Goal: Answer question/provide support: Share knowledge or assist other users

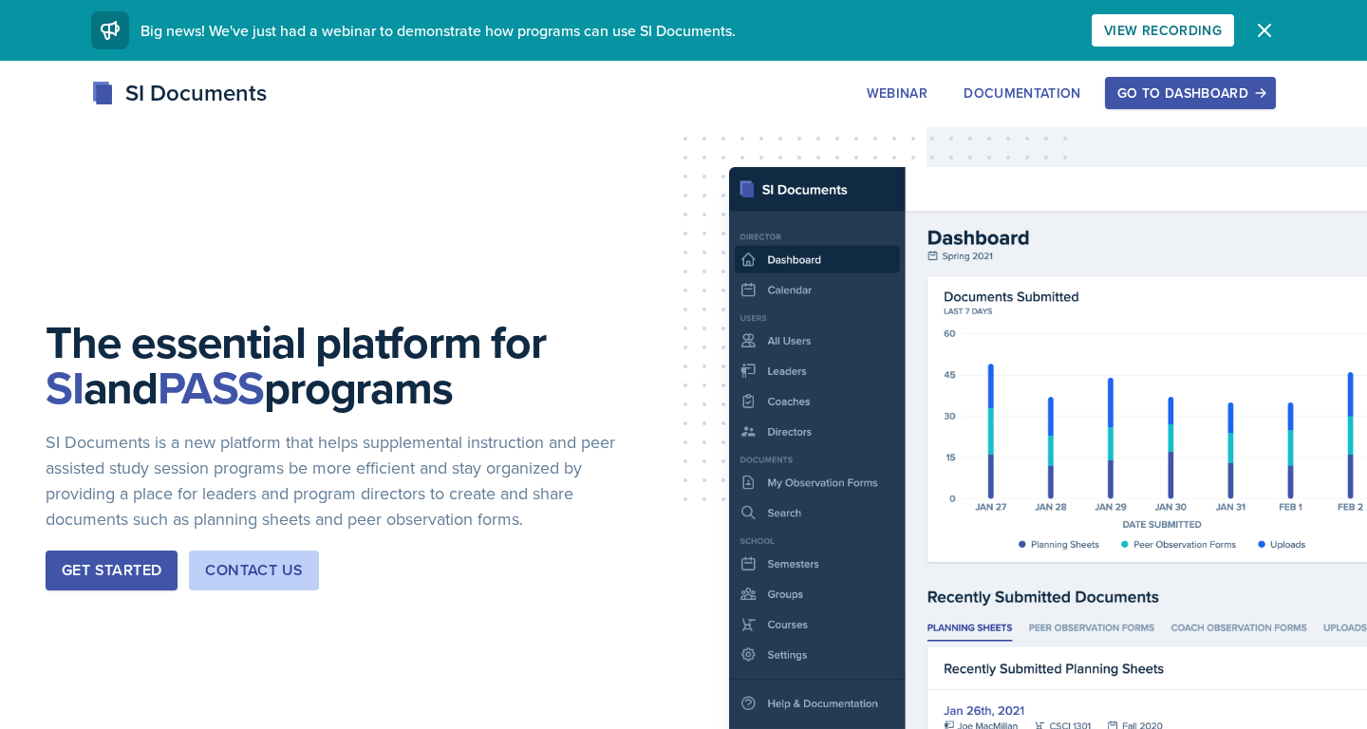
click at [1137, 89] on div "Go to Dashboard" at bounding box center [1190, 92] width 146 height 15
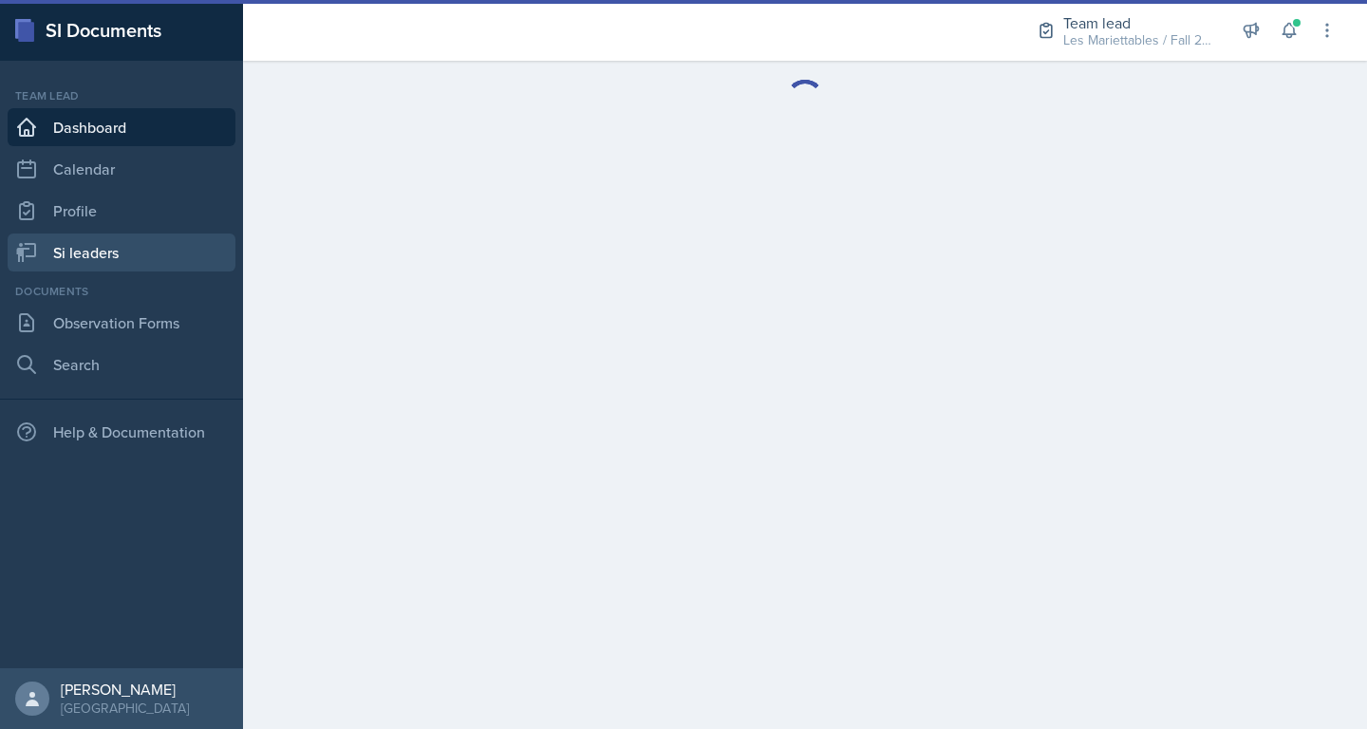
click at [114, 263] on link "Si leaders" at bounding box center [122, 252] width 228 height 38
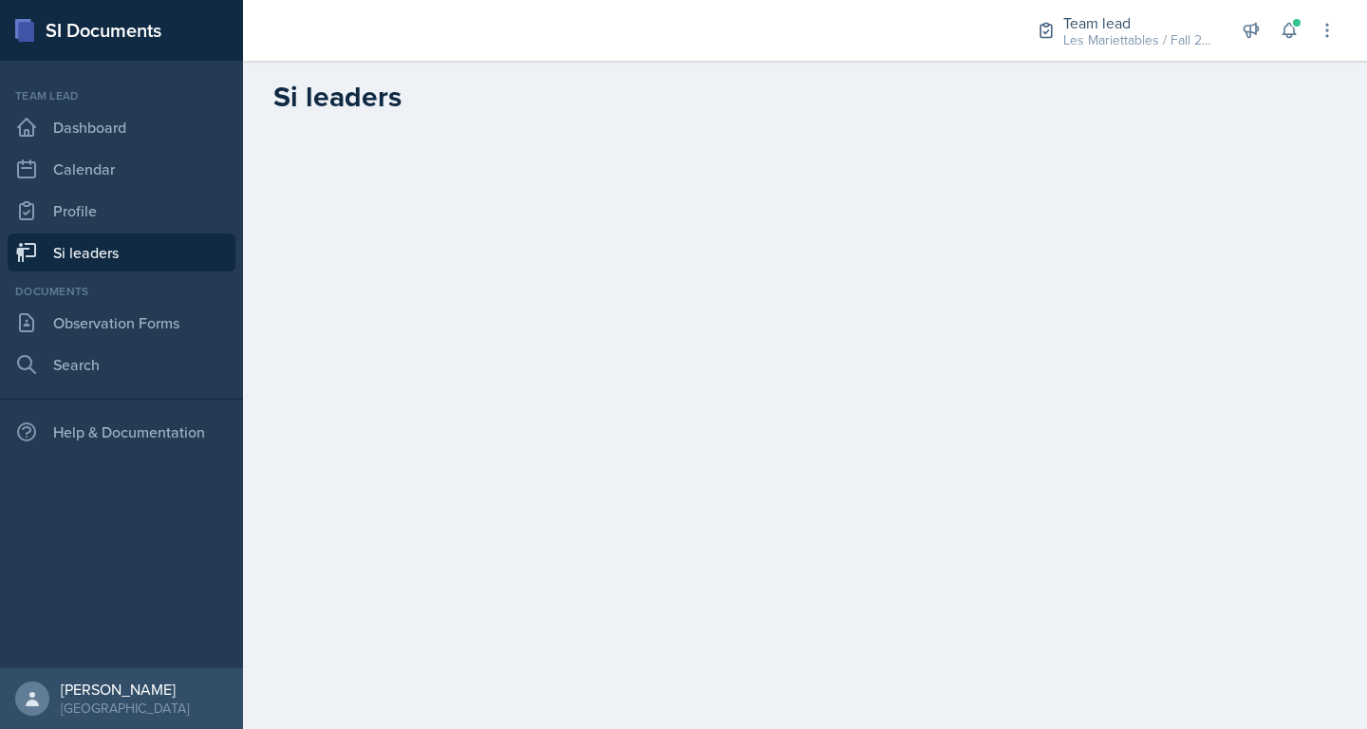
click at [137, 256] on link "Si leaders" at bounding box center [122, 252] width 228 height 38
click at [123, 215] on link "Profile" at bounding box center [122, 211] width 228 height 38
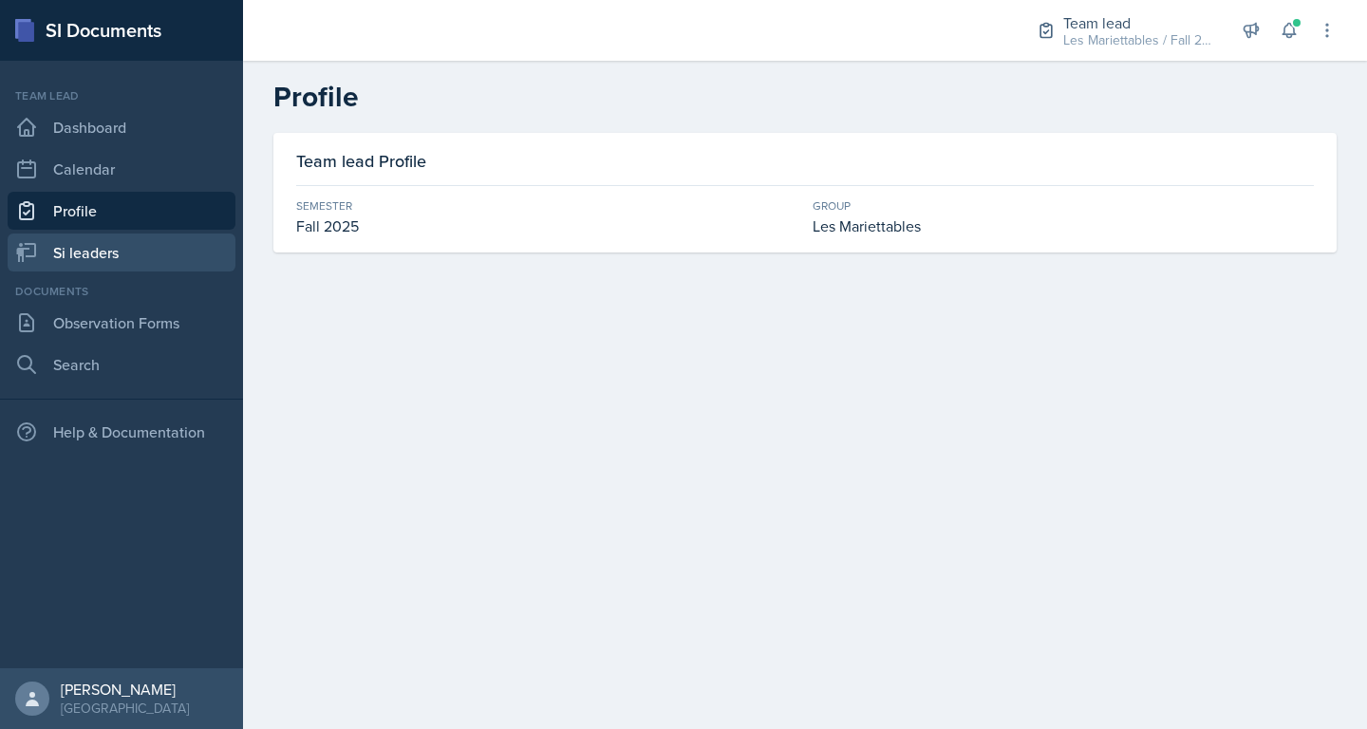
click at [120, 234] on link "Si leaders" at bounding box center [122, 252] width 228 height 38
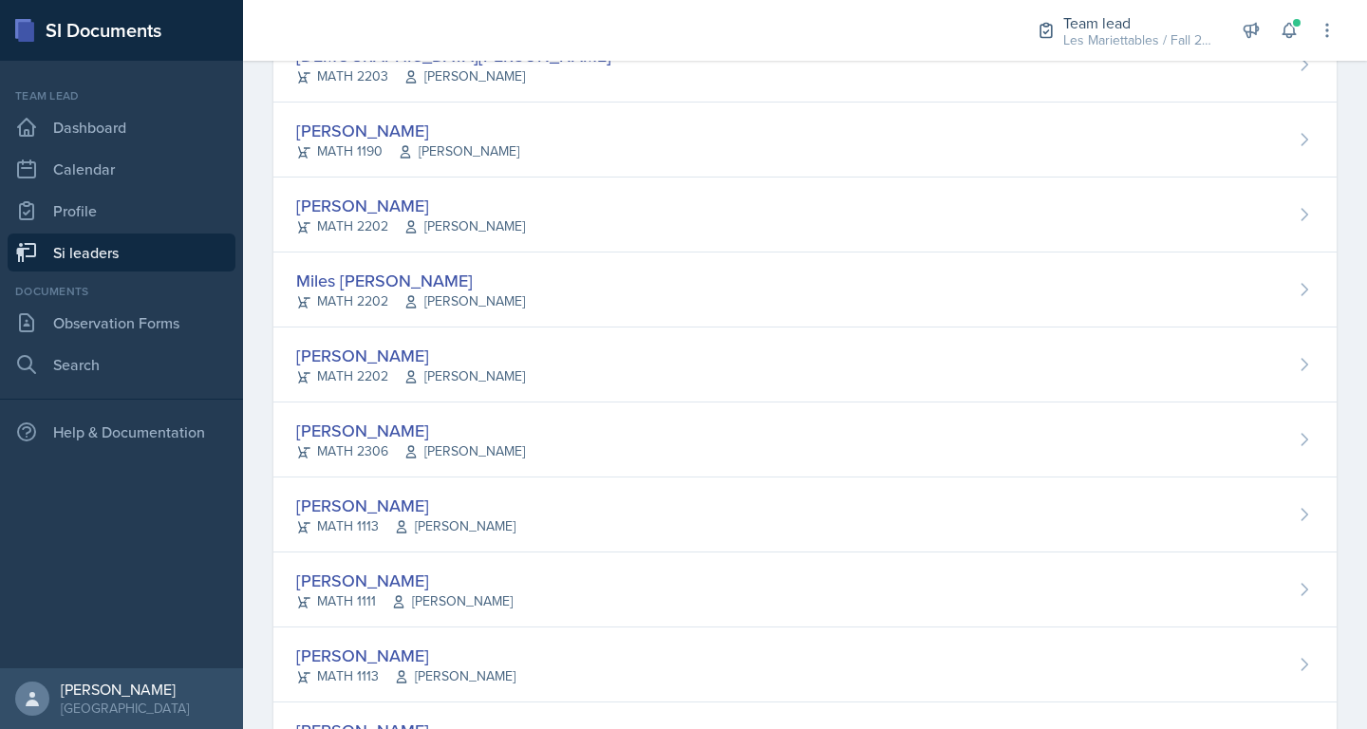
scroll to position [1481, 0]
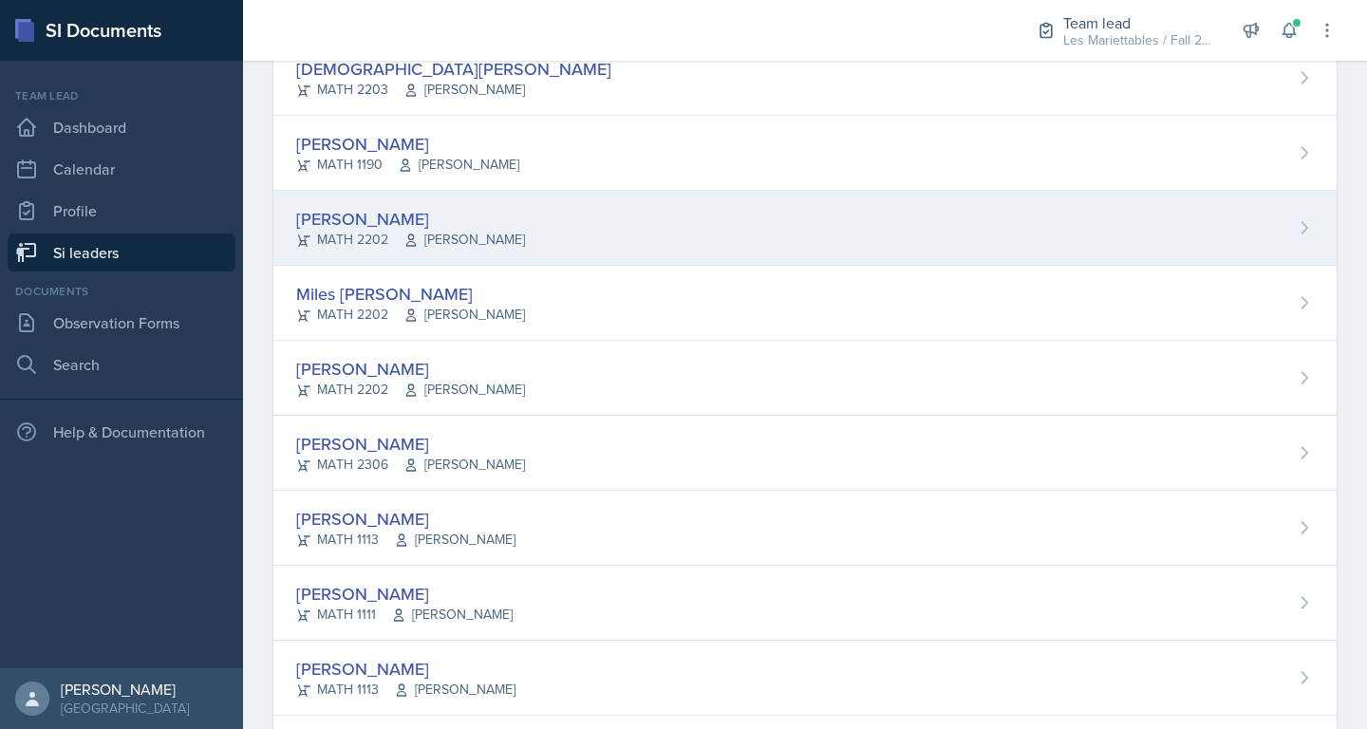
click at [763, 245] on div "Luke Sloan MATH 2202 Jennifer Vanderbussche" at bounding box center [804, 228] width 1063 height 75
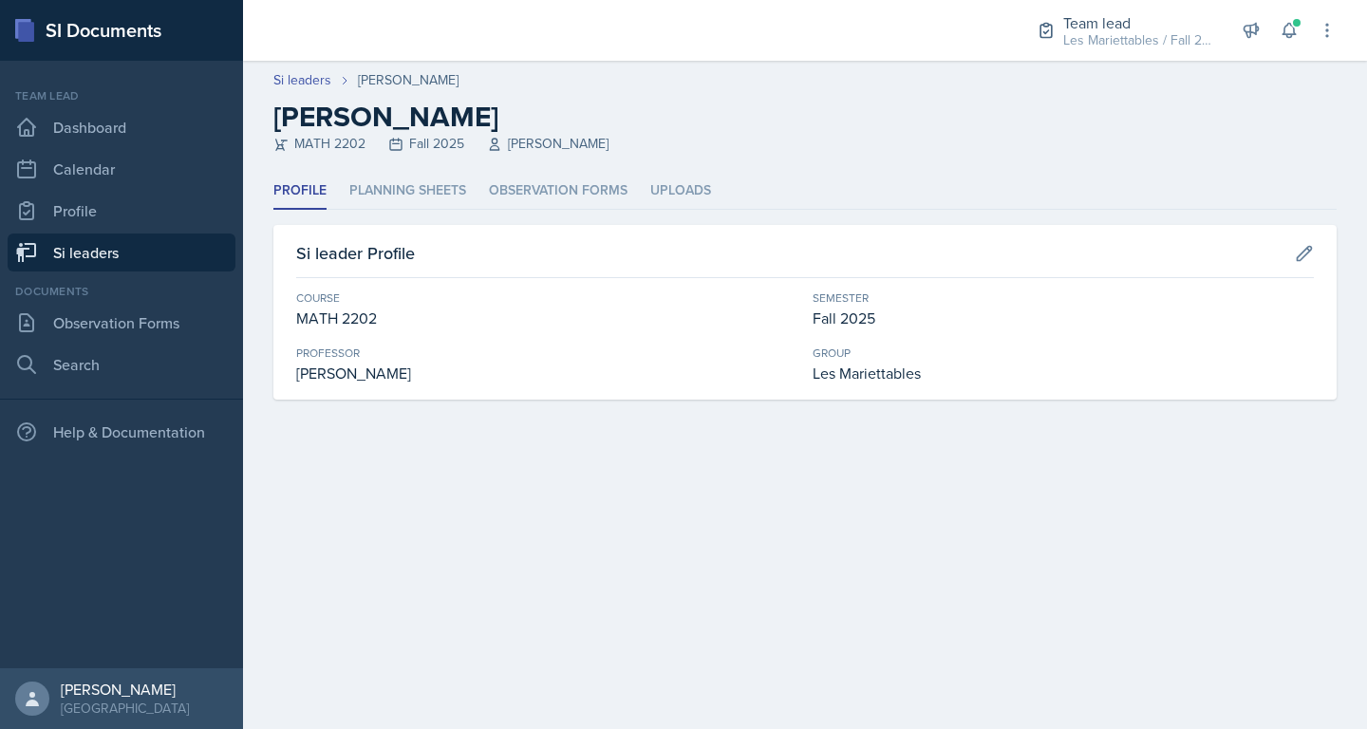
click at [413, 165] on header "Si leaders Luke Sloan Luke Sloan MATH 2202 Fall 2025 Jennifer Vanderbussche" at bounding box center [805, 117] width 1124 height 112
click at [404, 183] on li "Planning Sheets" at bounding box center [407, 191] width 117 height 37
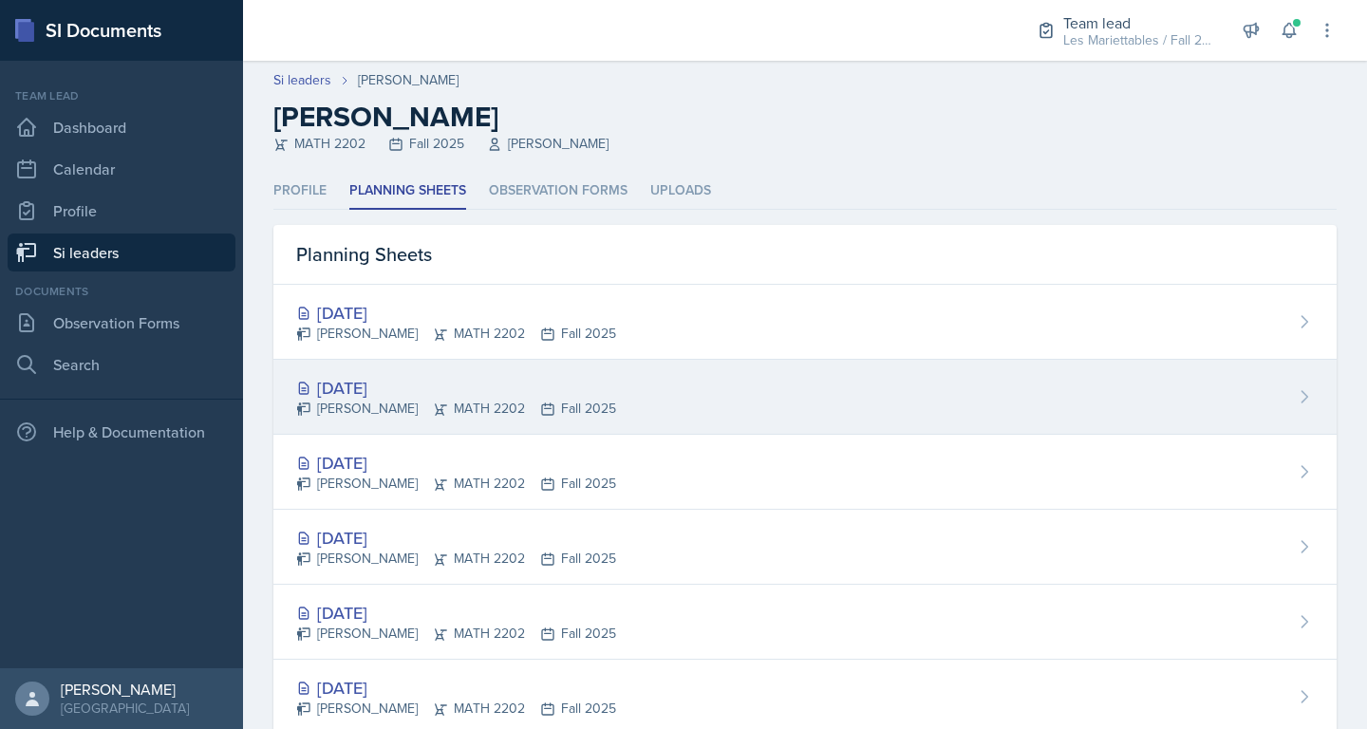
click at [794, 417] on div "Sep 30th, 2025 Luke Sloan MATH 2202 Fall 2025" at bounding box center [804, 397] width 1063 height 75
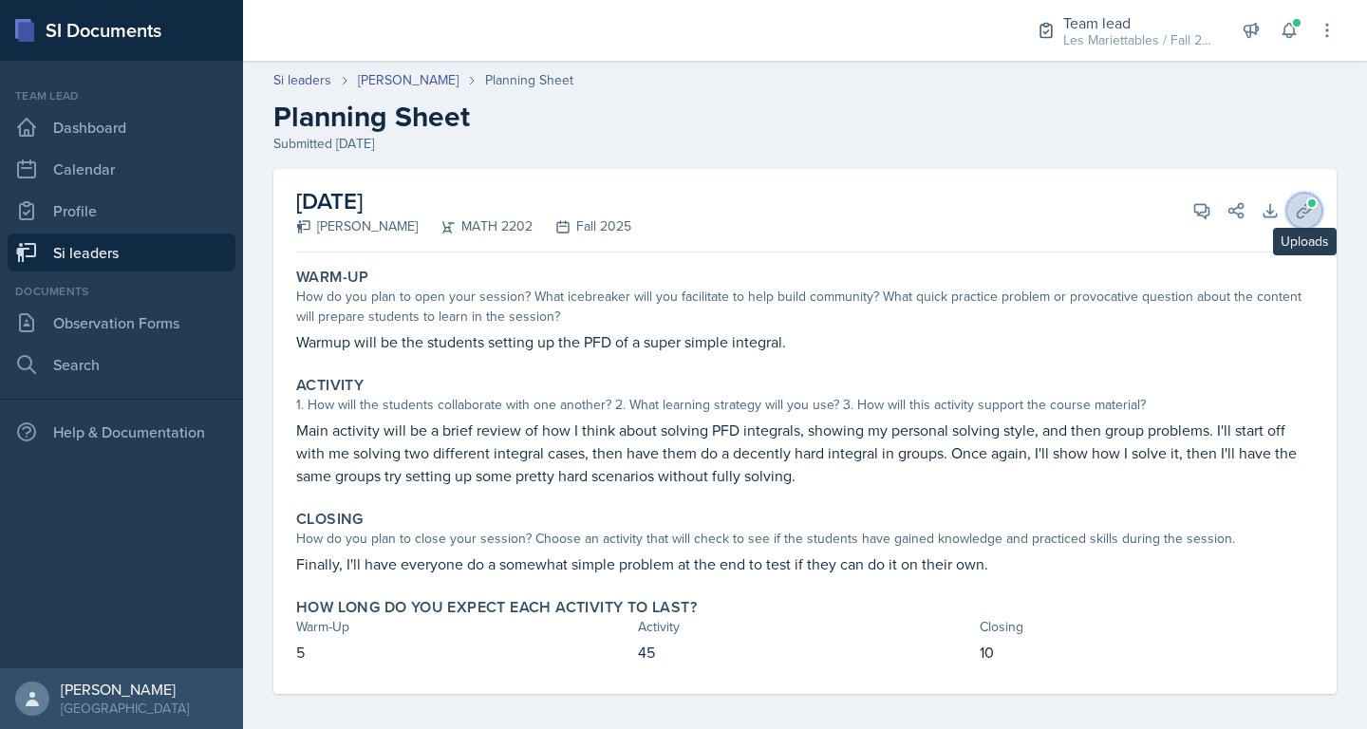
click at [1302, 211] on icon at bounding box center [1304, 210] width 19 height 19
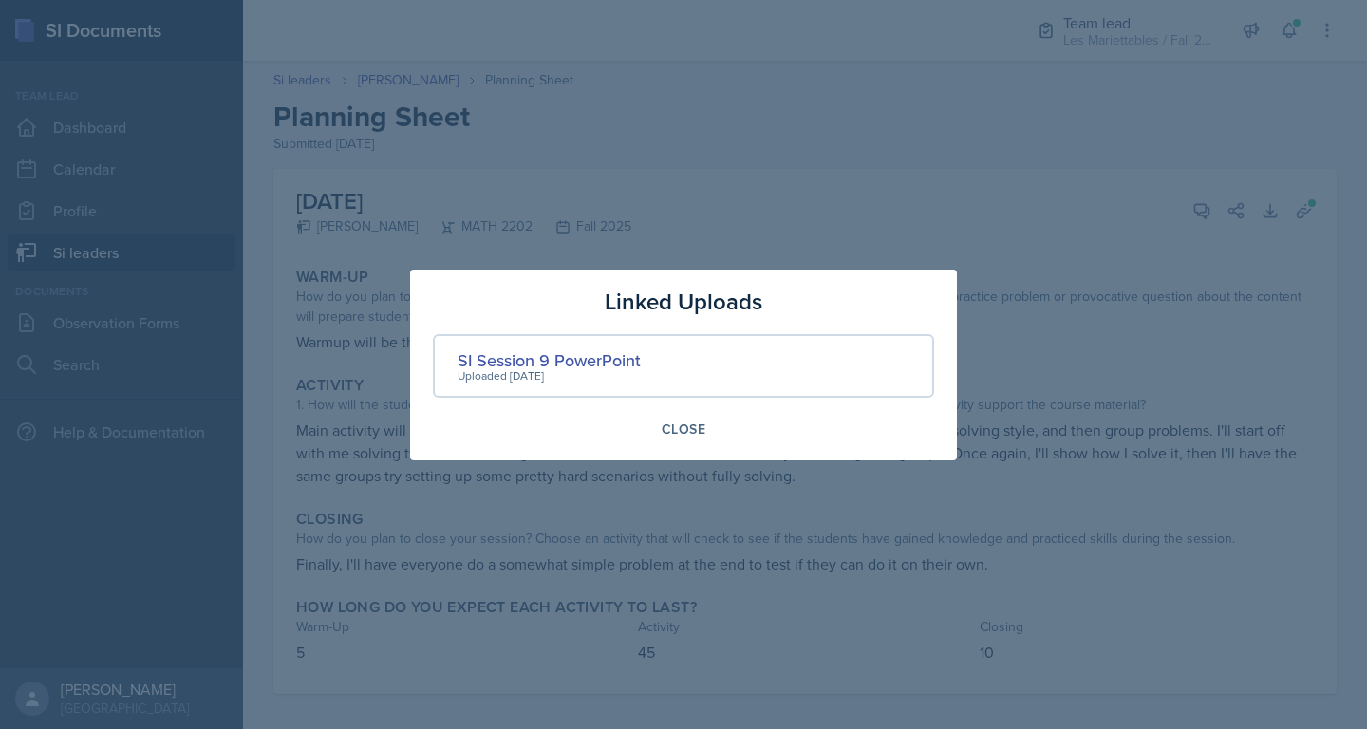
click at [643, 356] on div "SI Session 9 PowerPoint Uploaded Sep 29th, 2025" at bounding box center [683, 366] width 501 height 64
click at [633, 358] on div "SI Session 9 PowerPoint" at bounding box center [549, 360] width 183 height 26
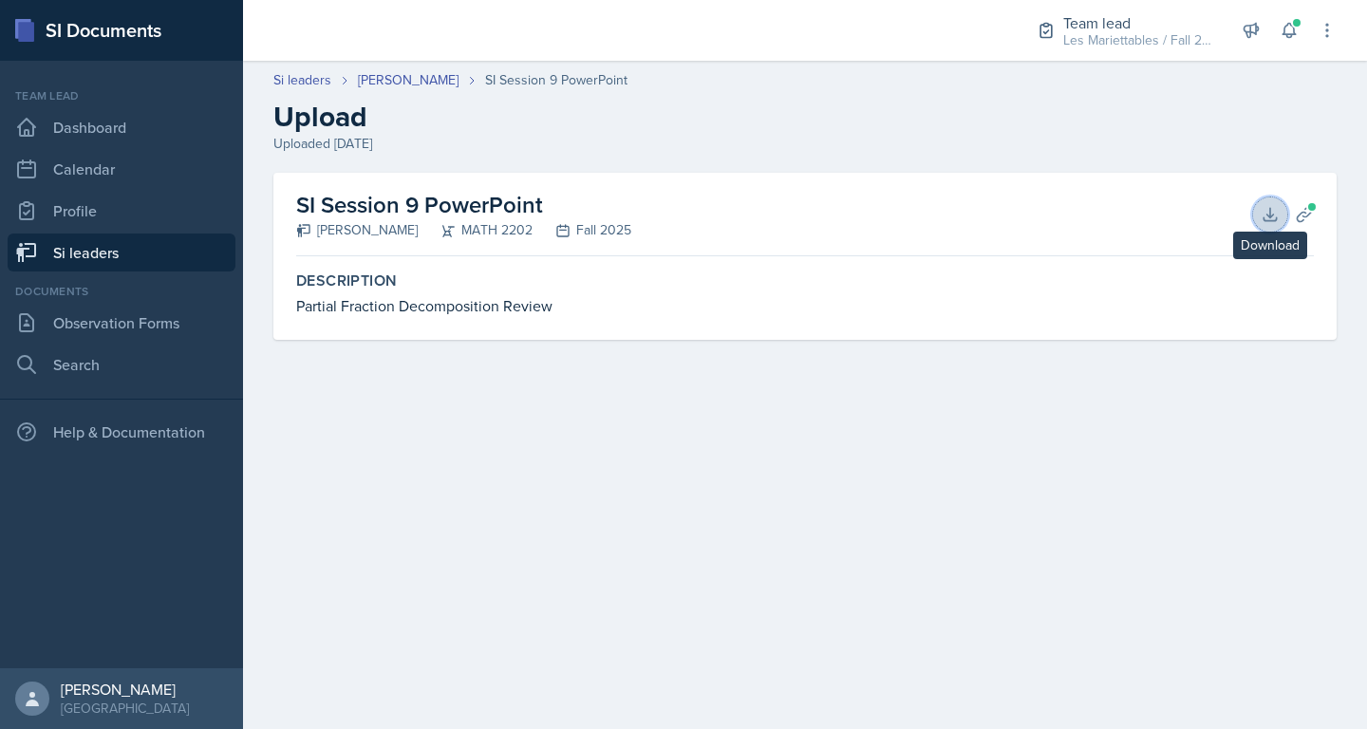
click at [1267, 204] on button "Download" at bounding box center [1270, 214] width 34 height 34
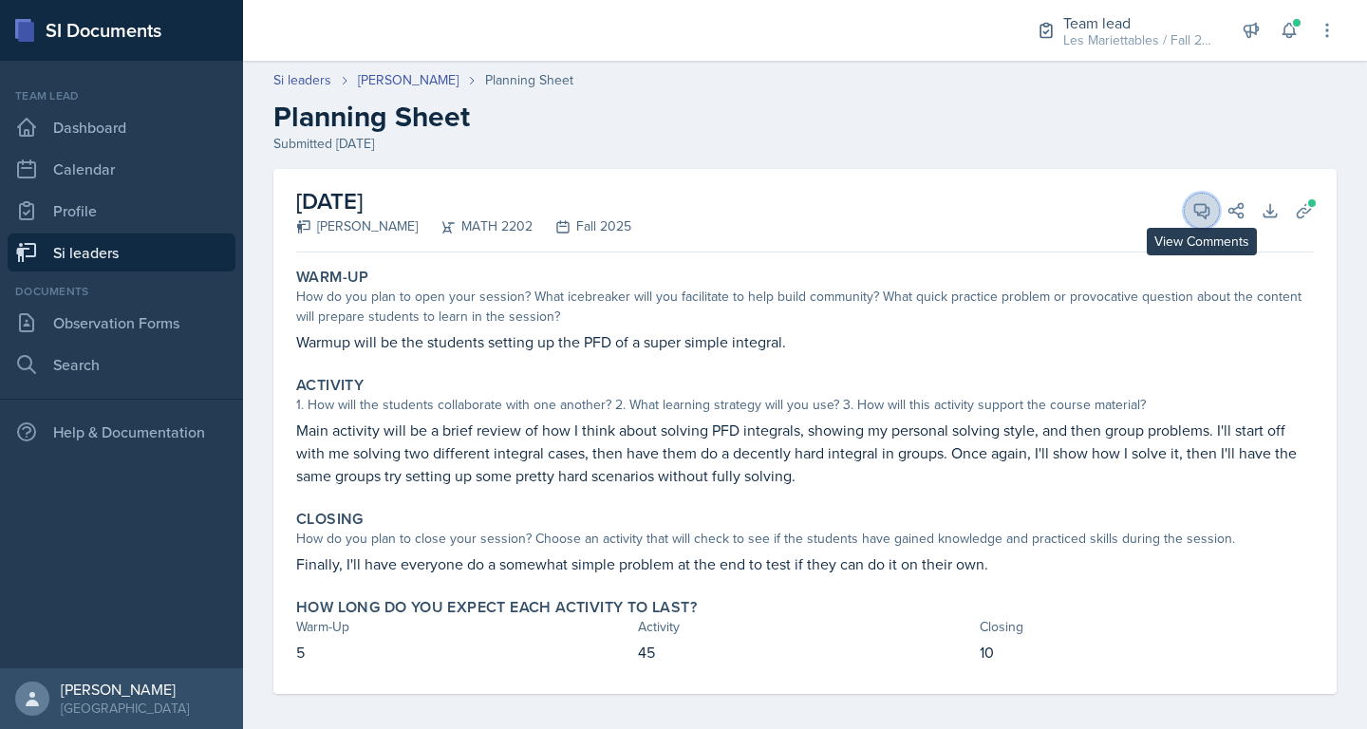
click at [1198, 205] on icon at bounding box center [1202, 211] width 14 height 14
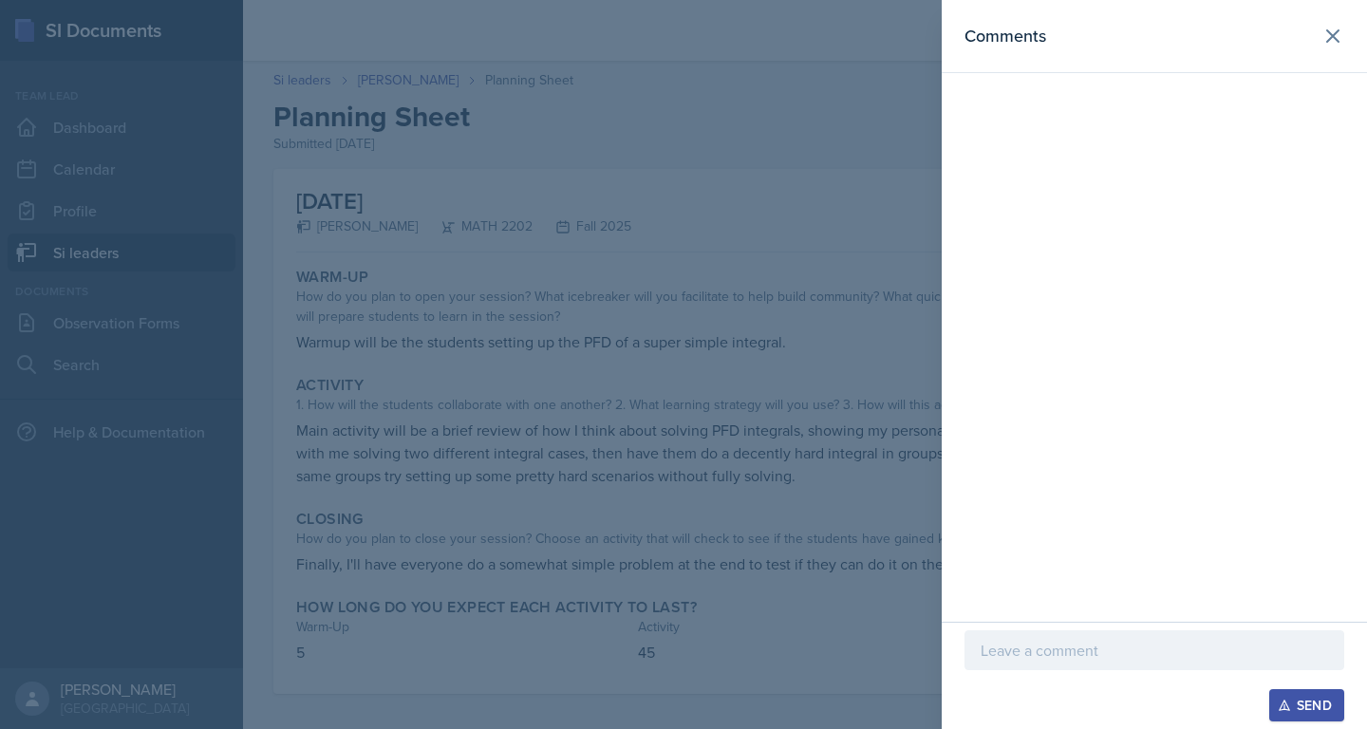
click at [1016, 648] on p at bounding box center [1154, 650] width 347 height 23
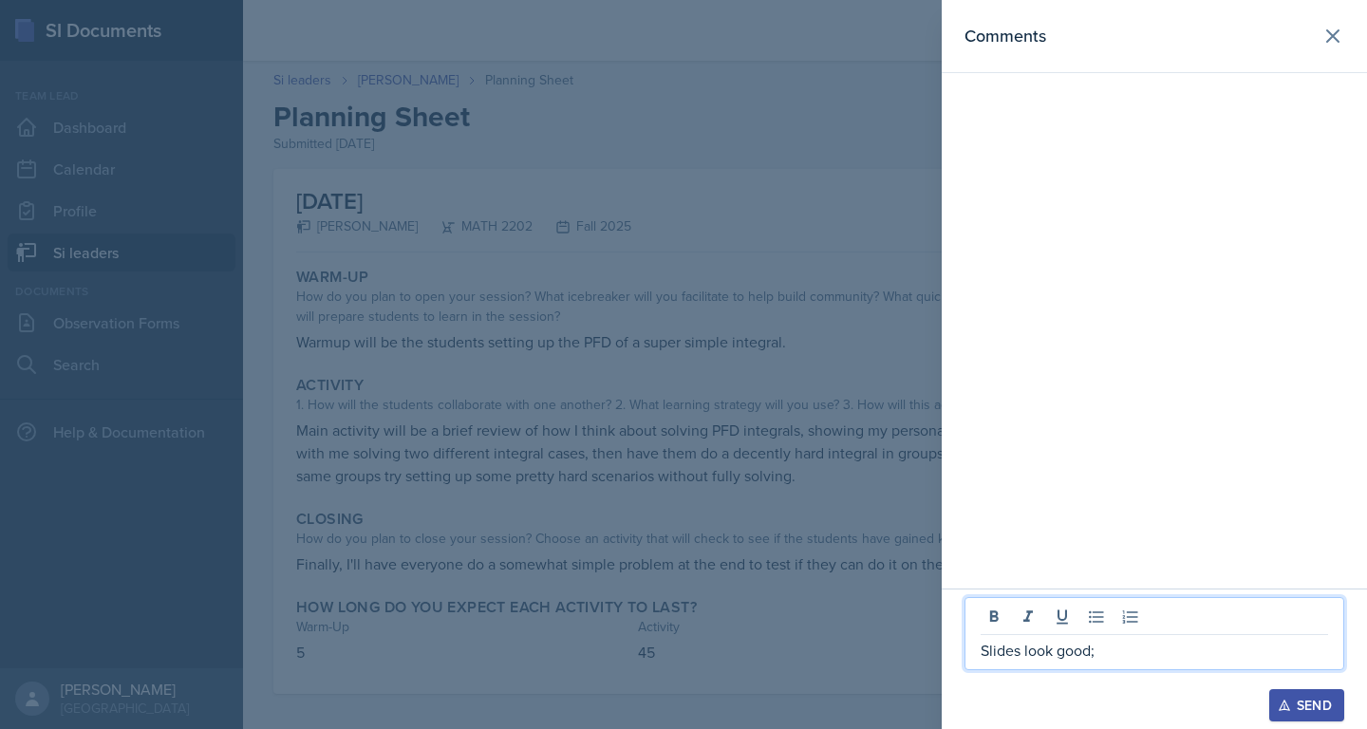
click at [1116, 651] on p "Slides look good;" at bounding box center [1154, 650] width 347 height 23
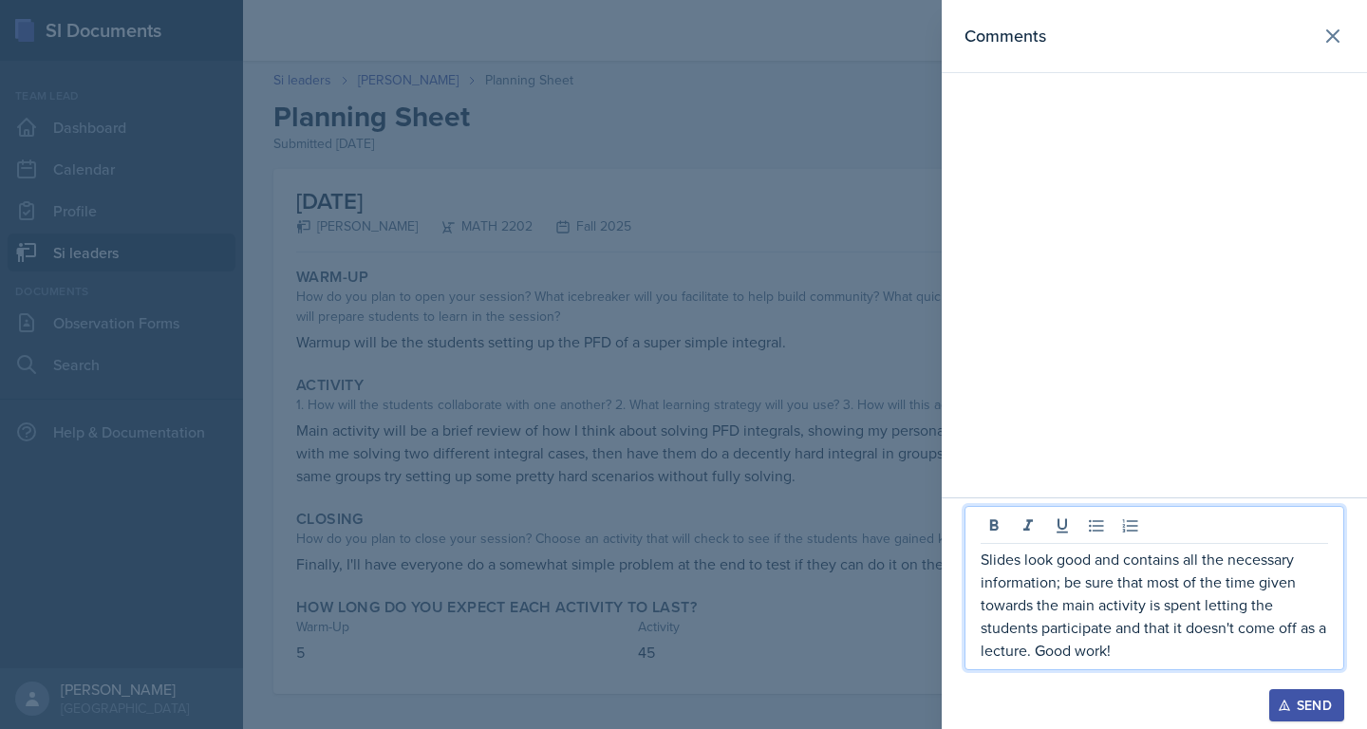
click at [1296, 692] on button "Send" at bounding box center [1306, 705] width 75 height 32
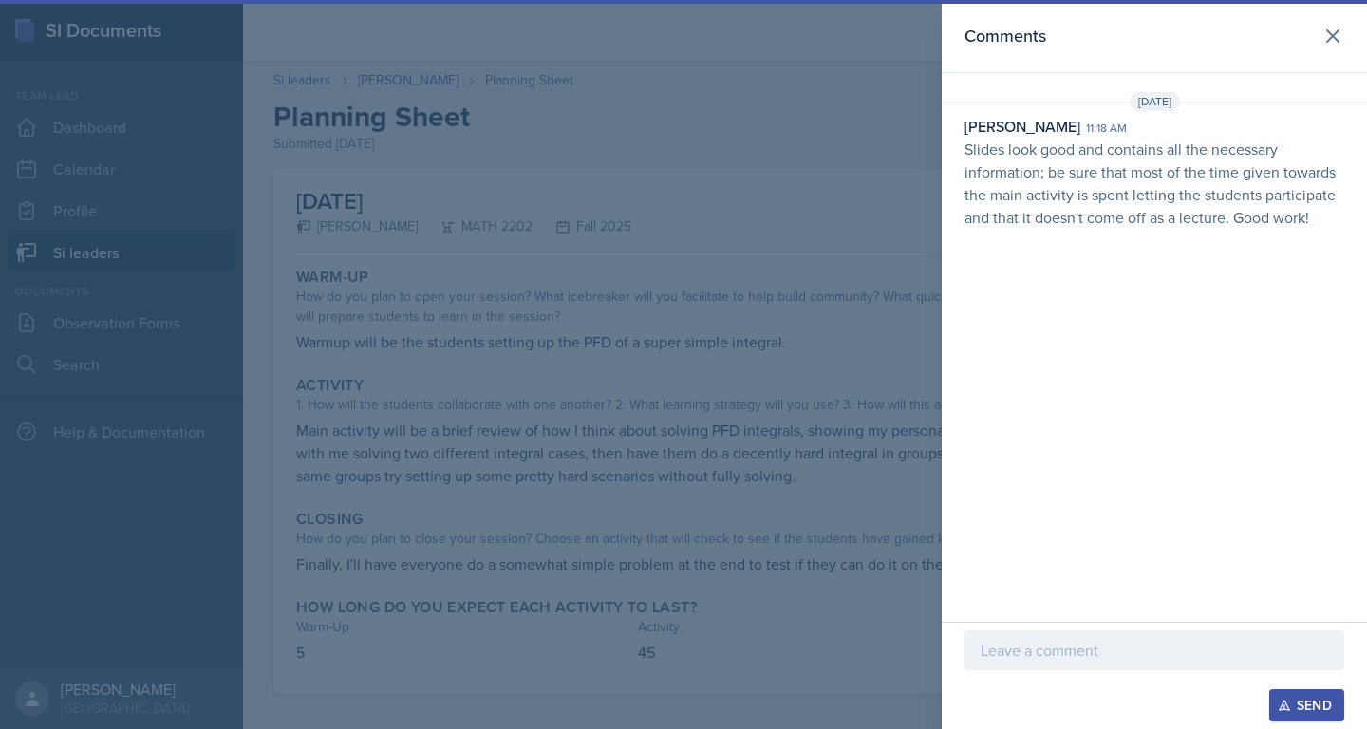
click at [665, 393] on div at bounding box center [683, 364] width 1367 height 729
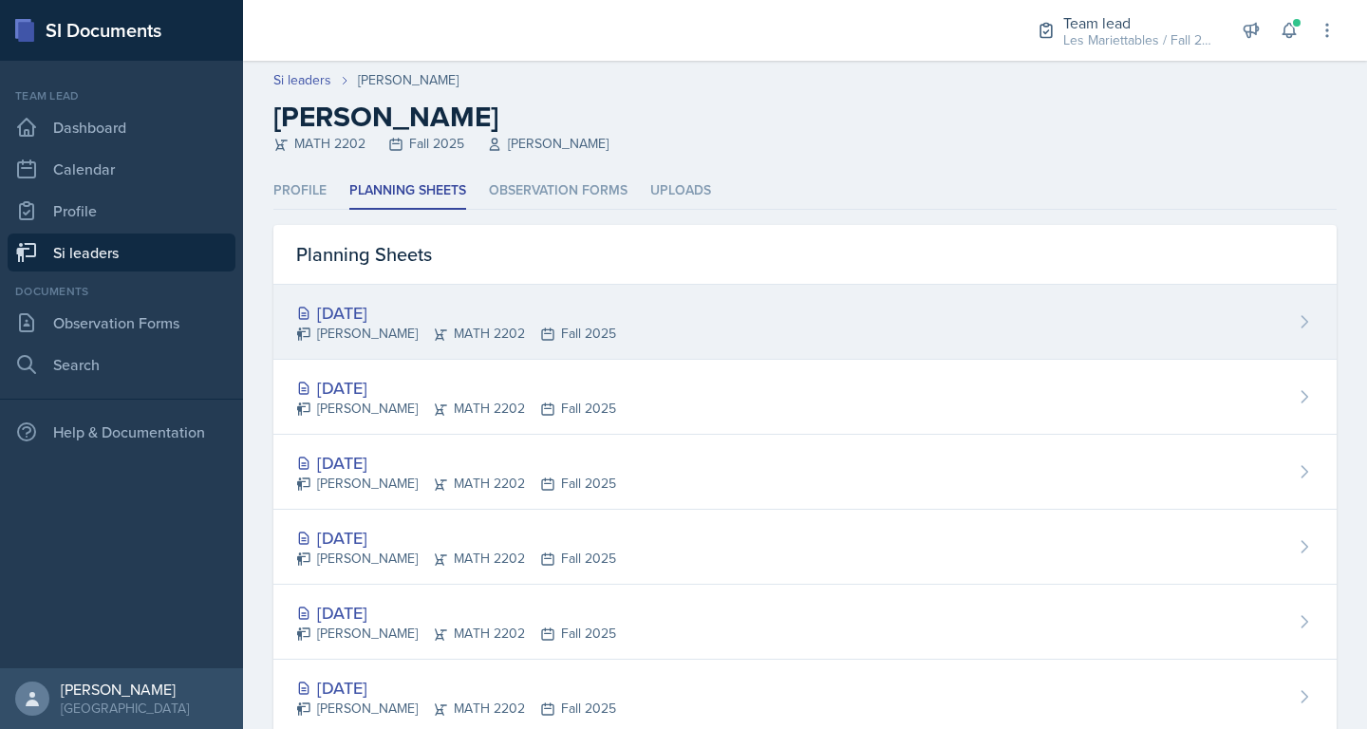
click at [367, 348] on div "Oct 2nd, 2025 Luke Sloan MATH 2202 Fall 2025" at bounding box center [804, 322] width 1063 height 75
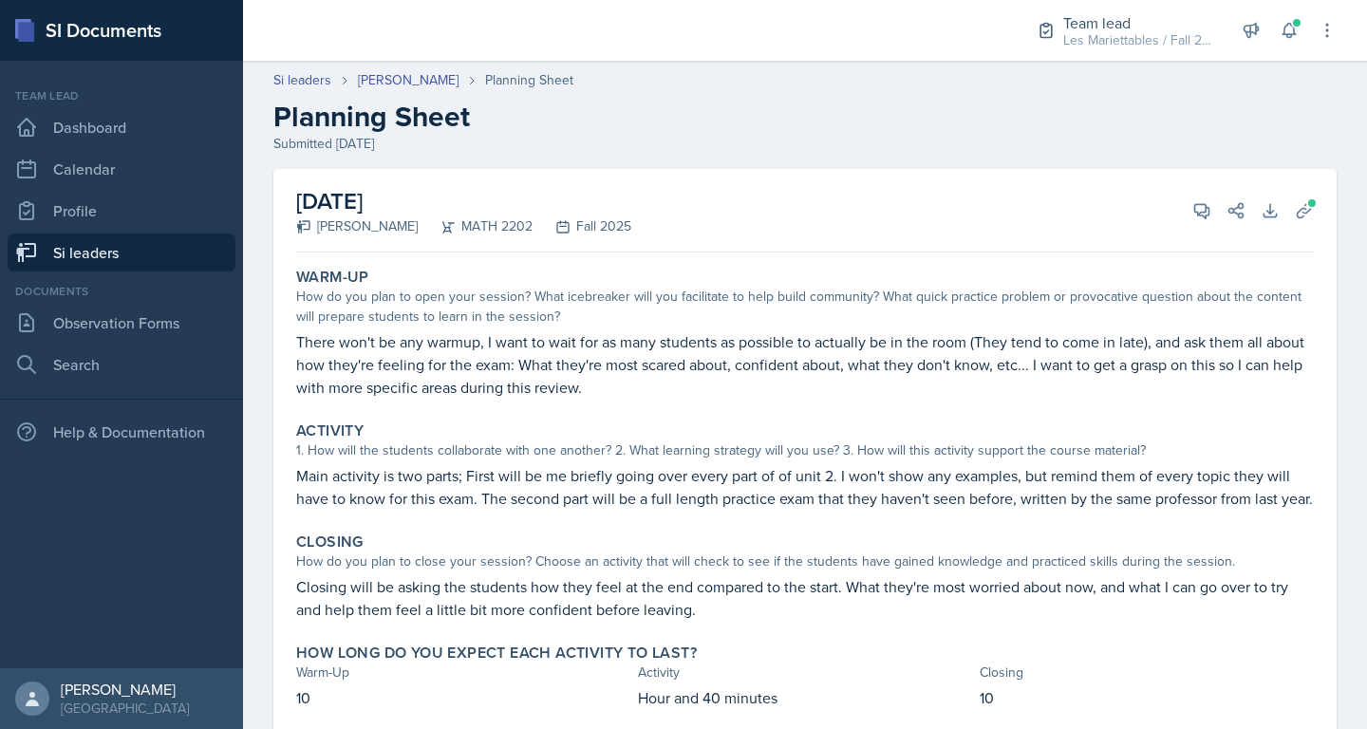
click at [895, 363] on p "There won't be any warmup, I want to wait for as many students as possible to a…" at bounding box center [805, 364] width 1018 height 68
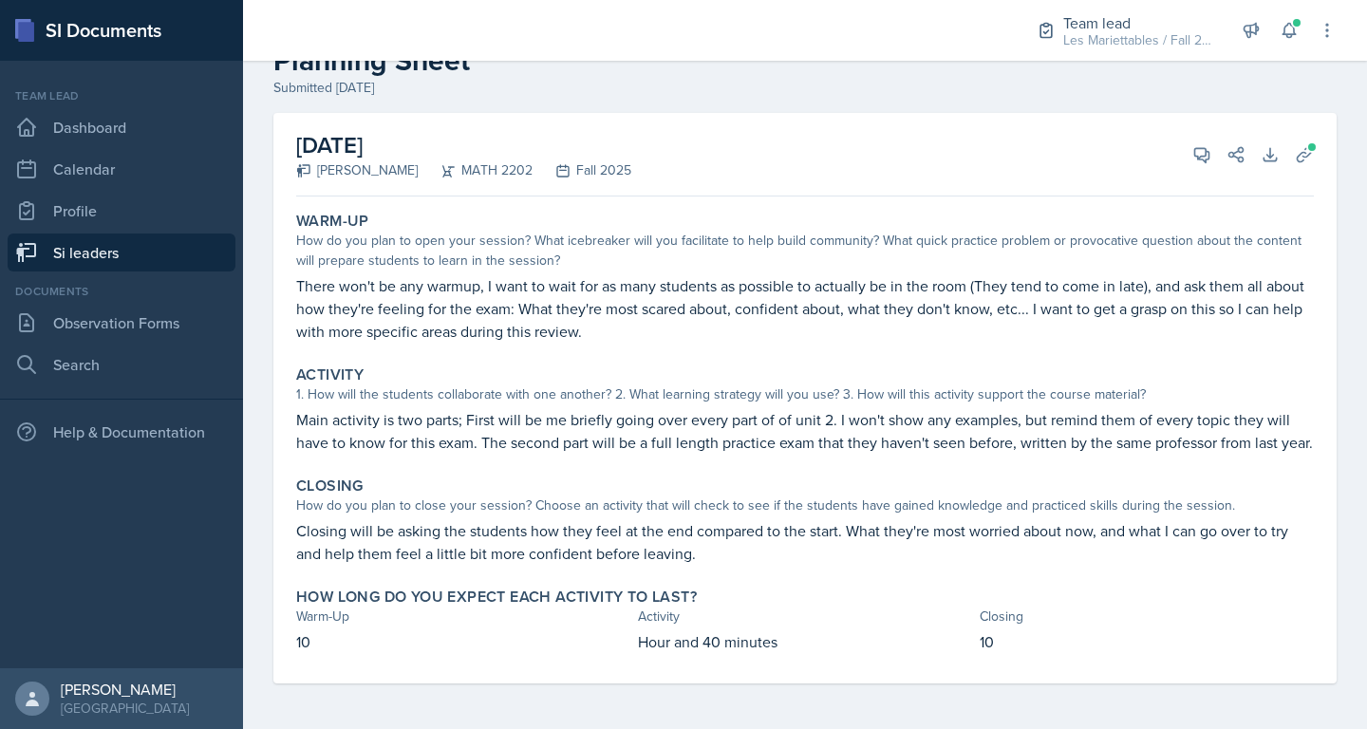
click at [1319, 138] on div "October 2nd, 2025 Luke Sloan MATH 2202 Fall 2025 View Comments Comments Send Sh…" at bounding box center [804, 398] width 1063 height 570
click at [1317, 142] on button "Uploads" at bounding box center [1304, 155] width 34 height 34
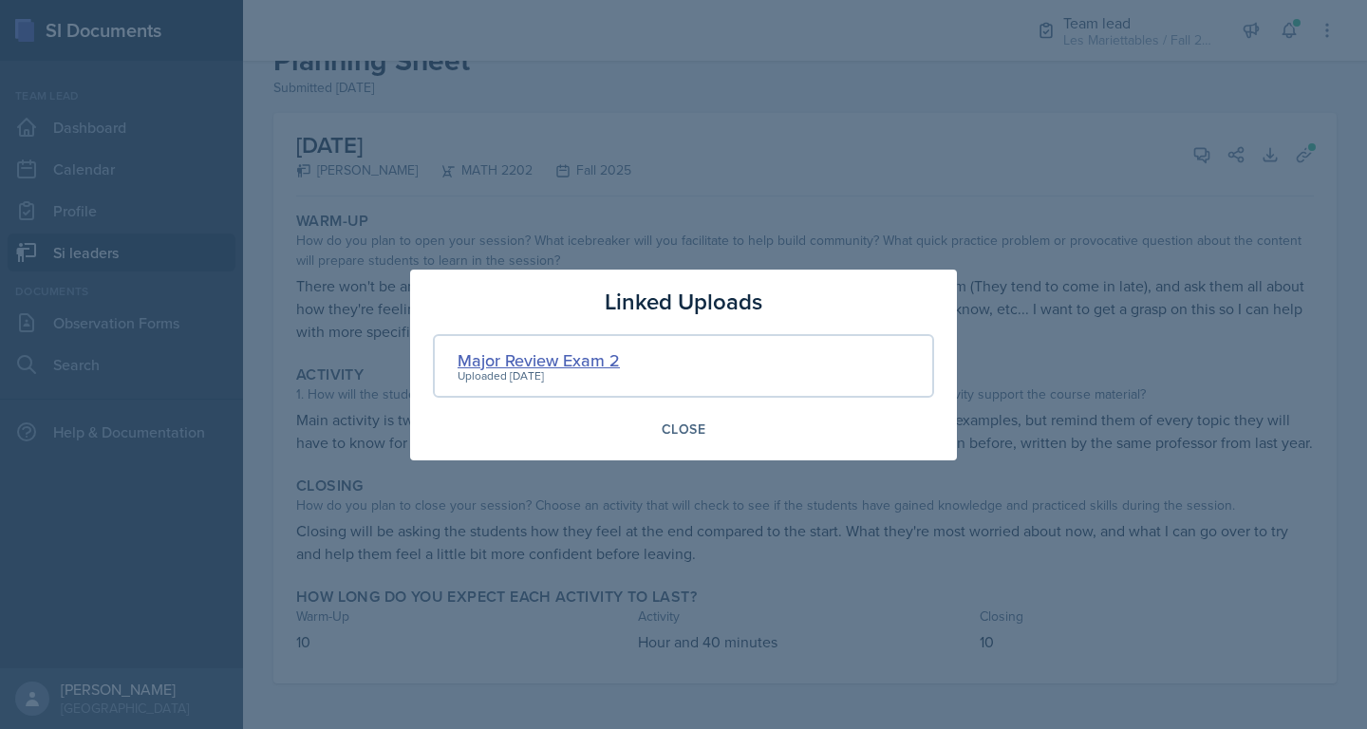
click at [606, 361] on div "Major Review Exam 2" at bounding box center [539, 360] width 162 height 26
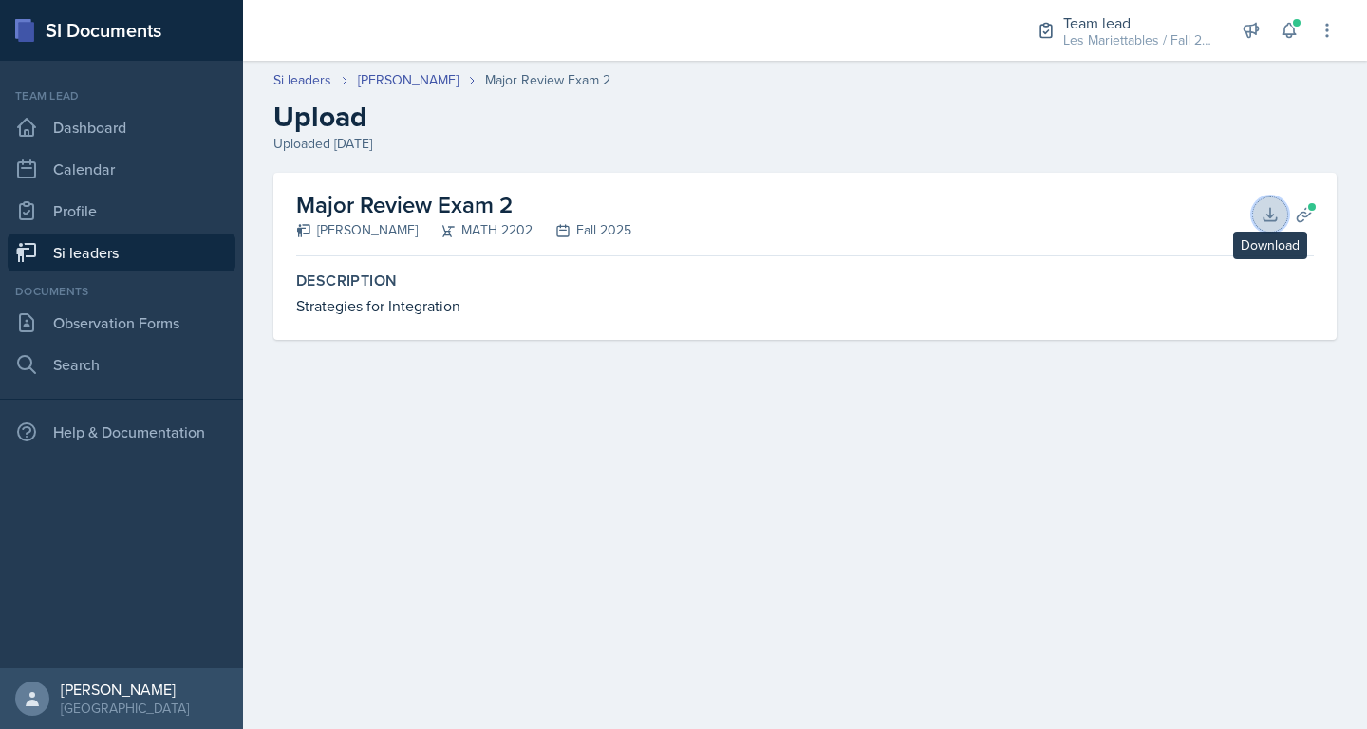
click at [1273, 214] on icon at bounding box center [1270, 214] width 19 height 19
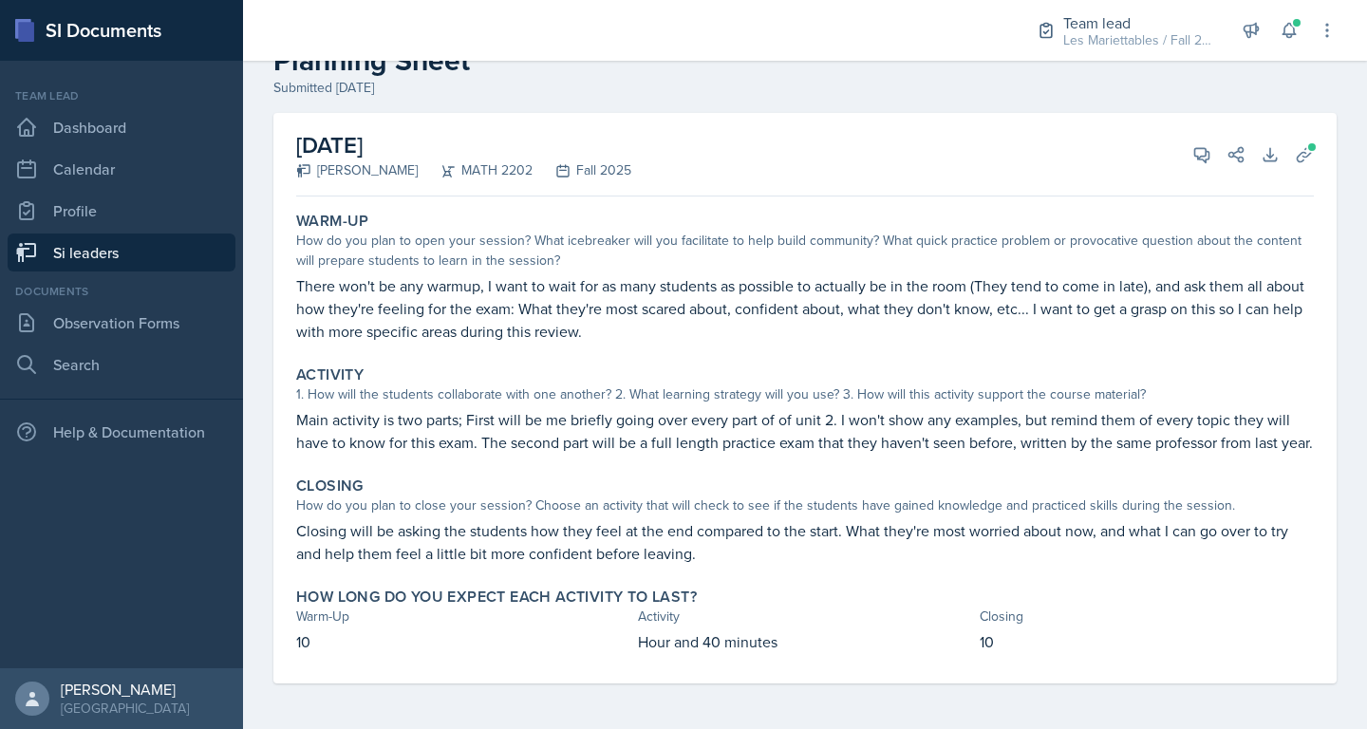
scroll to position [79, 0]
click at [1192, 138] on button "View Comments" at bounding box center [1202, 155] width 34 height 34
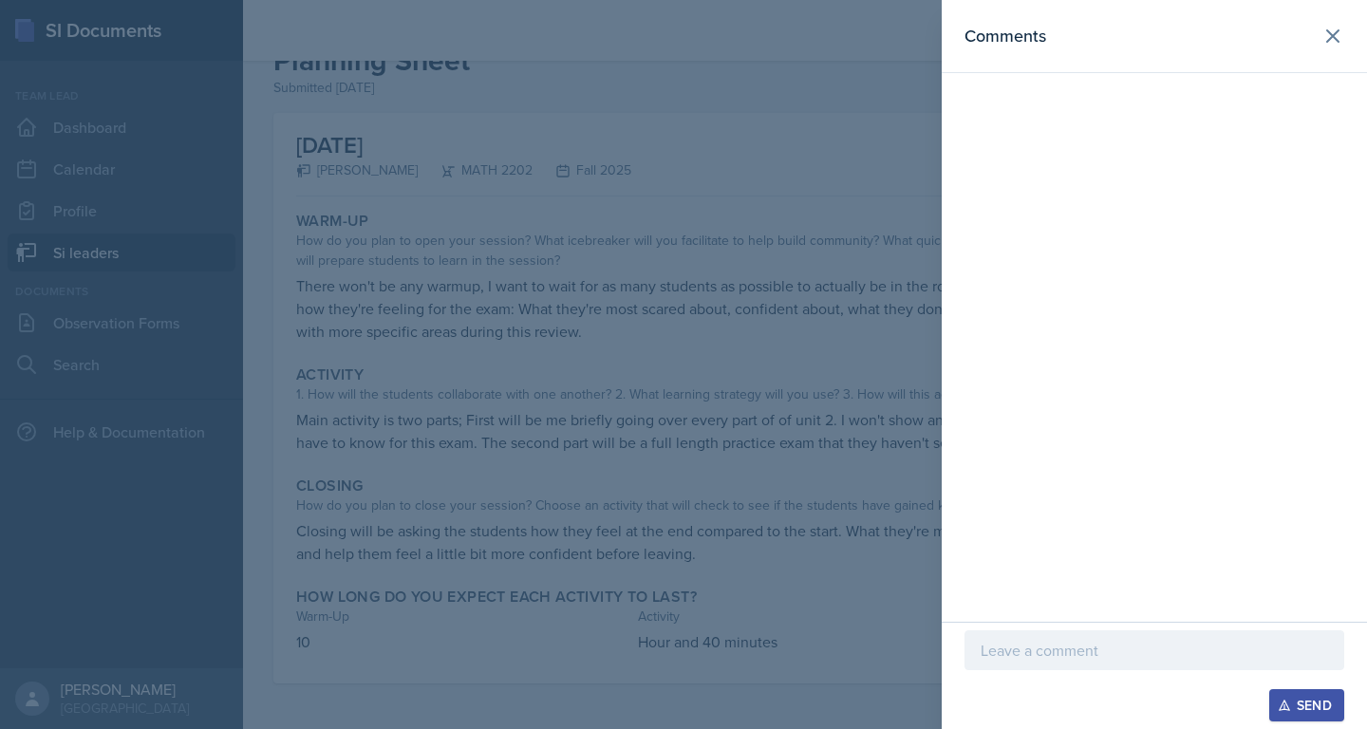
click at [1111, 635] on div at bounding box center [1154, 650] width 380 height 40
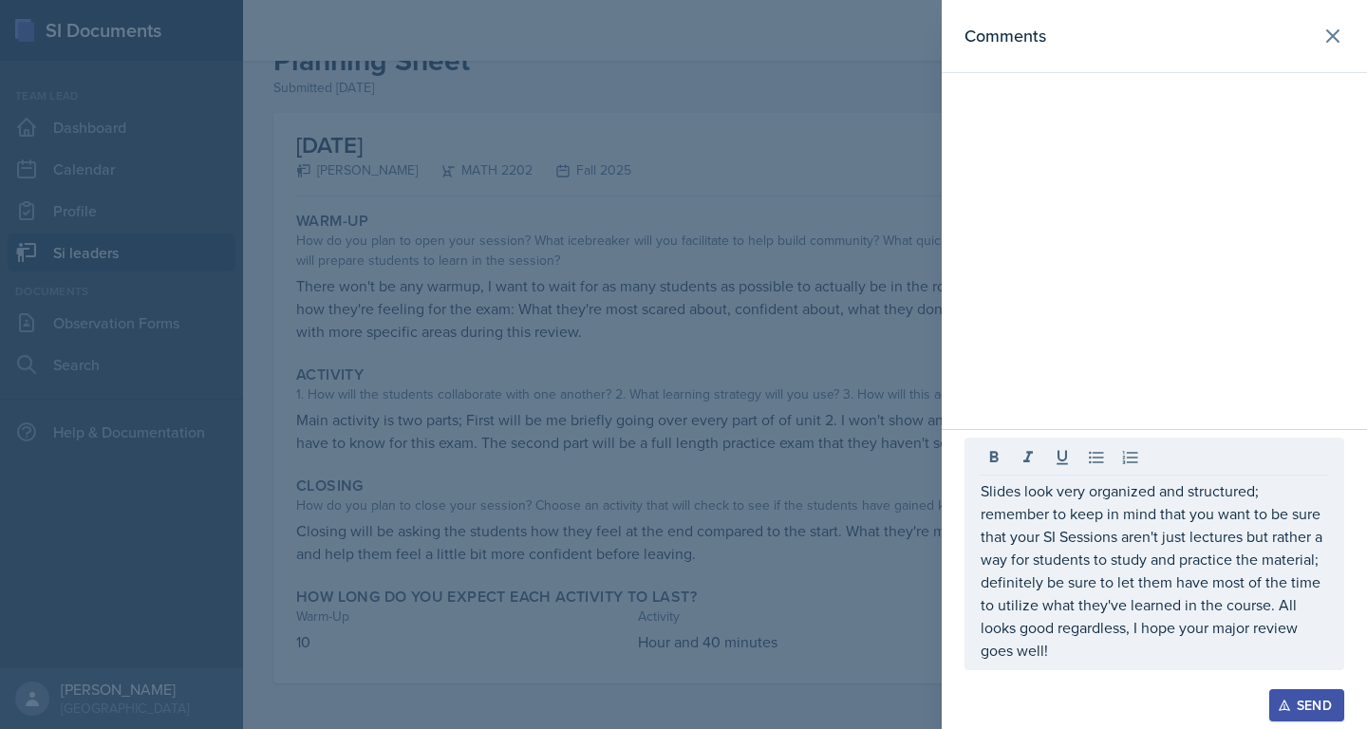
click at [1312, 689] on button "Send" at bounding box center [1306, 705] width 75 height 32
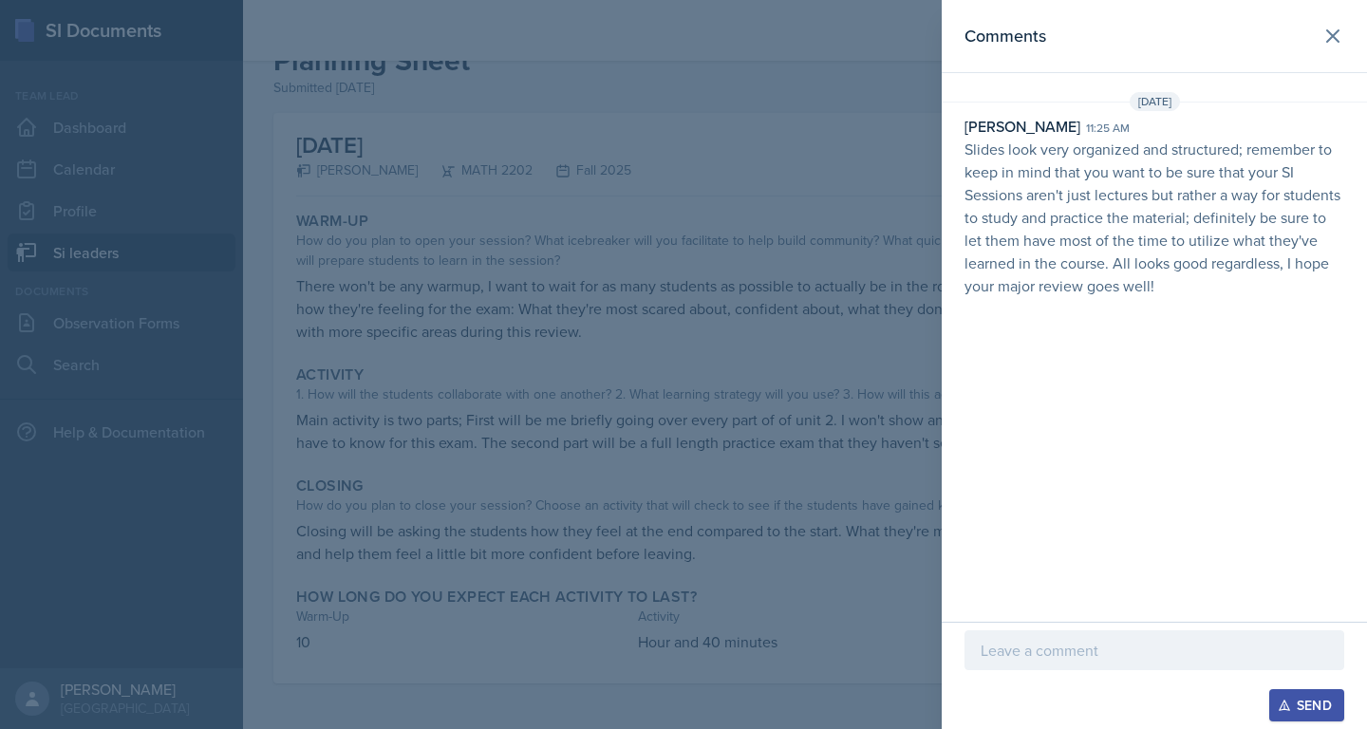
click at [717, 367] on div at bounding box center [683, 364] width 1367 height 729
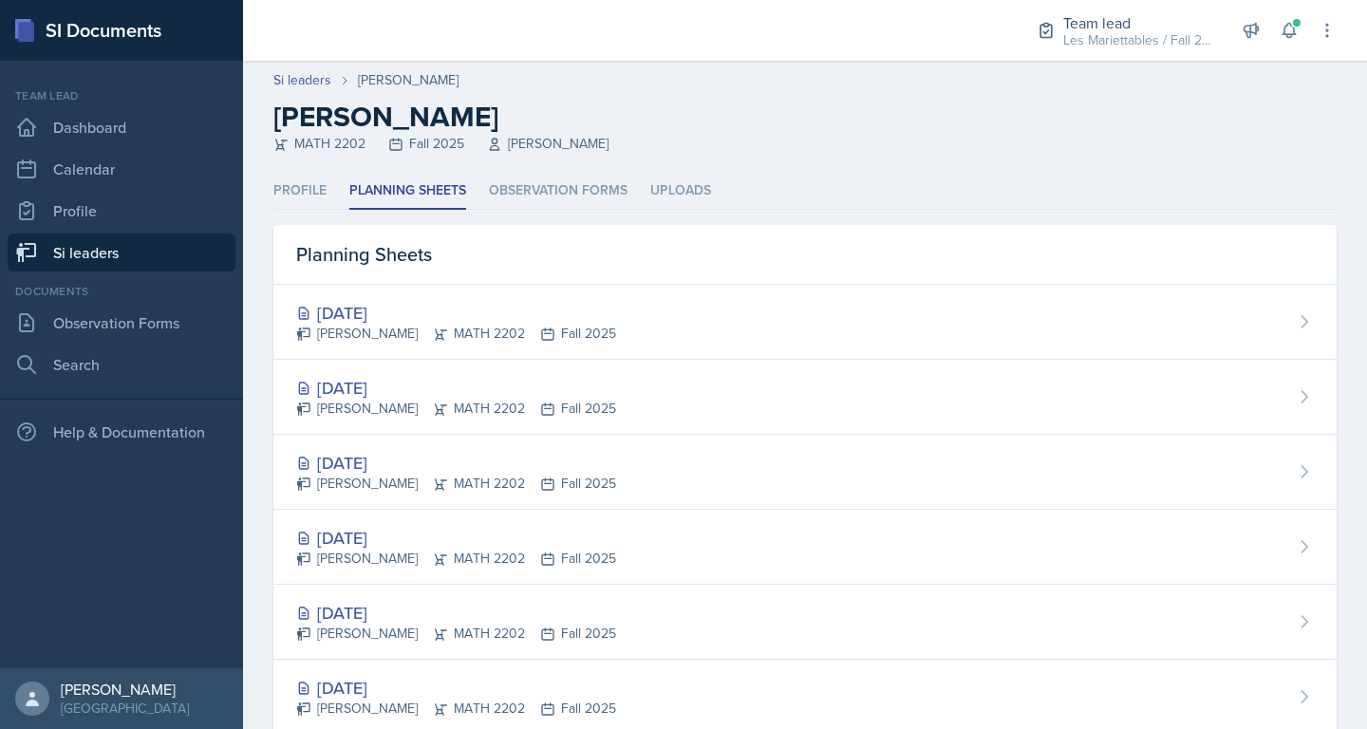
scroll to position [64, 0]
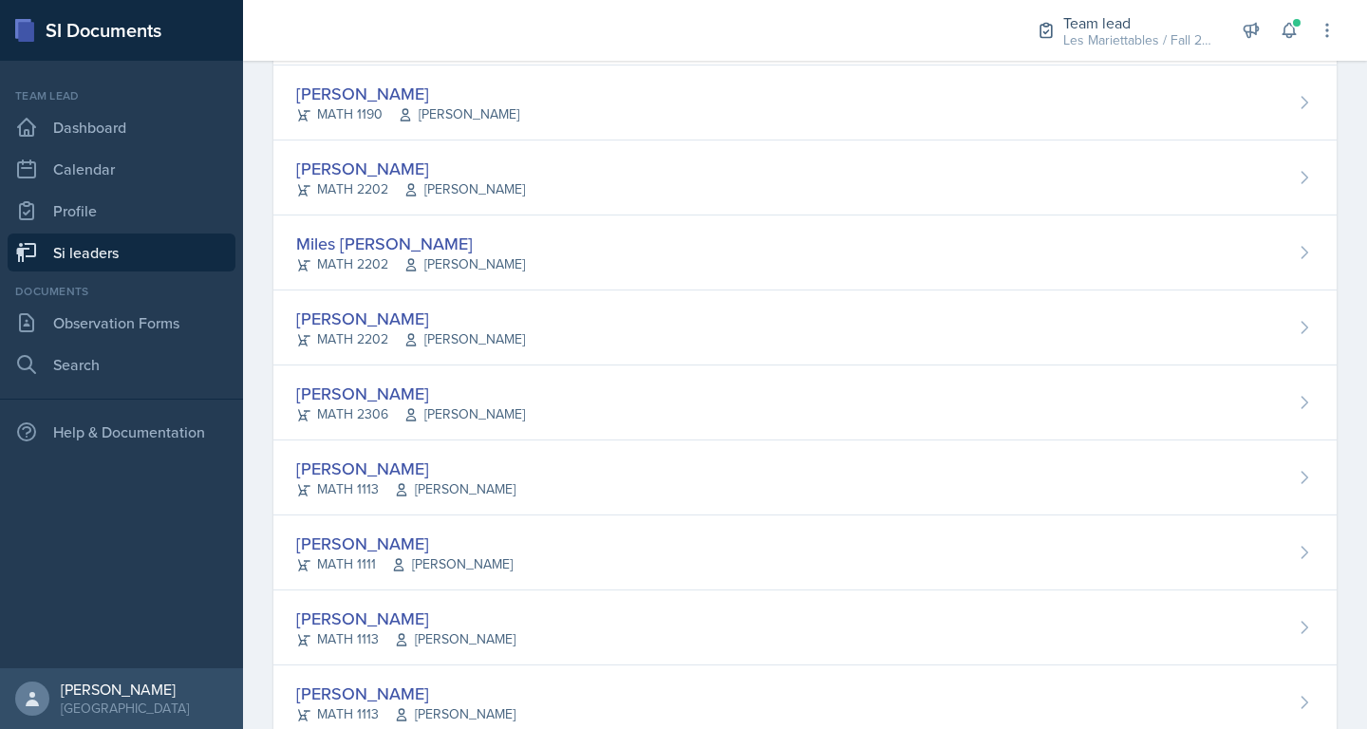
scroll to position [1523, 0]
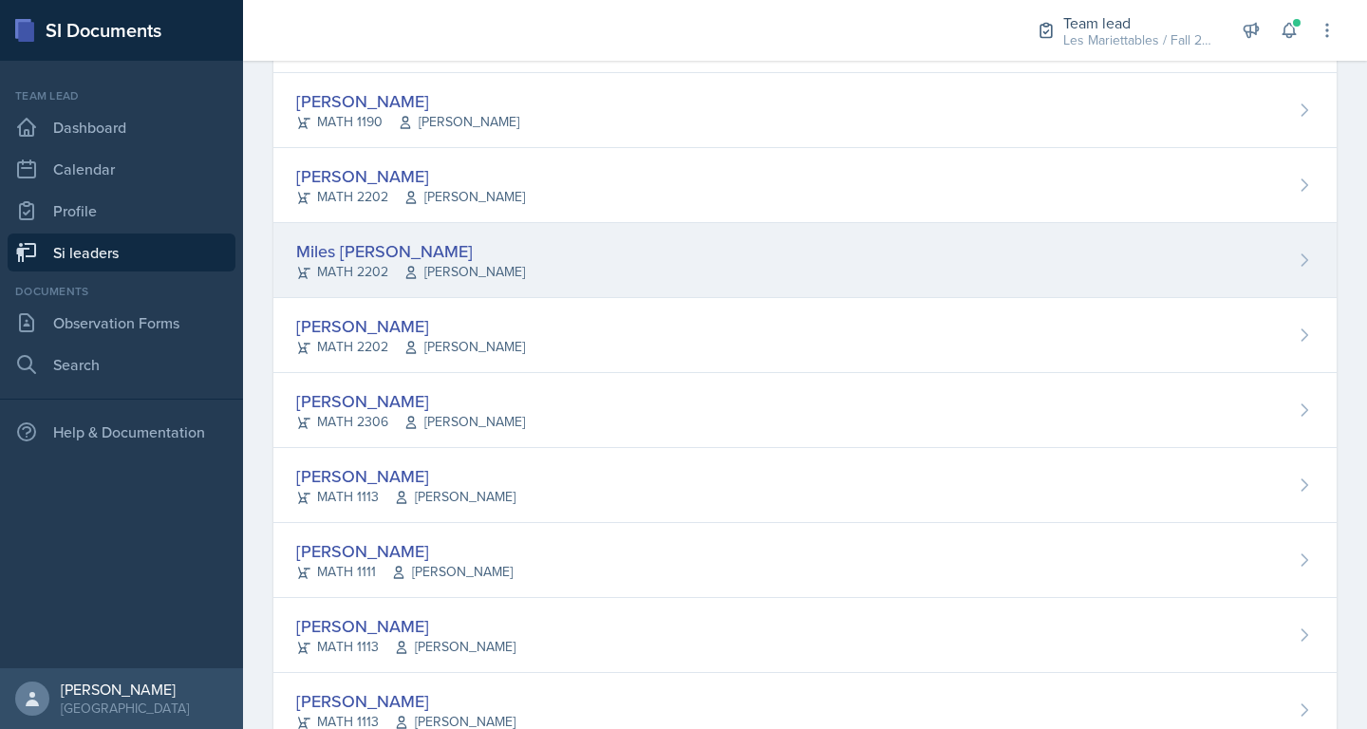
click at [412, 256] on div "Miles Stout" at bounding box center [410, 251] width 229 height 26
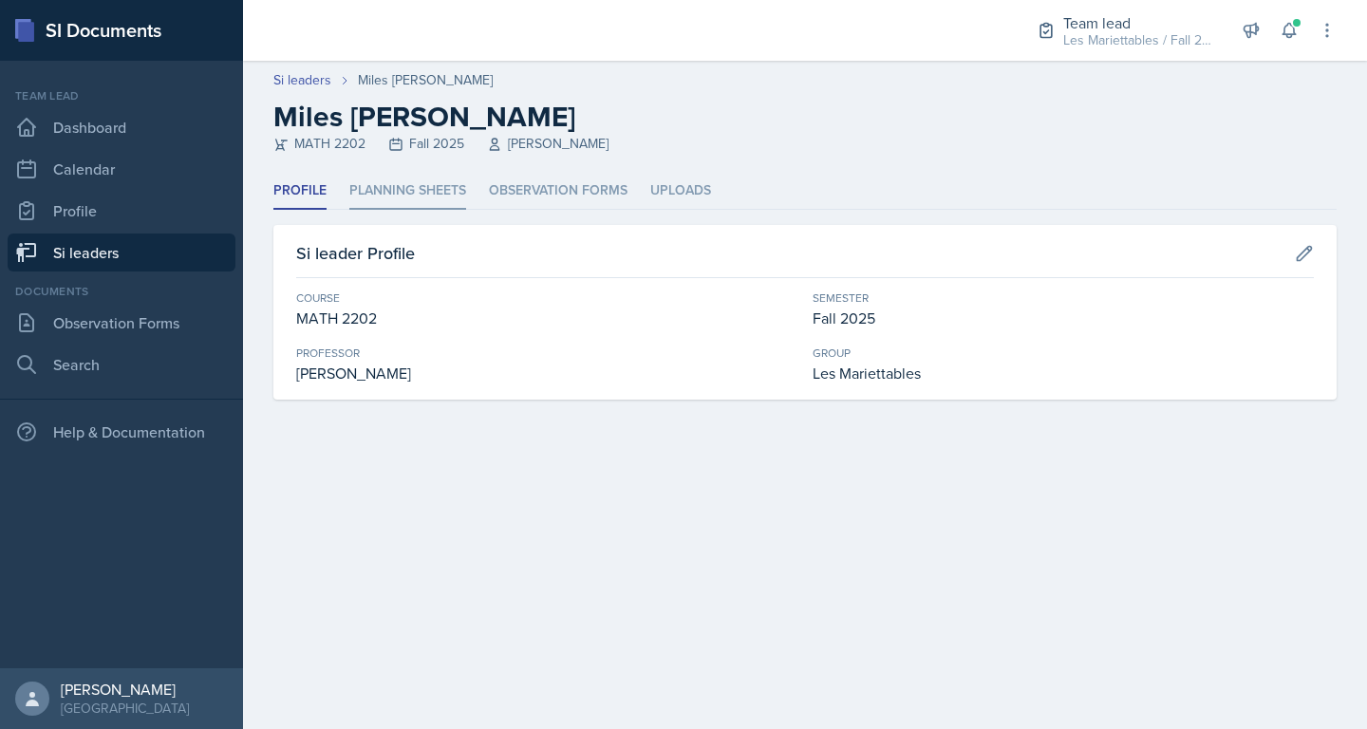
click at [404, 182] on li "Planning Sheets" at bounding box center [407, 191] width 117 height 37
select select "Planning Sheets"
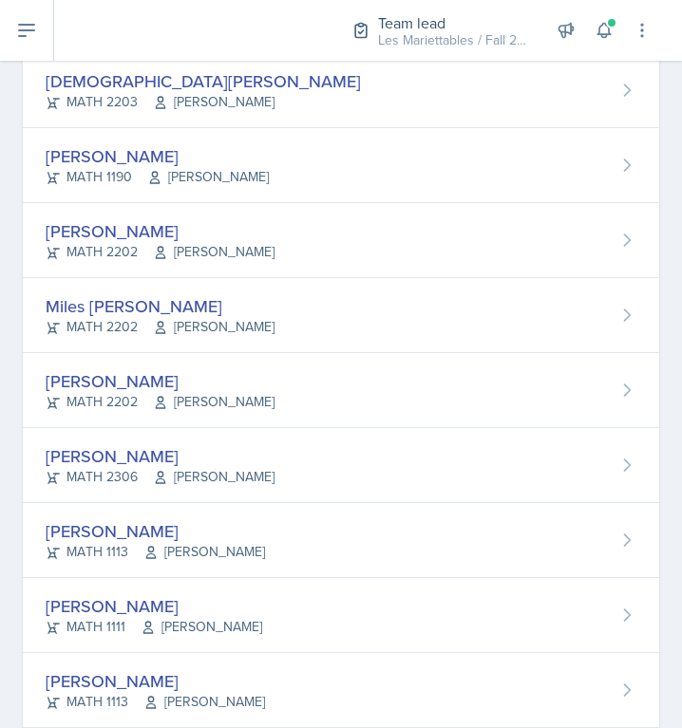
scroll to position [1534, 0]
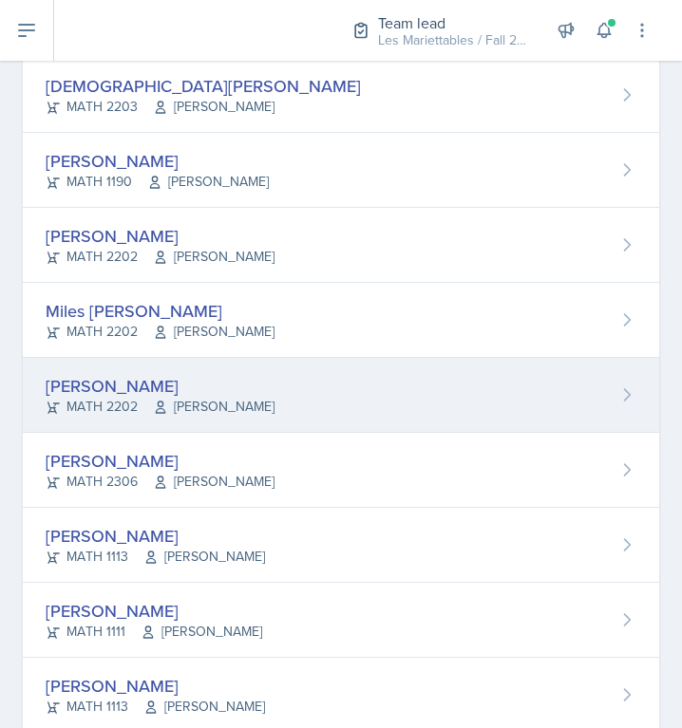
click at [245, 416] on span "Pengcheng Xiao" at bounding box center [213, 407] width 121 height 20
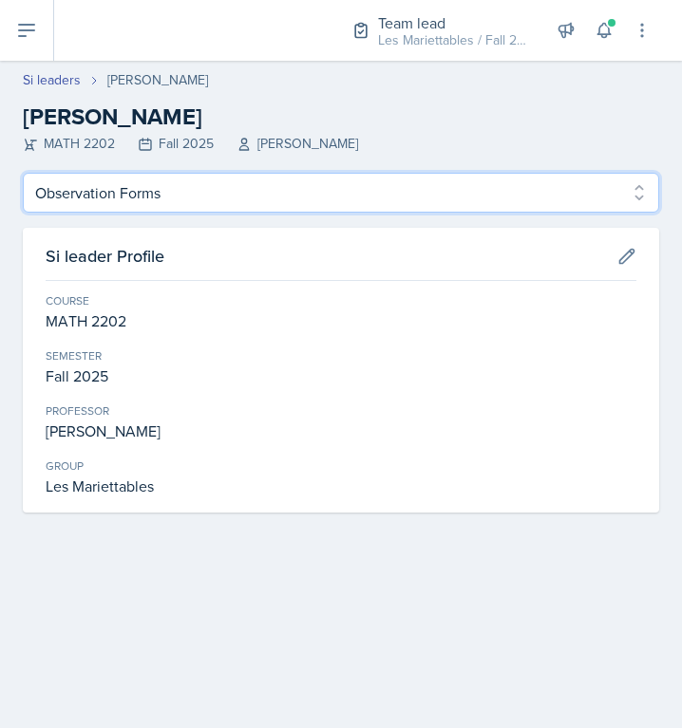
click option "Observation Forms" at bounding box center [0, 0] width 0 height 0
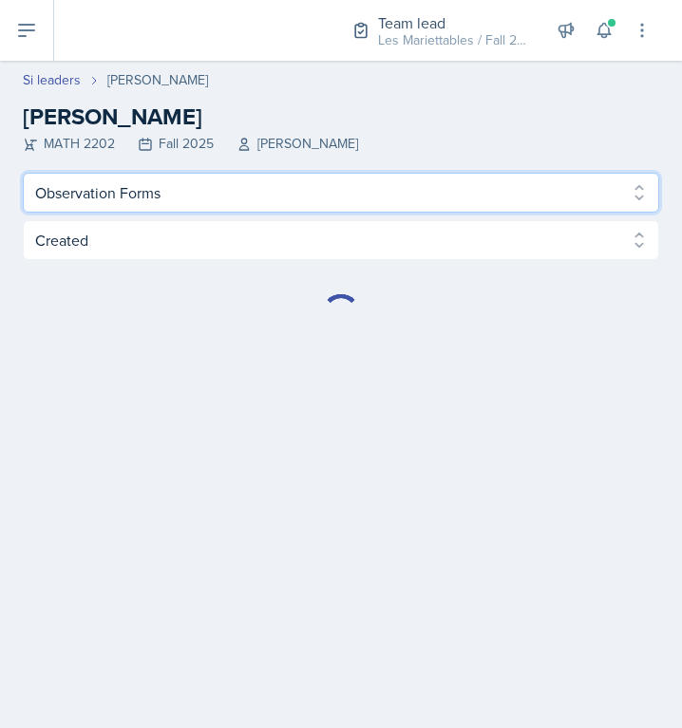
click at [23, 173] on select "Profile Planning Sheets Observation Forms Uploads" at bounding box center [341, 193] width 636 height 40
select select "Planning Sheets"
click option "Planning Sheets" at bounding box center [0, 0] width 0 height 0
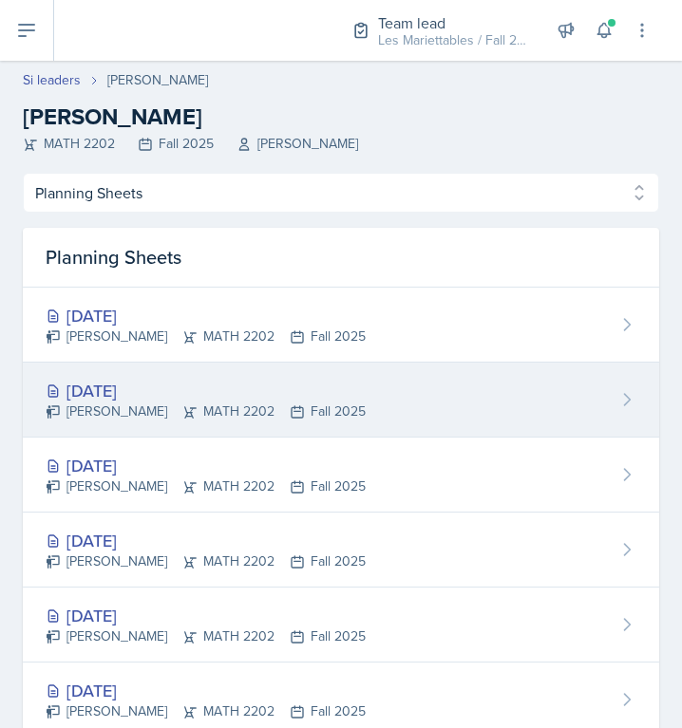
click at [102, 406] on div "Aubryn Thomas MATH 2202 Fall 2025" at bounding box center [206, 412] width 320 height 20
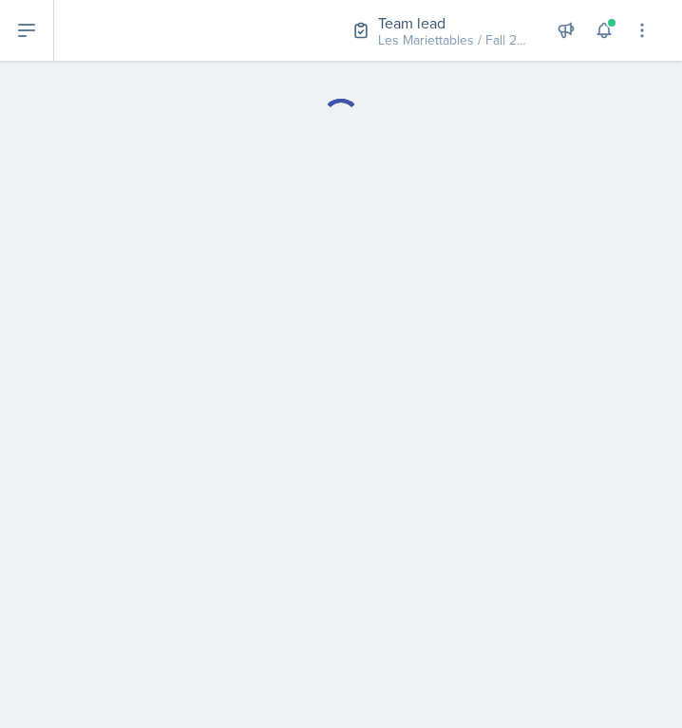
select select "Planning Sheets"
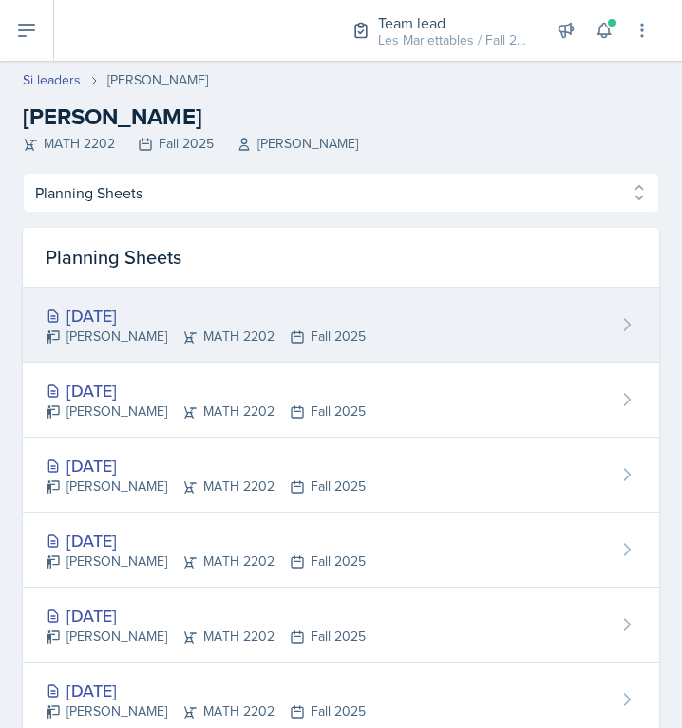
click at [137, 313] on div "Oct 2nd, 2025" at bounding box center [206, 316] width 320 height 26
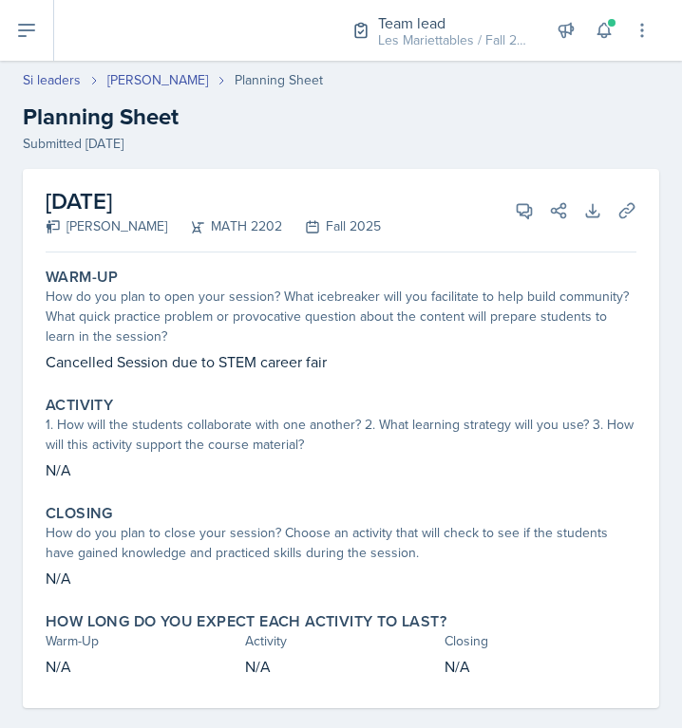
select select "Planning Sheets"
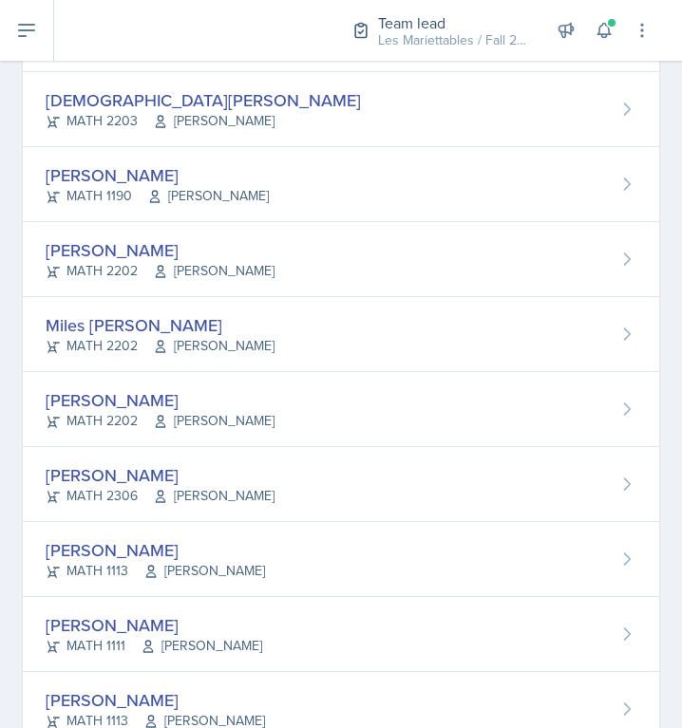
scroll to position [1527, 0]
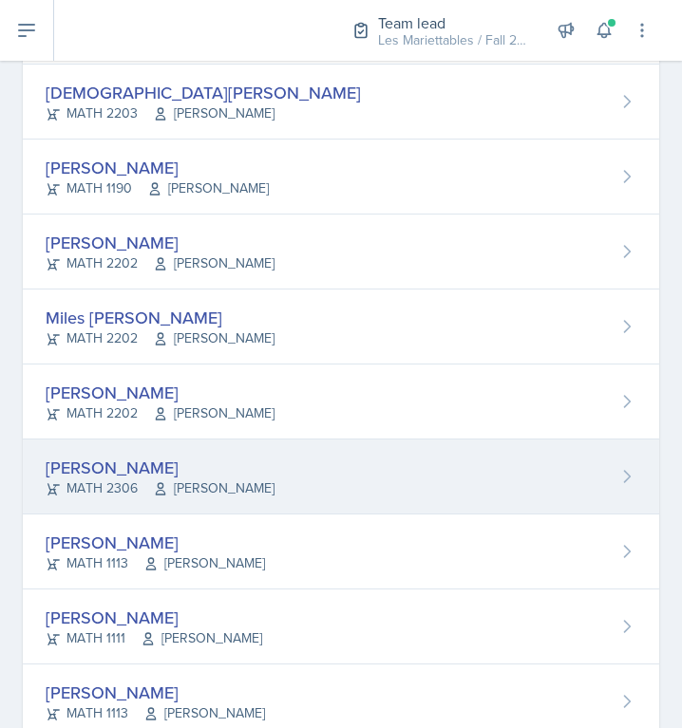
click at [366, 464] on div "Brayden Turso MATH 2306 Yuliya Babenko" at bounding box center [341, 476] width 636 height 75
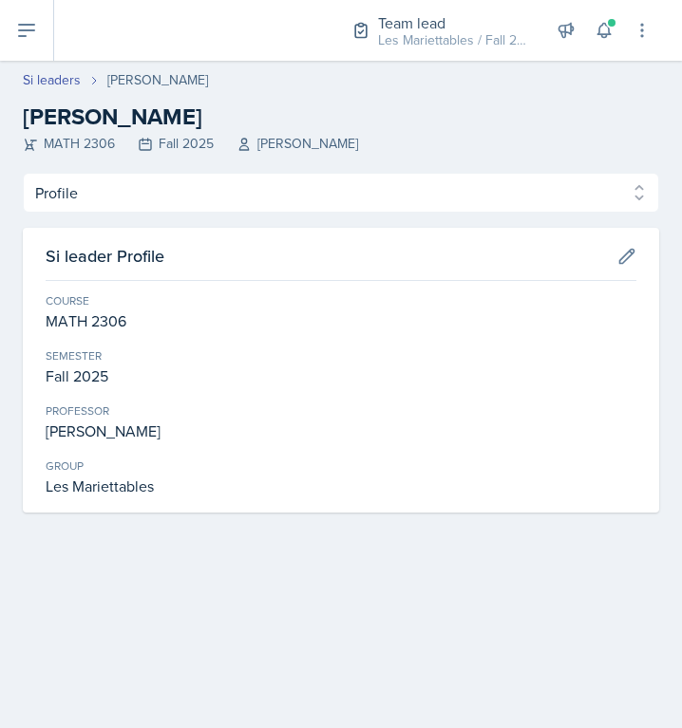
click at [87, 216] on div "Profile Planning Sheets Observation Forms Uploads Profile Planning Sheets Obser…" at bounding box center [341, 343] width 636 height 340
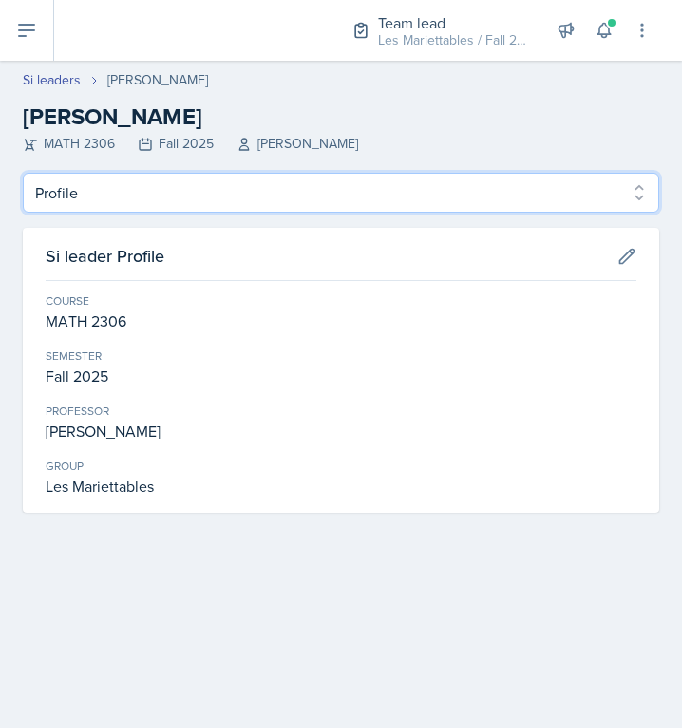
click at [23, 173] on select "Profile Planning Sheets Observation Forms Uploads" at bounding box center [341, 193] width 636 height 40
select select "Planning Sheets"
click option "Planning Sheets" at bounding box center [0, 0] width 0 height 0
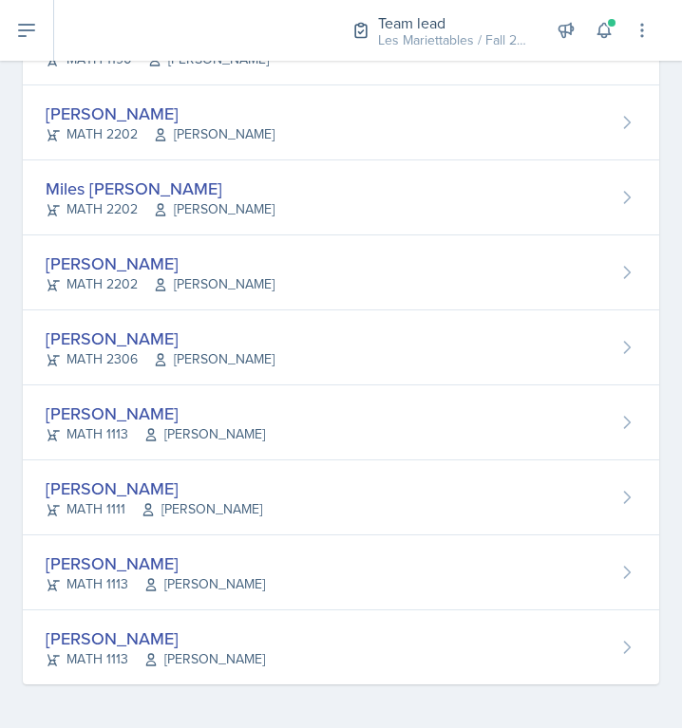
scroll to position [1658, 0]
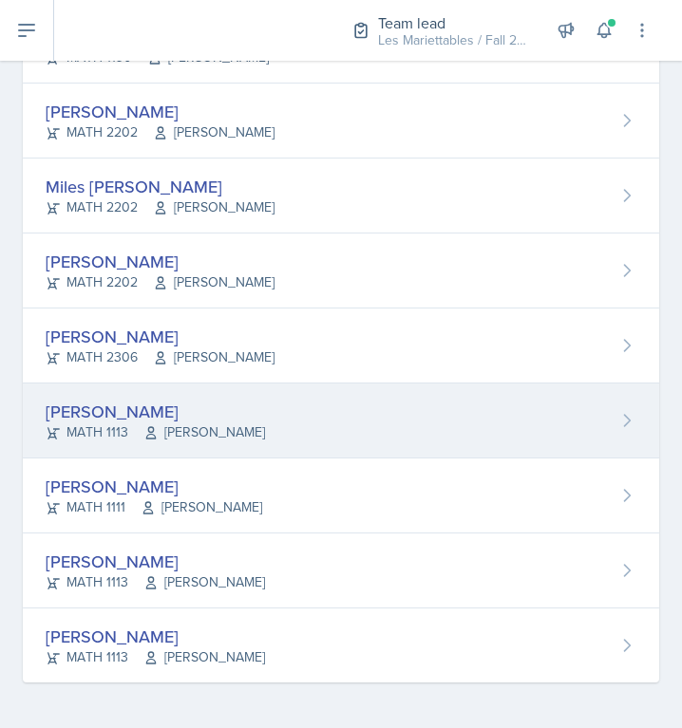
click at [431, 416] on div "Perla Vega MATH 1113 Ludmila Orlova-Shokry" at bounding box center [341, 420] width 636 height 75
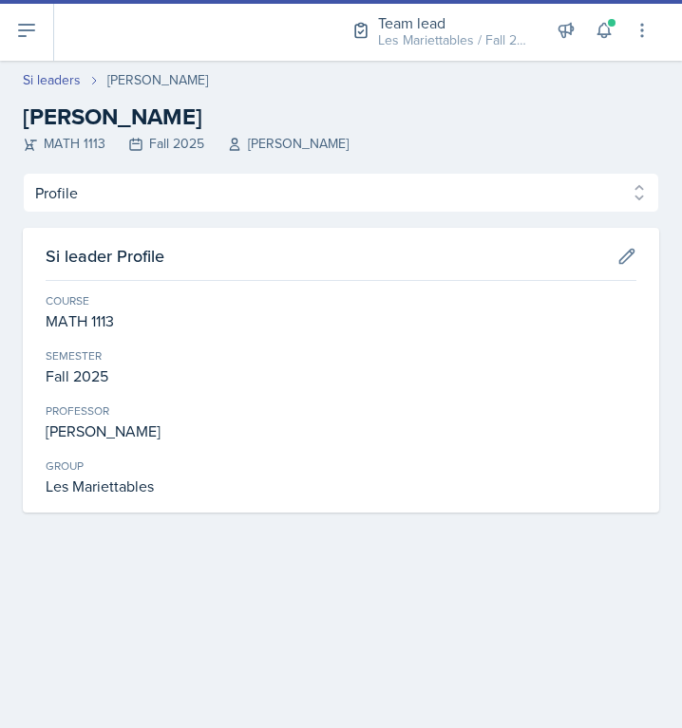
click at [258, 376] on div "Fall 2025" at bounding box center [341, 375] width 590 height 23
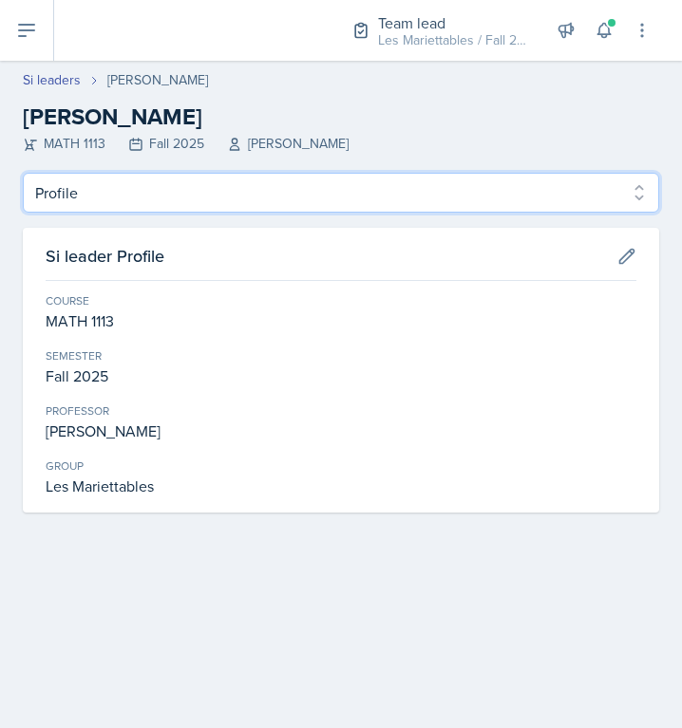
click at [23, 173] on select "Profile Planning Sheets Observation Forms Uploads" at bounding box center [341, 193] width 636 height 40
select select "Planning Sheets"
click option "Planning Sheets" at bounding box center [0, 0] width 0 height 0
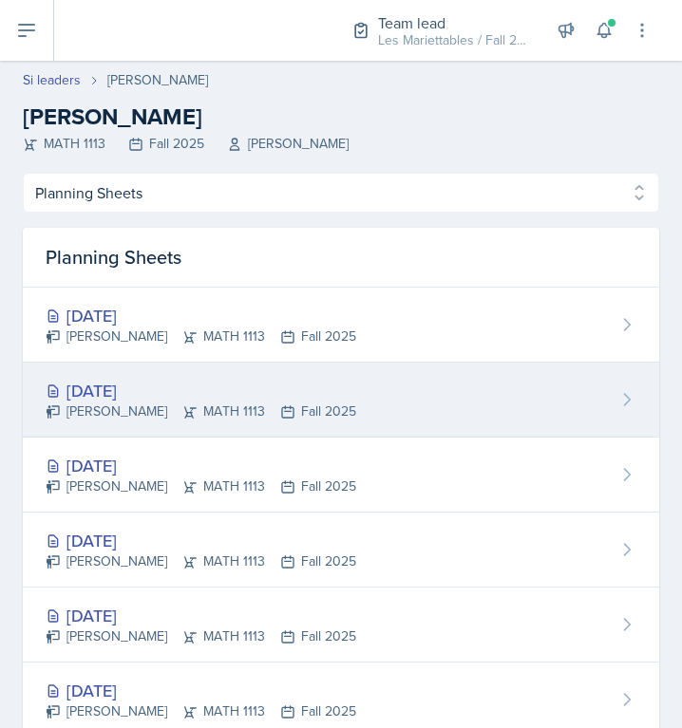
click at [316, 407] on div "Perla Vega MATH 1113 Fall 2025" at bounding box center [201, 412] width 310 height 20
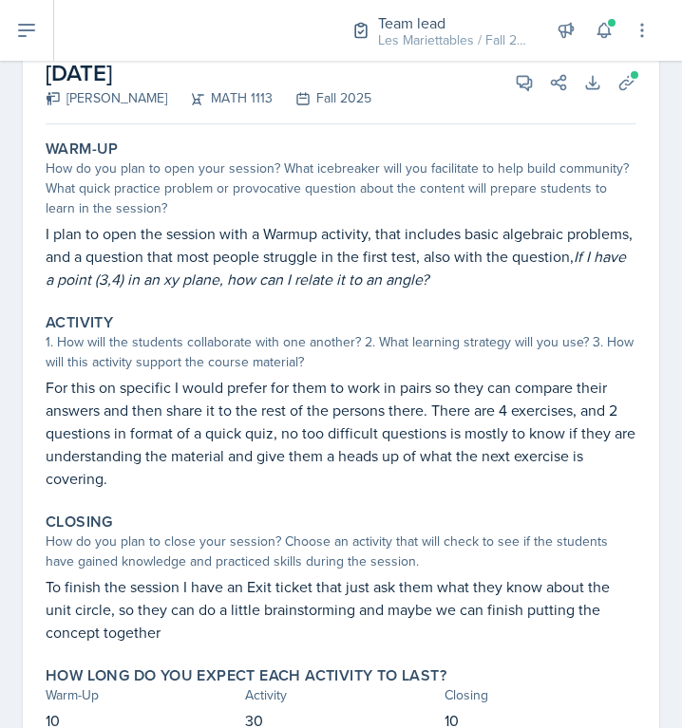
scroll to position [64, 0]
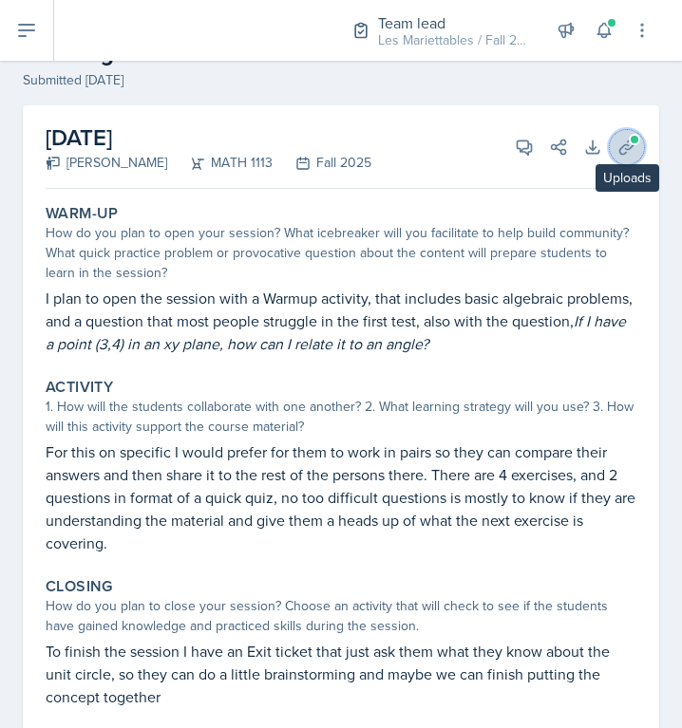
click at [627, 136] on button "Uploads" at bounding box center [626, 147] width 34 height 34
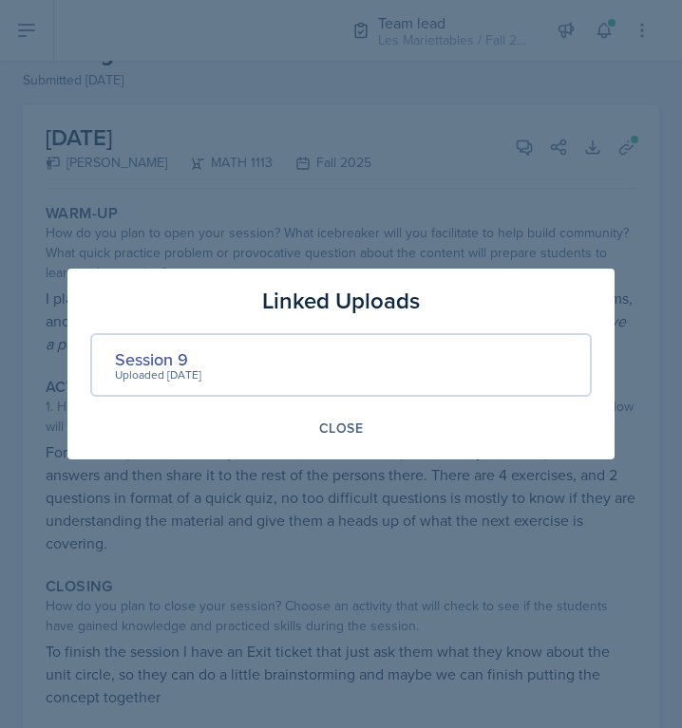
click at [168, 367] on div "Uploaded Sep 29th, 2025" at bounding box center [158, 374] width 86 height 17
click at [160, 361] on div "Session 9" at bounding box center [158, 359] width 86 height 26
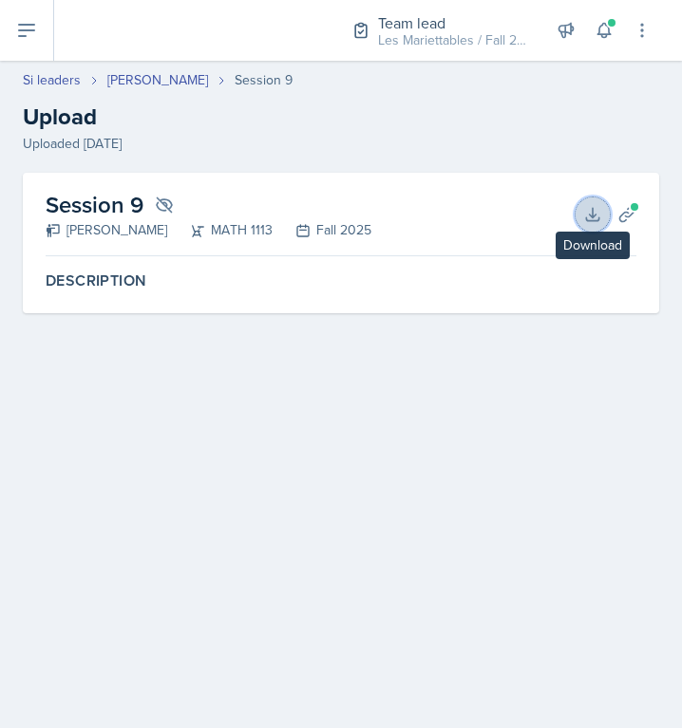
click at [592, 220] on icon at bounding box center [592, 214] width 12 height 12
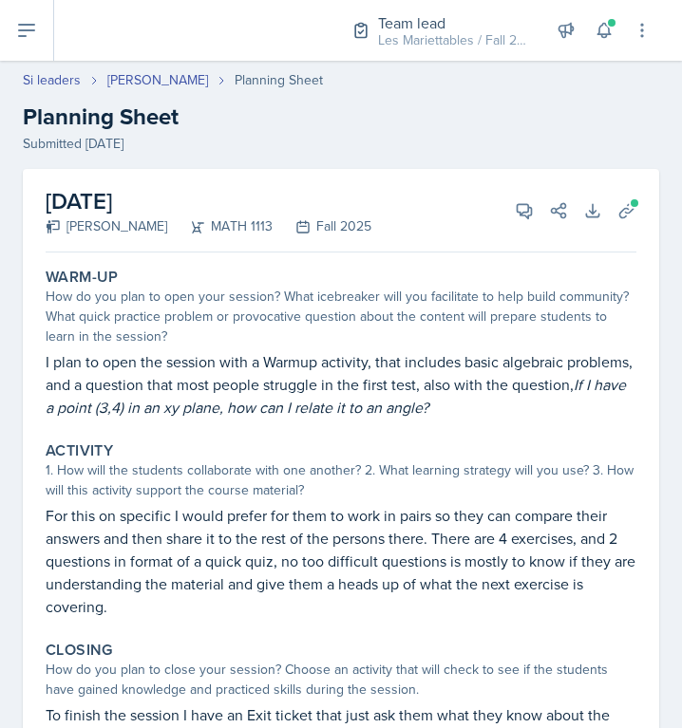
click at [511, 281] on div "Warm-Up" at bounding box center [341, 277] width 590 height 19
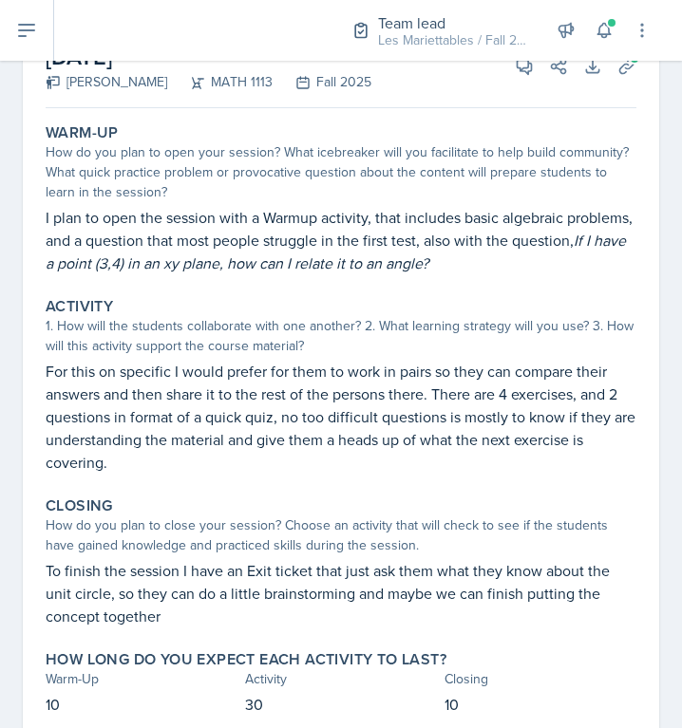
scroll to position [80, 0]
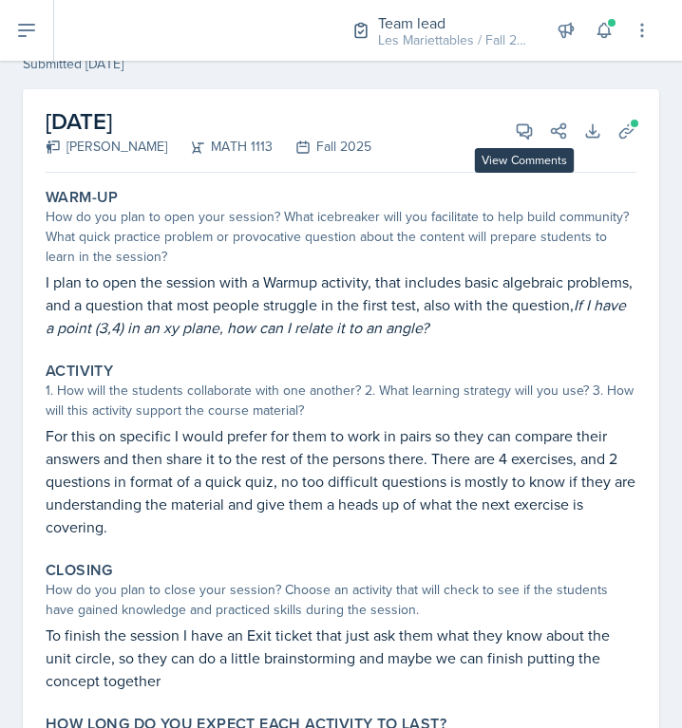
click at [526, 113] on div "September 29th, 2025 Perla Vega MATH 1113 Fall 2025 View Comments Comments Send…" at bounding box center [341, 131] width 590 height 84
click at [526, 120] on button "View Comments" at bounding box center [524, 131] width 34 height 34
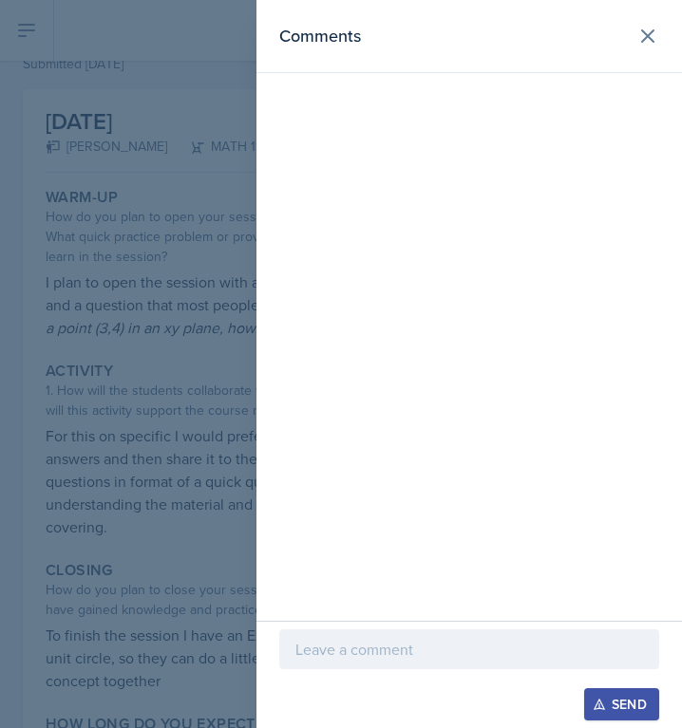
click at [473, 652] on p at bounding box center [468, 649] width 347 height 23
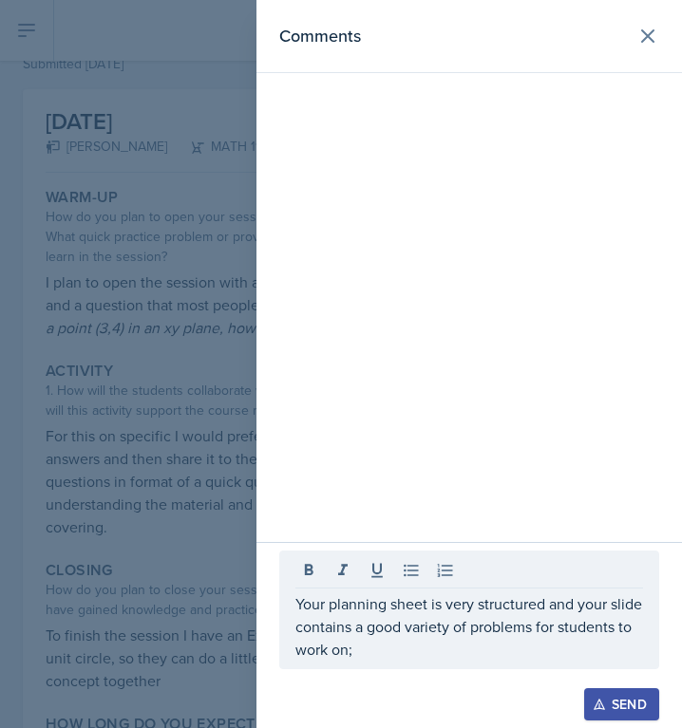
click at [79, 296] on div at bounding box center [341, 364] width 682 height 728
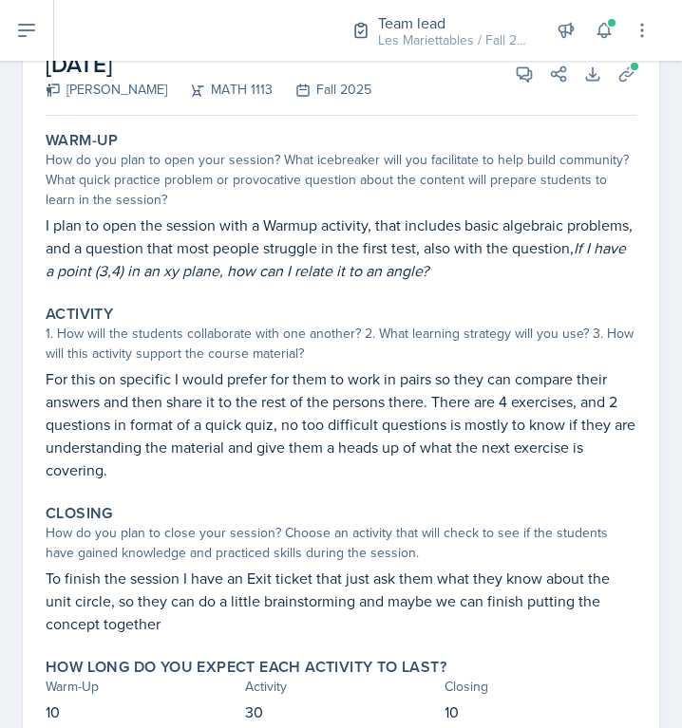
scroll to position [144, 0]
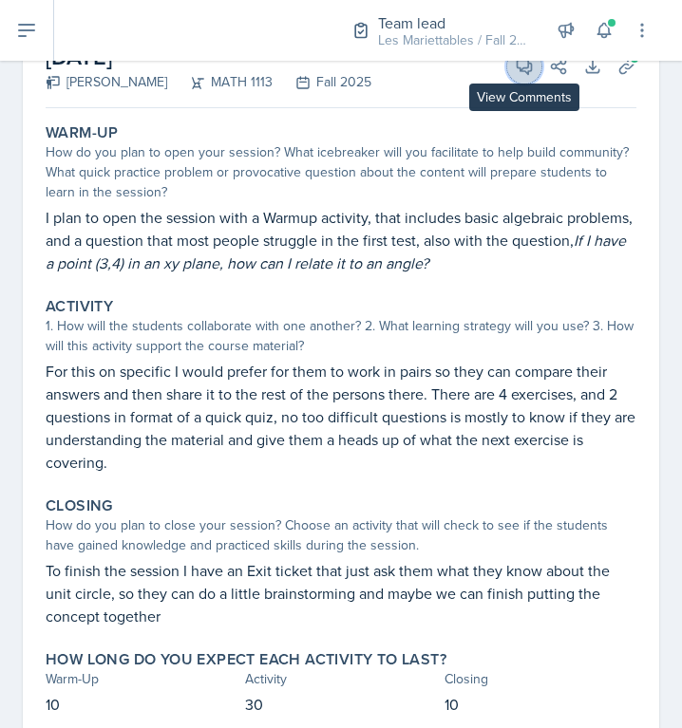
click at [520, 69] on icon at bounding box center [524, 67] width 14 height 14
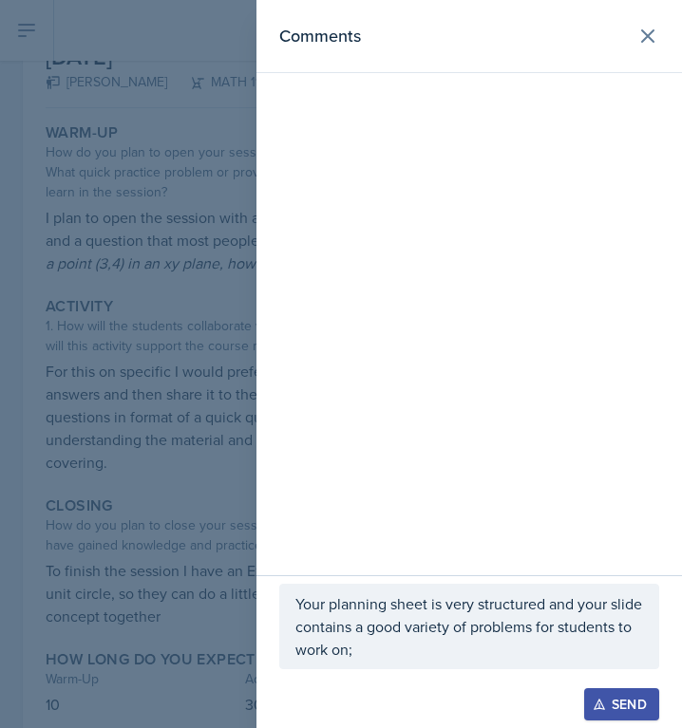
click at [438, 659] on p "Your planning sheet is very structured and your slide contains a good variety o…" at bounding box center [468, 626] width 347 height 68
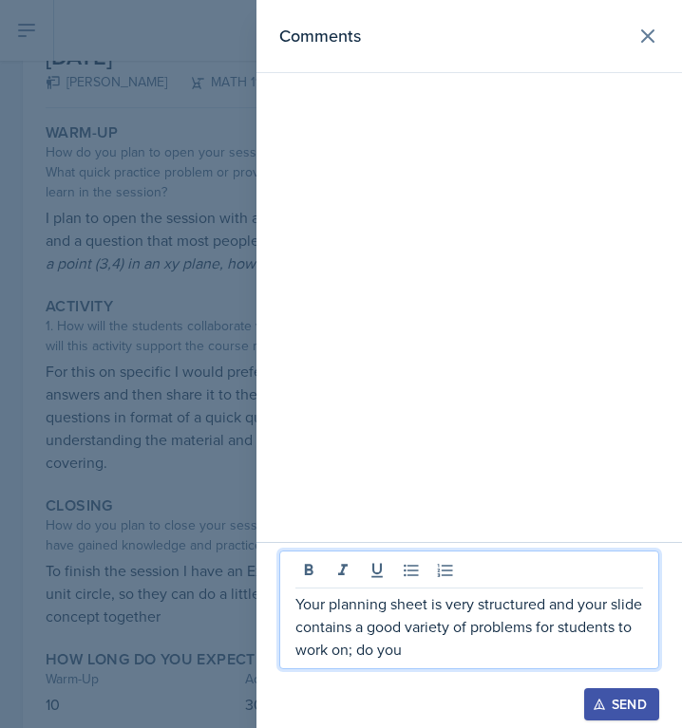
click at [128, 498] on div at bounding box center [341, 364] width 682 height 728
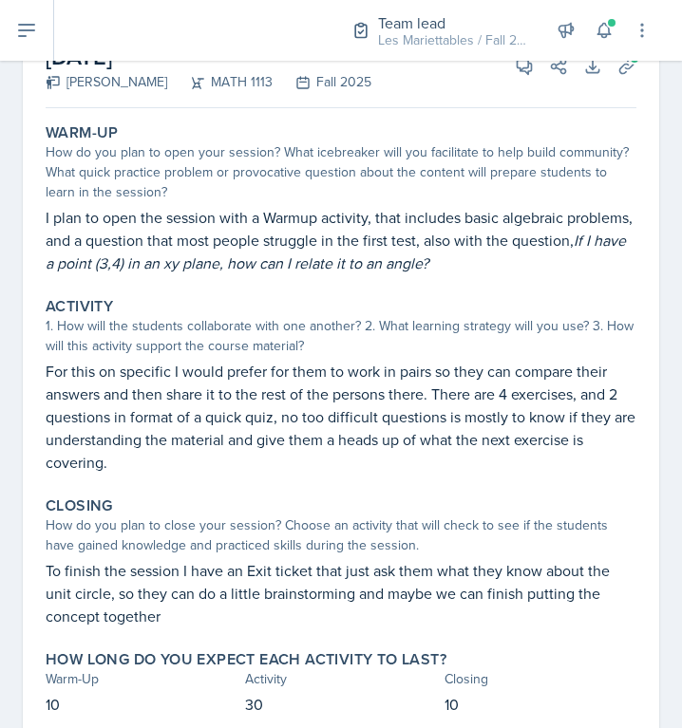
click at [495, 262] on p "I plan to open the session with a Warmup activity, that includes basic algebrai…" at bounding box center [341, 240] width 590 height 68
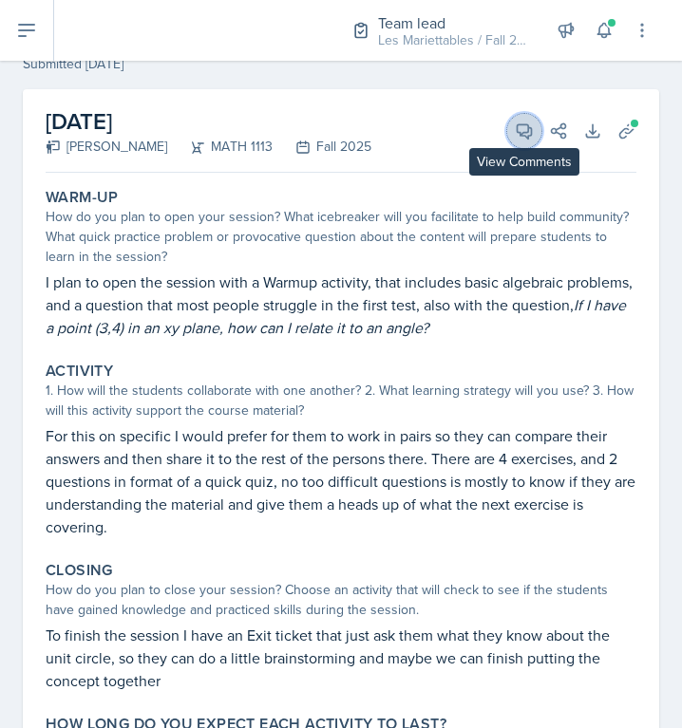
click at [529, 130] on icon at bounding box center [524, 131] width 14 height 14
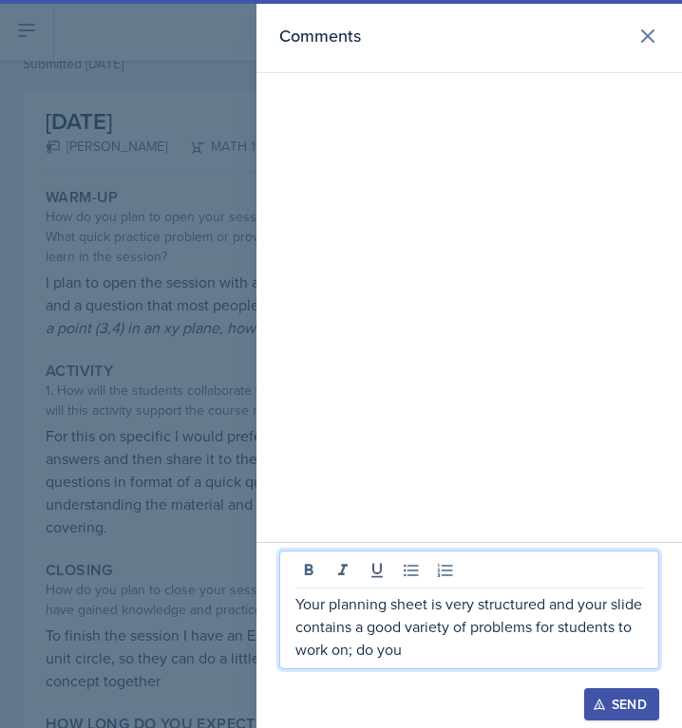
click at [518, 635] on p "Your planning sheet is very structured and your slide contains a good variety o…" at bounding box center [468, 626] width 347 height 68
click at [485, 653] on p "Your planning sheet is very structured and your slide contains a good variety o…" at bounding box center [468, 626] width 347 height 68
drag, startPoint x: 483, startPoint y: 658, endPoint x: 427, endPoint y: 652, distance: 56.3
click at [427, 652] on p "Your planning sheet is very structured and your slide contains a good variety o…" at bounding box center [468, 626] width 347 height 68
click at [513, 643] on p "Your planning sheet is very structured and your slide contains a good variety o…" at bounding box center [468, 626] width 347 height 68
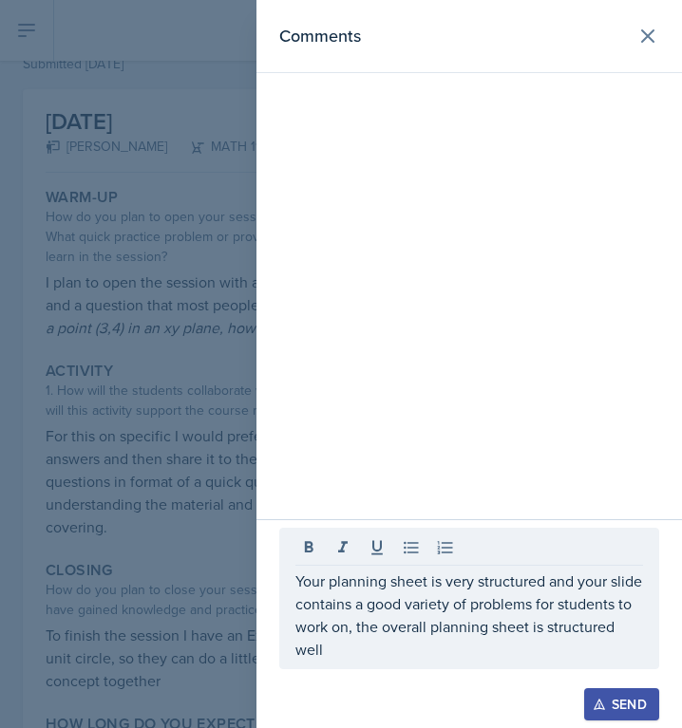
click at [148, 630] on div at bounding box center [341, 364] width 682 height 728
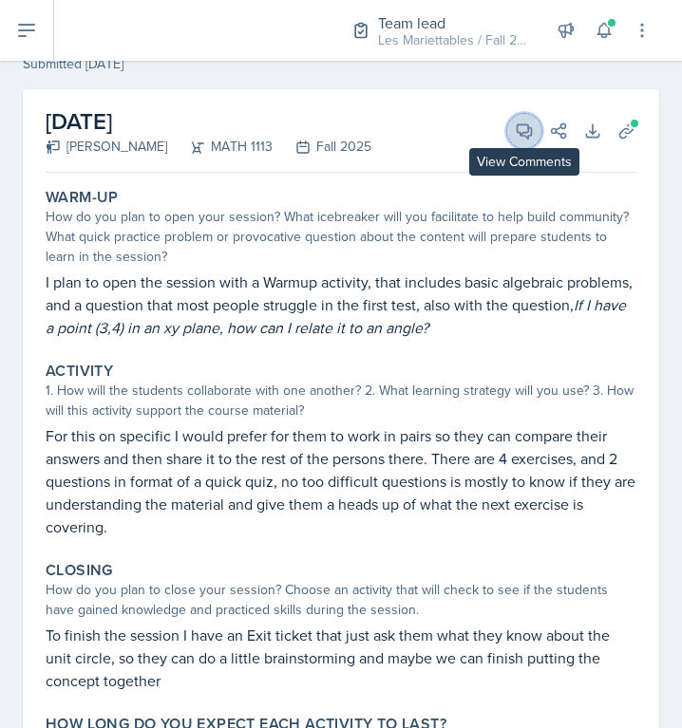
click at [523, 139] on icon at bounding box center [523, 130] width 19 height 19
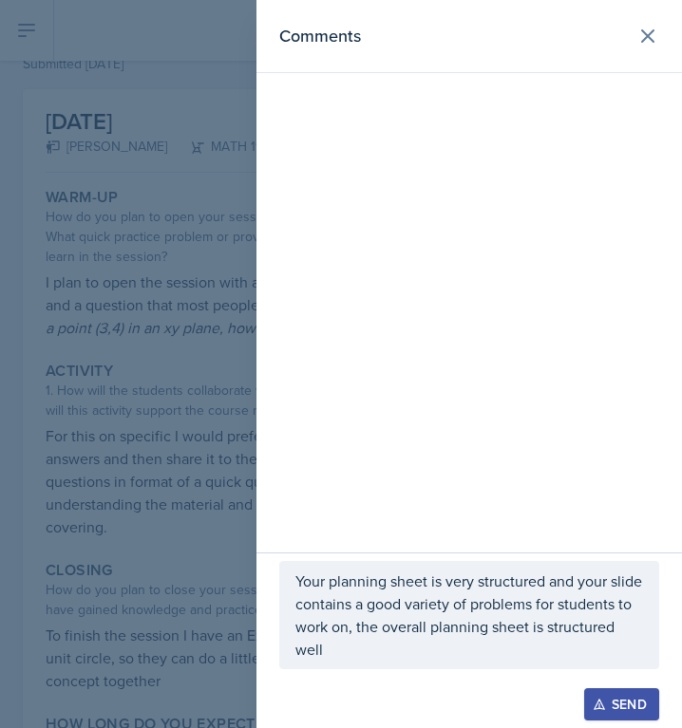
click at [451, 647] on p "Your planning sheet is very structured and your slide contains a good variety o…" at bounding box center [468, 615] width 347 height 91
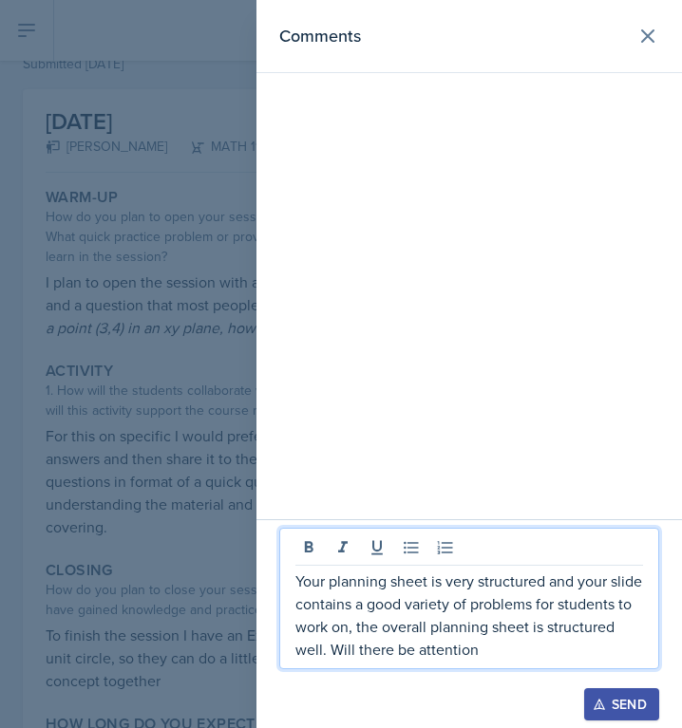
click at [208, 576] on div at bounding box center [341, 364] width 682 height 728
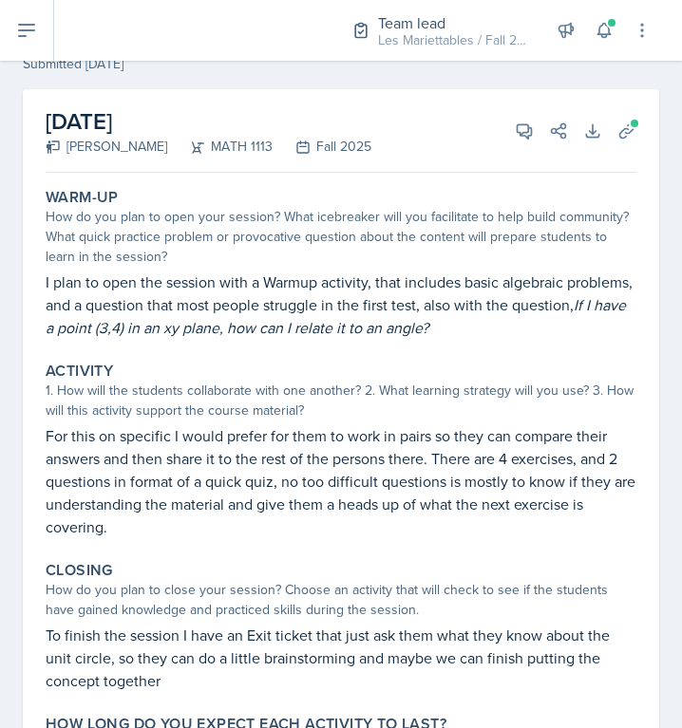
click at [458, 357] on div "Activity 1. How will the students collaborate with one another? 2. What learnin…" at bounding box center [341, 450] width 606 height 192
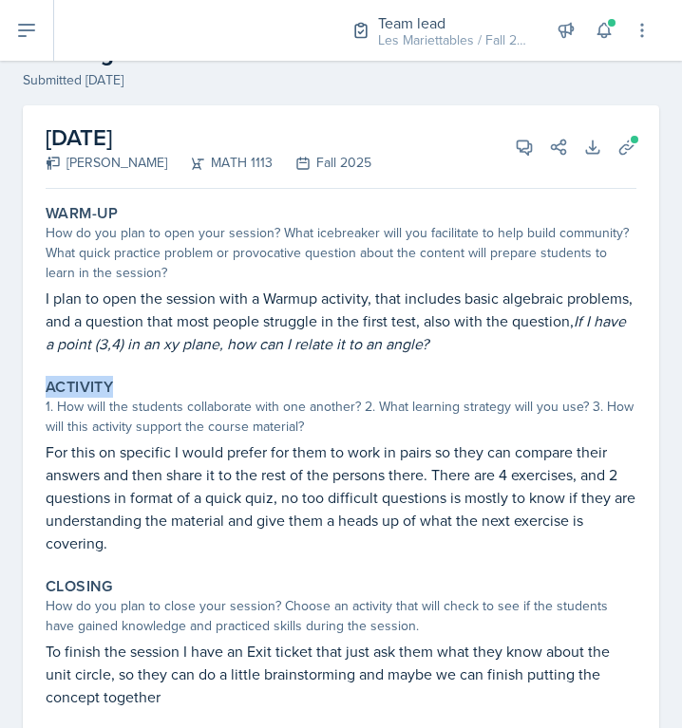
scroll to position [0, 0]
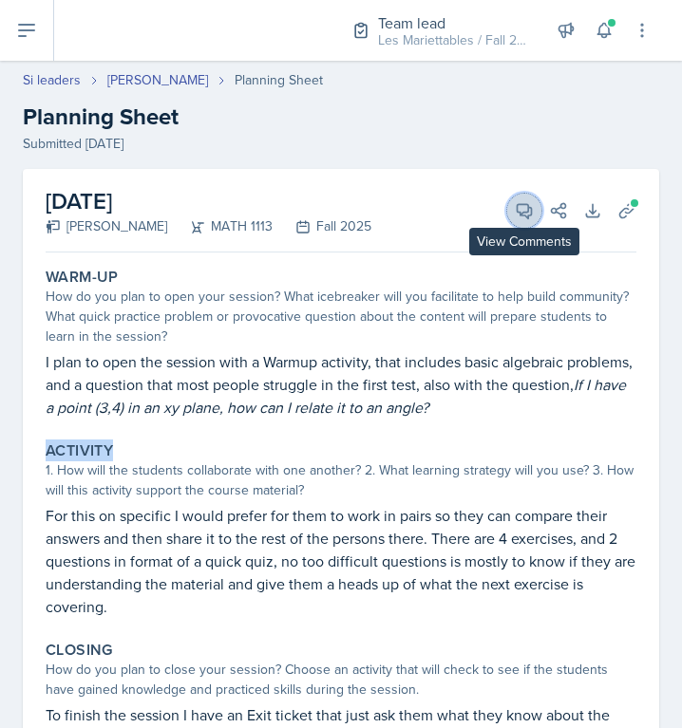
click at [522, 203] on icon at bounding box center [523, 210] width 19 height 19
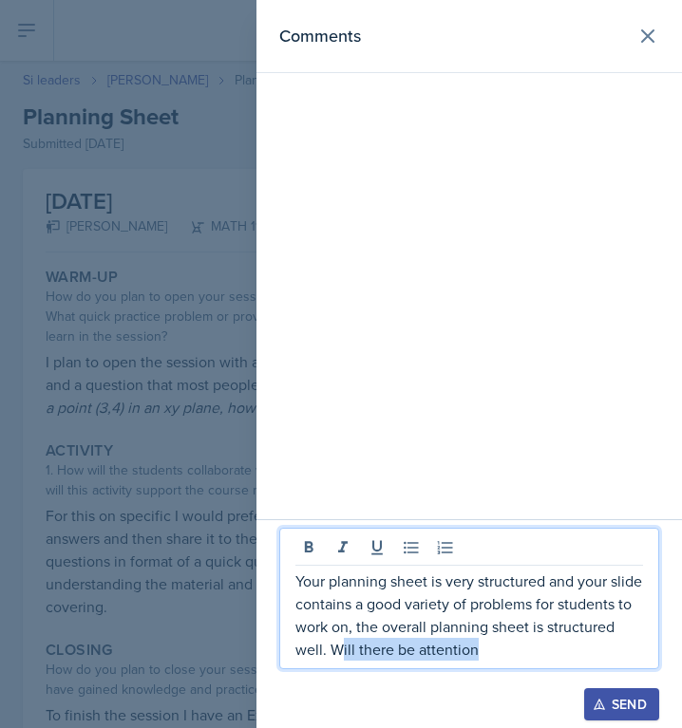
drag, startPoint x: 561, startPoint y: 652, endPoint x: 406, endPoint y: 656, distance: 154.8
click at [406, 656] on p "Your planning sheet is very structured and your slide contains a good variety o…" at bounding box center [468, 615] width 347 height 91
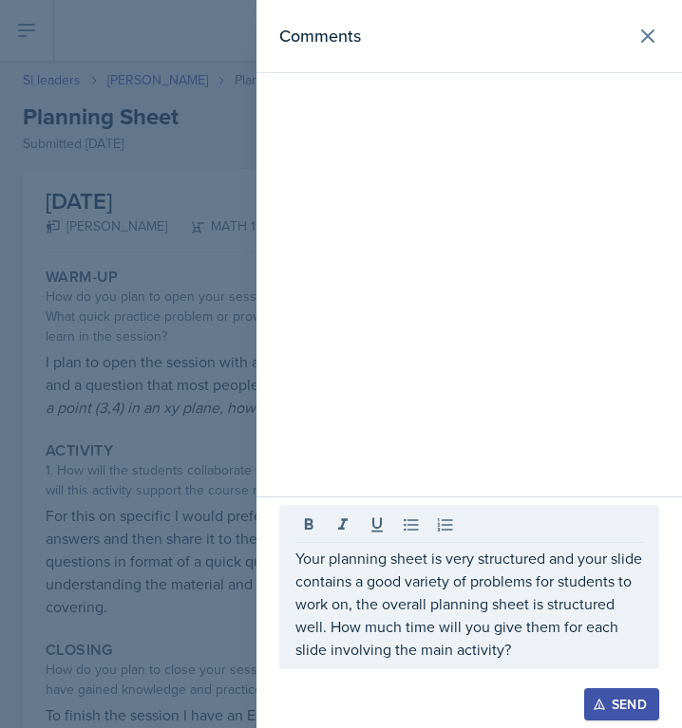
click at [605, 697] on div "Send" at bounding box center [621, 704] width 50 height 15
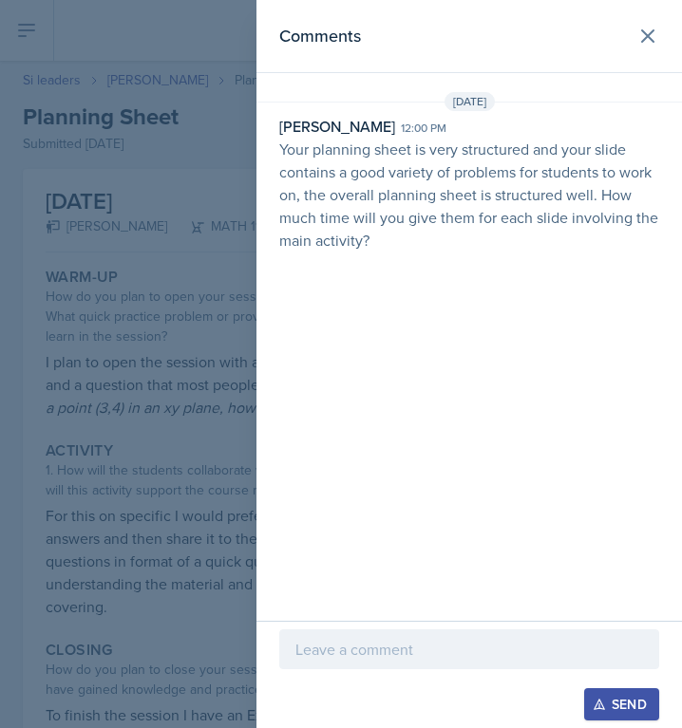
click at [159, 528] on div at bounding box center [341, 364] width 682 height 728
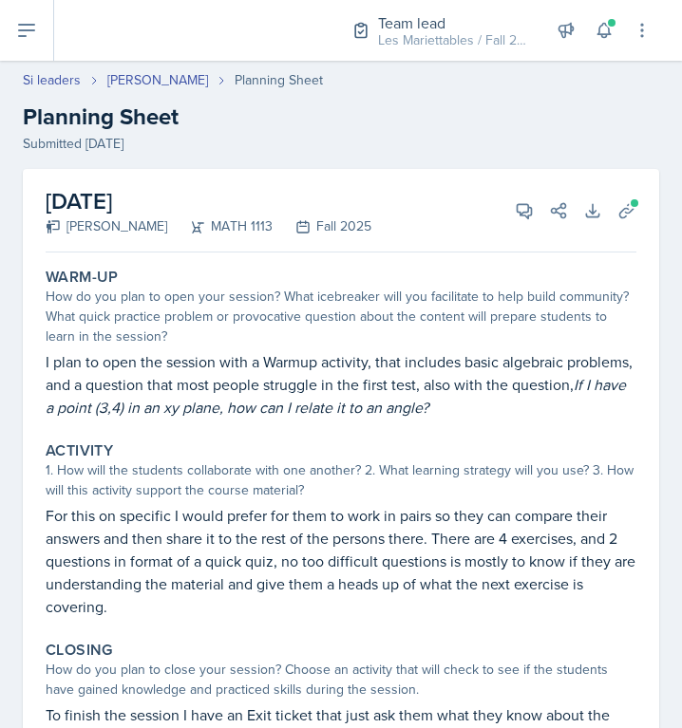
select select "Planning Sheets"
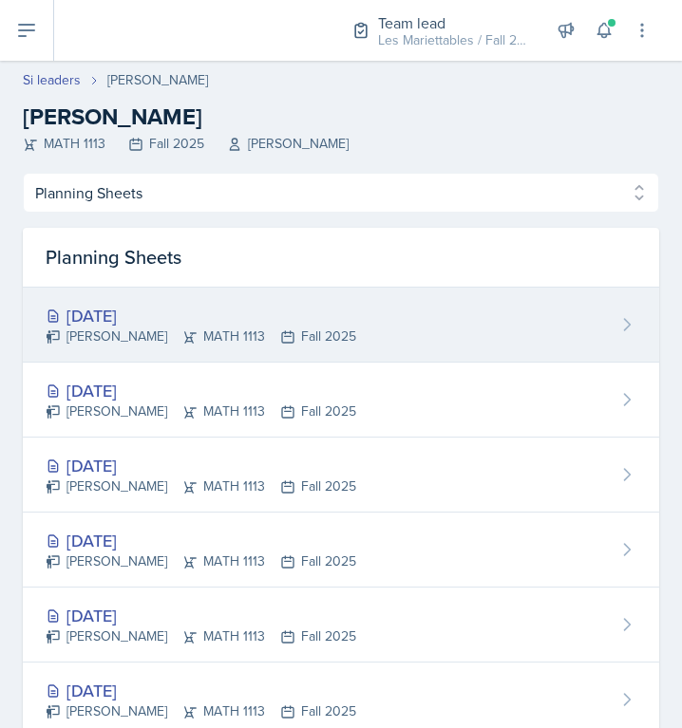
click at [169, 315] on div "Oct 1st, 2025" at bounding box center [201, 316] width 310 height 26
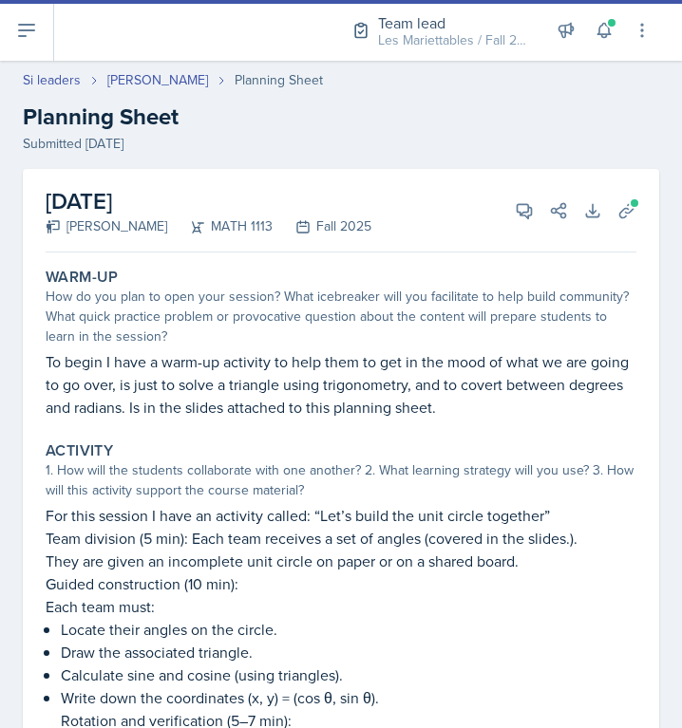
click at [422, 327] on div "How do you plan to open your session? What icebreaker will you facilitate to he…" at bounding box center [341, 317] width 590 height 60
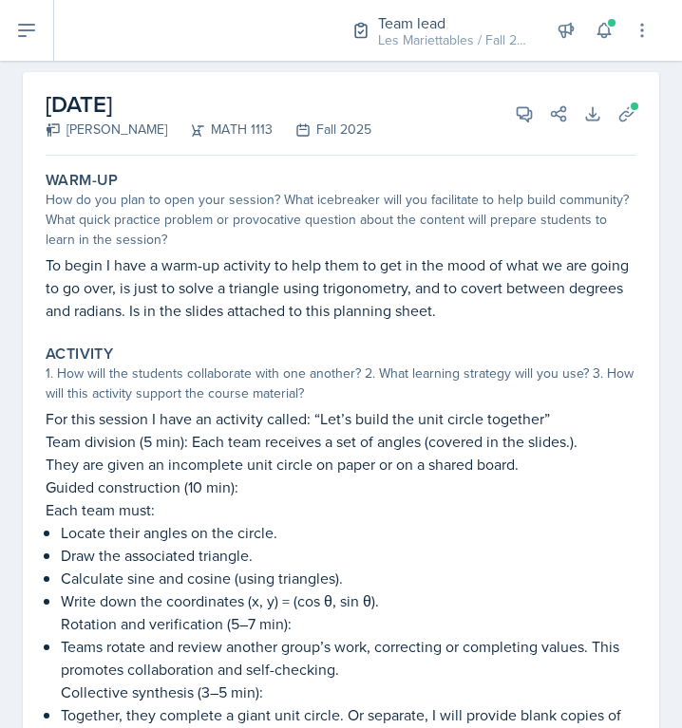
scroll to position [33, 0]
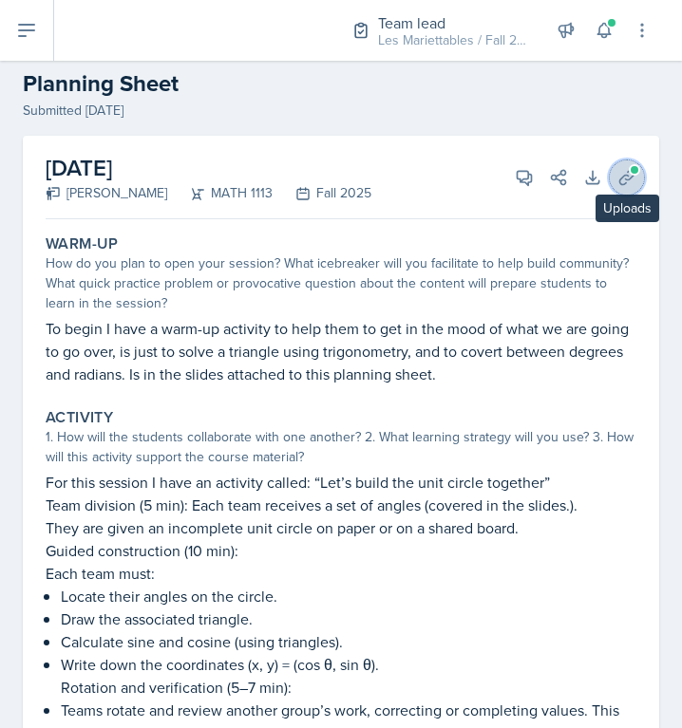
click at [626, 183] on icon at bounding box center [626, 177] width 19 height 19
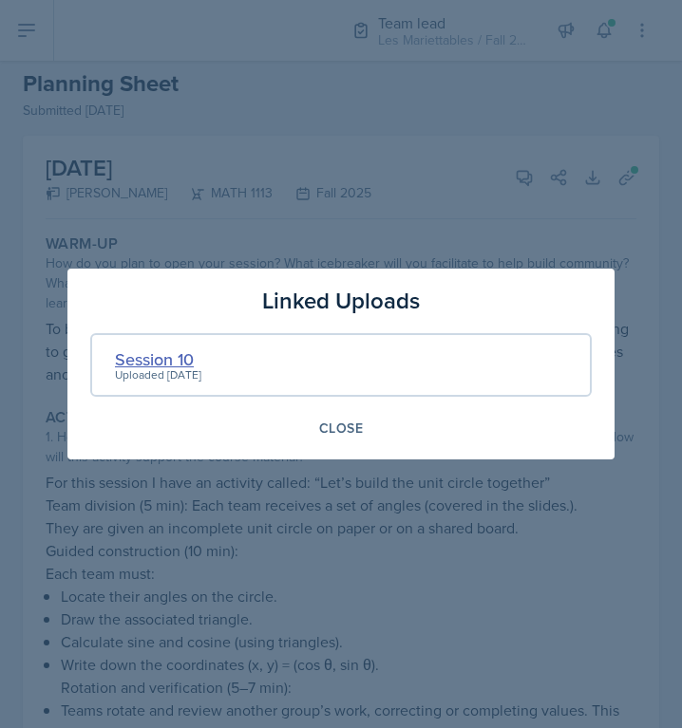
click at [188, 359] on div "Session 10" at bounding box center [158, 359] width 86 height 26
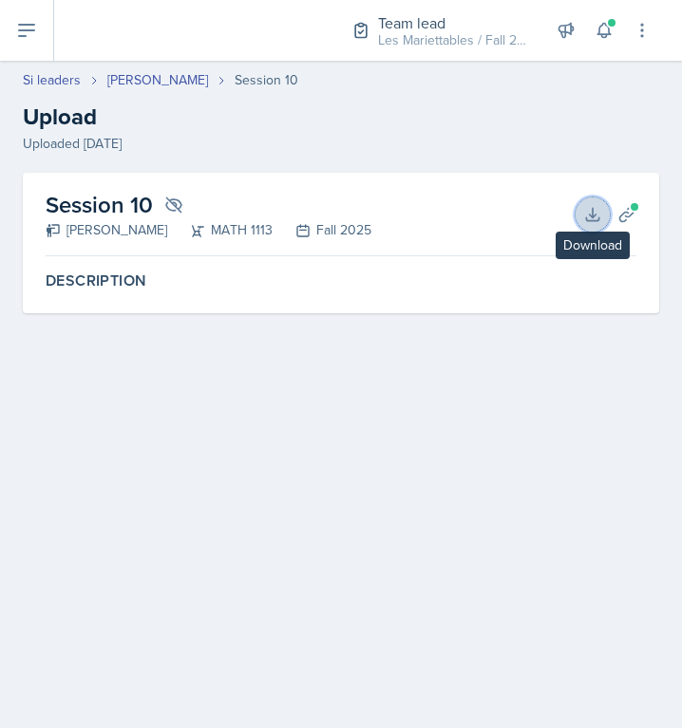
click at [593, 208] on icon at bounding box center [592, 214] width 12 height 12
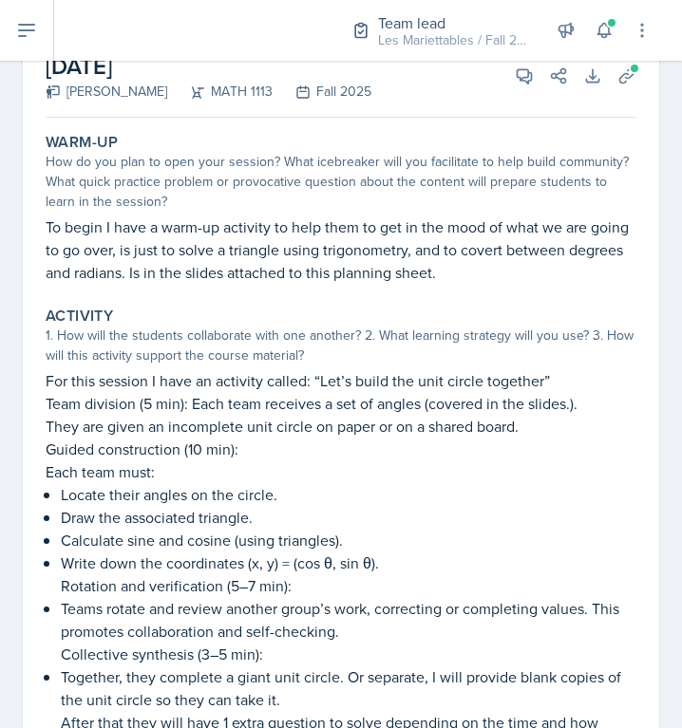
scroll to position [128, 0]
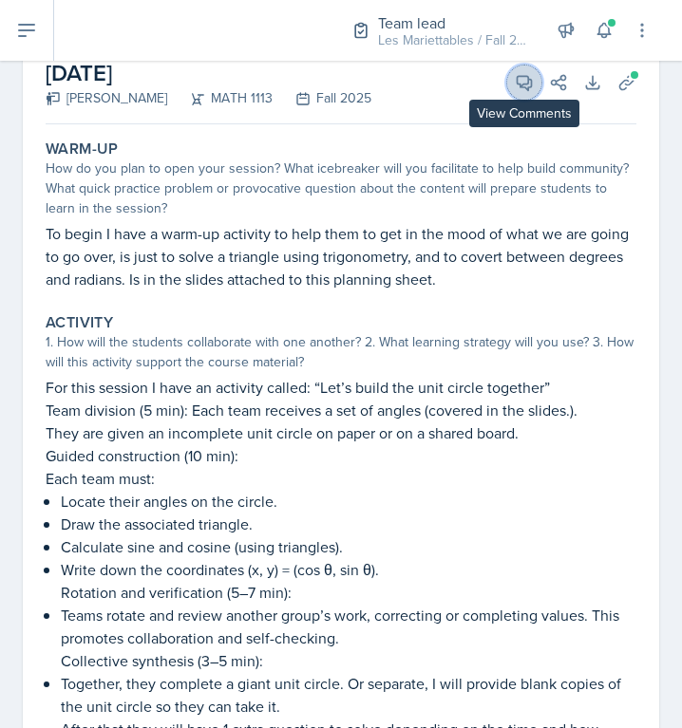
click at [531, 74] on span at bounding box center [530, 75] width 9 height 9
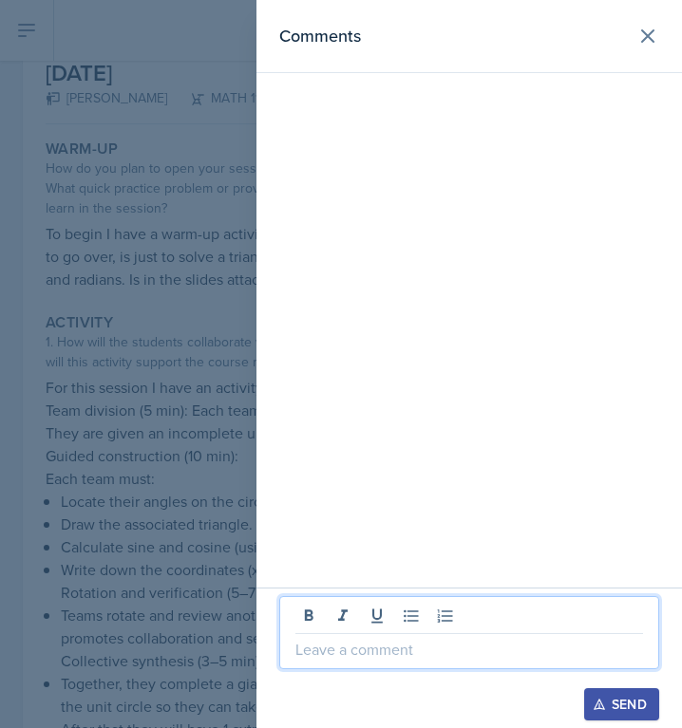
click at [375, 641] on p at bounding box center [468, 649] width 347 height 23
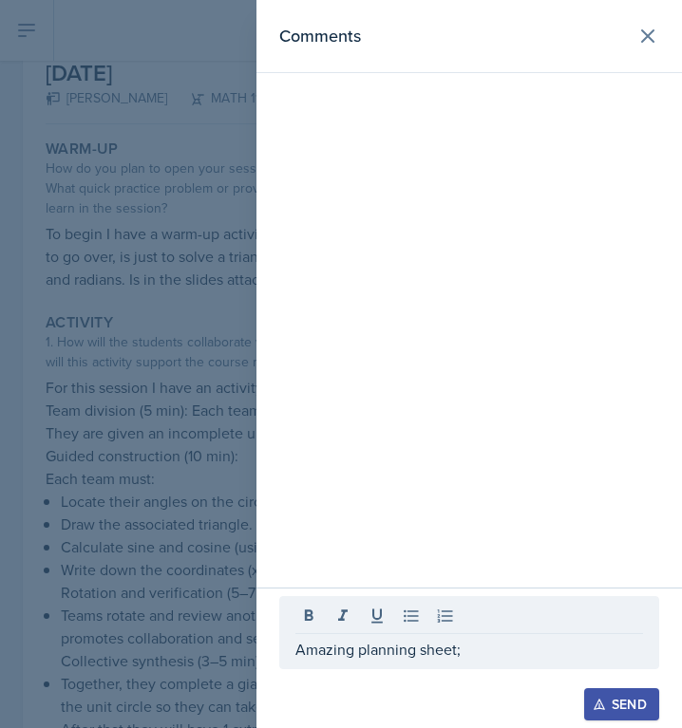
click at [203, 535] on div at bounding box center [341, 364] width 682 height 728
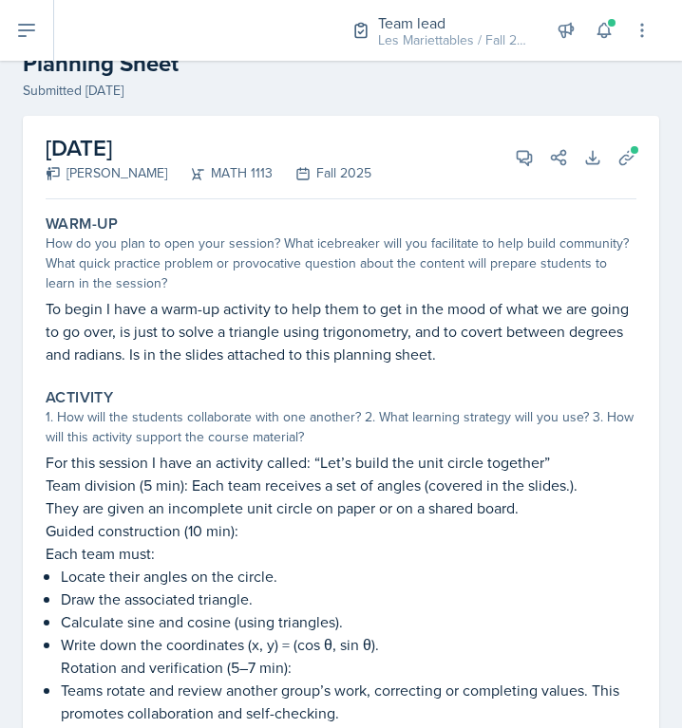
scroll to position [0, 0]
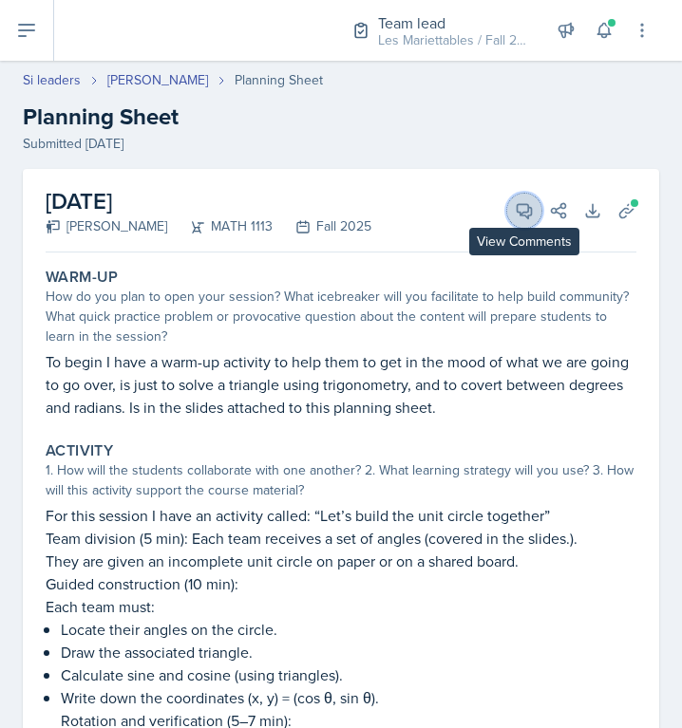
click at [523, 204] on icon at bounding box center [524, 211] width 14 height 14
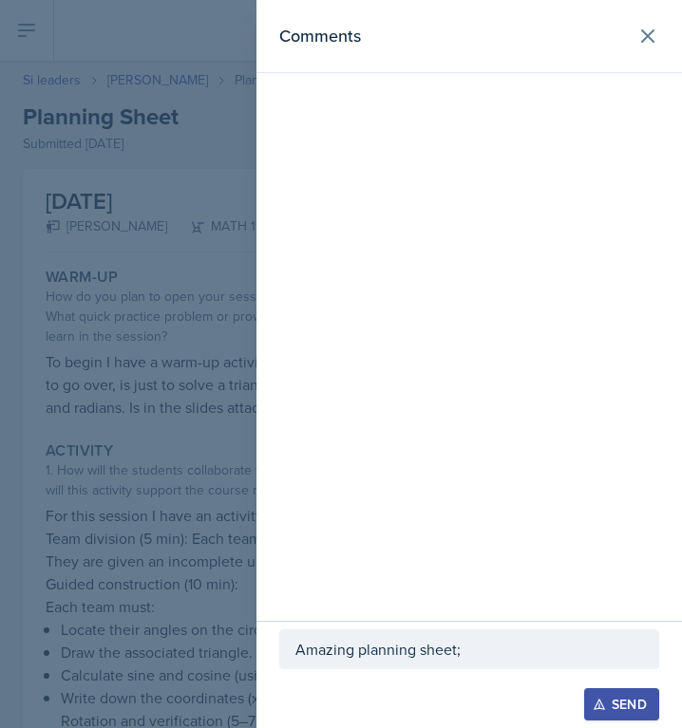
click at [473, 645] on p "Amazing planning sheet;" at bounding box center [468, 649] width 347 height 23
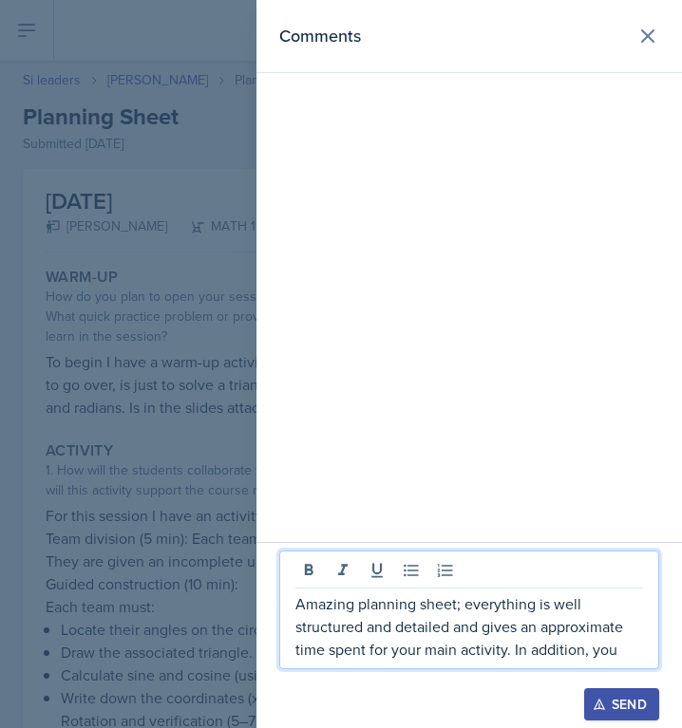
click at [121, 545] on div at bounding box center [341, 364] width 682 height 728
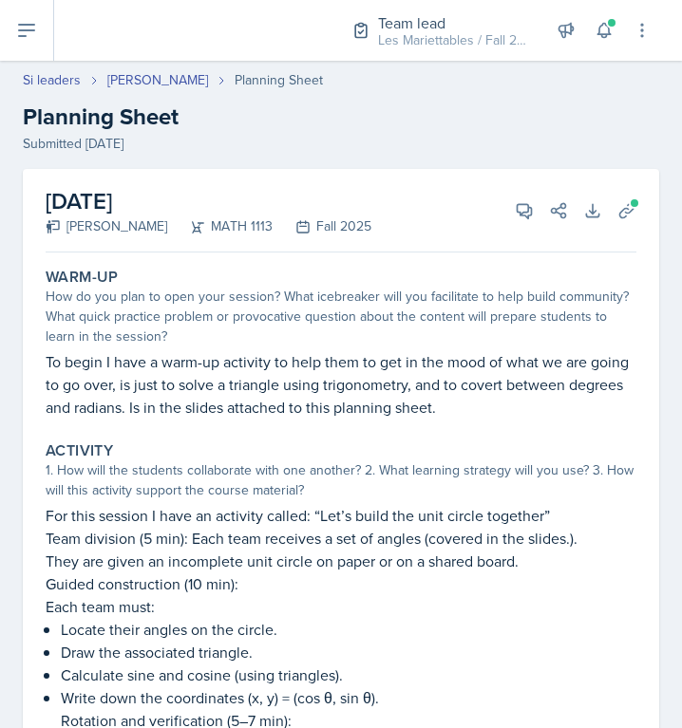
click at [507, 217] on div "View Comments Comments Amazing planning sheet; everything is well structured an…" at bounding box center [533, 210] width 68 height 19
click at [524, 209] on icon at bounding box center [523, 210] width 19 height 19
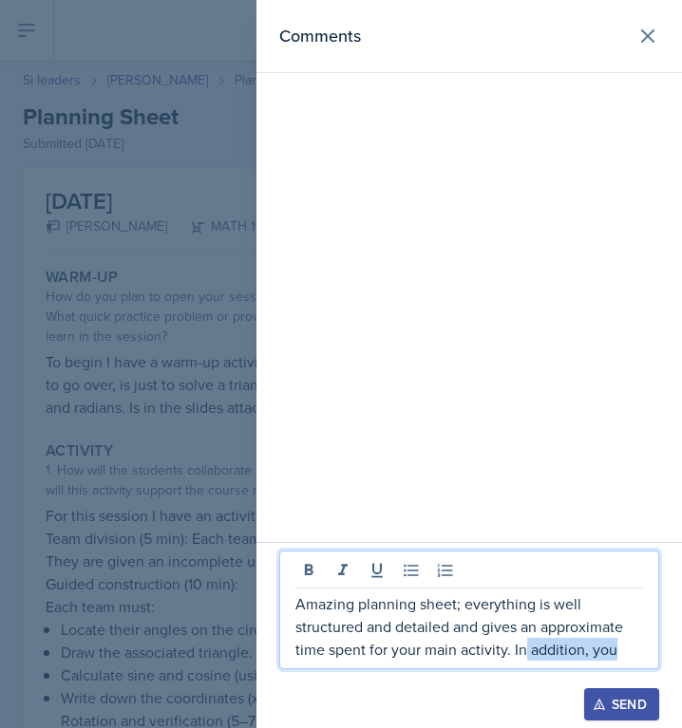
drag, startPoint x: 621, startPoint y: 655, endPoint x: 525, endPoint y: 649, distance: 96.0
click at [525, 649] on p "Amazing planning sheet; everything is well structured and detailed and gives an…" at bounding box center [468, 626] width 347 height 68
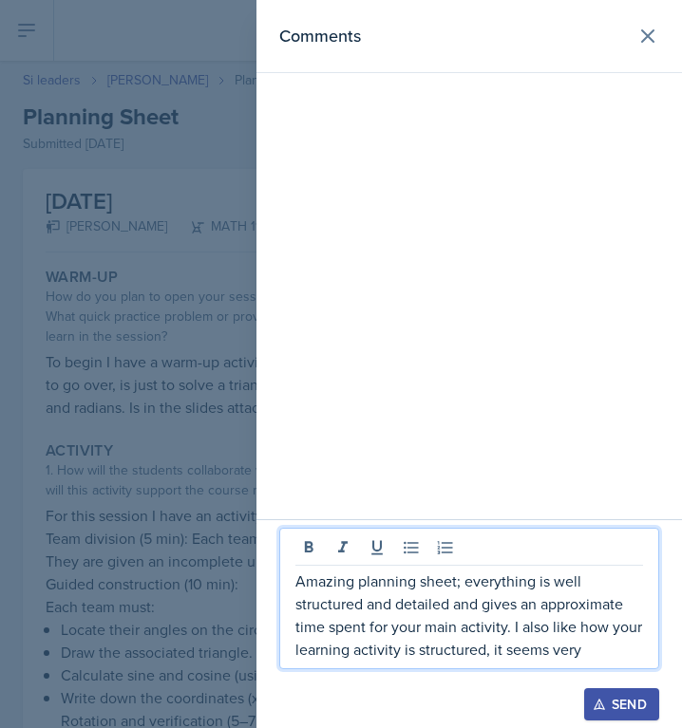
click at [457, 584] on p "Amazing planning sheet; everything is well structured and detailed and gives an…" at bounding box center [468, 615] width 347 height 91
click at [459, 584] on p "Amazing planning sheet; everything is well structured and detailed and gives an…" at bounding box center [468, 615] width 347 height 91
click at [606, 655] on p "Amazing planning sheet; everything is well structured and detailed and gives an…" at bounding box center [468, 615] width 347 height 91
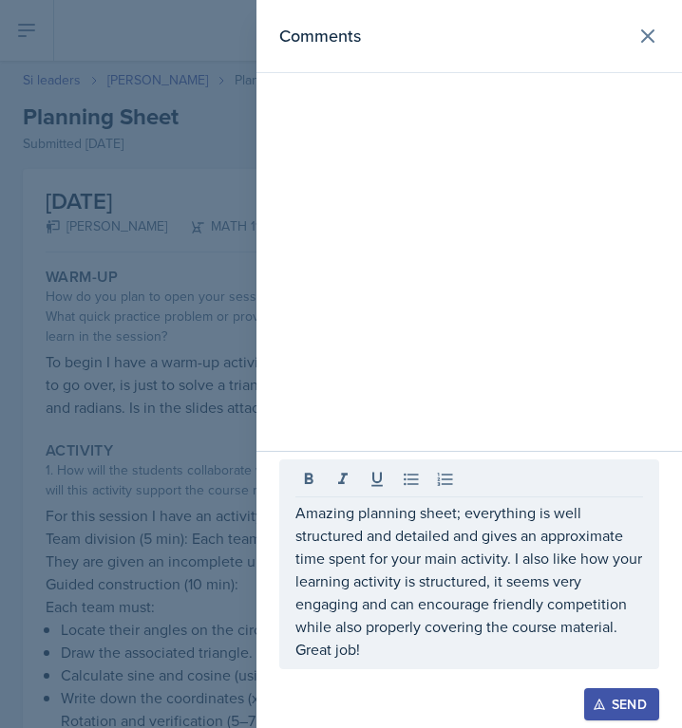
click at [633, 693] on button "Send" at bounding box center [621, 704] width 75 height 32
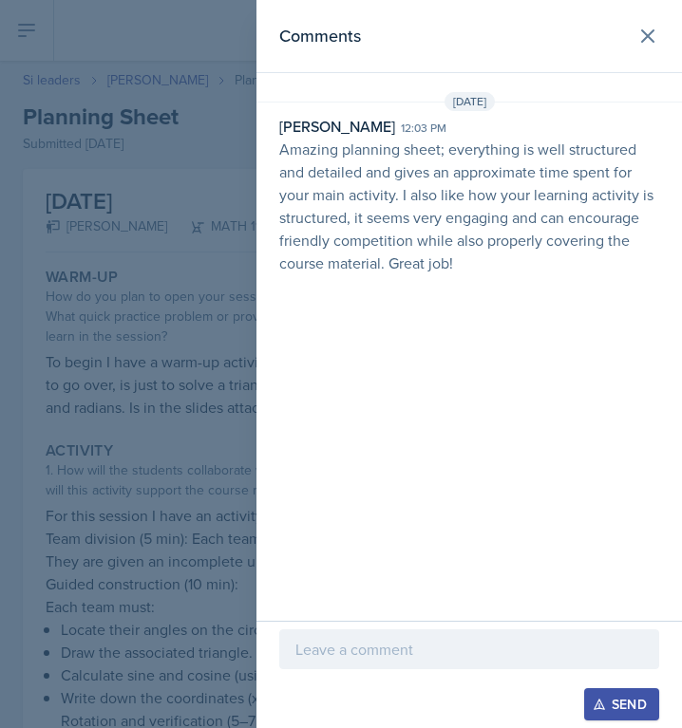
click at [65, 107] on div at bounding box center [341, 364] width 682 height 728
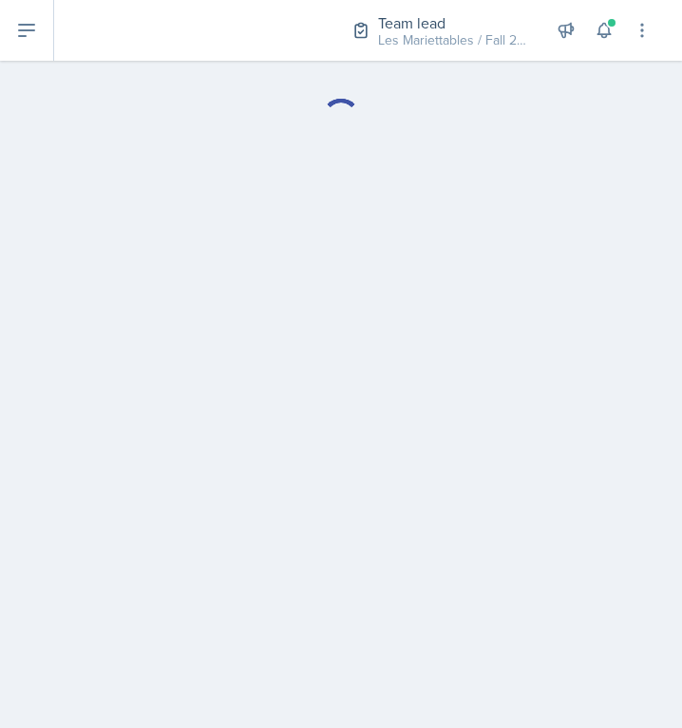
select select "Planning Sheets"
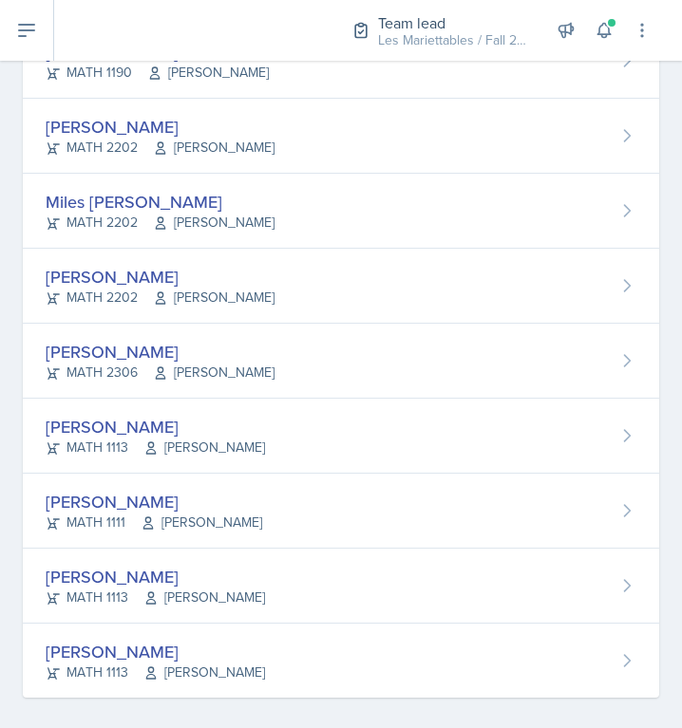
scroll to position [1658, 0]
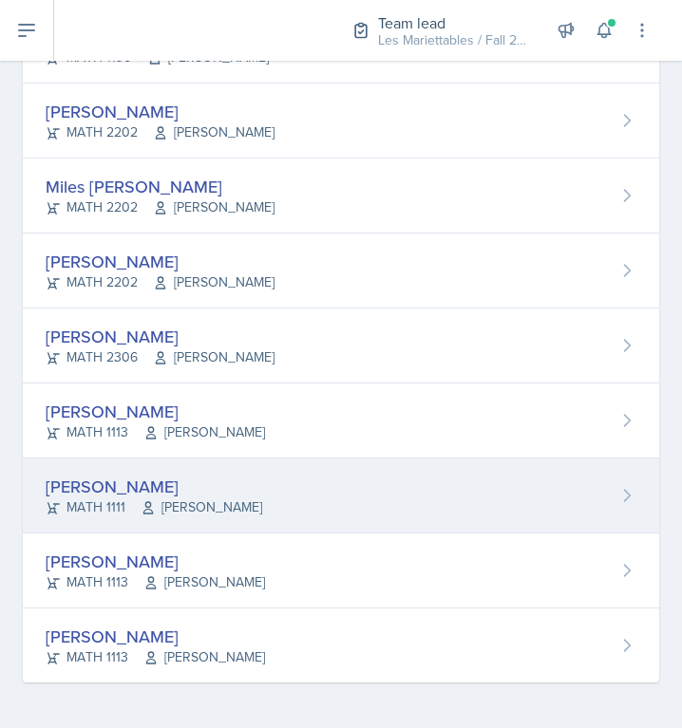
click at [119, 526] on div "Jonathan Velasquez MATH 1111 Victor Glasgo" at bounding box center [341, 495] width 636 height 75
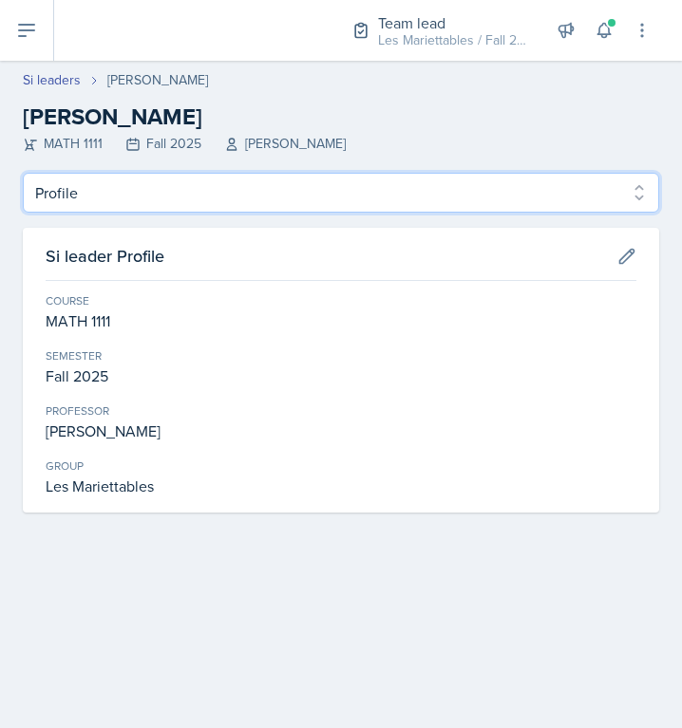
click at [23, 173] on select "Profile Planning Sheets Observation Forms Uploads" at bounding box center [341, 193] width 636 height 40
select select "Planning Sheets"
click option "Planning Sheets" at bounding box center [0, 0] width 0 height 0
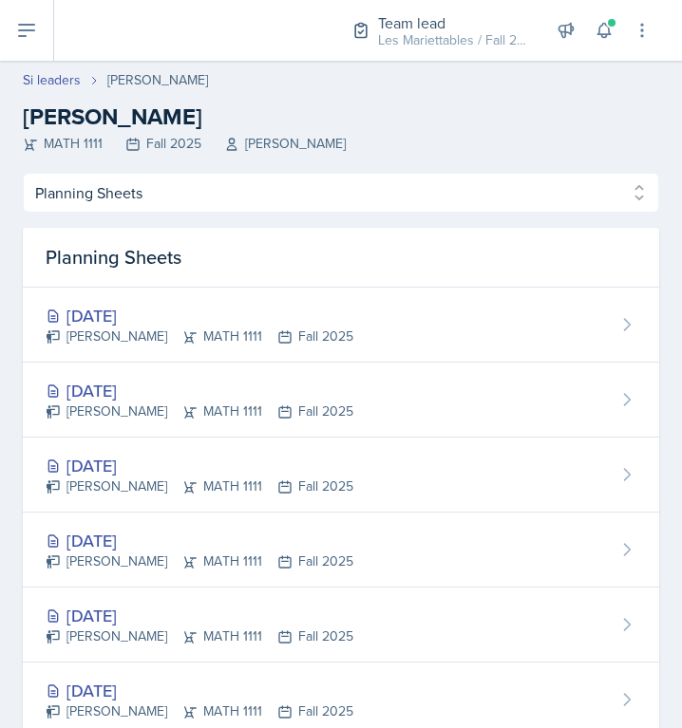
click at [129, 348] on div "Oct 1st, 2025 Jonathan Velasquez MATH 1111 Fall 2025" at bounding box center [341, 325] width 636 height 75
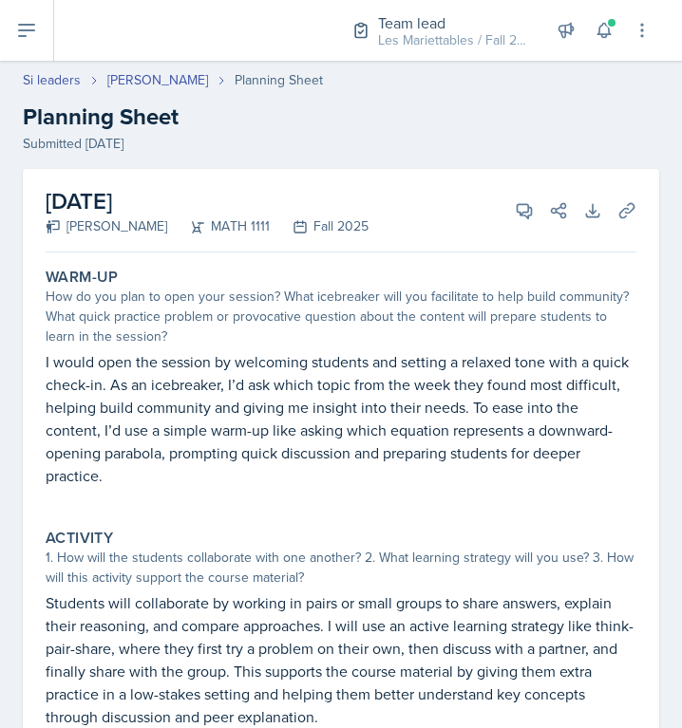
click at [219, 362] on p "I would open the session by welcoming students and setting a relaxed tone with …" at bounding box center [341, 418] width 590 height 137
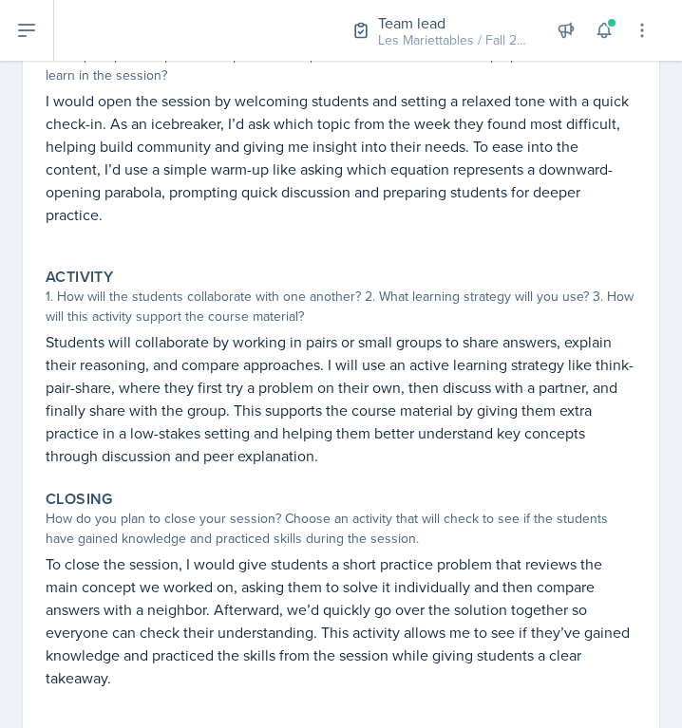
scroll to position [254, 0]
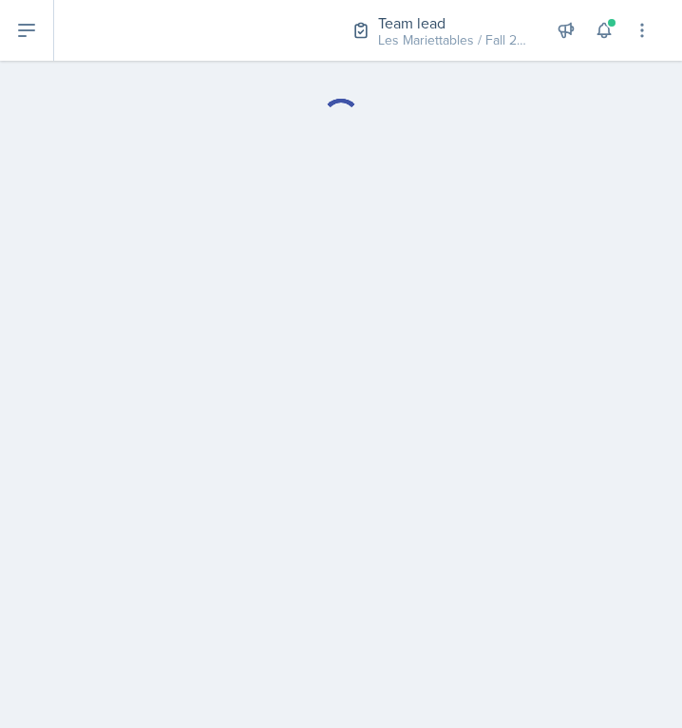
select select "Planning Sheets"
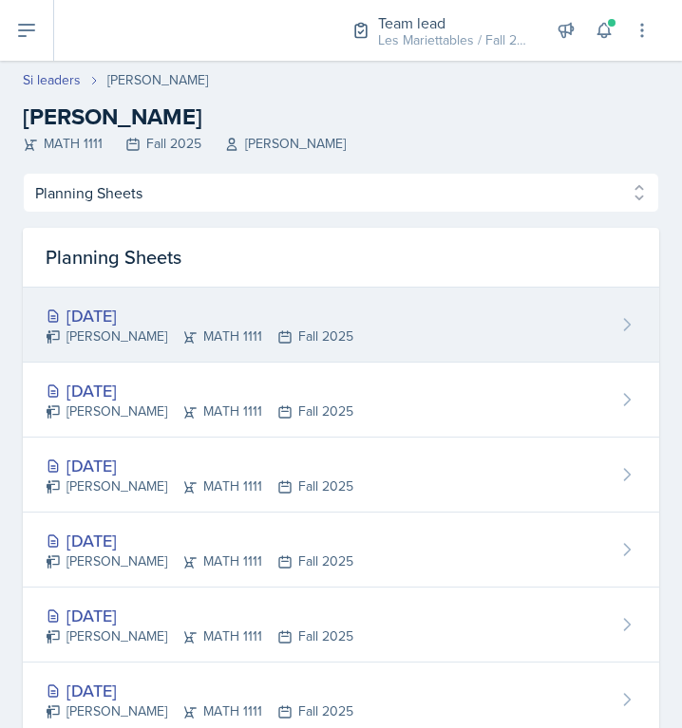
click at [432, 311] on div "Oct 1st, 2025 Jonathan Velasquez MATH 1111 Fall 2025" at bounding box center [341, 325] width 636 height 75
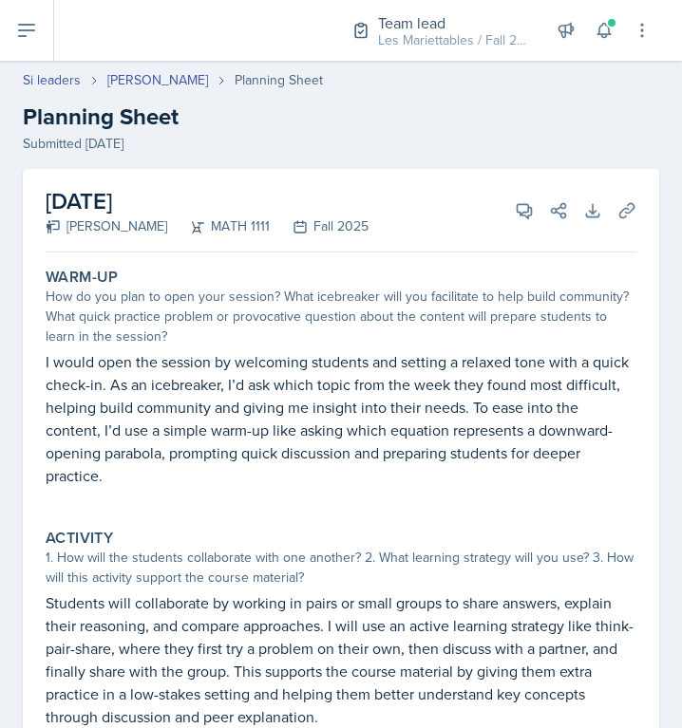
click at [475, 371] on p "I would open the session by welcoming students and setting a relaxed tone with …" at bounding box center [341, 418] width 590 height 137
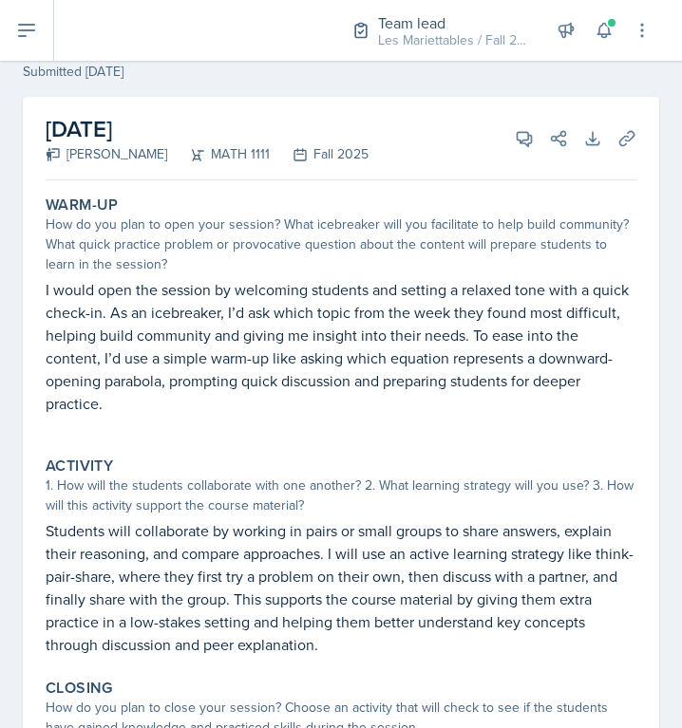
scroll to position [64, 0]
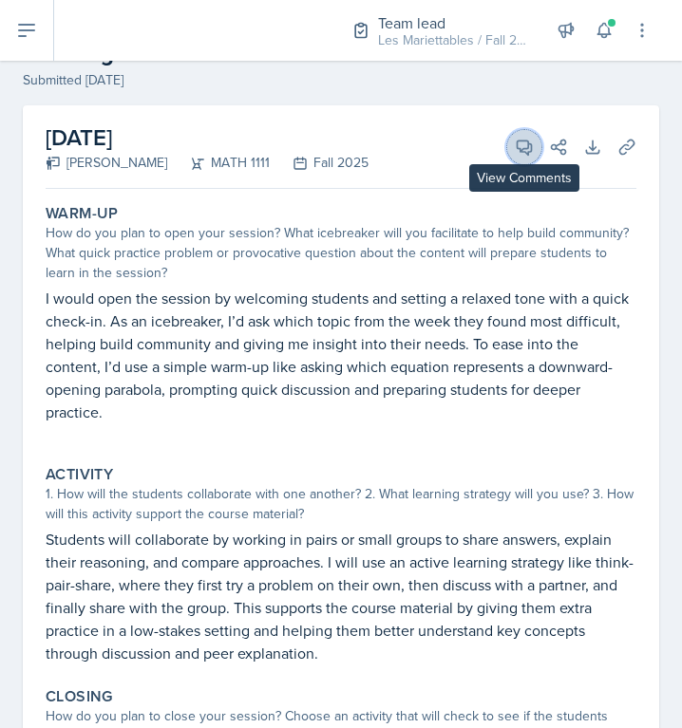
click at [516, 141] on icon at bounding box center [523, 147] width 19 height 19
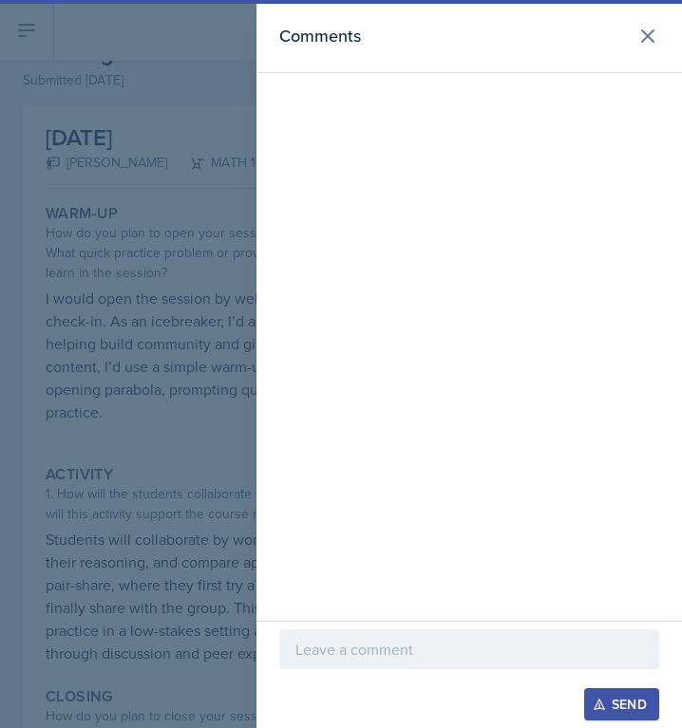
click at [324, 668] on div at bounding box center [469, 649] width 380 height 40
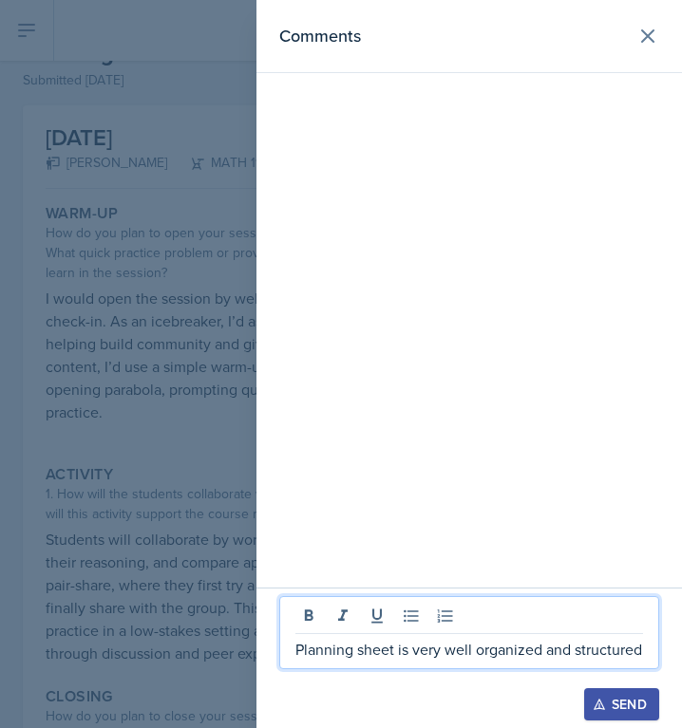
click at [62, 545] on div at bounding box center [341, 364] width 682 height 728
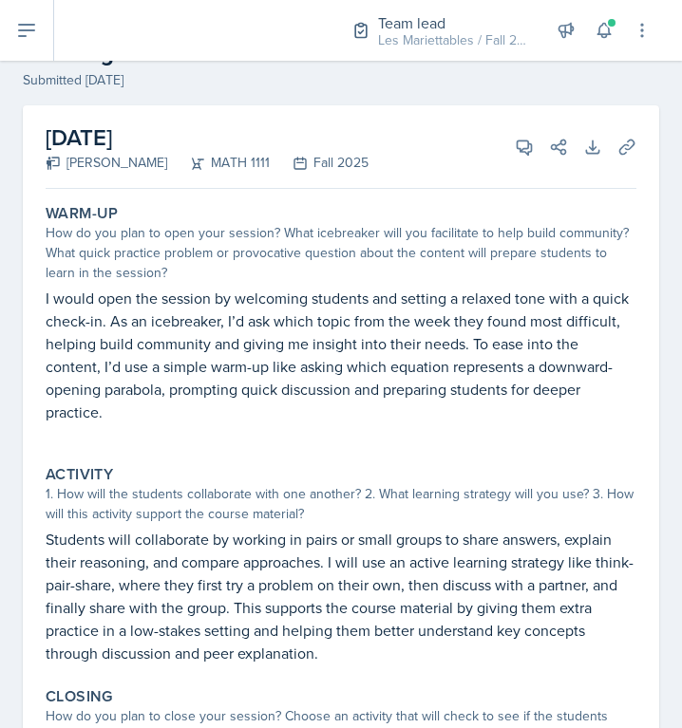
drag, startPoint x: 62, startPoint y: 545, endPoint x: 50, endPoint y: 544, distance: 11.4
click at [50, 544] on p "Students will collaborate by working in pairs or small groups to share answers,…" at bounding box center [341, 596] width 590 height 137
click at [534, 146] on button "View Comments" at bounding box center [524, 147] width 34 height 34
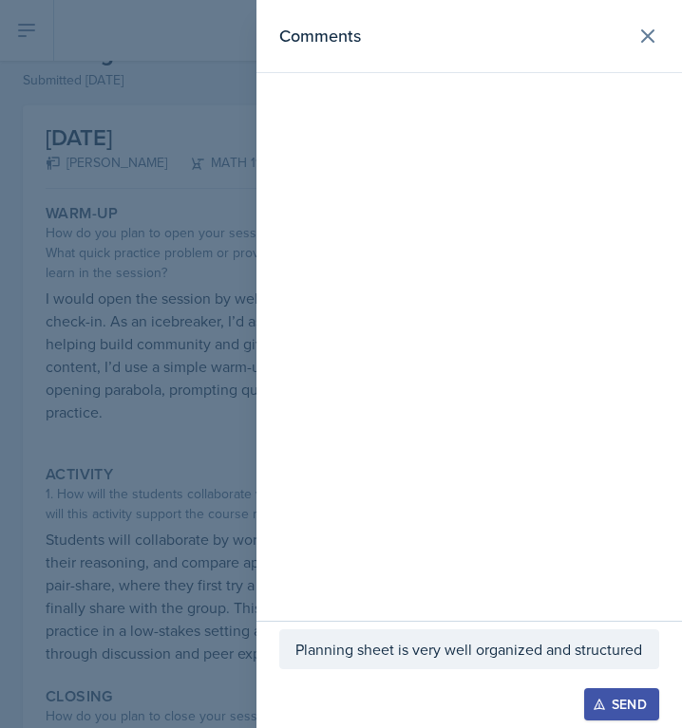
click at [645, 650] on div "Planning sheet is very well organized and structured" at bounding box center [469, 649] width 380 height 40
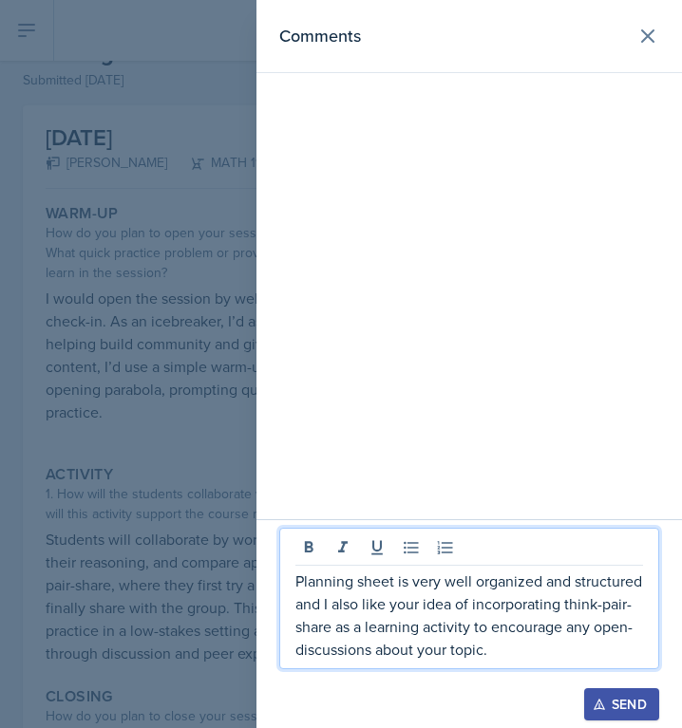
click at [179, 476] on div at bounding box center [341, 364] width 682 height 728
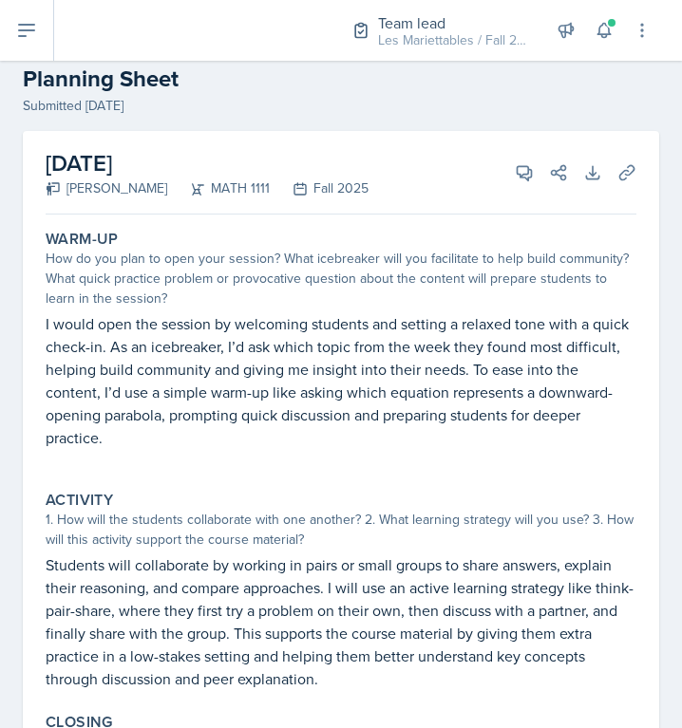
scroll to position [0, 0]
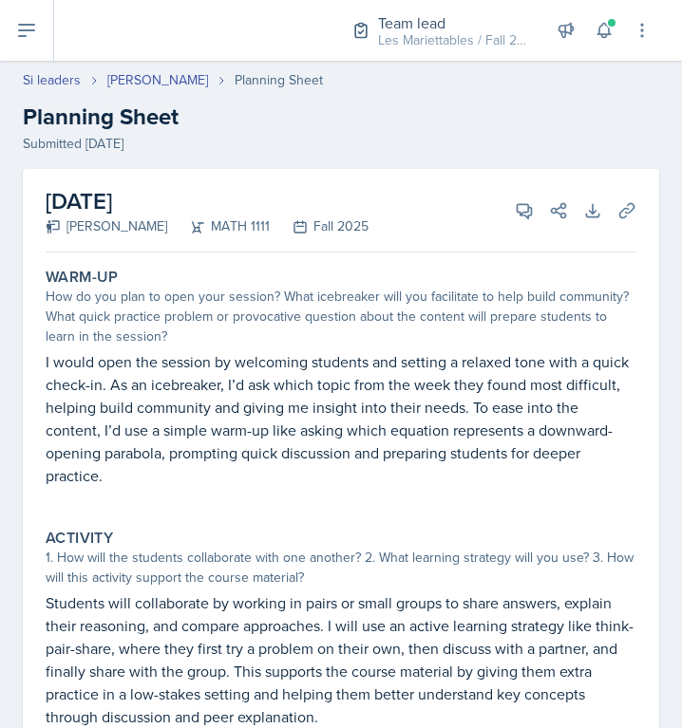
click at [514, 233] on div "October 1st, 2025 Jonathan Velasquez MATH 1111 Fall 2025 View Comments Comments…" at bounding box center [341, 211] width 590 height 84
click at [532, 198] on button "View Comments" at bounding box center [524, 211] width 34 height 34
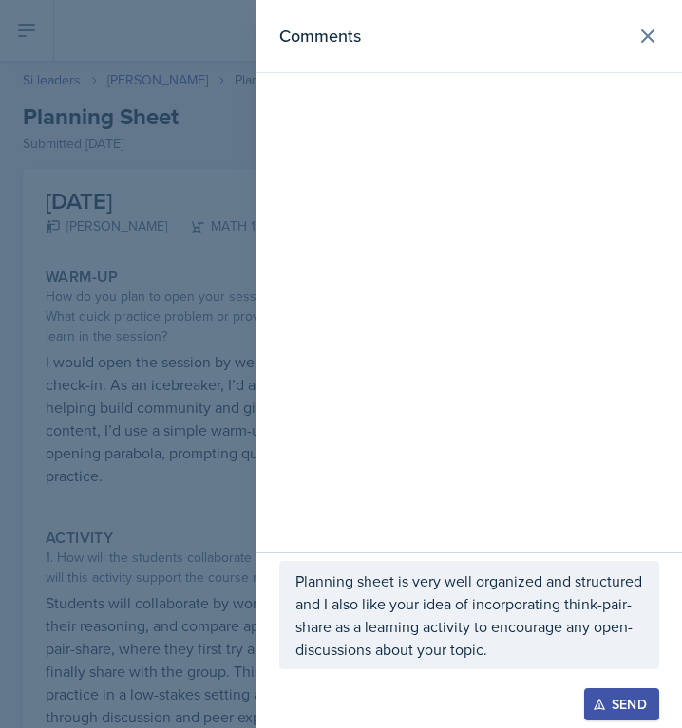
click at [516, 647] on p "Planning sheet is very well organized and structured and I also like your idea …" at bounding box center [468, 615] width 347 height 91
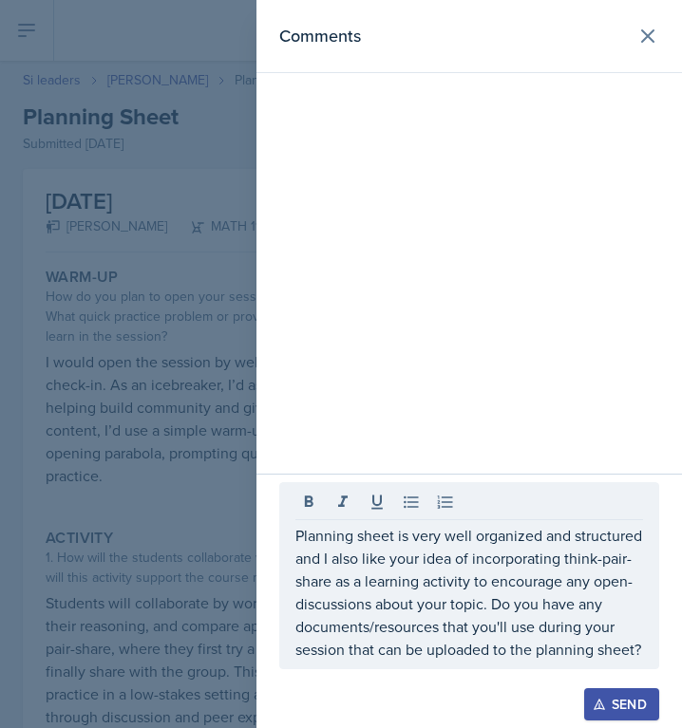
click at [607, 701] on div "Send" at bounding box center [621, 704] width 50 height 15
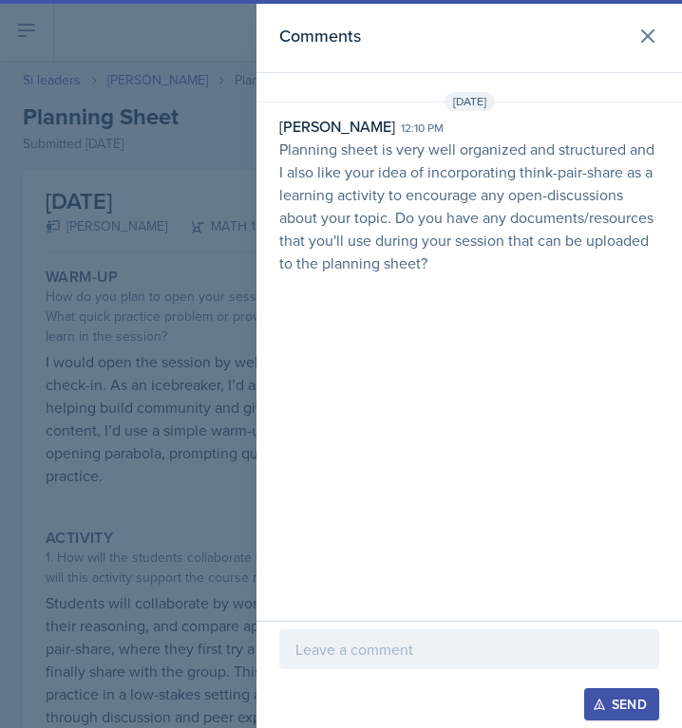
click at [38, 304] on div at bounding box center [341, 364] width 682 height 728
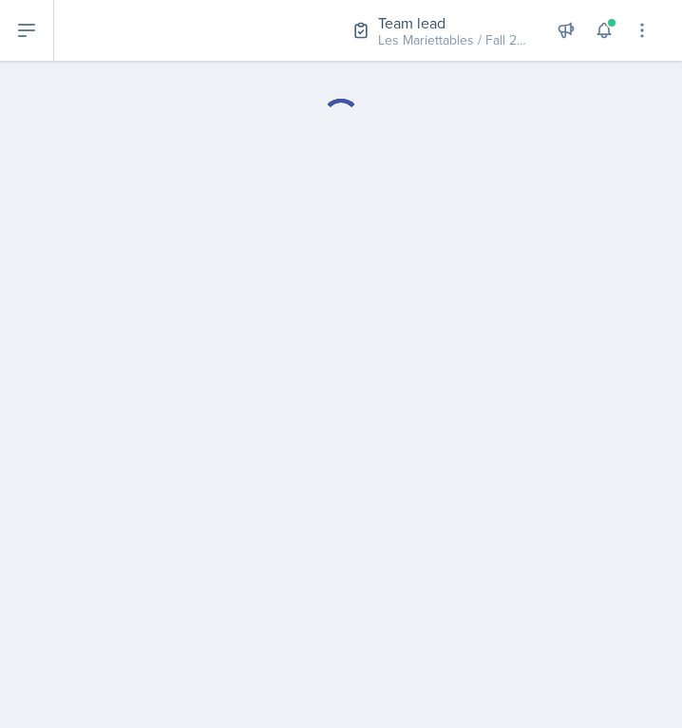
select select "Planning Sheets"
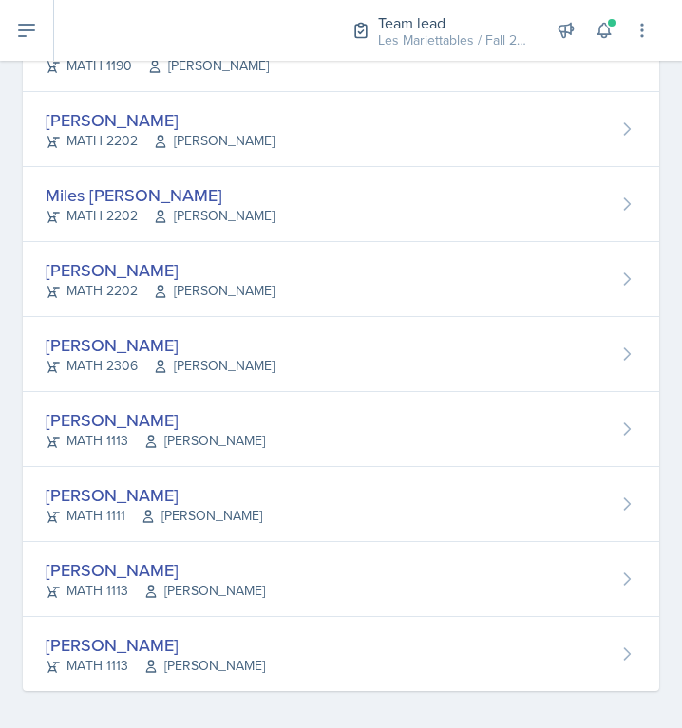
scroll to position [1658, 0]
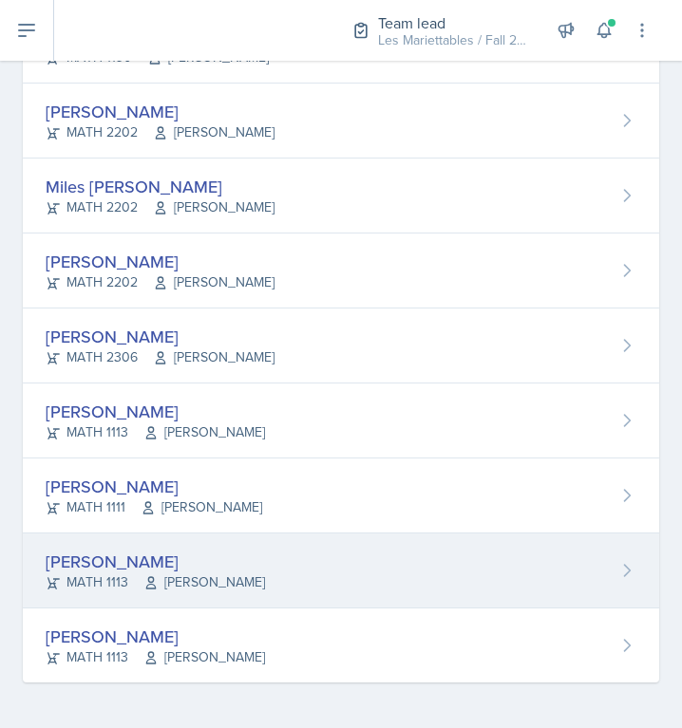
click at [435, 570] on div "Sara Waymen MATH 1113 Sunny Kang" at bounding box center [341, 570] width 636 height 75
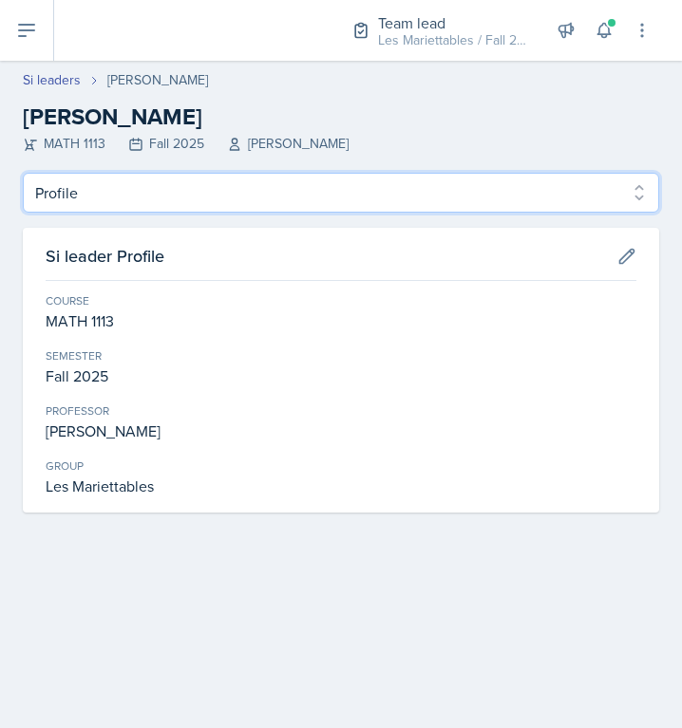
click at [23, 173] on select "Profile Planning Sheets Observation Forms Uploads" at bounding box center [341, 193] width 636 height 40
select select "Planning Sheets"
click option "Planning Sheets" at bounding box center [0, 0] width 0 height 0
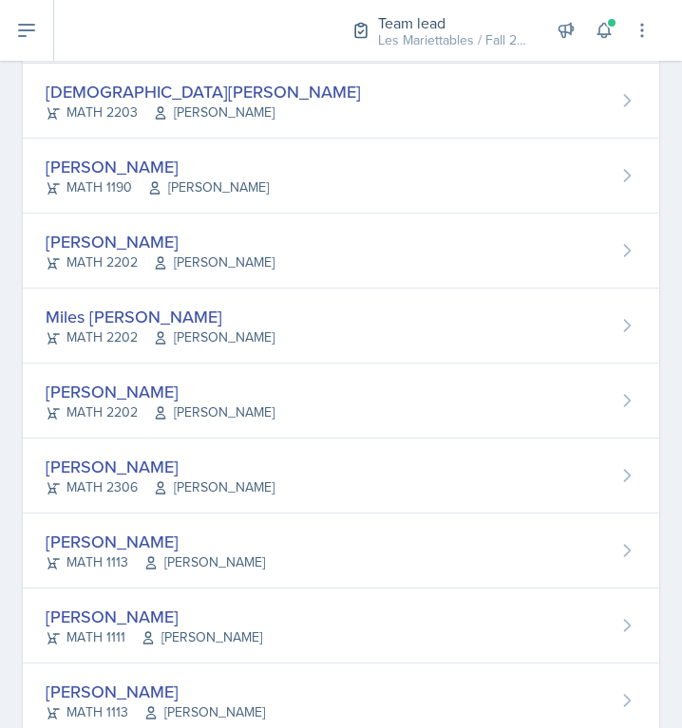
scroll to position [1658, 0]
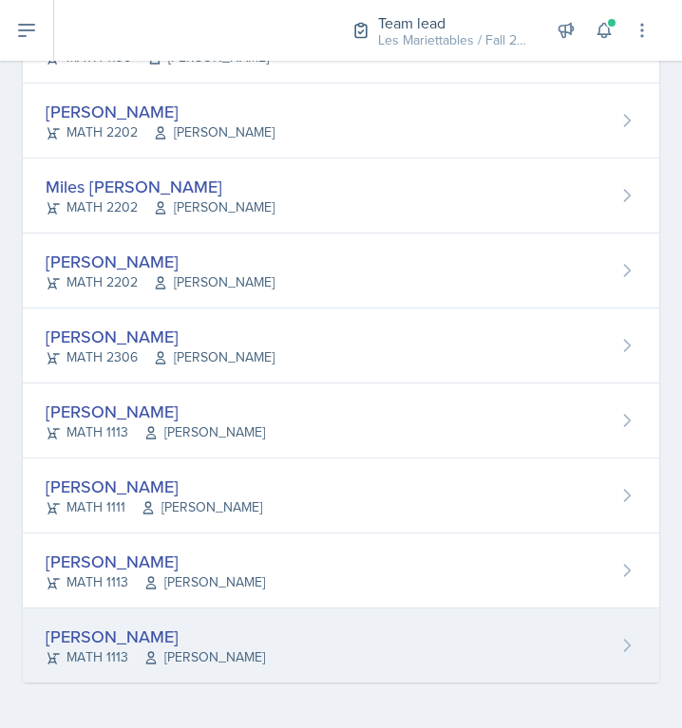
click at [448, 653] on div "Wasfi Zayed MATH 1113 Jeffrey Berman" at bounding box center [341, 645] width 636 height 74
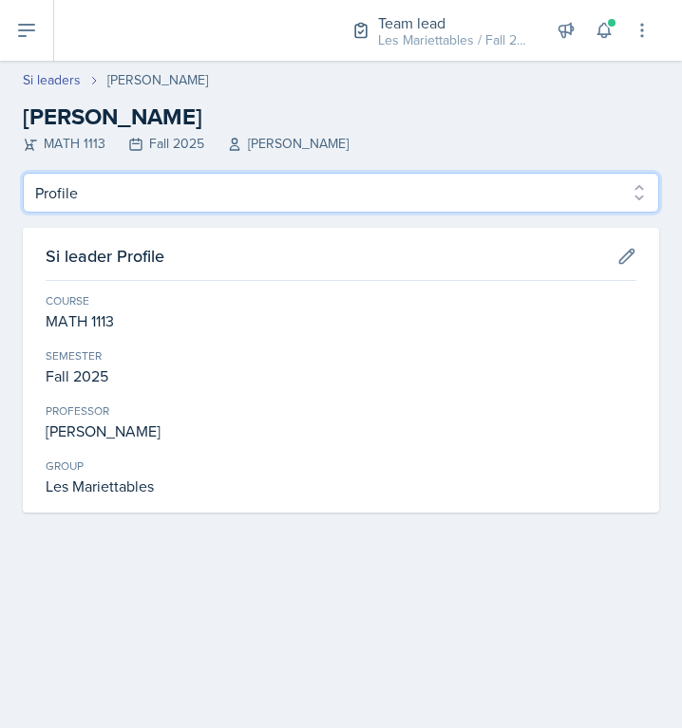
click at [23, 173] on select "Profile Planning Sheets Observation Forms Uploads" at bounding box center [341, 193] width 636 height 40
select select "Planning Sheets"
click option "Planning Sheets" at bounding box center [0, 0] width 0 height 0
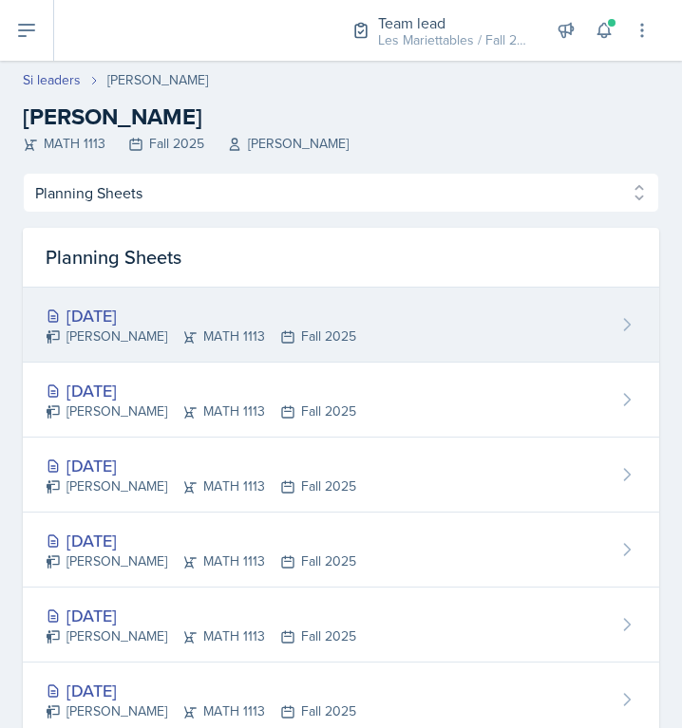
click at [178, 321] on div "Sep 30th, 2025" at bounding box center [201, 316] width 310 height 26
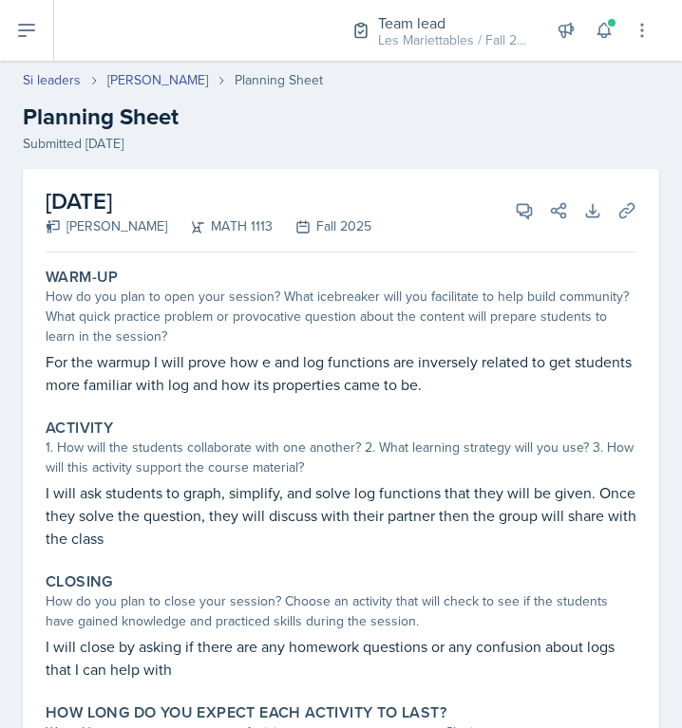
click at [518, 434] on div "Activity" at bounding box center [341, 428] width 590 height 19
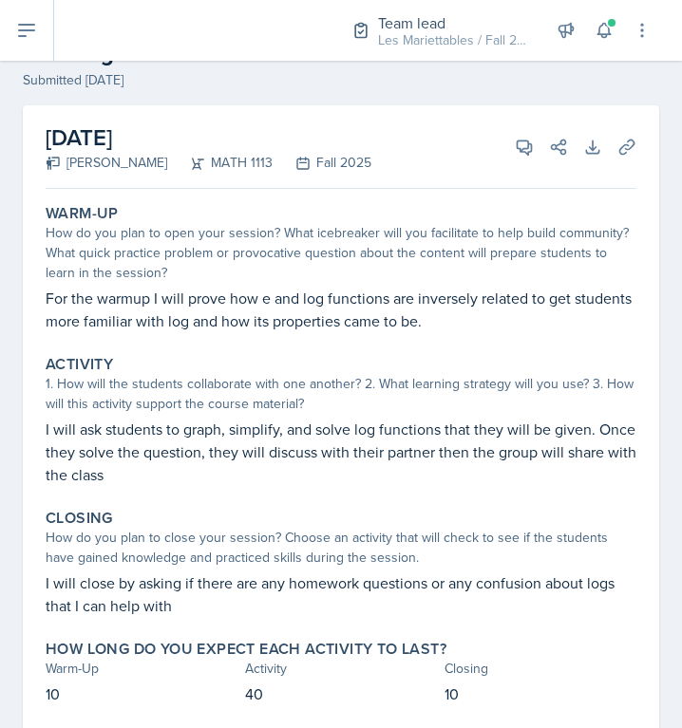
scroll to position [117, 0]
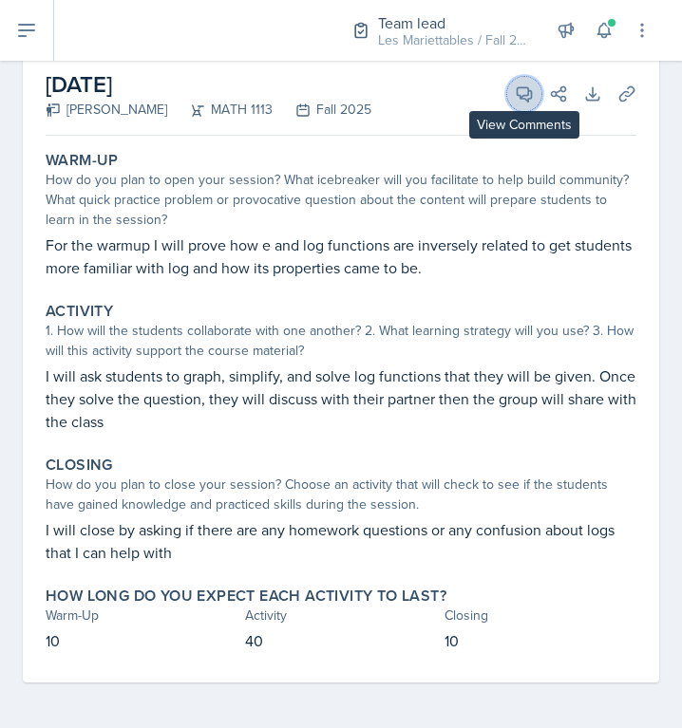
click at [532, 103] on button "View Comments" at bounding box center [524, 94] width 34 height 34
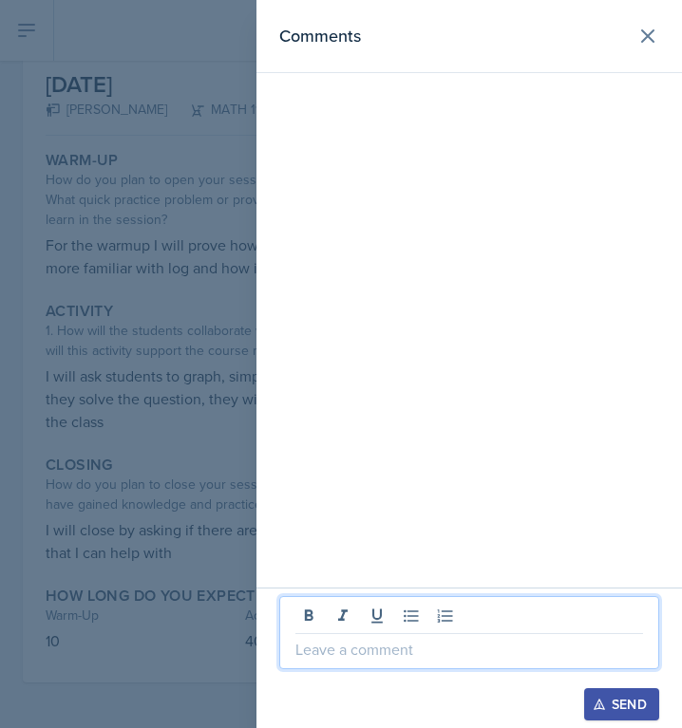
click at [371, 659] on p at bounding box center [468, 649] width 347 height 23
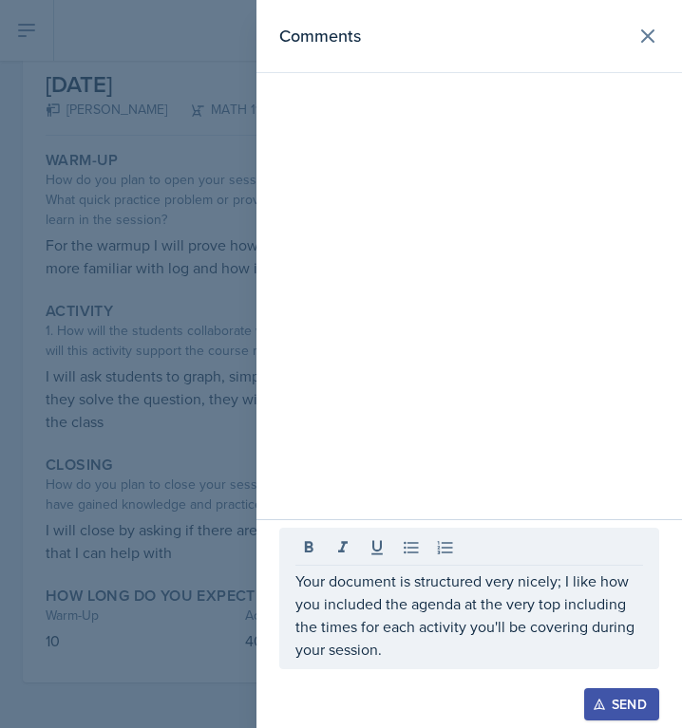
click at [423, 653] on p "Your document is structured very nicely; I like how you included the agenda at …" at bounding box center [468, 615] width 347 height 91
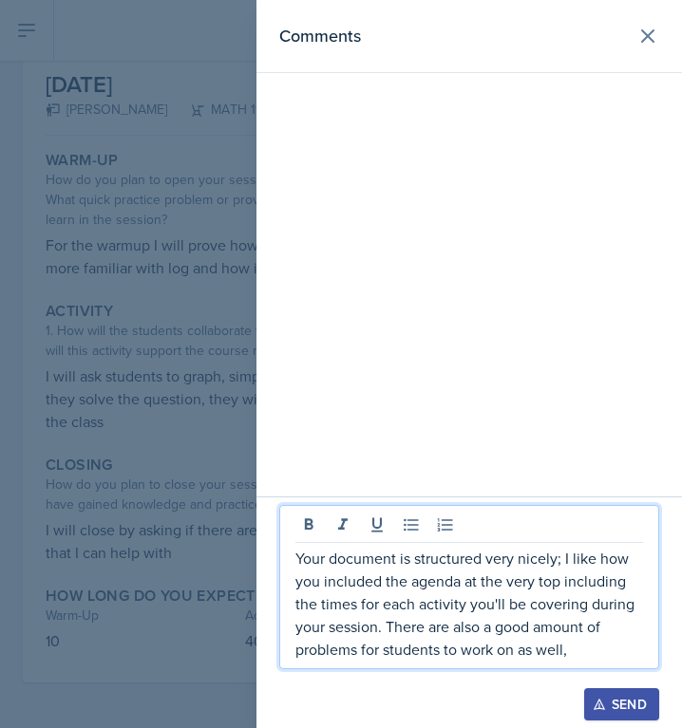
click at [590, 646] on p "Your document is structured very nicely; I like how you included the agenda at …" at bounding box center [468, 604] width 347 height 114
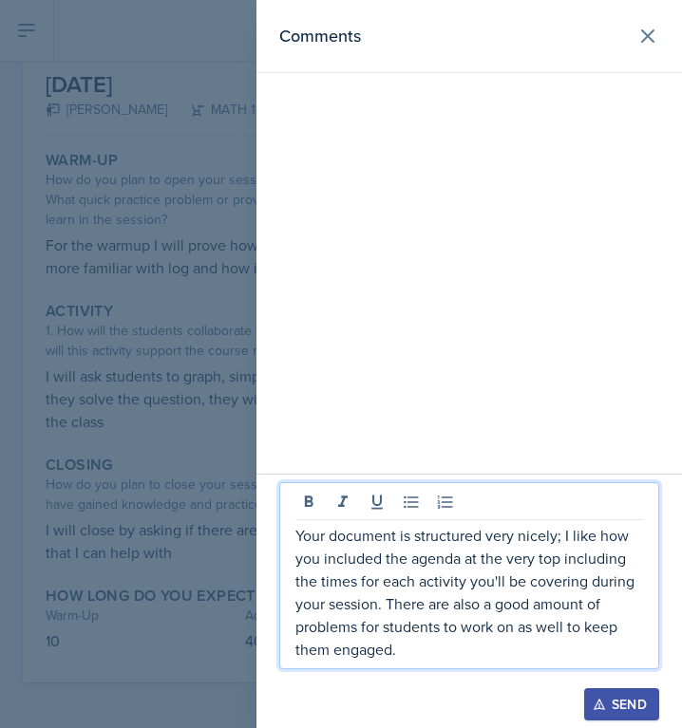
click at [187, 499] on div at bounding box center [341, 364] width 682 height 728
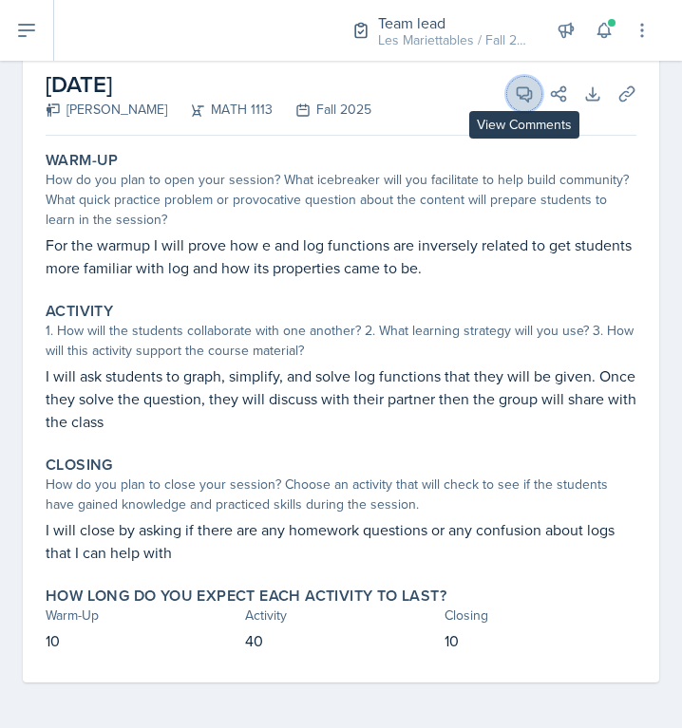
click at [525, 91] on icon at bounding box center [523, 93] width 19 height 19
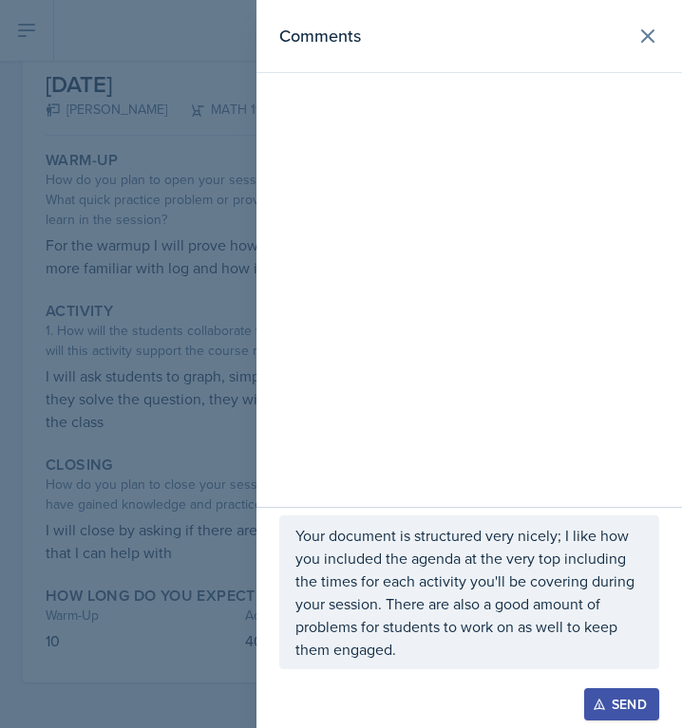
click at [502, 644] on p "Your document is structured very nicely; I like how you included the agenda at …" at bounding box center [468, 592] width 347 height 137
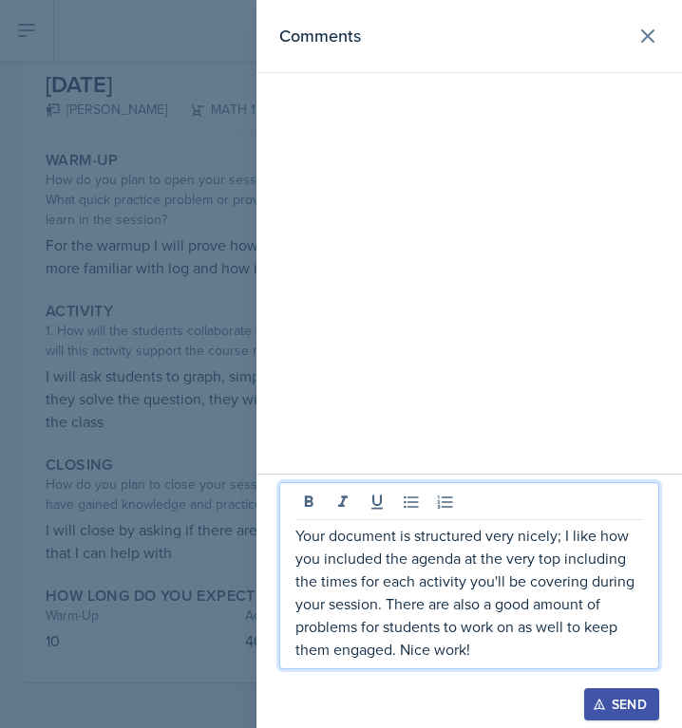
click at [611, 711] on div "Send" at bounding box center [621, 704] width 50 height 15
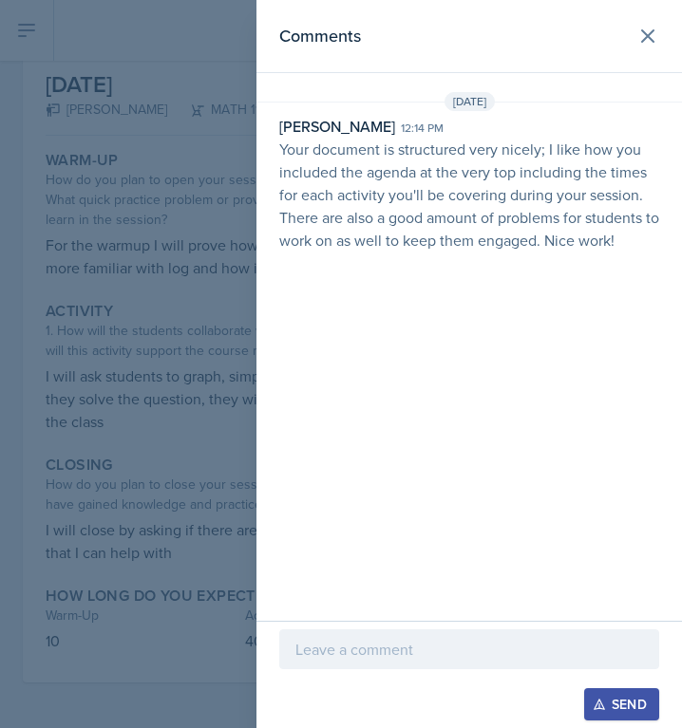
click at [155, 242] on div at bounding box center [341, 364] width 682 height 728
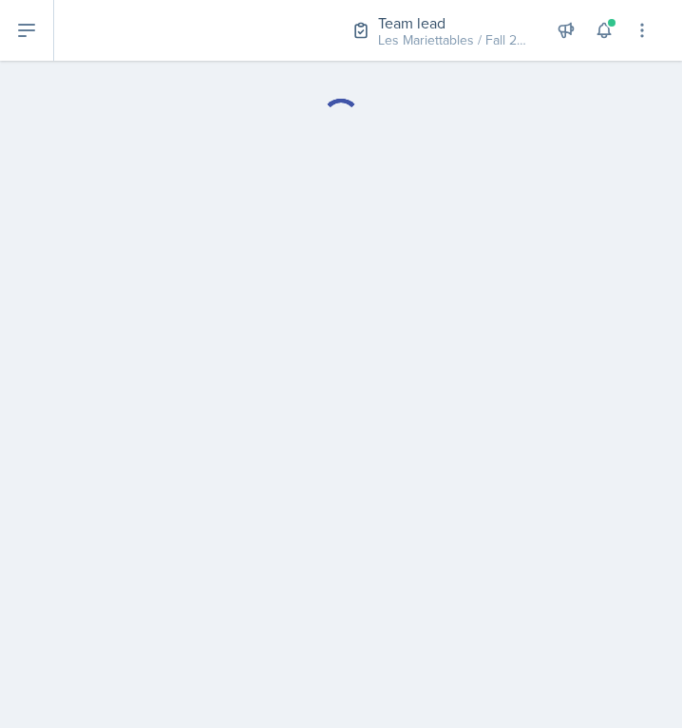
select select "Planning Sheets"
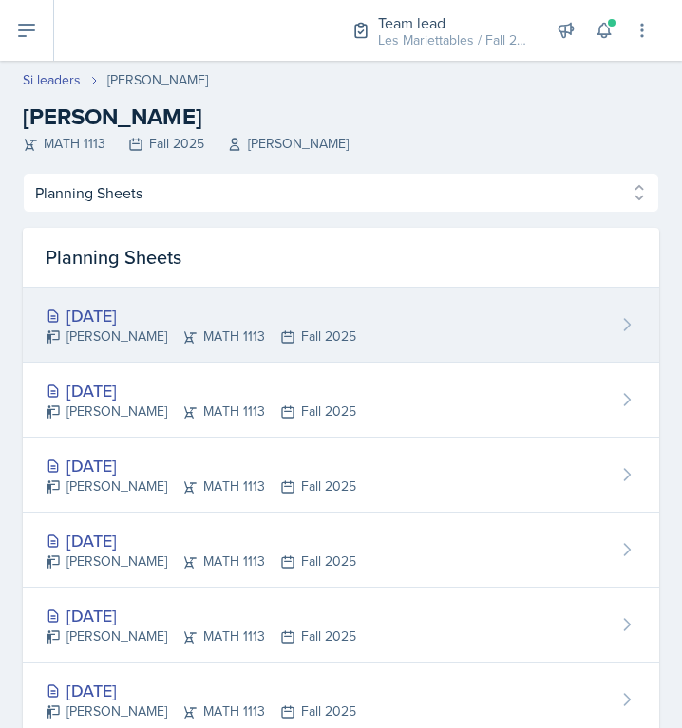
click at [129, 323] on div "Sep 30th, 2025" at bounding box center [201, 316] width 310 height 26
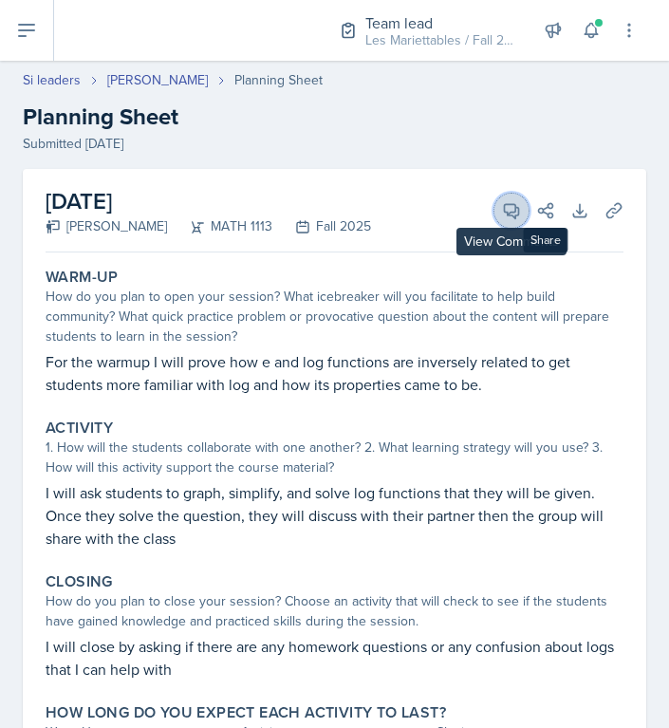
click at [508, 213] on icon at bounding box center [512, 211] width 14 height 14
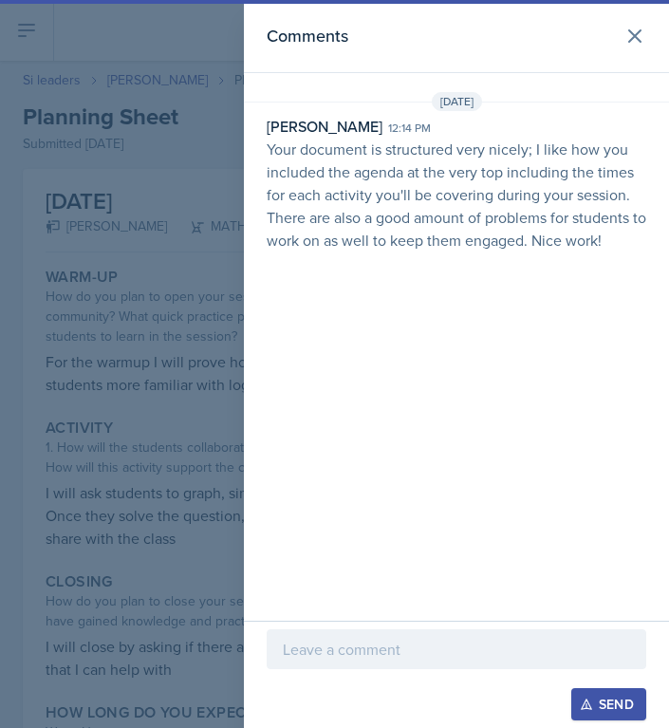
click at [584, 145] on p "Your document is structured very nicely; I like how you included the agenda at …" at bounding box center [457, 195] width 380 height 114
click at [482, 193] on p "Your document is structured very nicely; I like how you included the agenda at …" at bounding box center [457, 195] width 380 height 114
click at [626, 40] on icon at bounding box center [635, 36] width 23 height 23
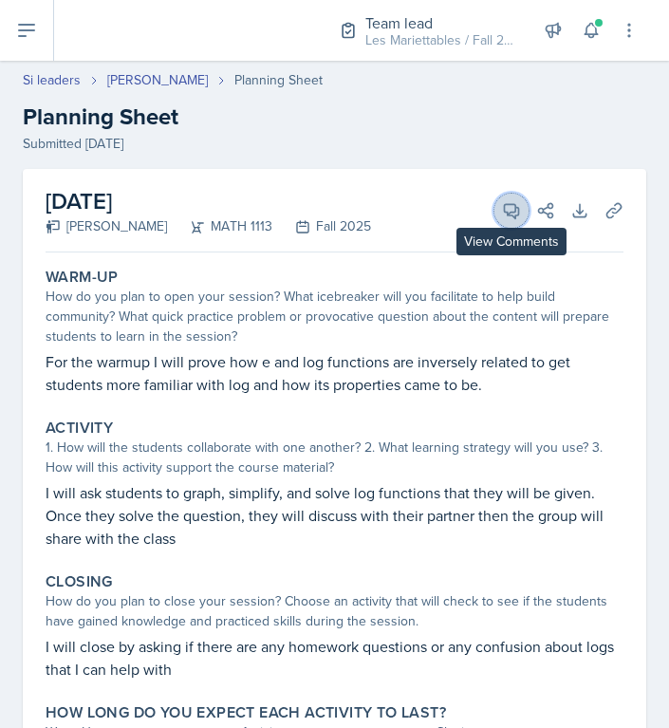
click at [522, 212] on button "View Comments" at bounding box center [512, 211] width 34 height 34
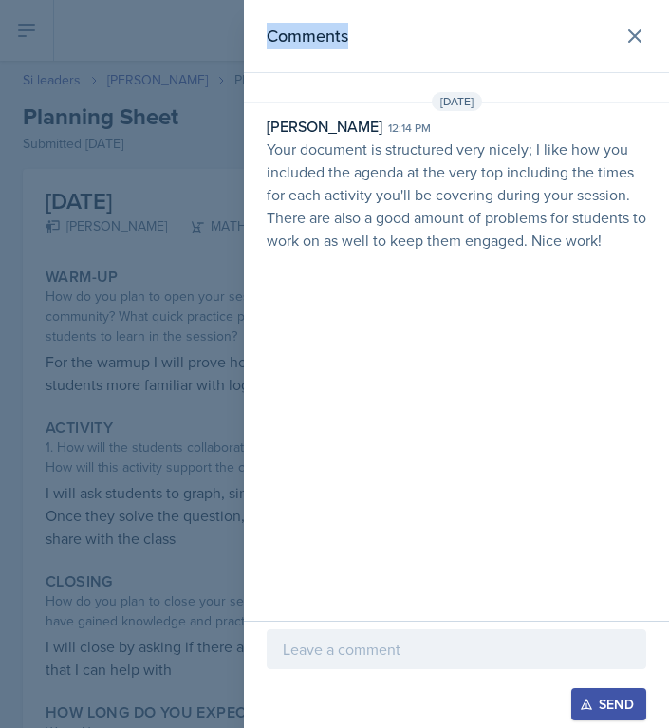
drag, startPoint x: 633, startPoint y: 238, endPoint x: 236, endPoint y: 152, distance: 406.1
click at [244, 152] on div "Comments Oct 1st, 2025 David Blount 12:14 pm Your document is structured very n…" at bounding box center [456, 310] width 425 height 621
click at [274, 148] on p "Your document is structured very nicely; I like how you included the agenda at …" at bounding box center [457, 195] width 380 height 114
click at [266, 149] on div "David Blount 12:14 pm Your document is structured very nicely; I like how you i…" at bounding box center [456, 183] width 425 height 137
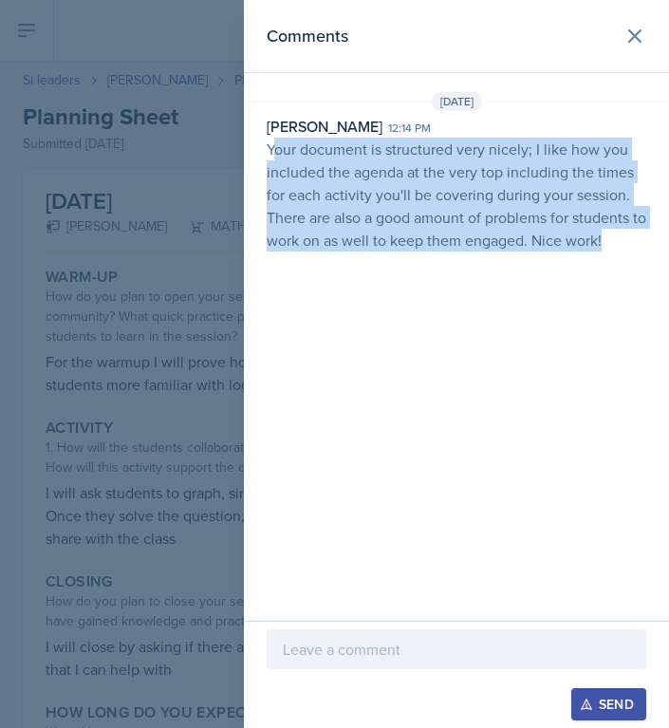
drag, startPoint x: 271, startPoint y: 150, endPoint x: 665, endPoint y: 232, distance: 402.3
click at [665, 232] on div "David Blount 12:14 pm Your document is structured very nicely; I like how you i…" at bounding box center [456, 183] width 425 height 137
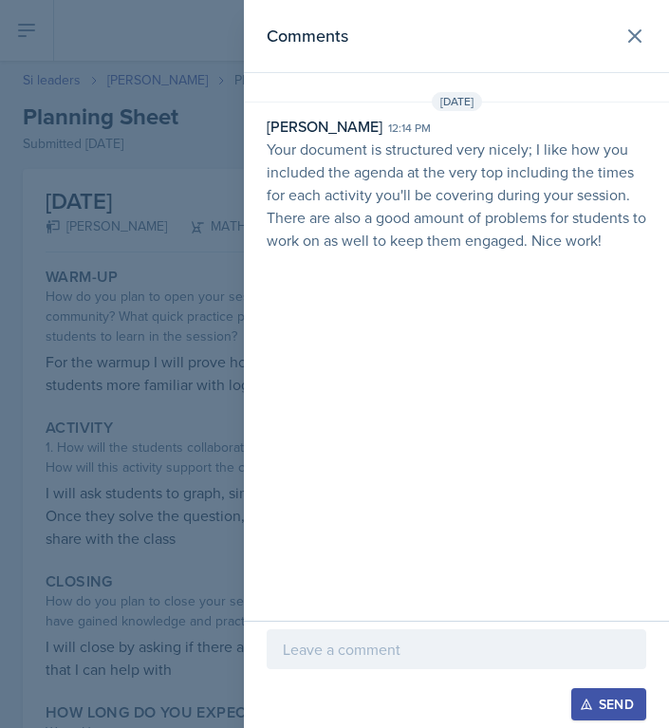
click at [642, 238] on p "Your document is structured very nicely; I like how you included the agenda at …" at bounding box center [457, 195] width 380 height 114
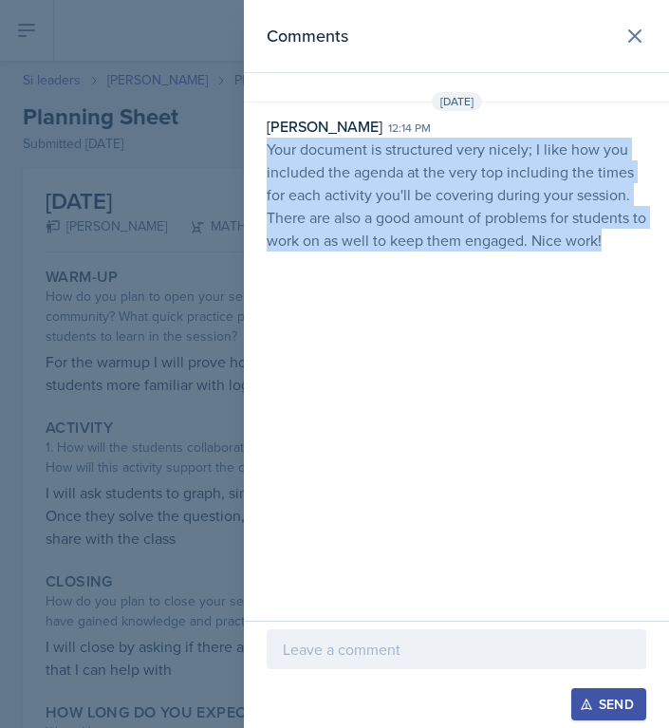
drag, startPoint x: 500, startPoint y: 230, endPoint x: 248, endPoint y: 155, distance: 263.4
click at [248, 155] on div "David Blount 12:14 pm Your document is structured very nicely; I like how you i…" at bounding box center [456, 183] width 425 height 137
copy p "Your document is structured very nicely; I like how you included the agenda at …"
click at [390, 171] on p "Your document is structured very nicely; I like how you included the agenda at …" at bounding box center [457, 195] width 380 height 114
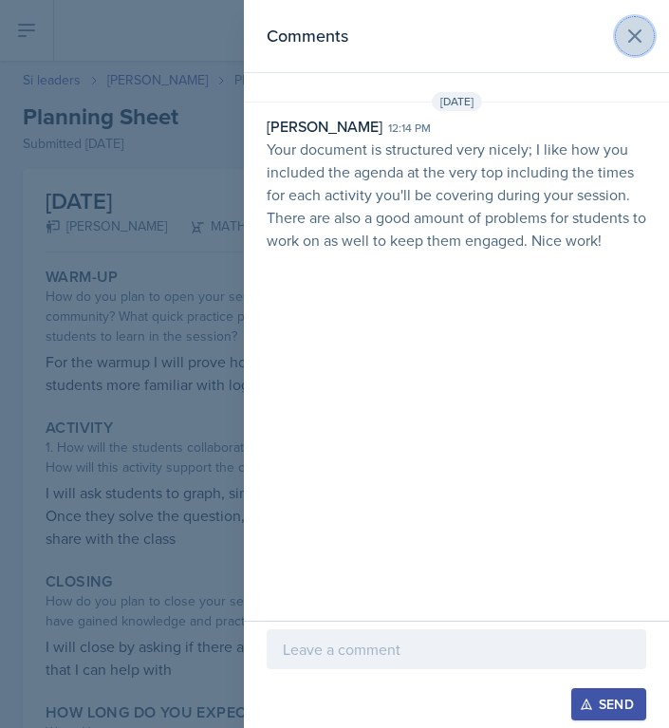
click at [626, 28] on icon at bounding box center [635, 36] width 23 height 23
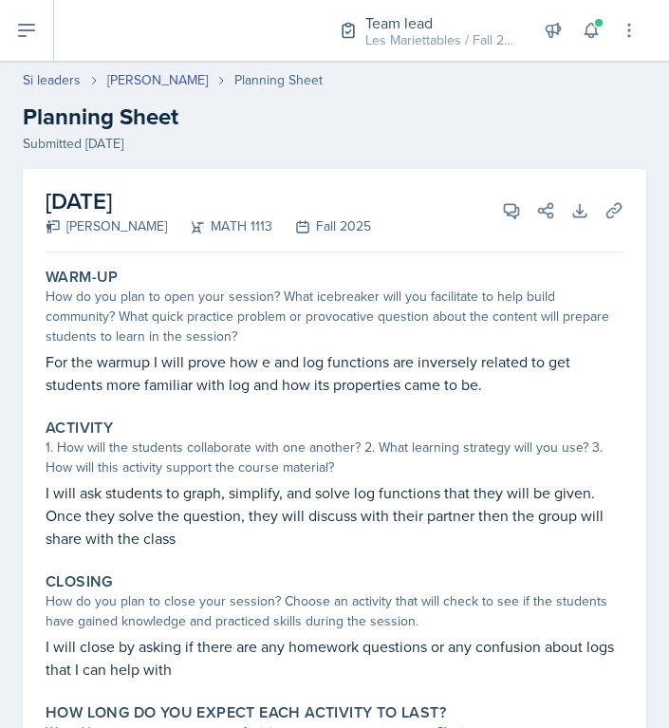
click at [527, 196] on div "September 30th, 2025 Wasfi Zayed MATH 1113 Fall 2025 View Comments Comments Oct…" at bounding box center [335, 211] width 578 height 84
click at [519, 214] on icon at bounding box center [512, 211] width 14 height 14
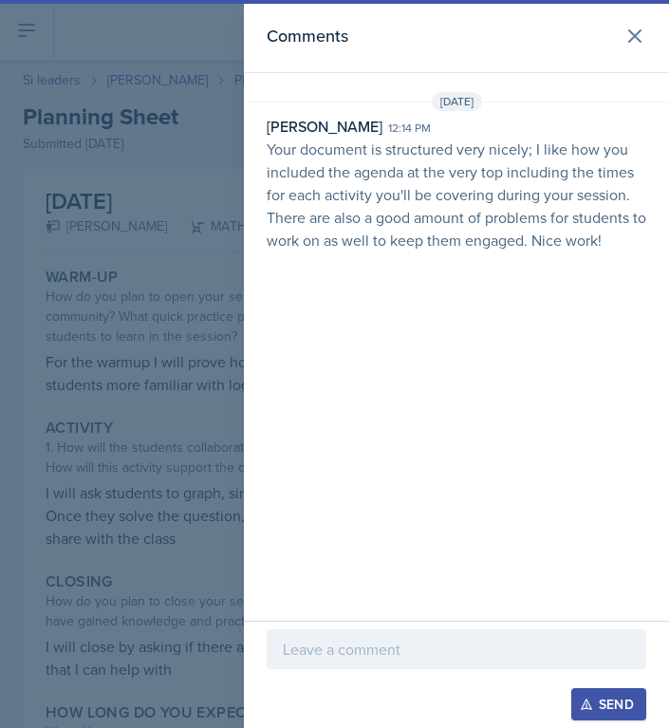
click at [532, 205] on p "Your document is structured very nicely; I like how you included the agenda at …" at bounding box center [457, 195] width 380 height 114
click at [570, 154] on p "Your document is structured very nicely; I like how you included the agenda at …" at bounding box center [457, 195] width 380 height 114
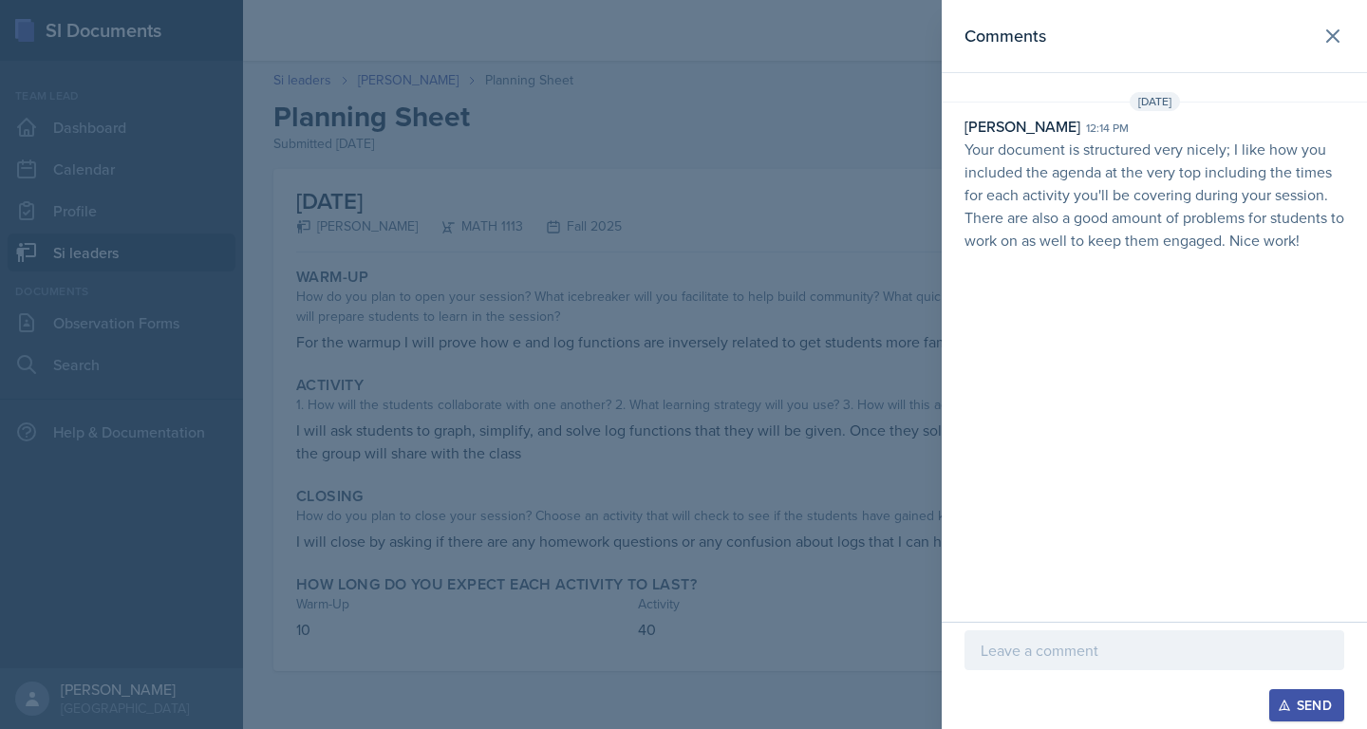
click at [1145, 131] on div "David Blount 12:14 pm" at bounding box center [1154, 126] width 380 height 23
click at [756, 375] on div at bounding box center [683, 364] width 1367 height 729
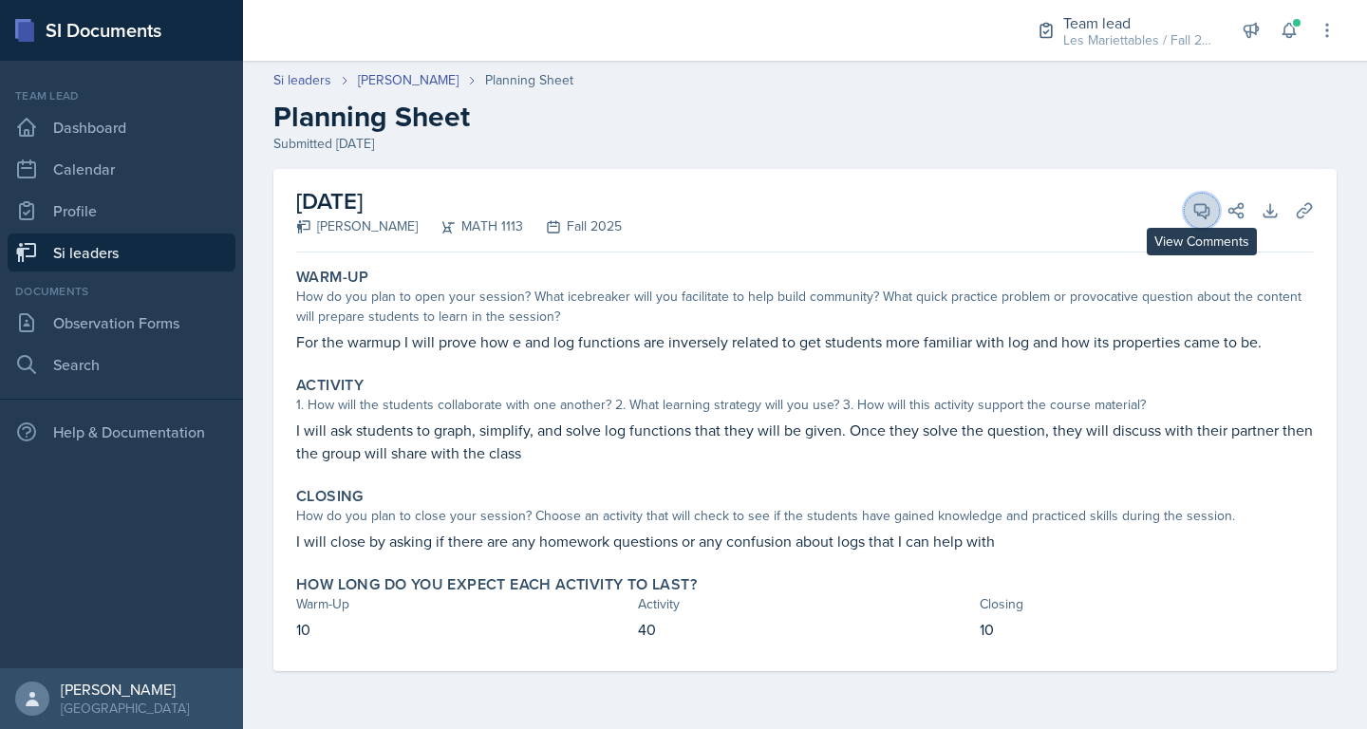
click at [1199, 221] on button "View Comments" at bounding box center [1202, 211] width 34 height 34
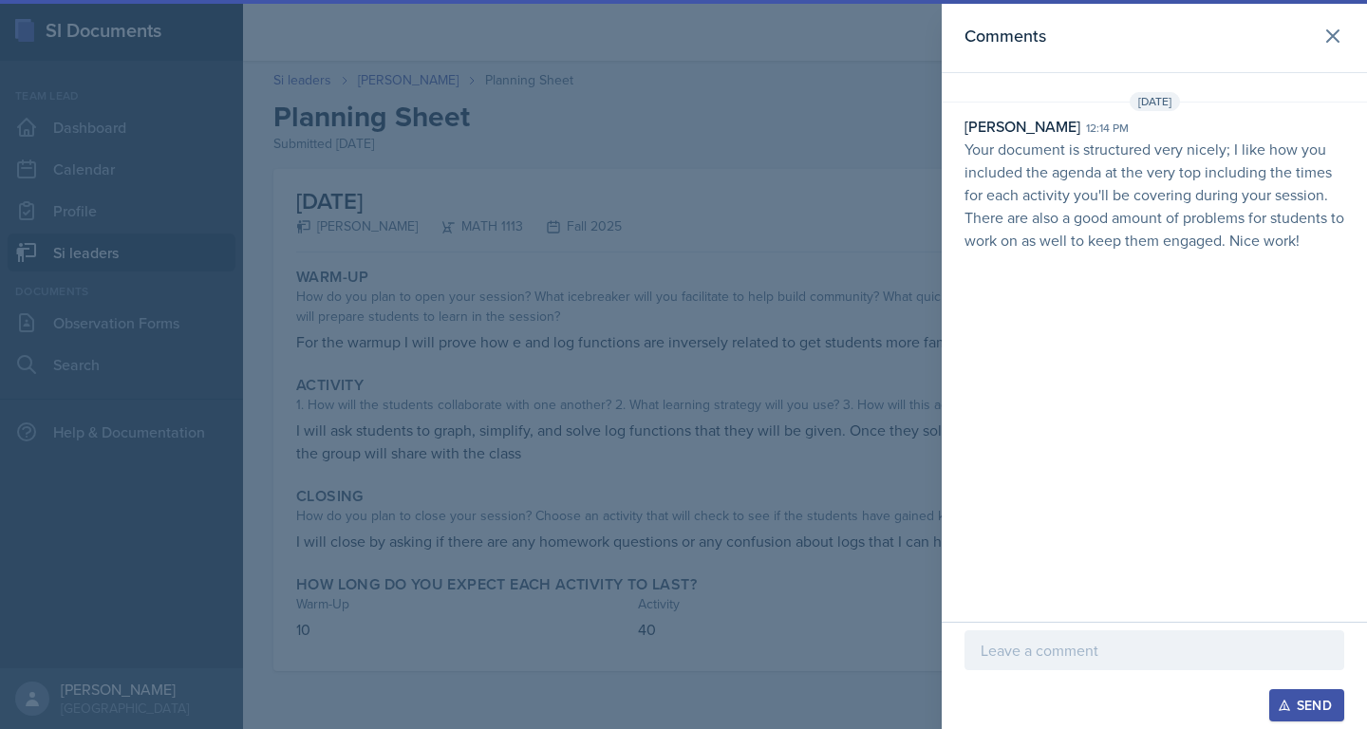
click at [1156, 645] on p at bounding box center [1154, 650] width 347 height 23
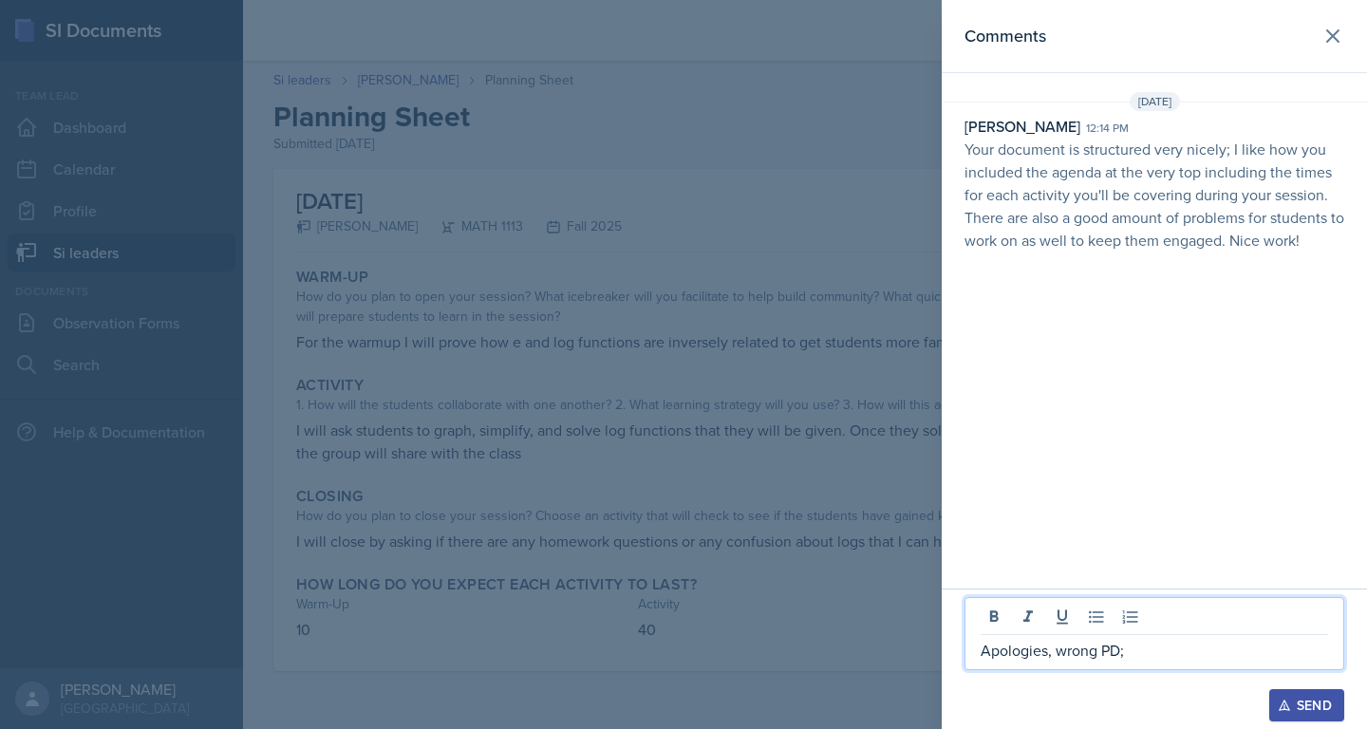
click at [629, 649] on div at bounding box center [683, 364] width 1367 height 729
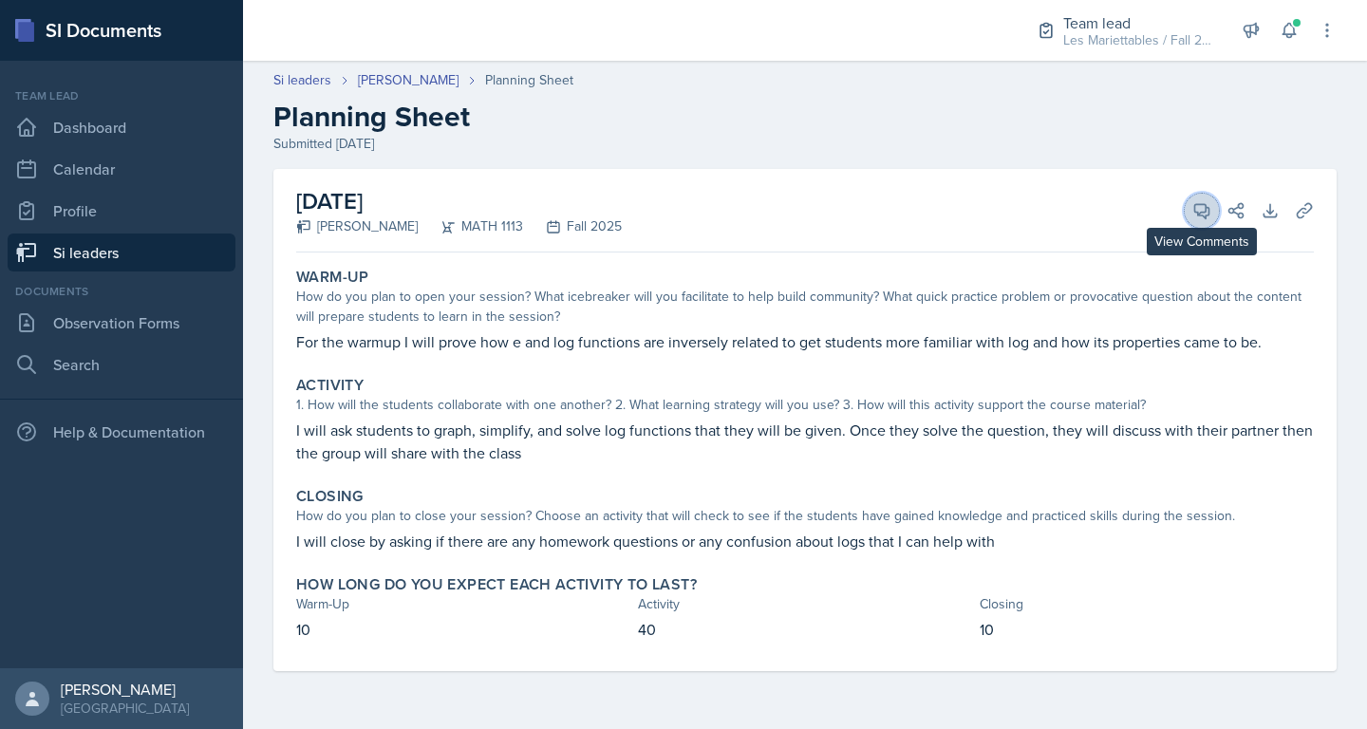
click at [1203, 209] on icon at bounding box center [1201, 210] width 19 height 19
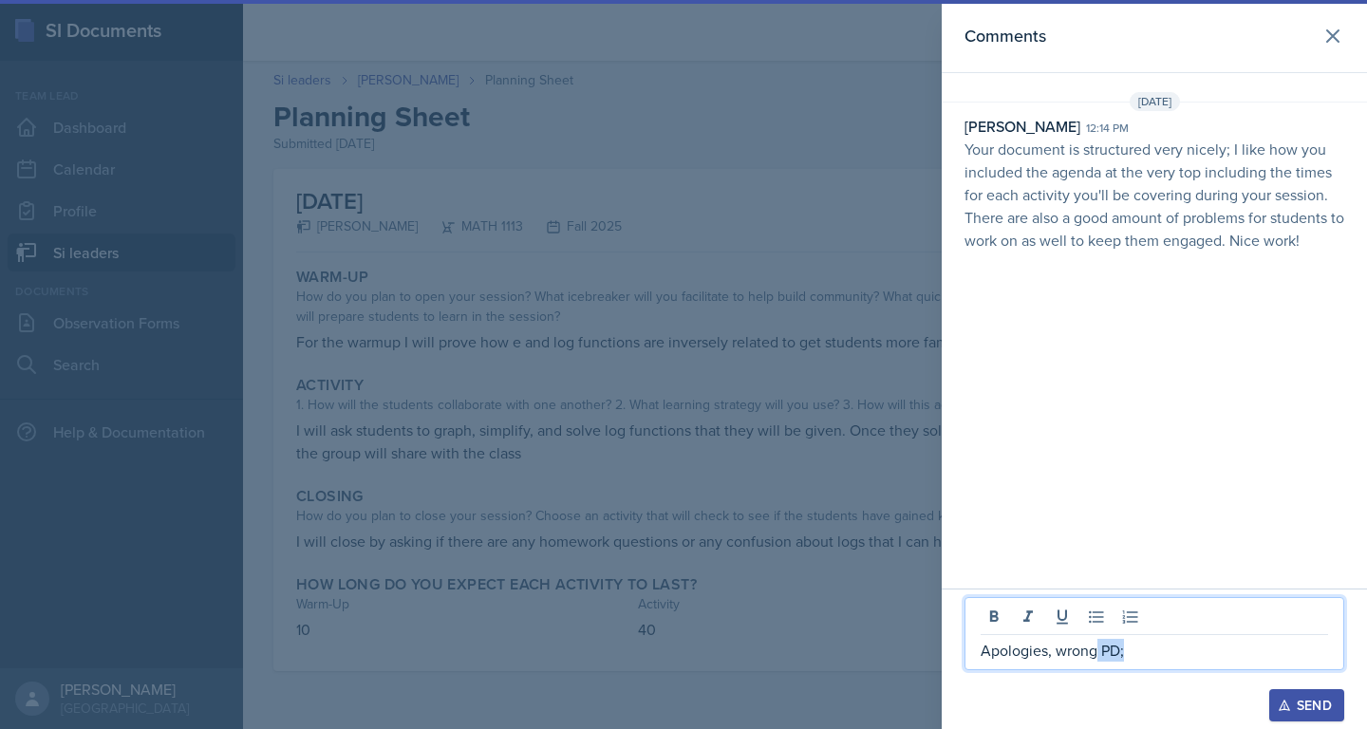
drag, startPoint x: 1159, startPoint y: 649, endPoint x: 1095, endPoint y: 653, distance: 63.7
click at [1095, 653] on p "Apologies, wrong PD;" at bounding box center [1154, 650] width 347 height 23
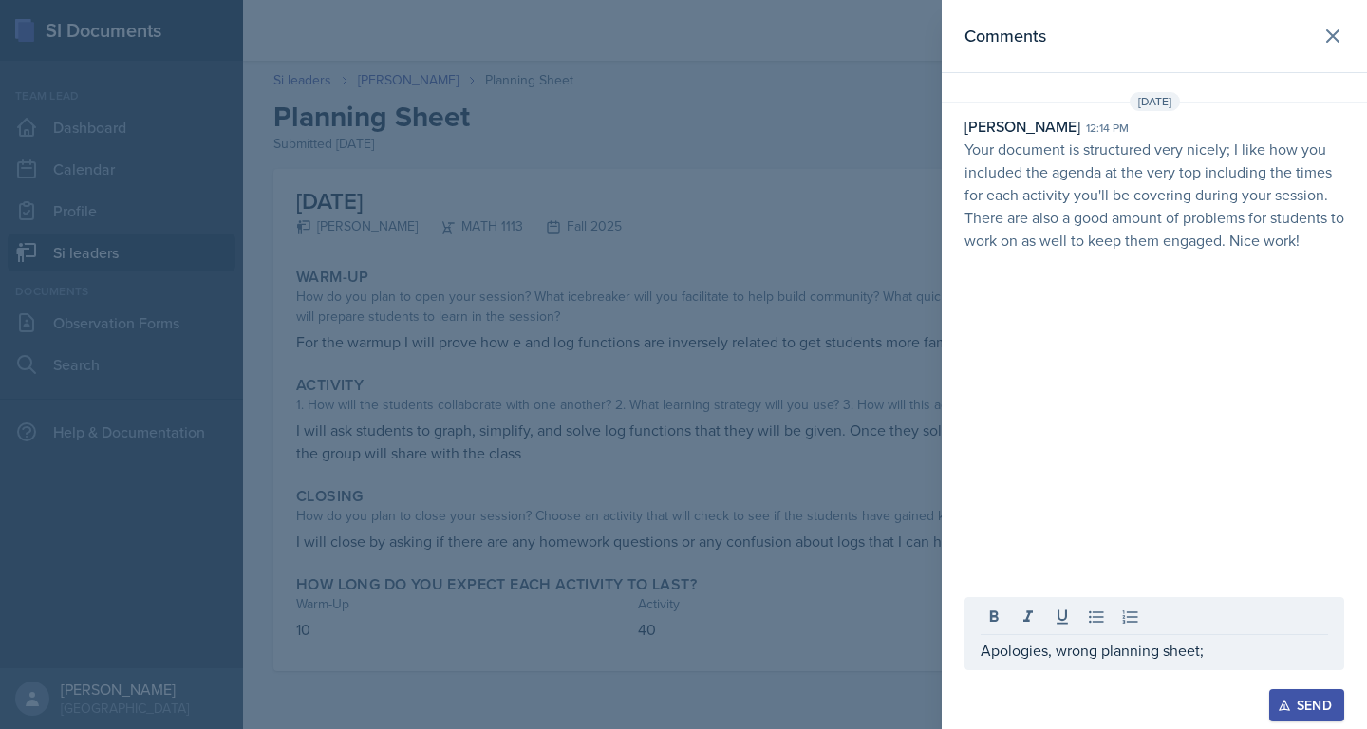
click at [775, 574] on div at bounding box center [683, 364] width 1367 height 729
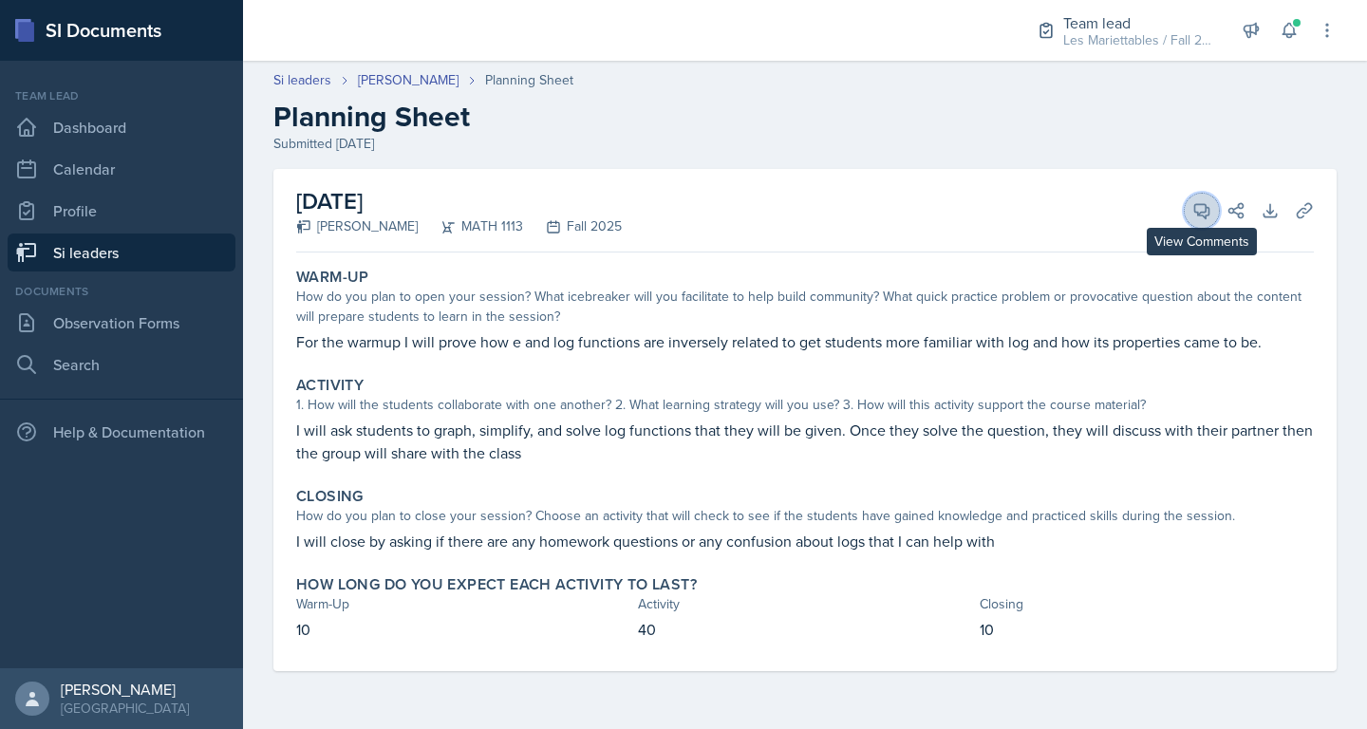
click at [1189, 210] on button "View Comments" at bounding box center [1202, 211] width 34 height 34
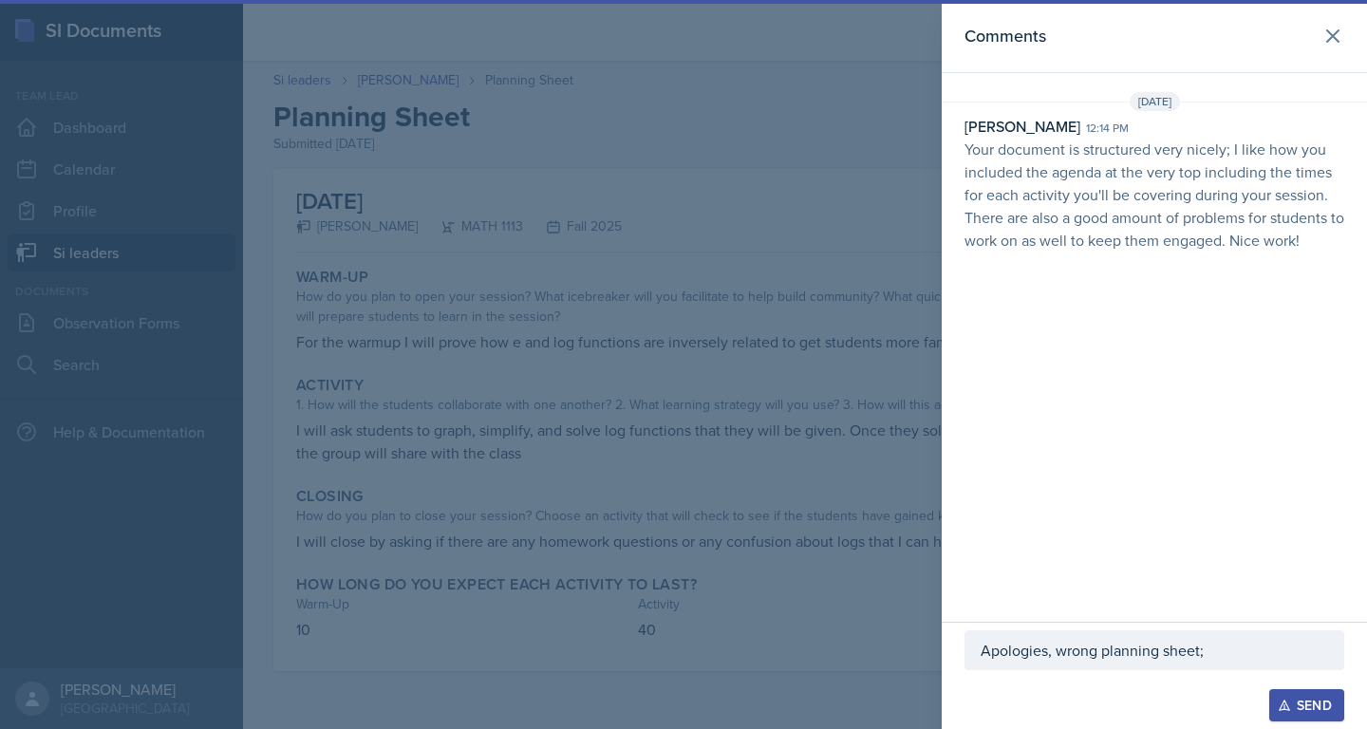
click at [1243, 659] on p "Apologies, wrong planning sheet;" at bounding box center [1154, 650] width 347 height 23
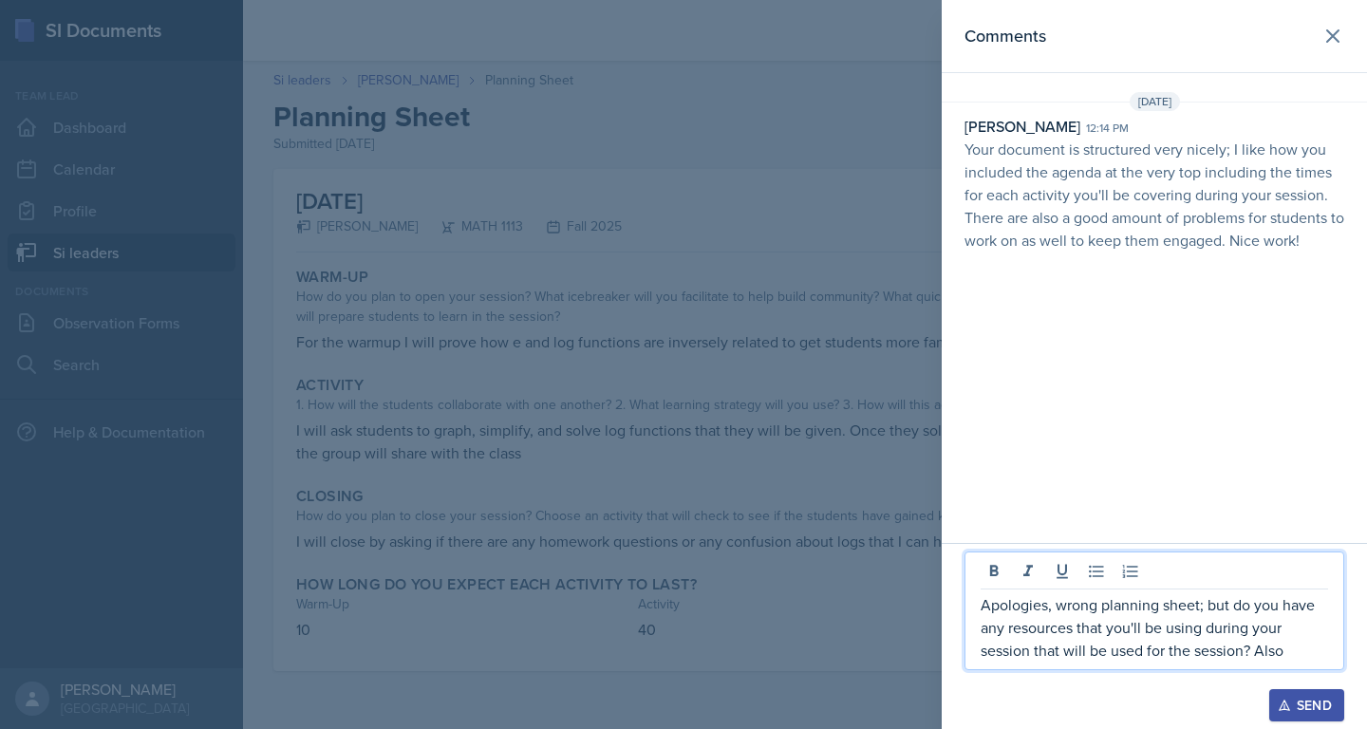
click at [829, 548] on div at bounding box center [683, 364] width 1367 height 729
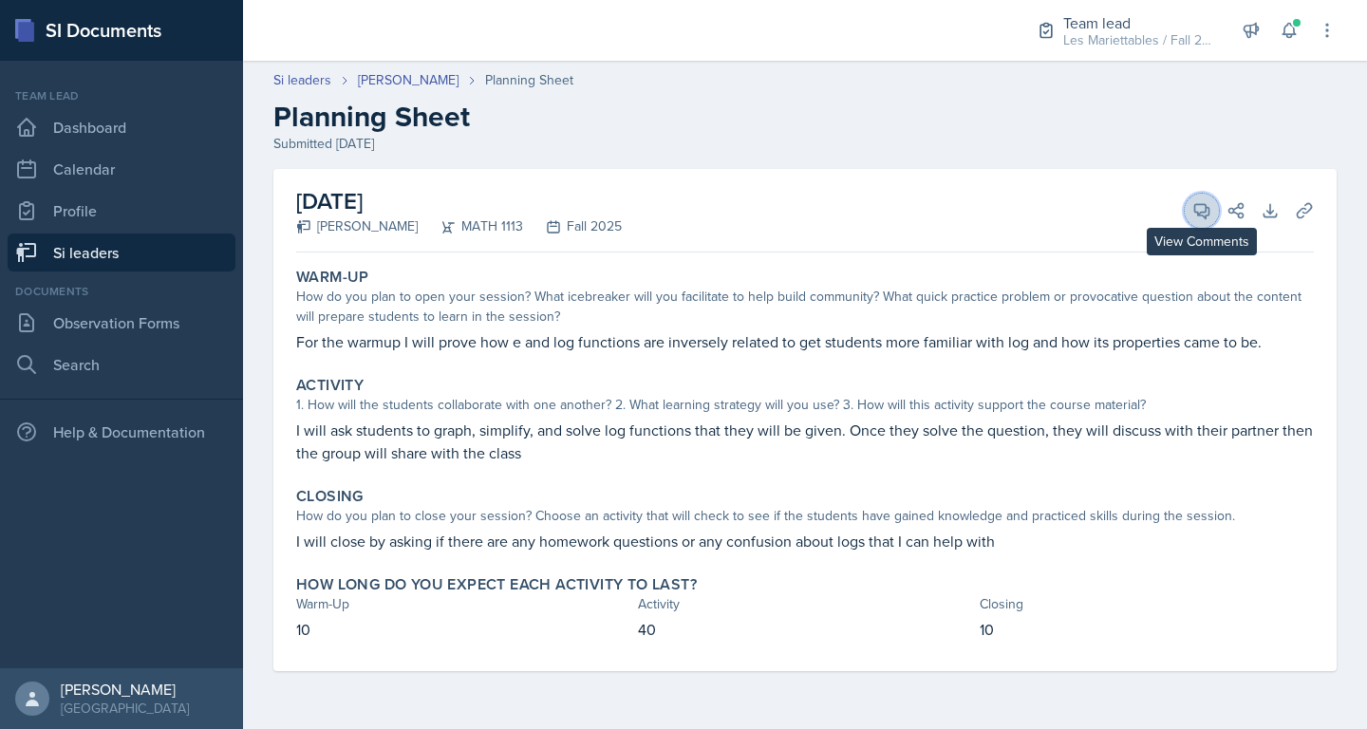
click at [1201, 210] on icon at bounding box center [1201, 210] width 19 height 19
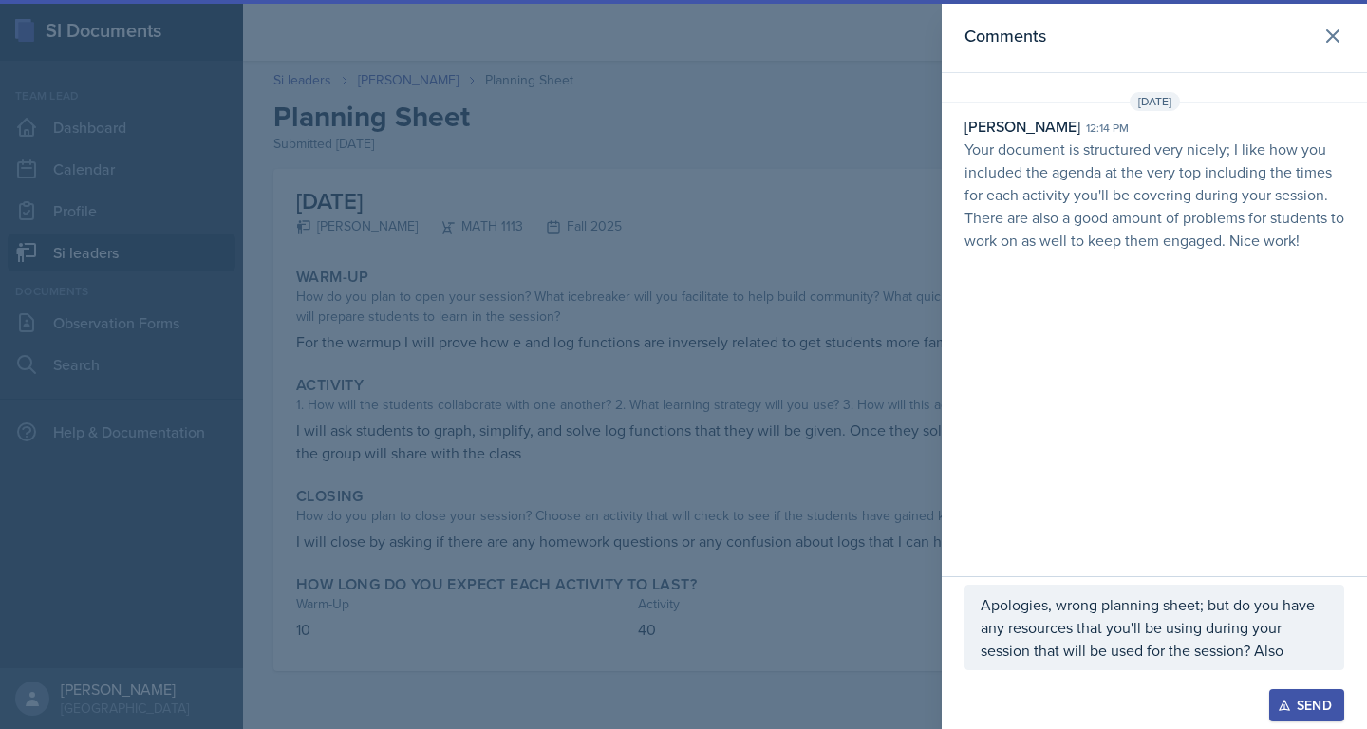
click at [1283, 649] on p "Apologies, wrong planning sheet; but do you have any resources that you'll be u…" at bounding box center [1154, 627] width 347 height 68
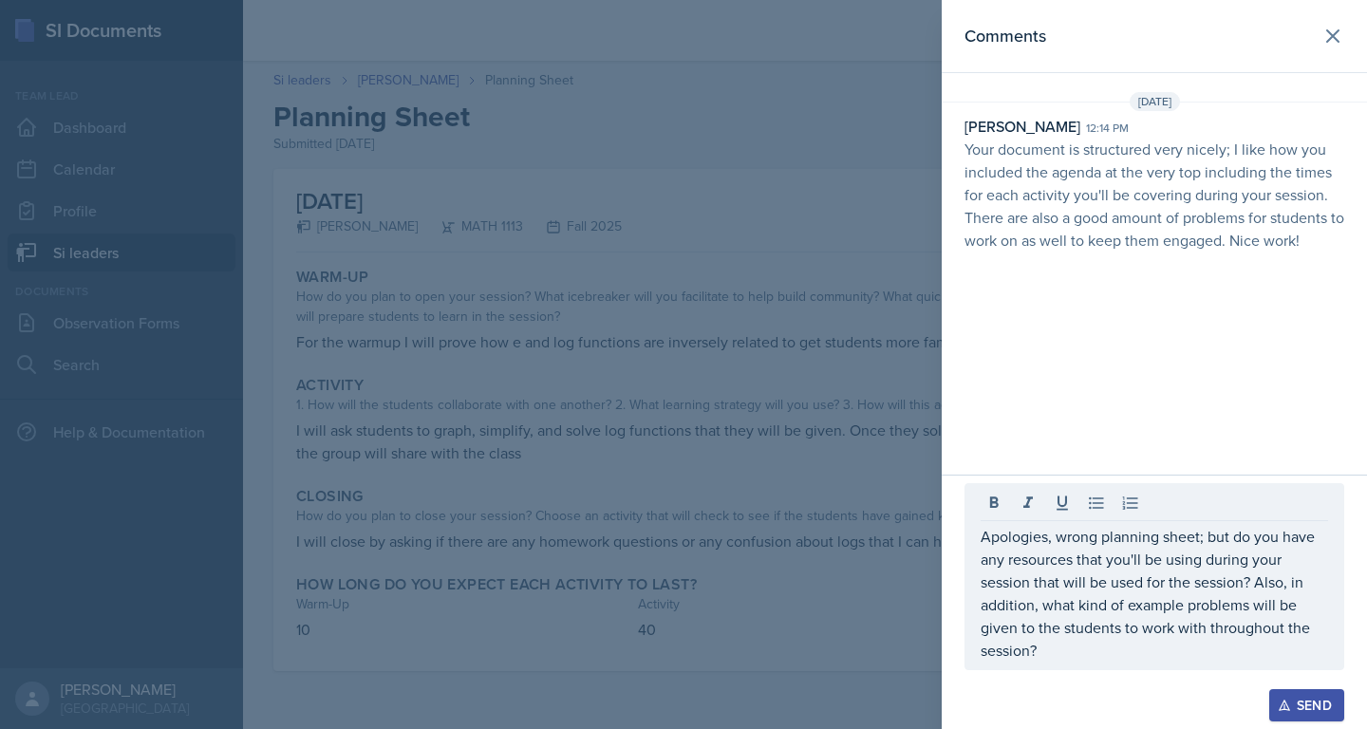
click at [1322, 701] on div "Send" at bounding box center [1306, 705] width 50 height 15
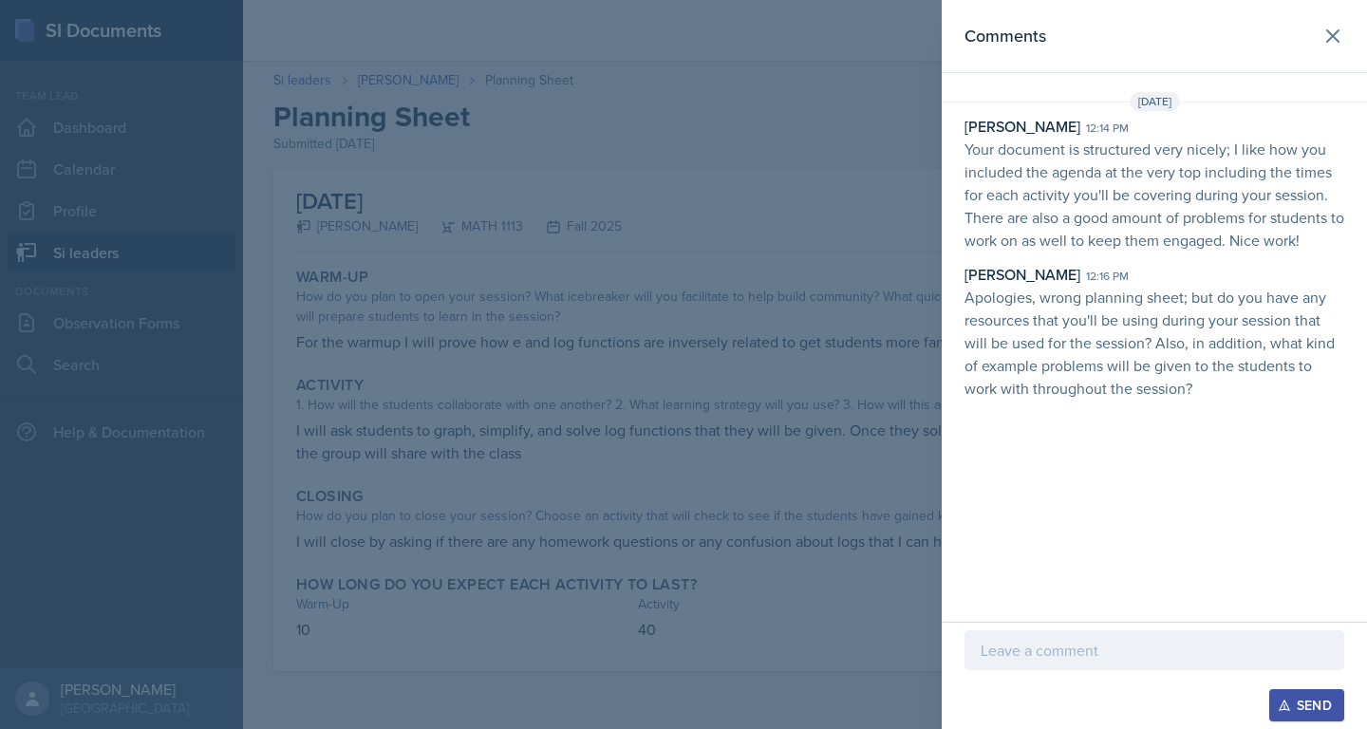
click at [1192, 297] on p "Apologies, wrong planning sheet; but do you have any resources that you'll be u…" at bounding box center [1154, 343] width 380 height 114
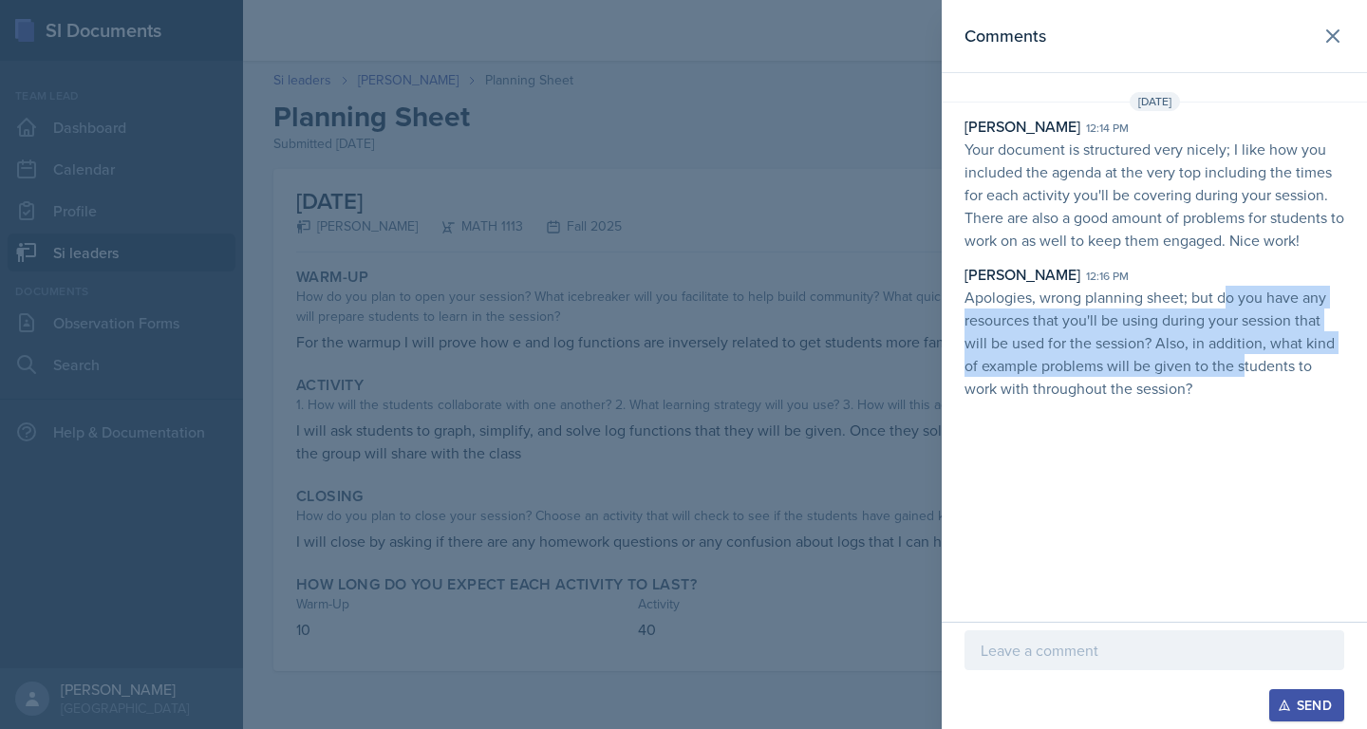
drag, startPoint x: 1223, startPoint y: 300, endPoint x: 1244, endPoint y: 373, distance: 76.3
click at [1244, 373] on p "Apologies, wrong planning sheet; but do you have any resources that you'll be u…" at bounding box center [1154, 343] width 380 height 114
drag, startPoint x: 1223, startPoint y: 296, endPoint x: 1229, endPoint y: 375, distance: 79.0
click at [1229, 375] on p "Apologies, wrong planning sheet; but do you have any resources that you'll be u…" at bounding box center [1154, 343] width 380 height 114
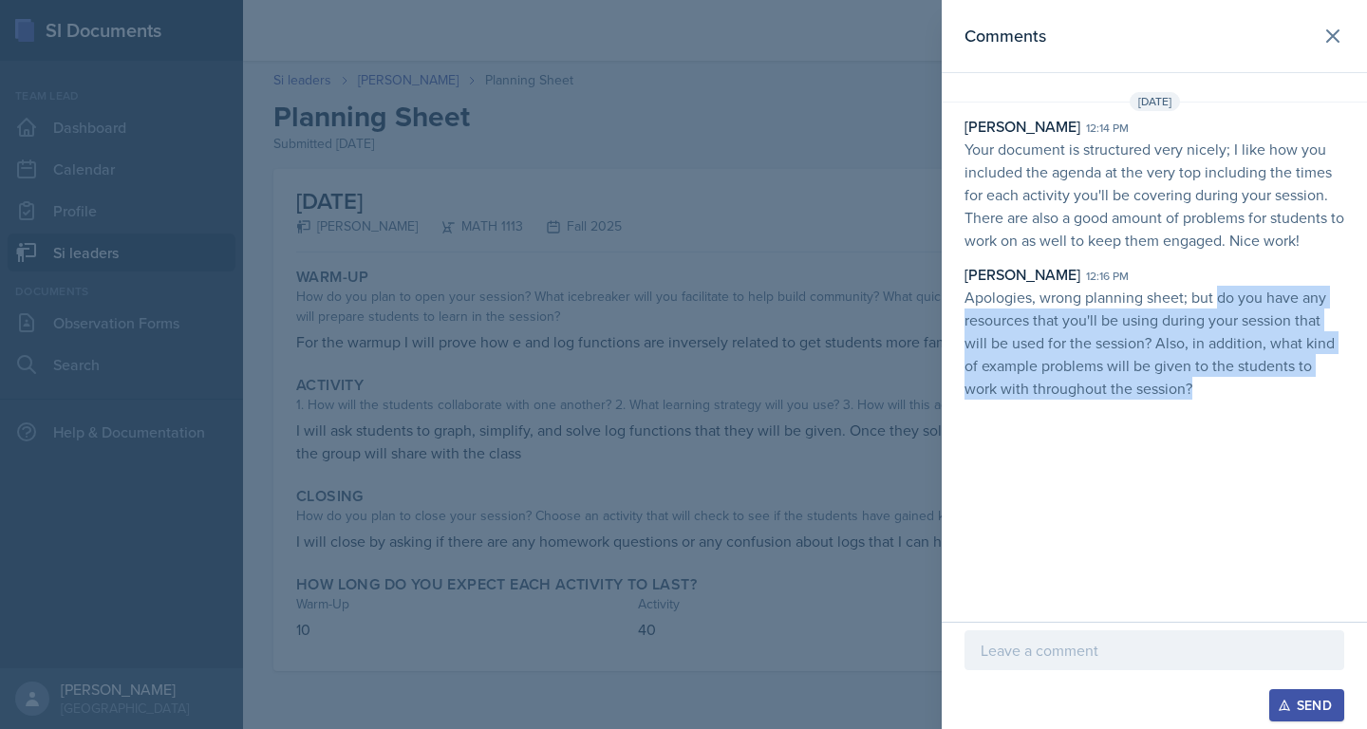
drag, startPoint x: 1217, startPoint y: 304, endPoint x: 1227, endPoint y: 386, distance: 83.2
click at [1227, 386] on p "Apologies, wrong planning sheet; but do you have any resources that you'll be u…" at bounding box center [1154, 343] width 380 height 114
copy p "do you have any resources that you'll be using during your session that will be…"
click at [912, 416] on div at bounding box center [683, 364] width 1367 height 729
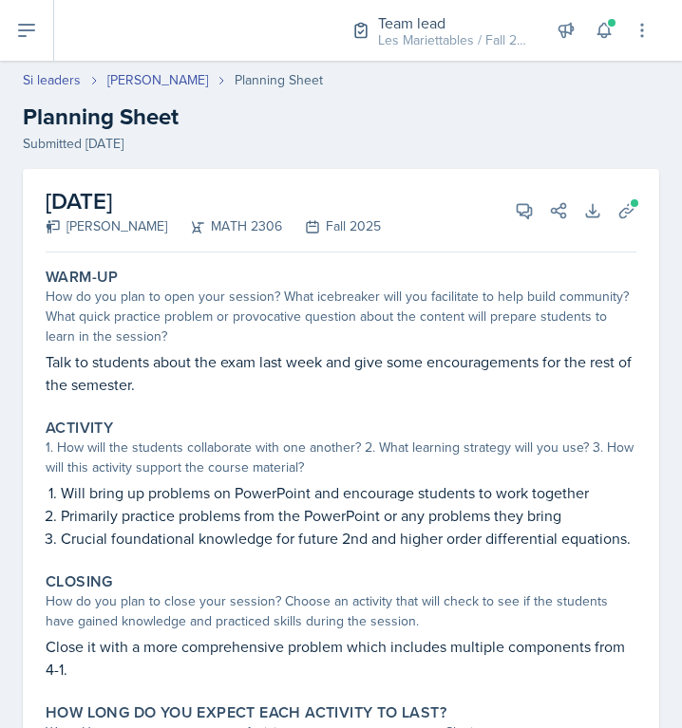
click at [525, 366] on p "Talk to students about the exam last week and give some encouragements for the …" at bounding box center [341, 373] width 590 height 46
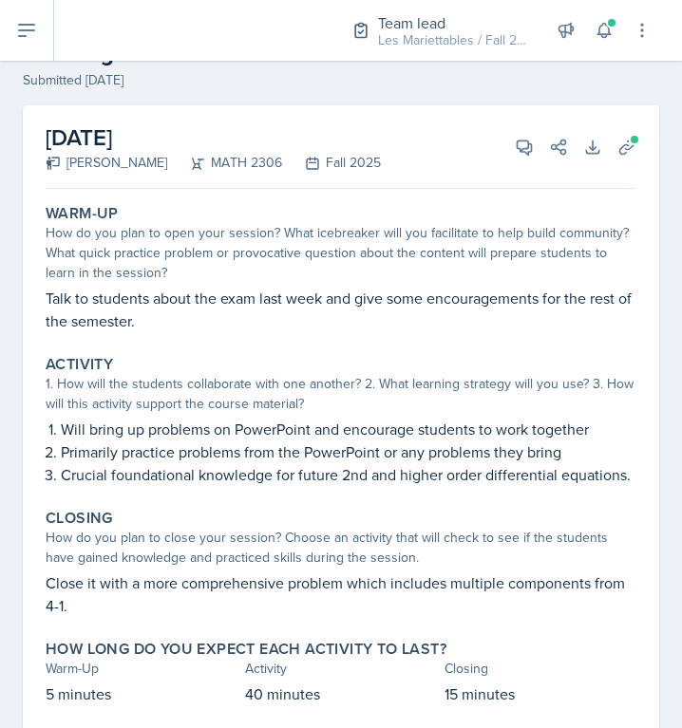
scroll to position [117, 0]
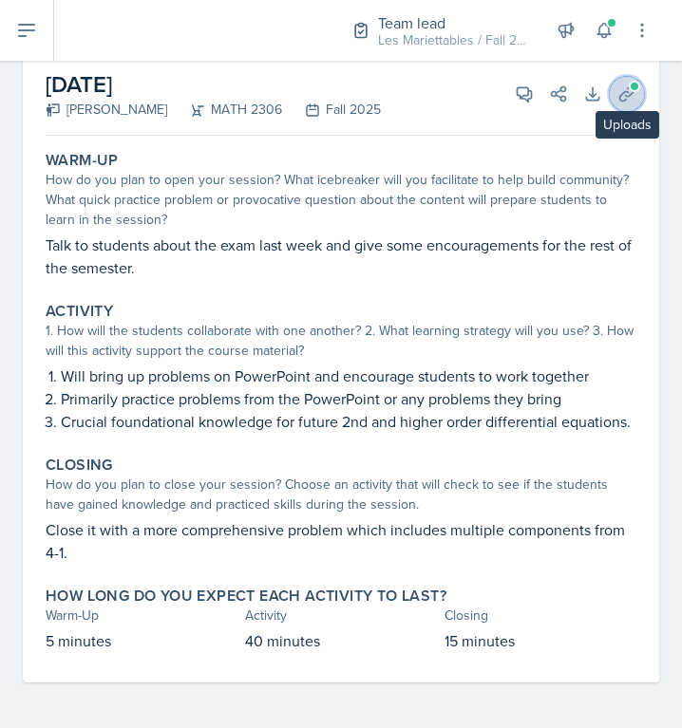
click at [626, 101] on icon at bounding box center [626, 93] width 19 height 19
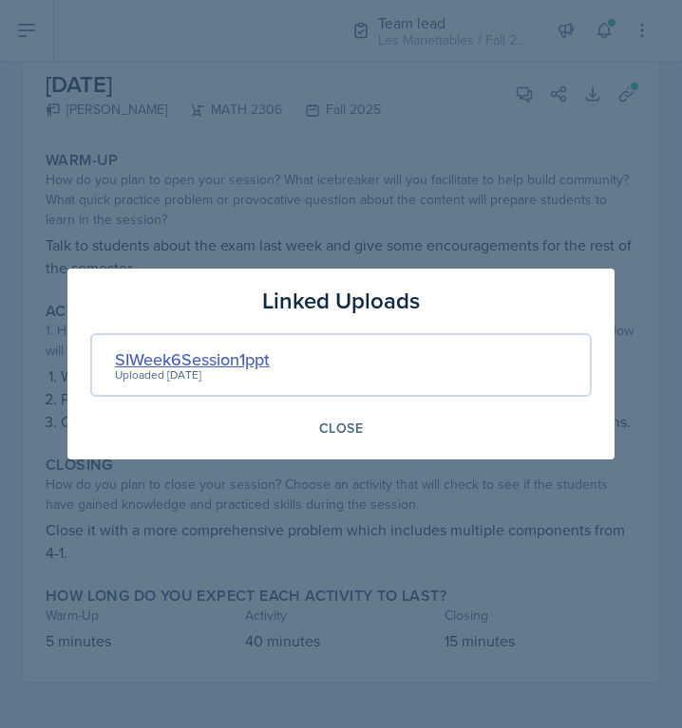
click at [261, 368] on div "SIWeek6Session1ppt" at bounding box center [192, 359] width 155 height 26
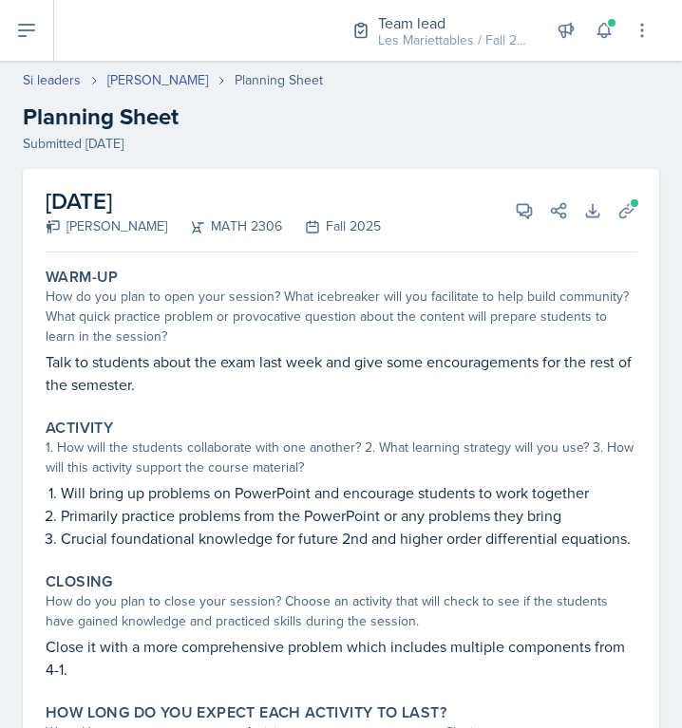
click at [430, 348] on div "Warm-Up How do you plan to open your session? What icebreaker will you facilita…" at bounding box center [341, 331] width 606 height 143
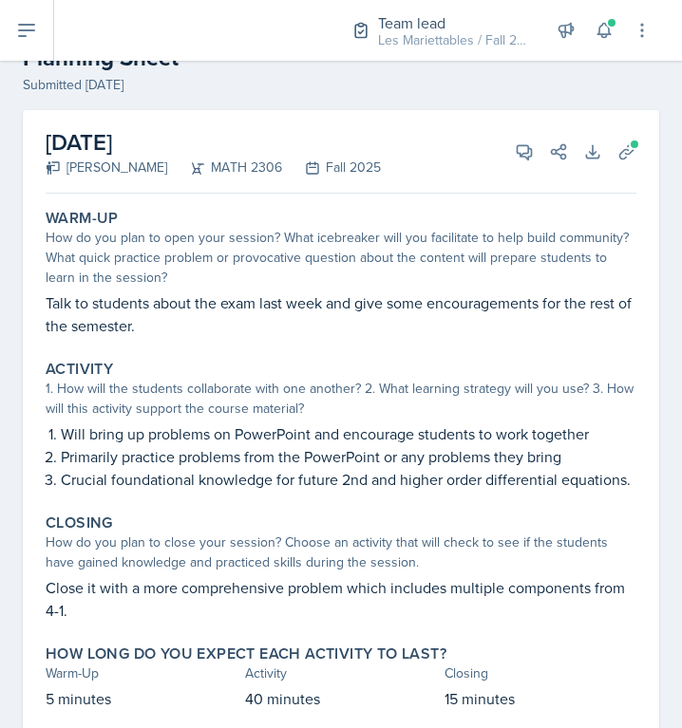
scroll to position [64, 0]
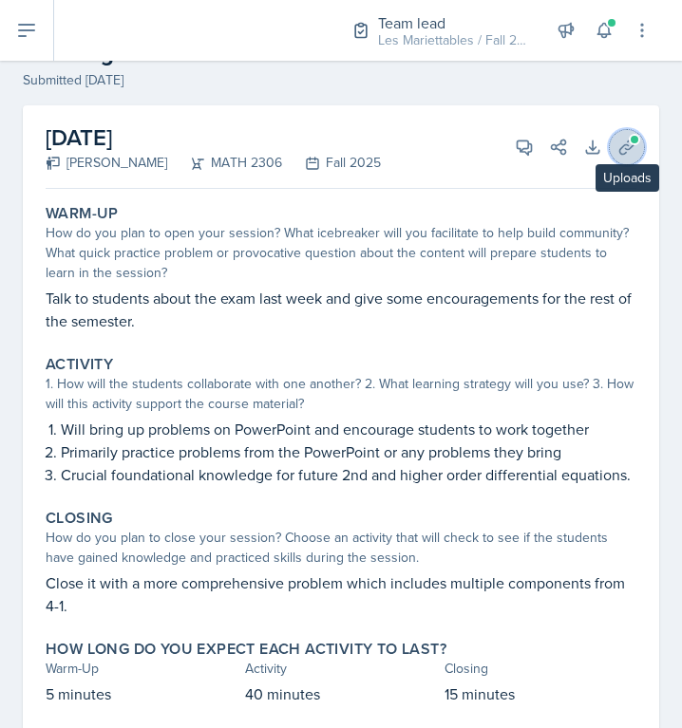
click at [638, 143] on button "Uploads" at bounding box center [626, 147] width 34 height 34
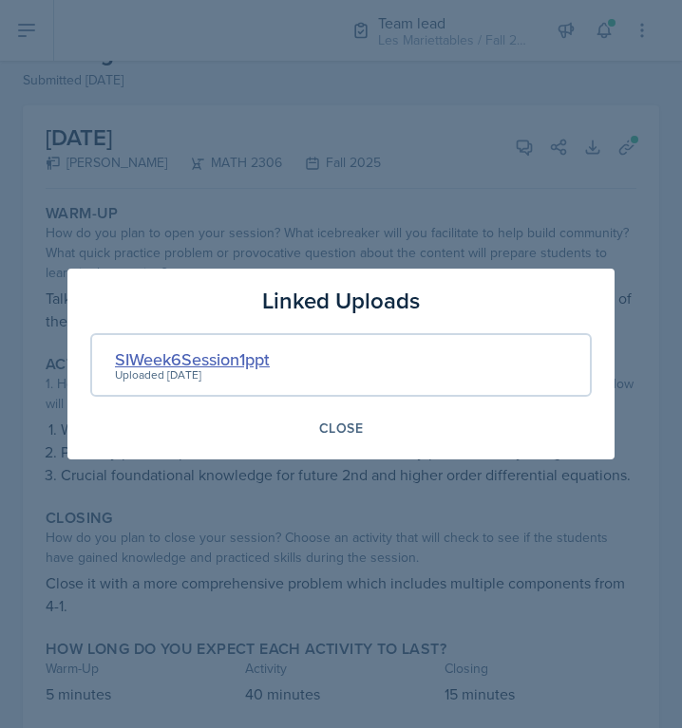
click at [241, 358] on div "SIWeek6Session1ppt" at bounding box center [192, 359] width 155 height 26
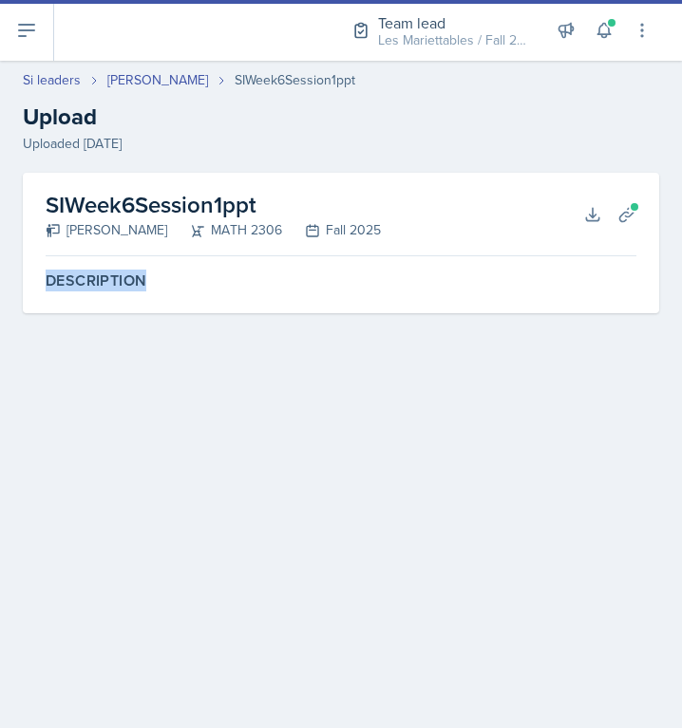
click at [241, 358] on div "SIWeek6Session1ppt Brayden Turso MATH 2306 Fall 2025 Download Planning Sheets D…" at bounding box center [341, 266] width 682 height 186
click at [589, 216] on icon at bounding box center [592, 214] width 19 height 19
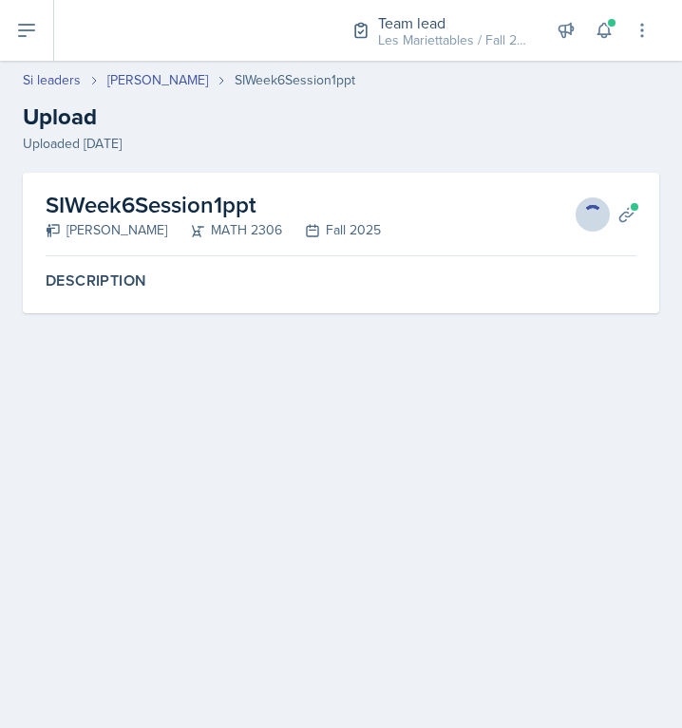
click at [327, 444] on main "Si leaders Brayden Turso SIWeek6Session1ppt Upload Uploaded Sep 29th, 2025 SIWe…" at bounding box center [341, 394] width 682 height 667
click at [304, 35] on div at bounding box center [189, 30] width 240 height 61
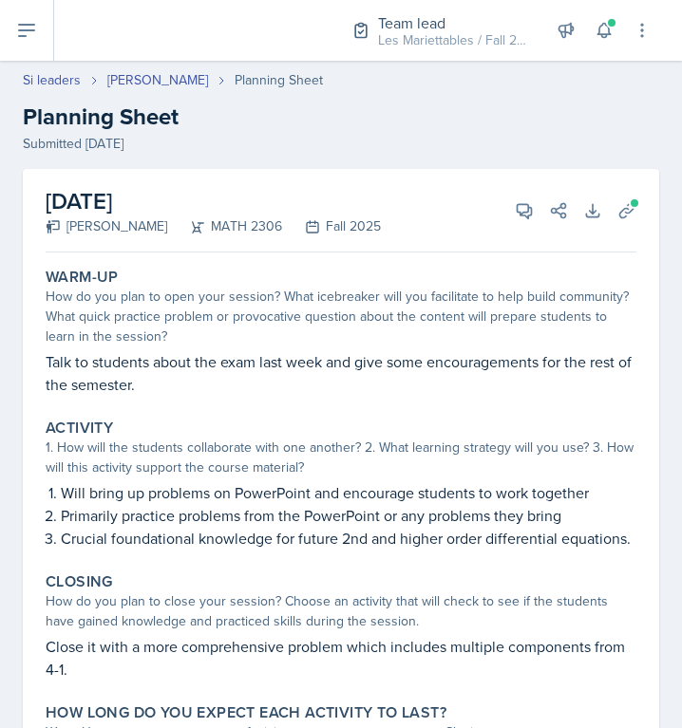
click at [306, 357] on p "Talk to students about the exam last week and give some encouragements for the …" at bounding box center [341, 373] width 590 height 46
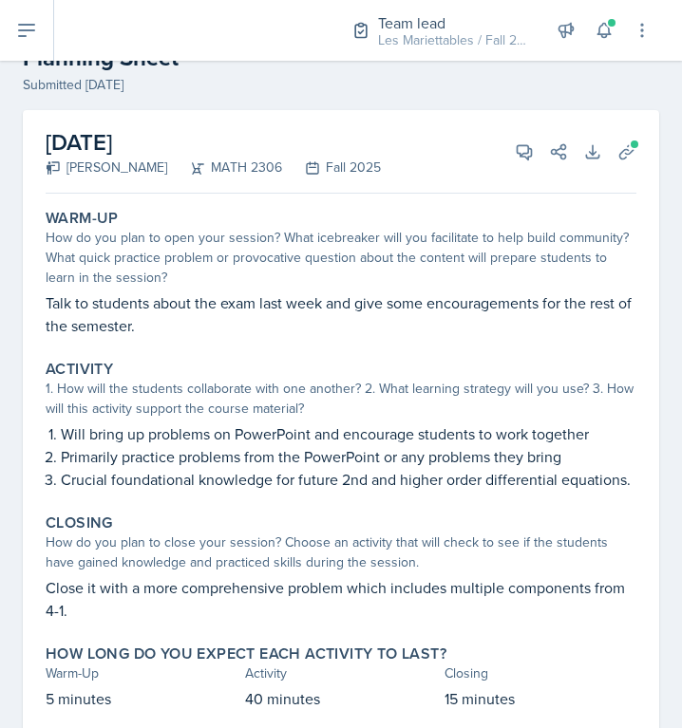
scroll to position [64, 0]
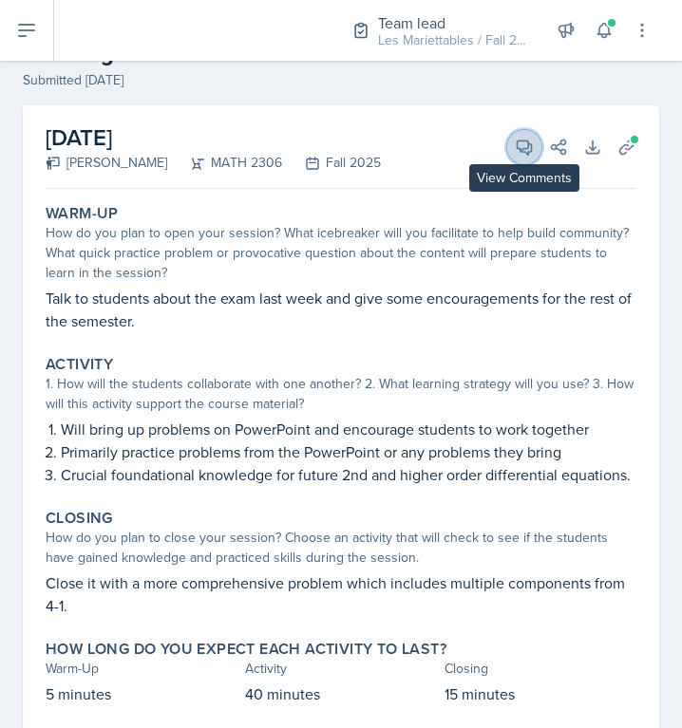
click at [516, 140] on icon at bounding box center [523, 147] width 19 height 19
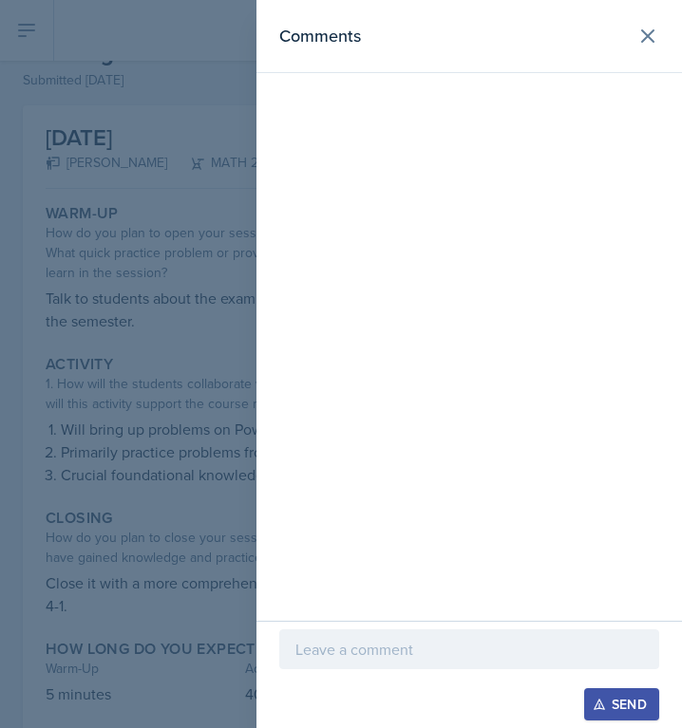
click at [342, 652] on p at bounding box center [468, 649] width 347 height 23
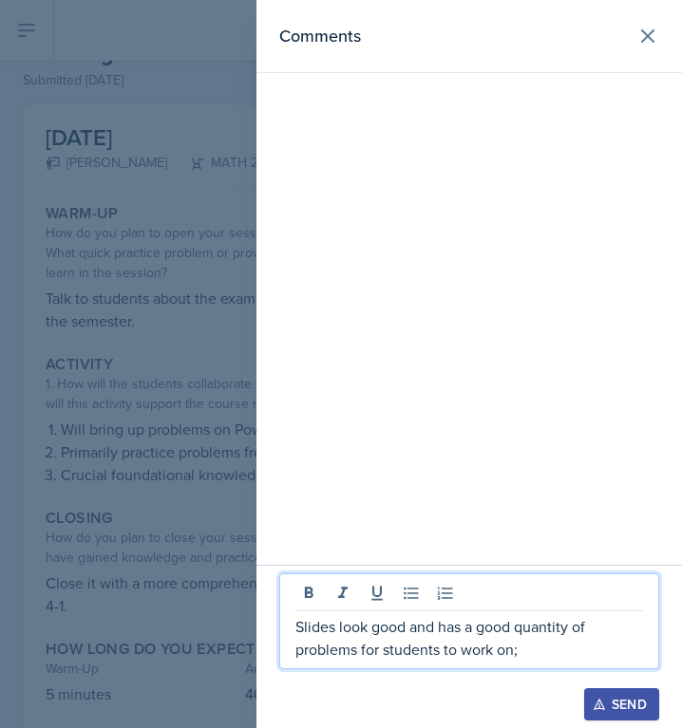
click at [161, 599] on div at bounding box center [341, 364] width 682 height 728
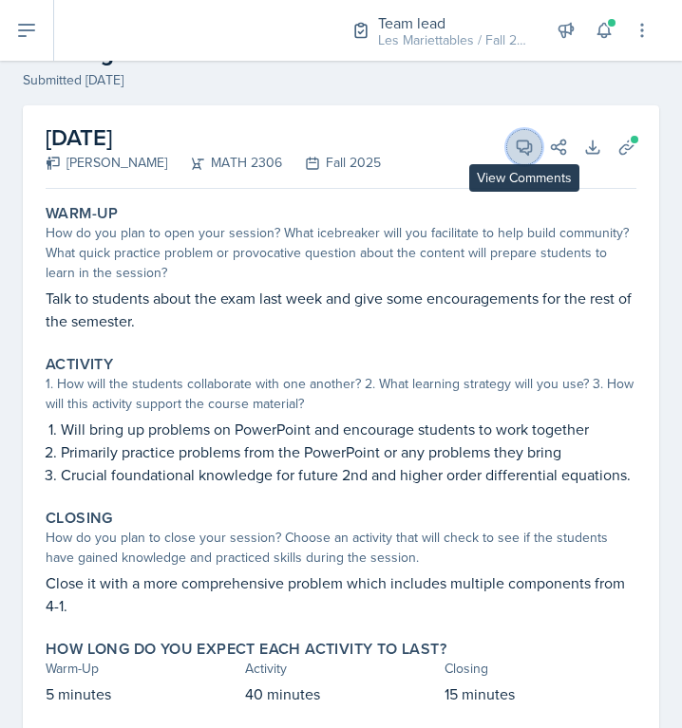
click at [517, 142] on icon at bounding box center [524, 147] width 14 height 14
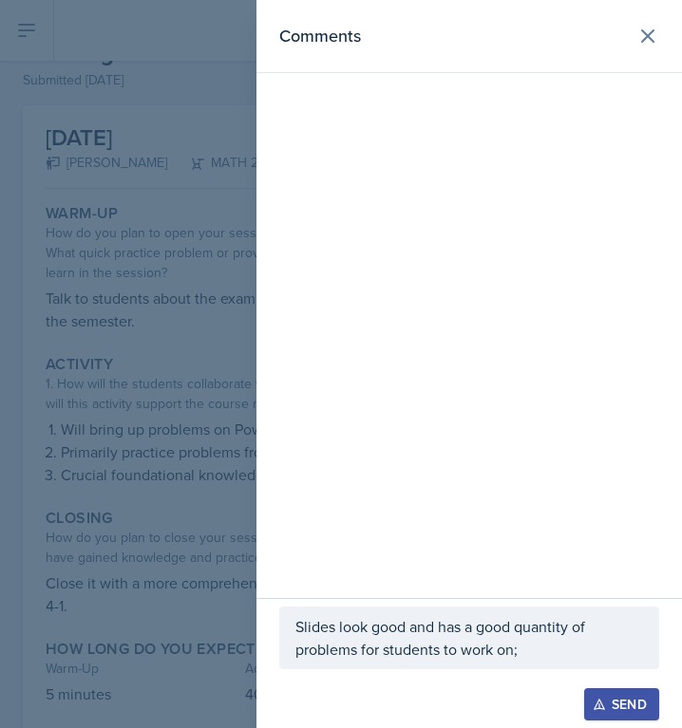
click at [546, 640] on p "Slides look good and has a good quantity of problems for students to work on;" at bounding box center [468, 638] width 347 height 46
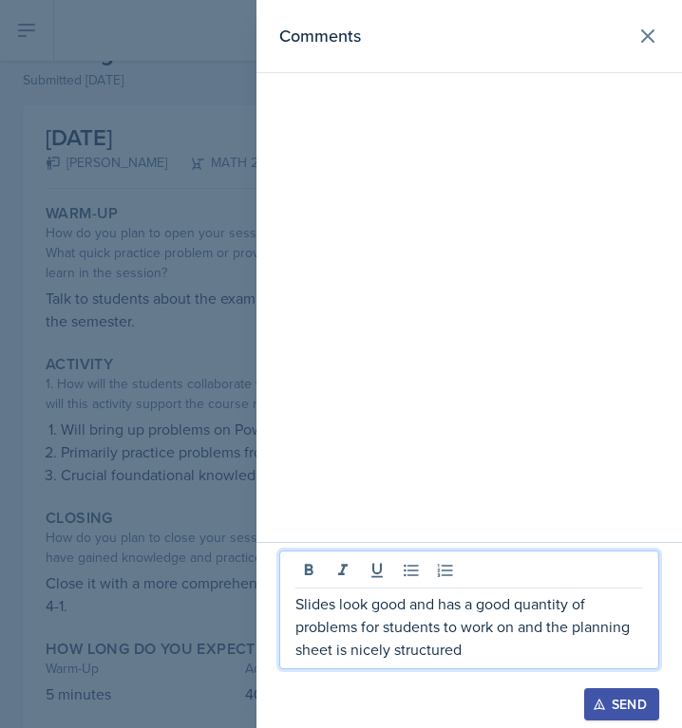
click at [184, 514] on div at bounding box center [341, 364] width 682 height 728
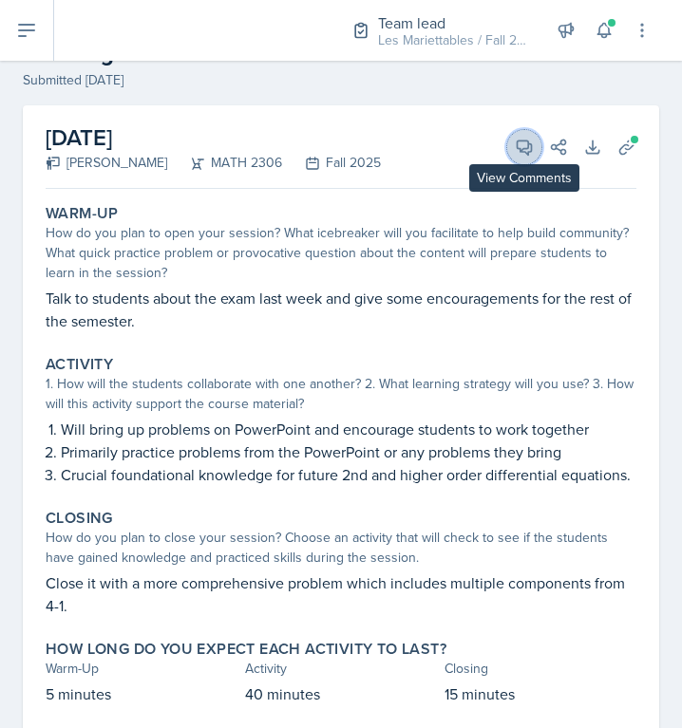
click at [516, 148] on icon at bounding box center [523, 147] width 19 height 19
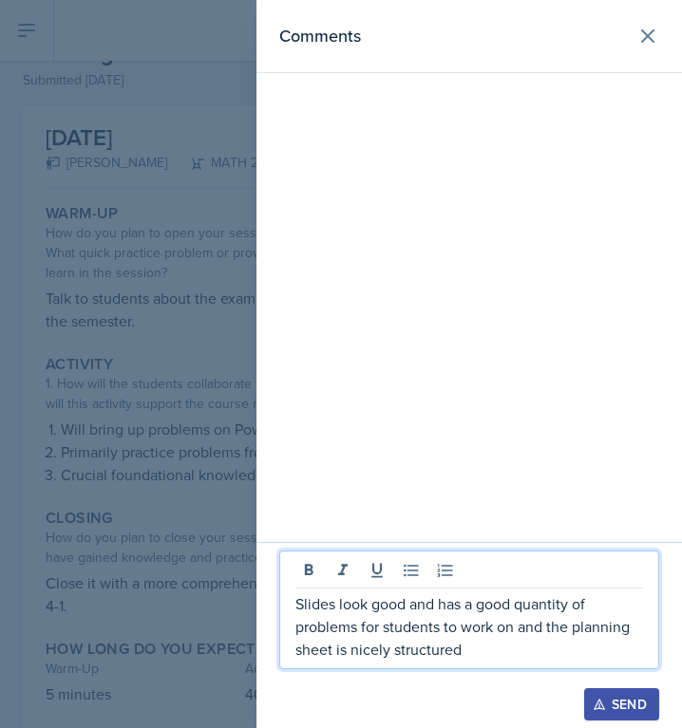
click at [461, 652] on p "Slides look good and has a good quantity of problems for students to work on an…" at bounding box center [468, 626] width 347 height 68
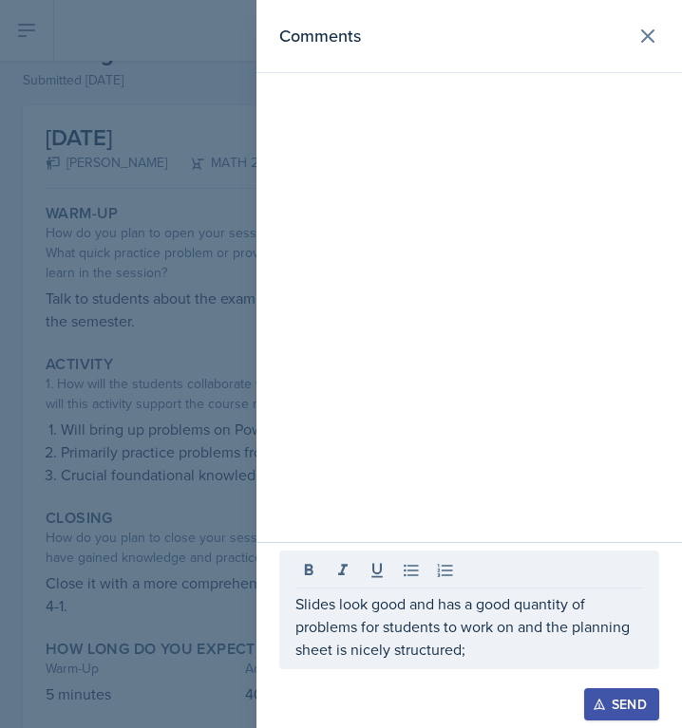
click at [109, 523] on div at bounding box center [341, 364] width 682 height 728
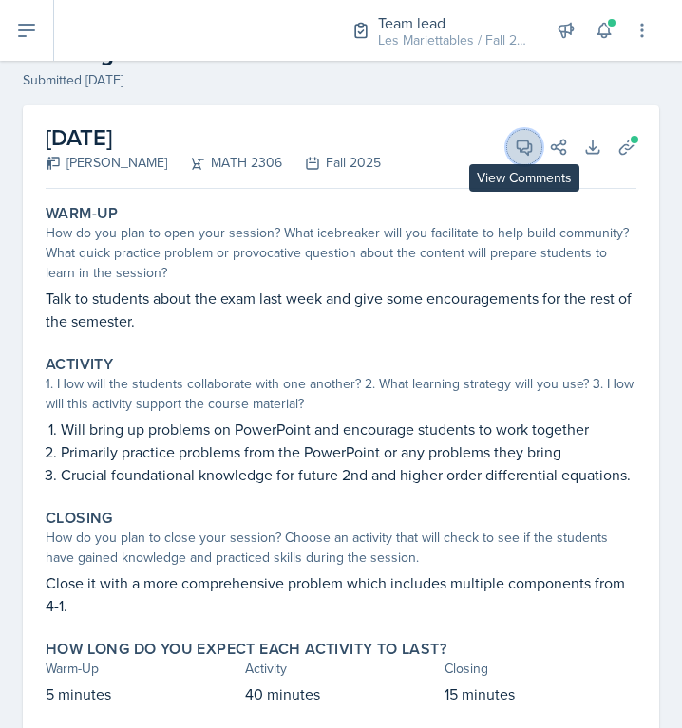
click at [519, 147] on icon at bounding box center [524, 147] width 14 height 14
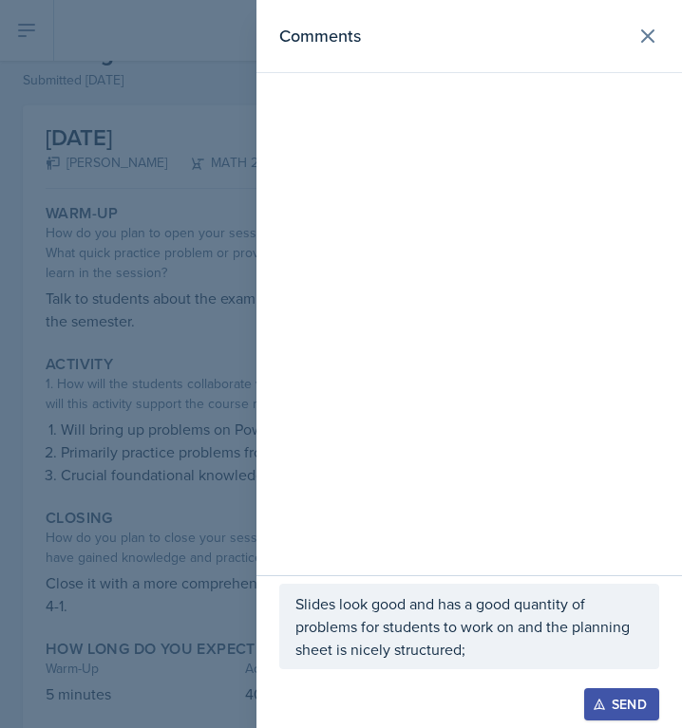
click at [509, 659] on p "Slides look good and has a good quantity of problems for students to work on an…" at bounding box center [468, 626] width 347 height 68
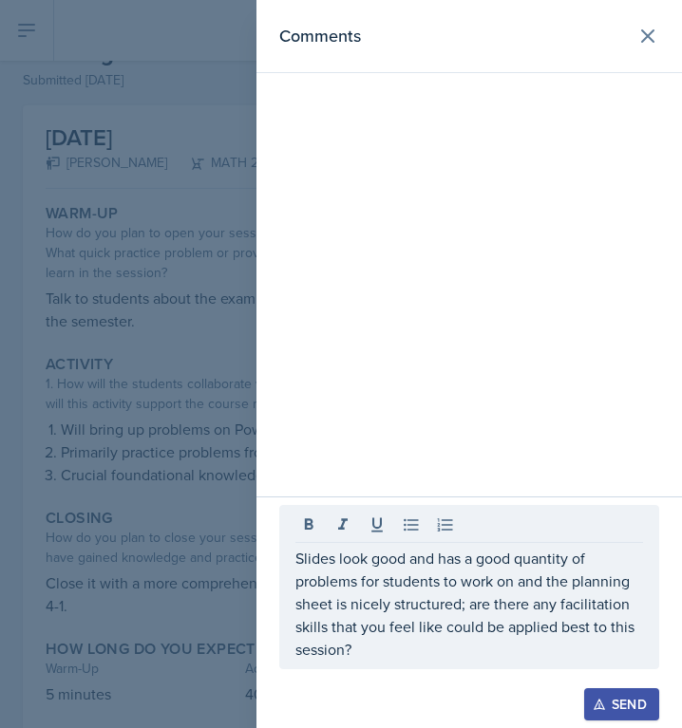
click at [216, 452] on div at bounding box center [341, 364] width 682 height 728
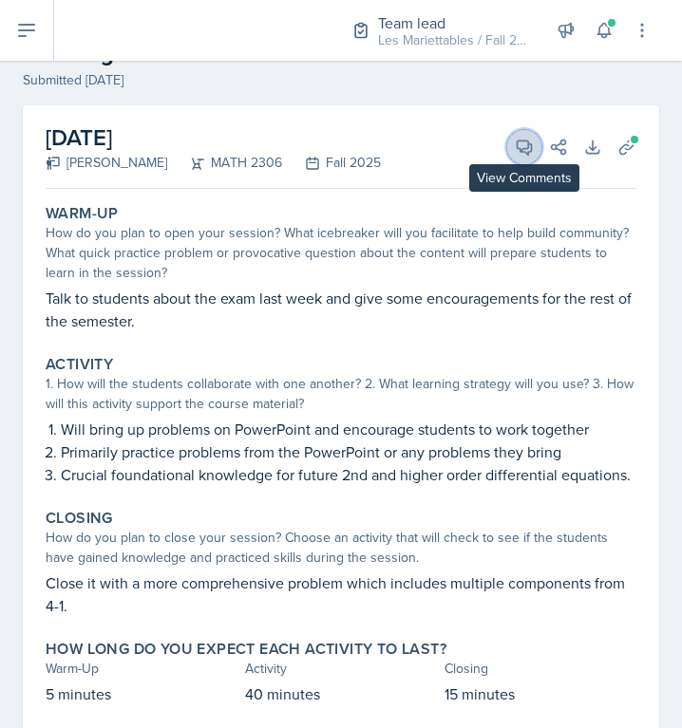
click at [524, 136] on button "View Comments" at bounding box center [524, 147] width 34 height 34
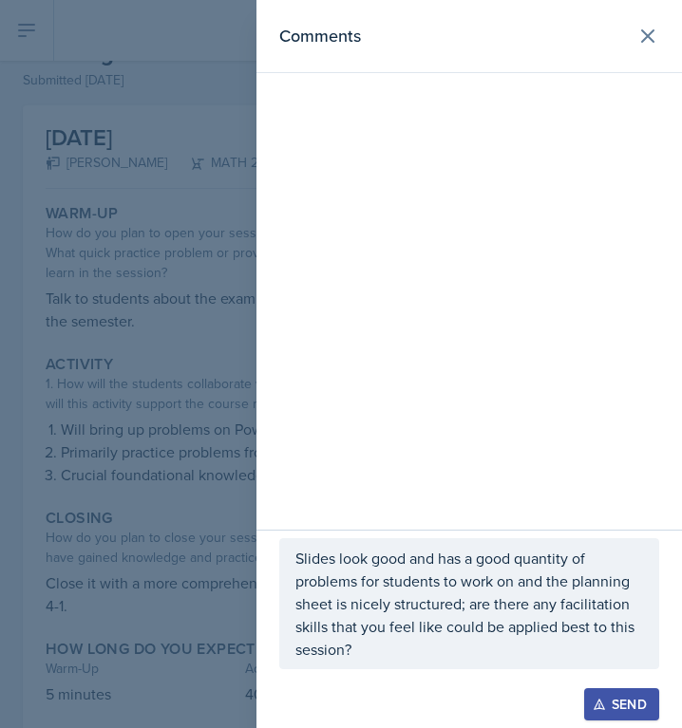
click at [557, 651] on p "Slides look good and has a good quantity of problems for students to work on an…" at bounding box center [468, 604] width 347 height 114
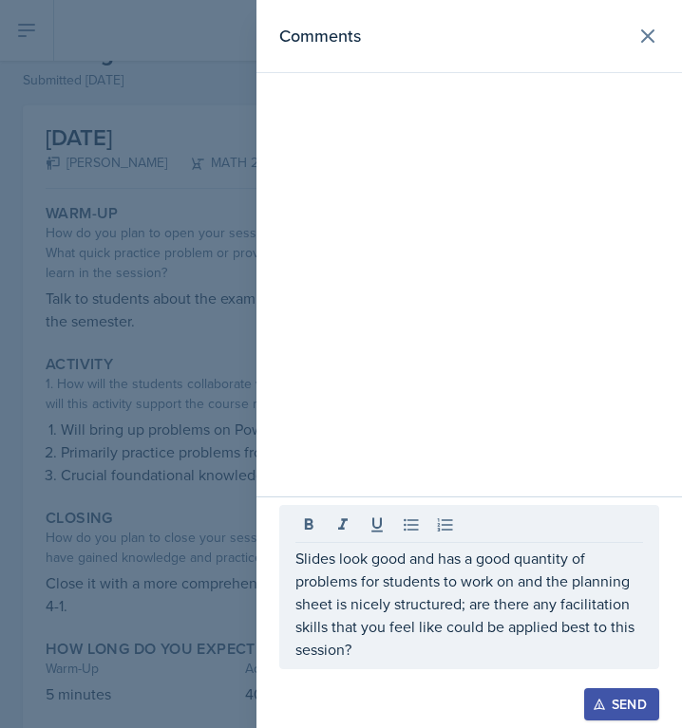
click at [226, 611] on div at bounding box center [341, 364] width 682 height 728
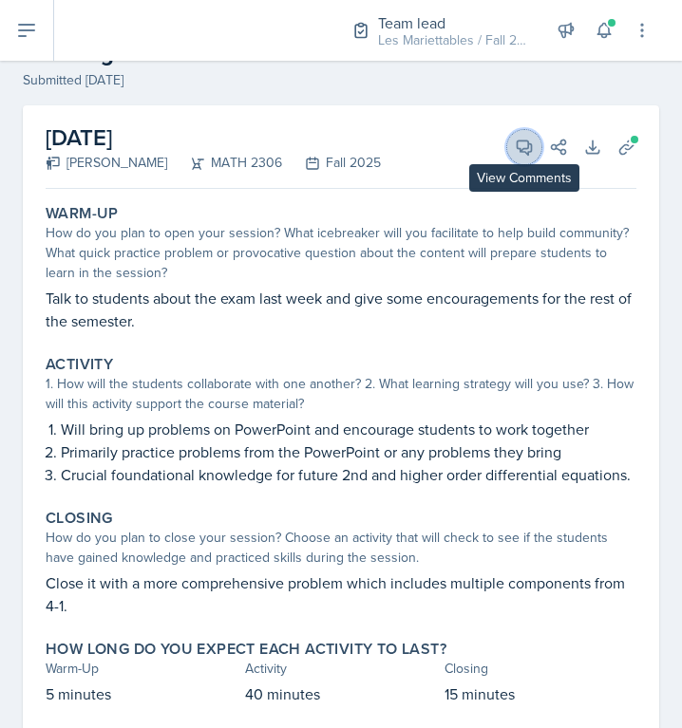
click at [523, 139] on icon at bounding box center [523, 147] width 19 height 19
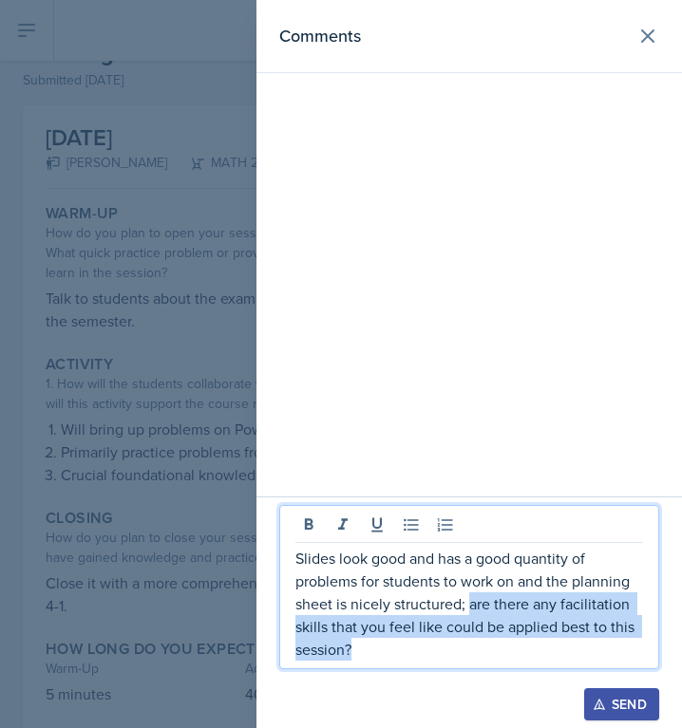
drag, startPoint x: 513, startPoint y: 660, endPoint x: 469, endPoint y: 604, distance: 71.0
click at [469, 604] on p "Slides look good and has a good quantity of problems for students to work on an…" at bounding box center [468, 604] width 347 height 114
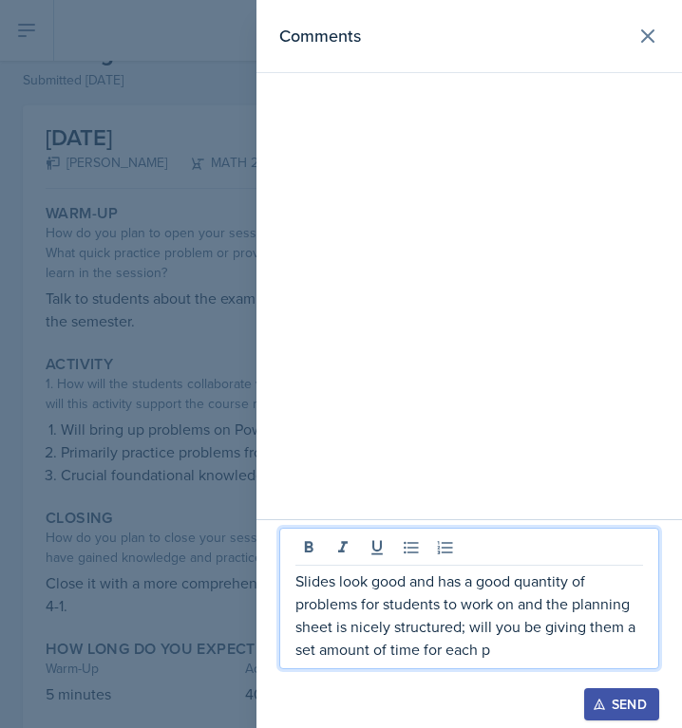
click at [424, 651] on p "Slides look good and has a good quantity of problems for students to work on an…" at bounding box center [468, 615] width 347 height 91
click at [598, 660] on p "Slides look good and has a good quantity of problems for students to work on an…" at bounding box center [468, 615] width 347 height 91
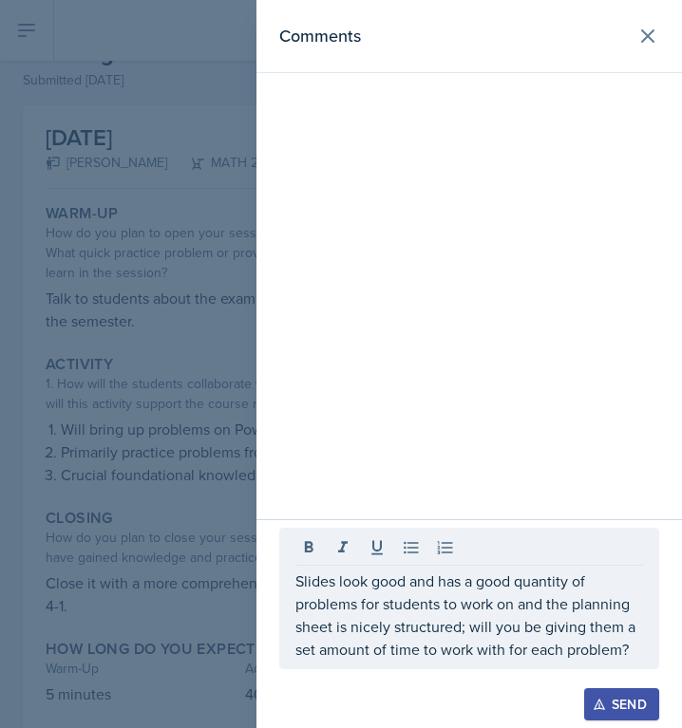
click at [612, 703] on div "Send" at bounding box center [621, 704] width 50 height 15
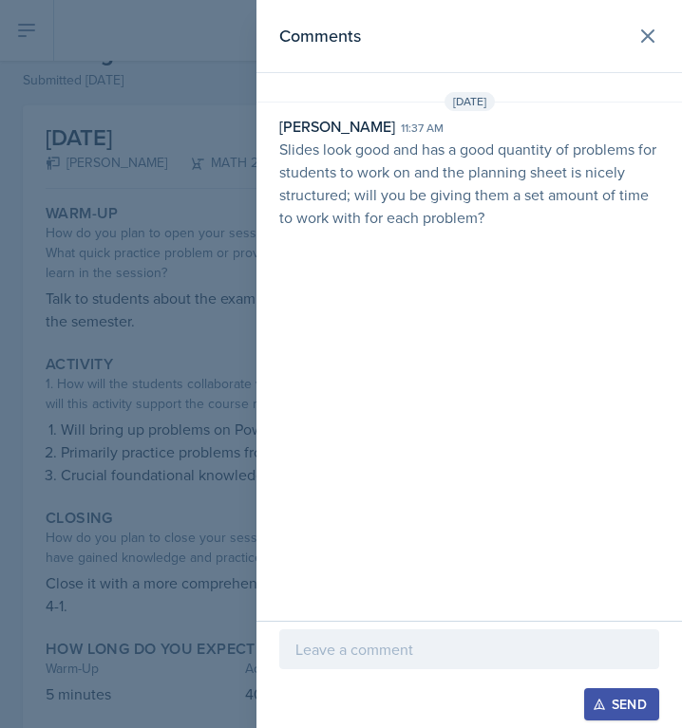
drag, startPoint x: 497, startPoint y: 210, endPoint x: 259, endPoint y: 156, distance: 244.3
click at [259, 156] on div "David Blount 11:37 am Slides look good and has a good quantity of problems for …" at bounding box center [468, 172] width 425 height 114
copy p "Slides look good and has a good quantity of problems for students to work on an…"
click at [196, 236] on div at bounding box center [341, 364] width 682 height 728
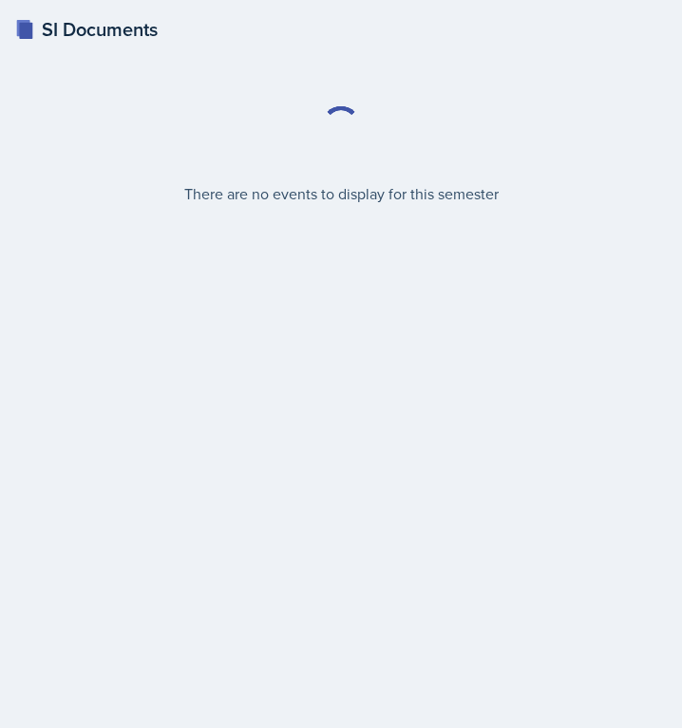
select select "2bed604d-1099-4043-b1bc-2365e8740244"
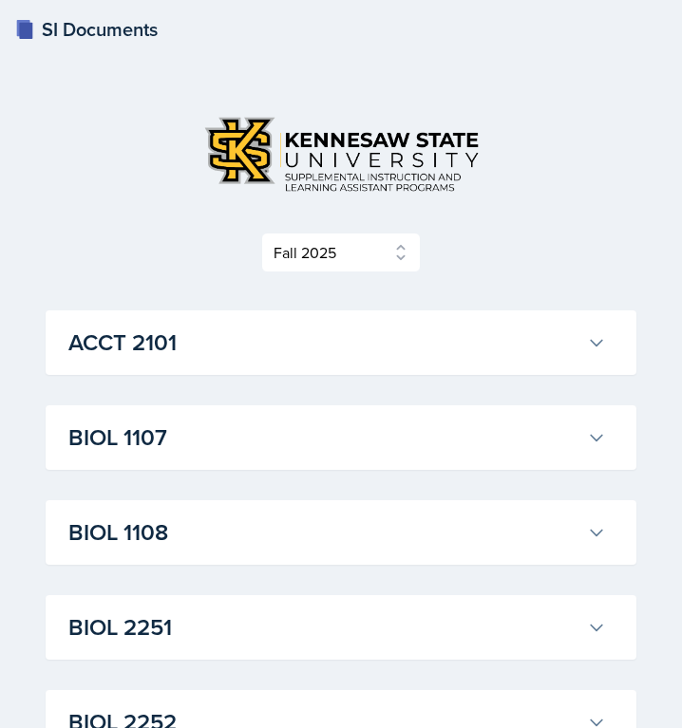
click at [509, 252] on div "Select Semester Fall 2025 Summer 2025 Spring 2025 Fall 2024 Summer 2024 Spring …" at bounding box center [341, 253] width 590 height 40
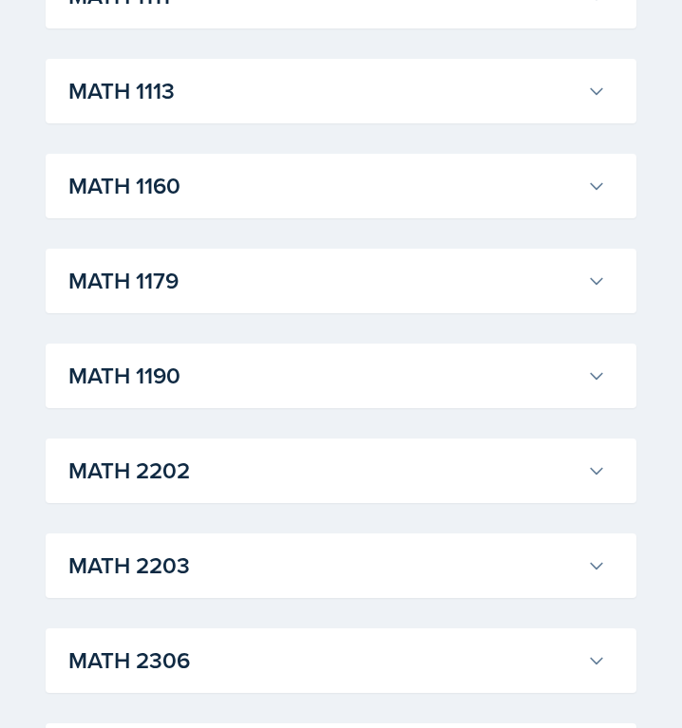
scroll to position [1845, 0]
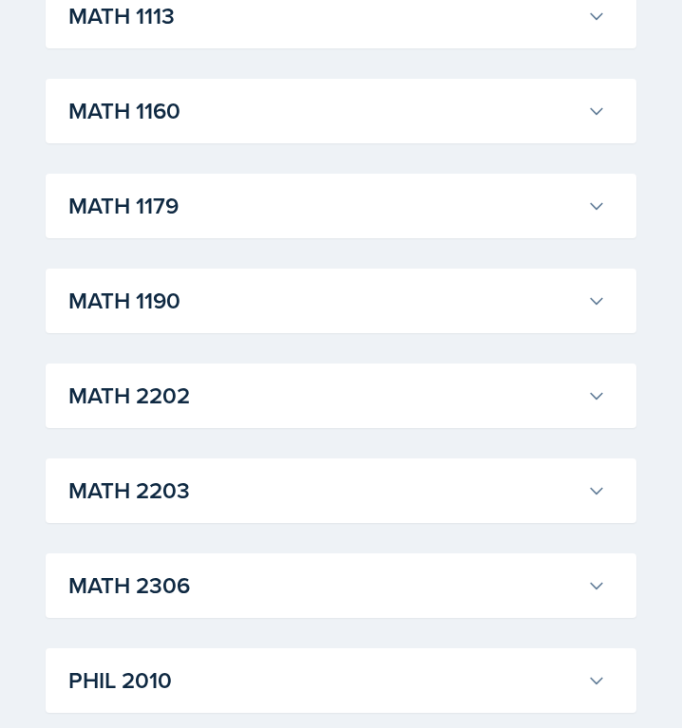
click at [344, 312] on h3 "MATH 1190" at bounding box center [323, 301] width 511 height 34
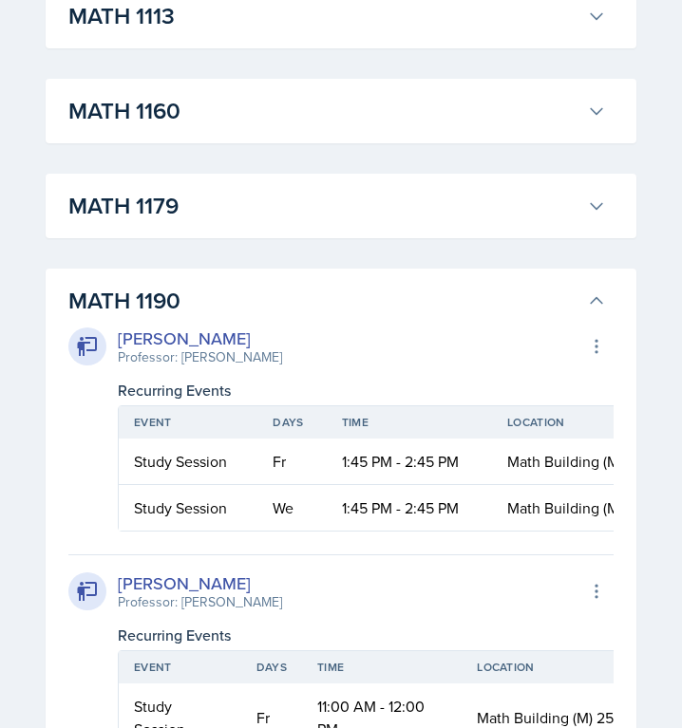
click at [339, 314] on h3 "MATH 1190" at bounding box center [323, 301] width 511 height 34
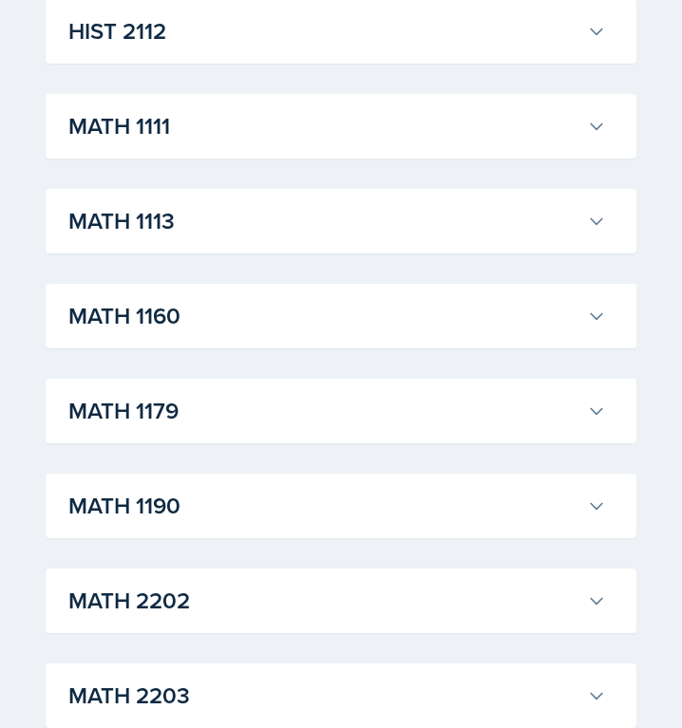
click at [120, 131] on h3 "MATH 1111" at bounding box center [323, 126] width 511 height 34
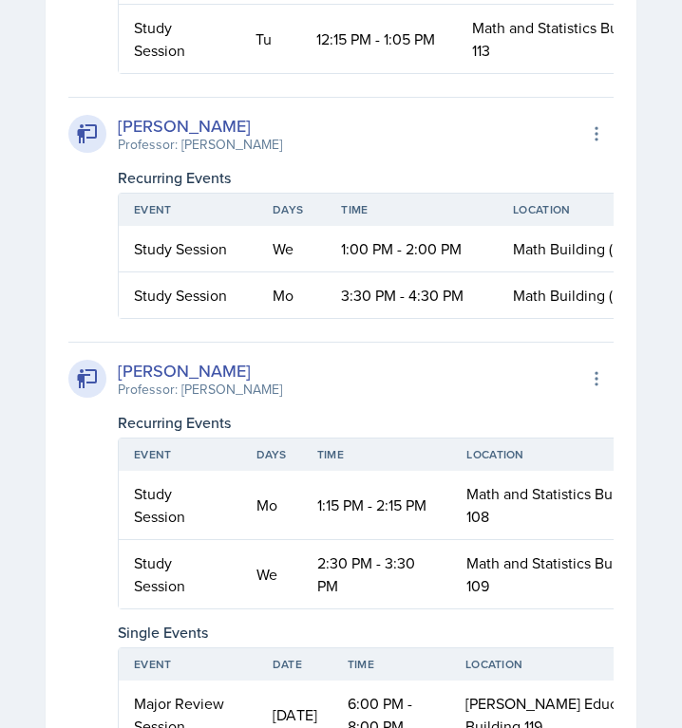
scroll to position [3178, 0]
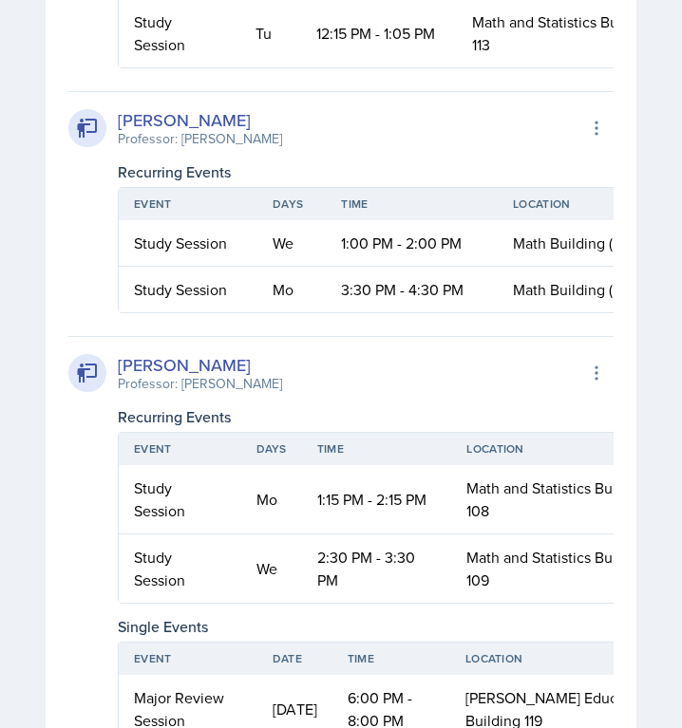
click at [288, 220] on th "Days" at bounding box center [291, 204] width 68 height 32
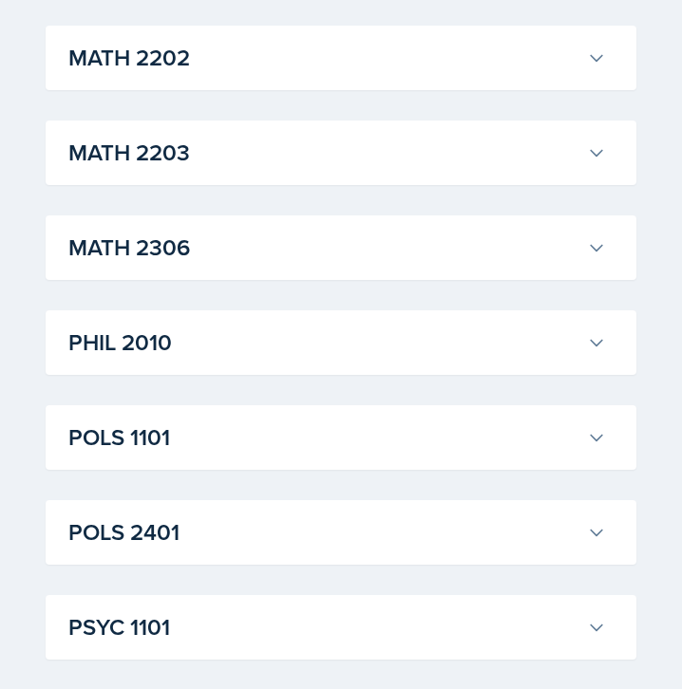
scroll to position [7431, 0]
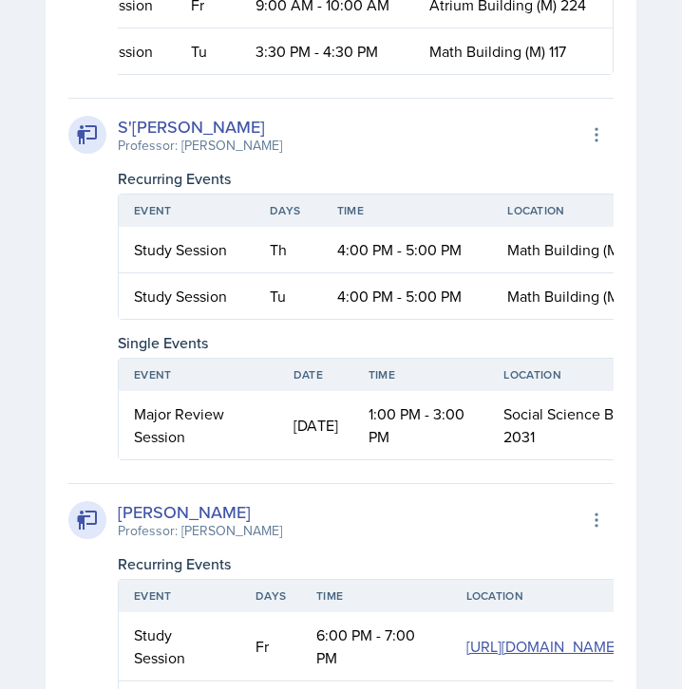
scroll to position [0, 0]
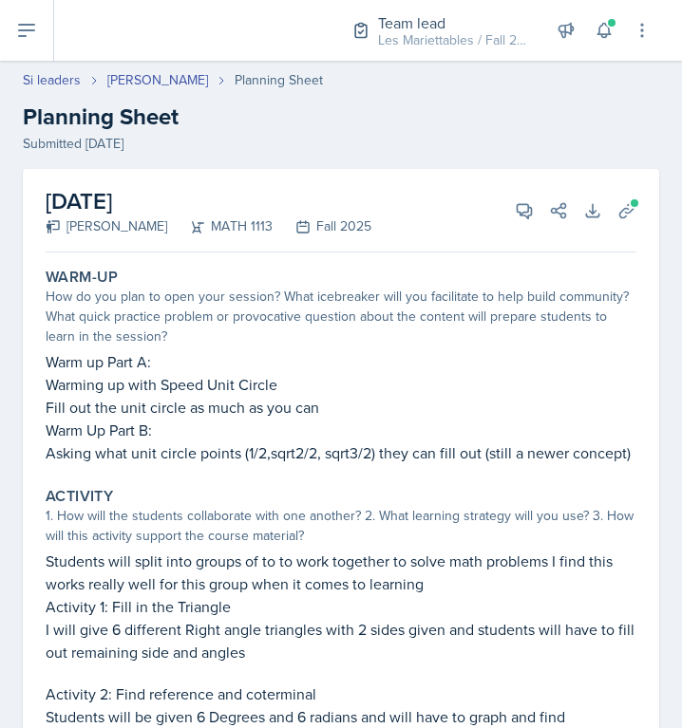
click at [476, 364] on p "Warm up Part A:" at bounding box center [341, 361] width 590 height 23
click at [626, 217] on icon at bounding box center [626, 210] width 19 height 19
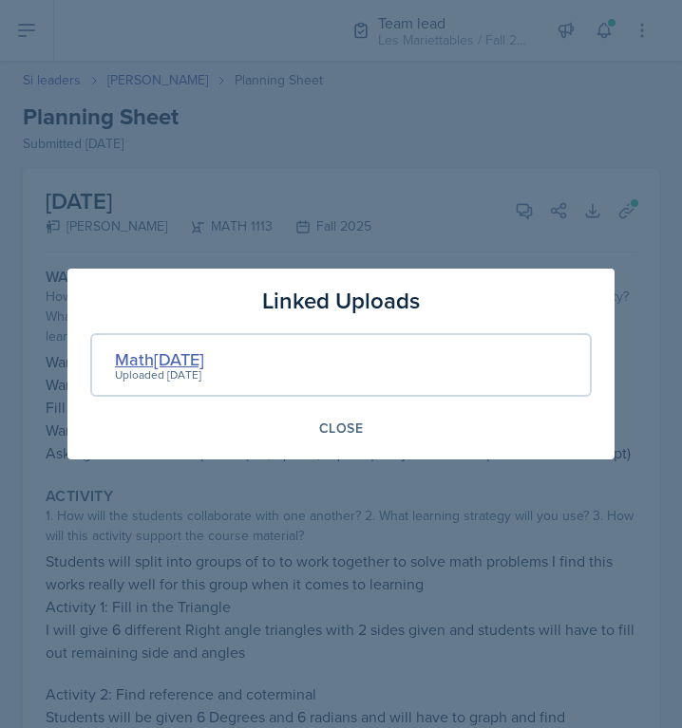
click at [195, 349] on div "Math[DATE]" at bounding box center [159, 359] width 89 height 26
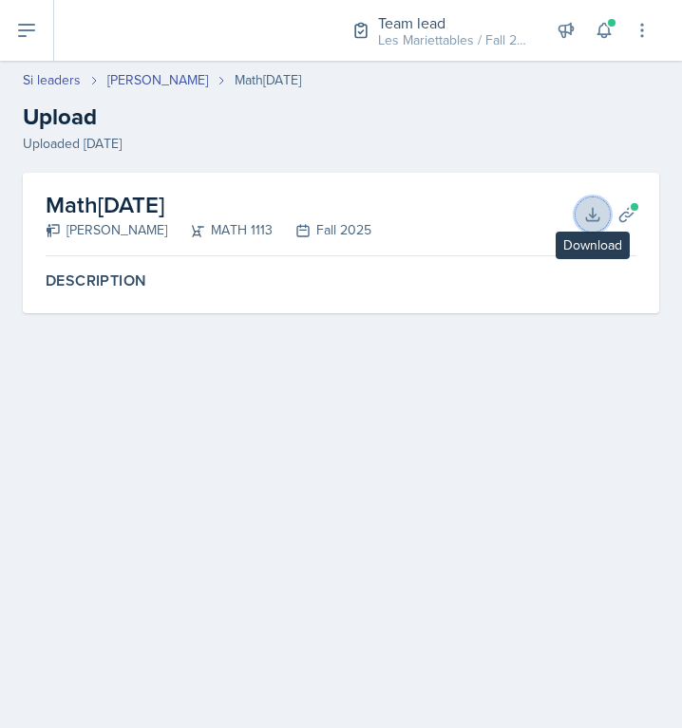
click at [592, 211] on icon at bounding box center [592, 214] width 12 height 12
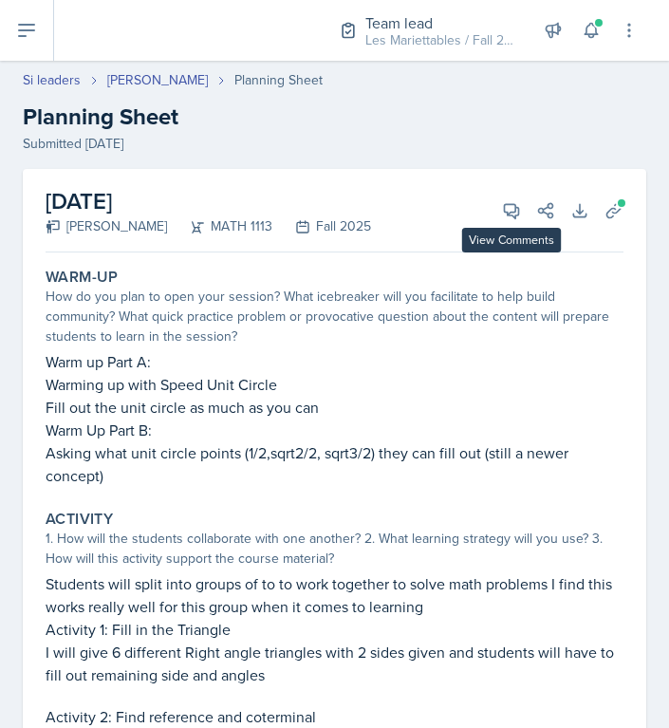
click at [460, 400] on p "Fill out the unit circle as much as you can" at bounding box center [335, 407] width 578 height 23
click at [510, 224] on button "View Comments" at bounding box center [512, 211] width 34 height 34
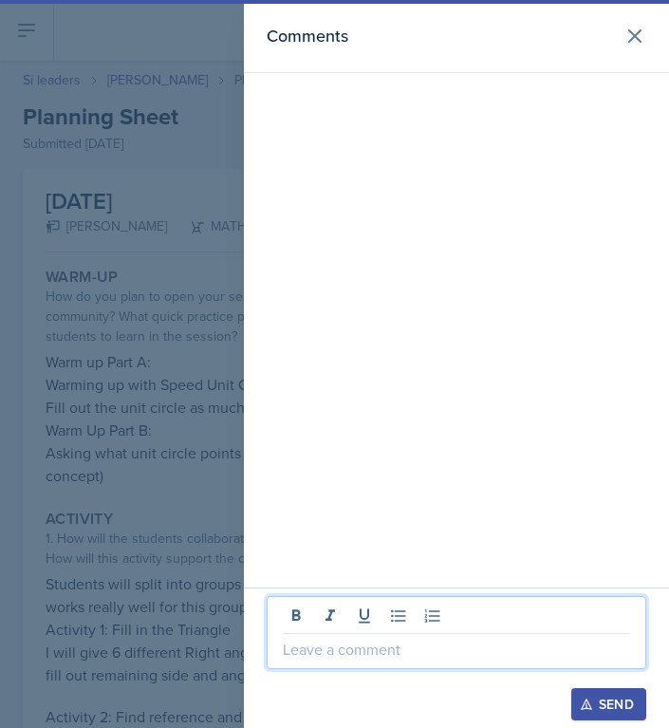
click at [415, 640] on p at bounding box center [456, 649] width 347 height 23
paste div
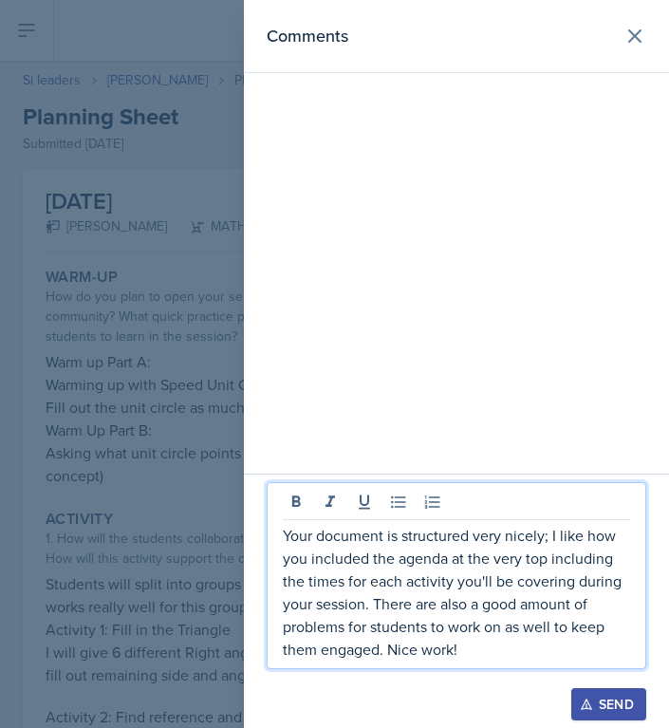
click at [387, 655] on p "Your document is structured very nicely; I like how you included the agenda at …" at bounding box center [456, 592] width 347 height 137
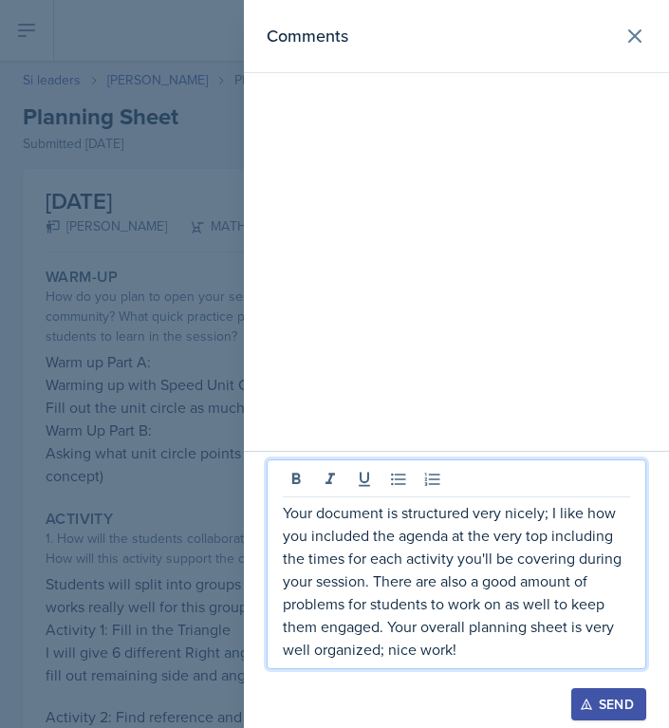
click at [597, 694] on button "Send" at bounding box center [608, 704] width 75 height 32
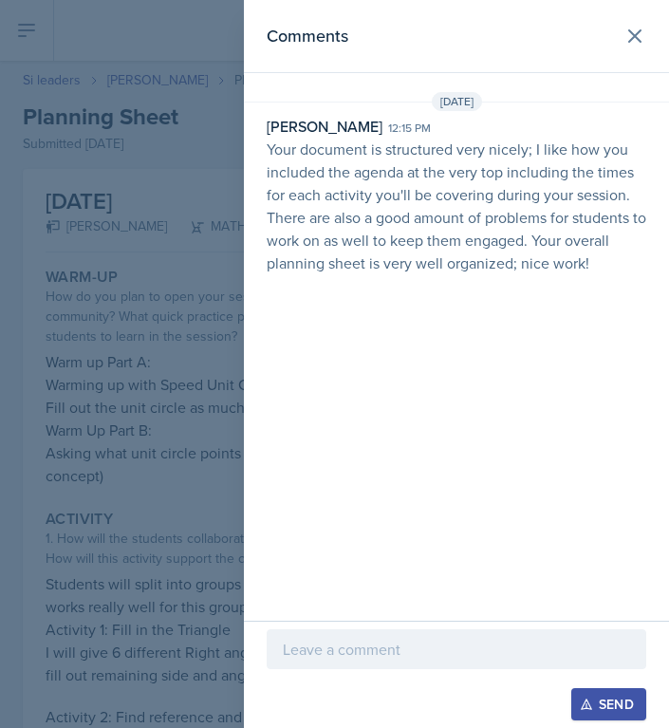
drag, startPoint x: 604, startPoint y: 256, endPoint x: 249, endPoint y: 153, distance: 369.8
click at [249, 153] on div "David Blount 12:15 pm Your document is structured very nicely; I like how you i…" at bounding box center [456, 194] width 425 height 159
copy p "Your document is structured very nicely; I like how you included the agenda at …"
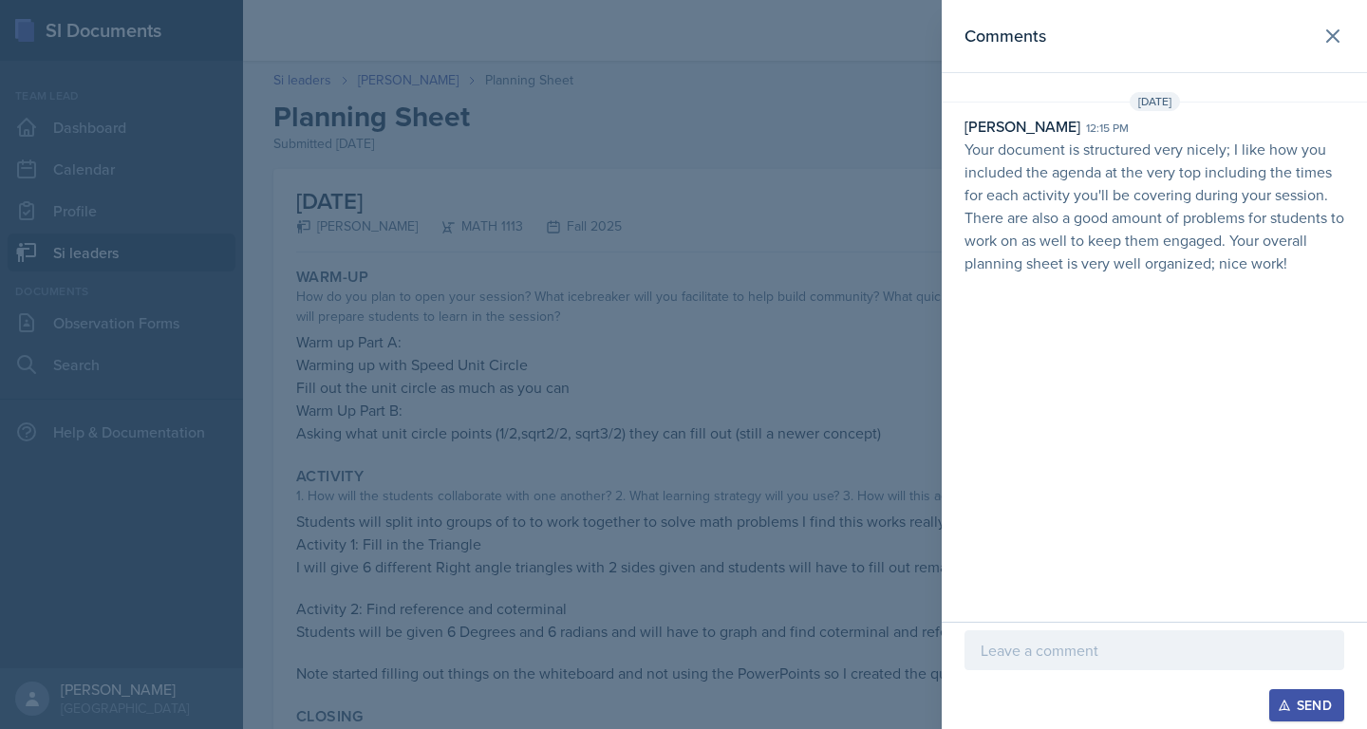
click at [681, 146] on div at bounding box center [683, 364] width 1367 height 729
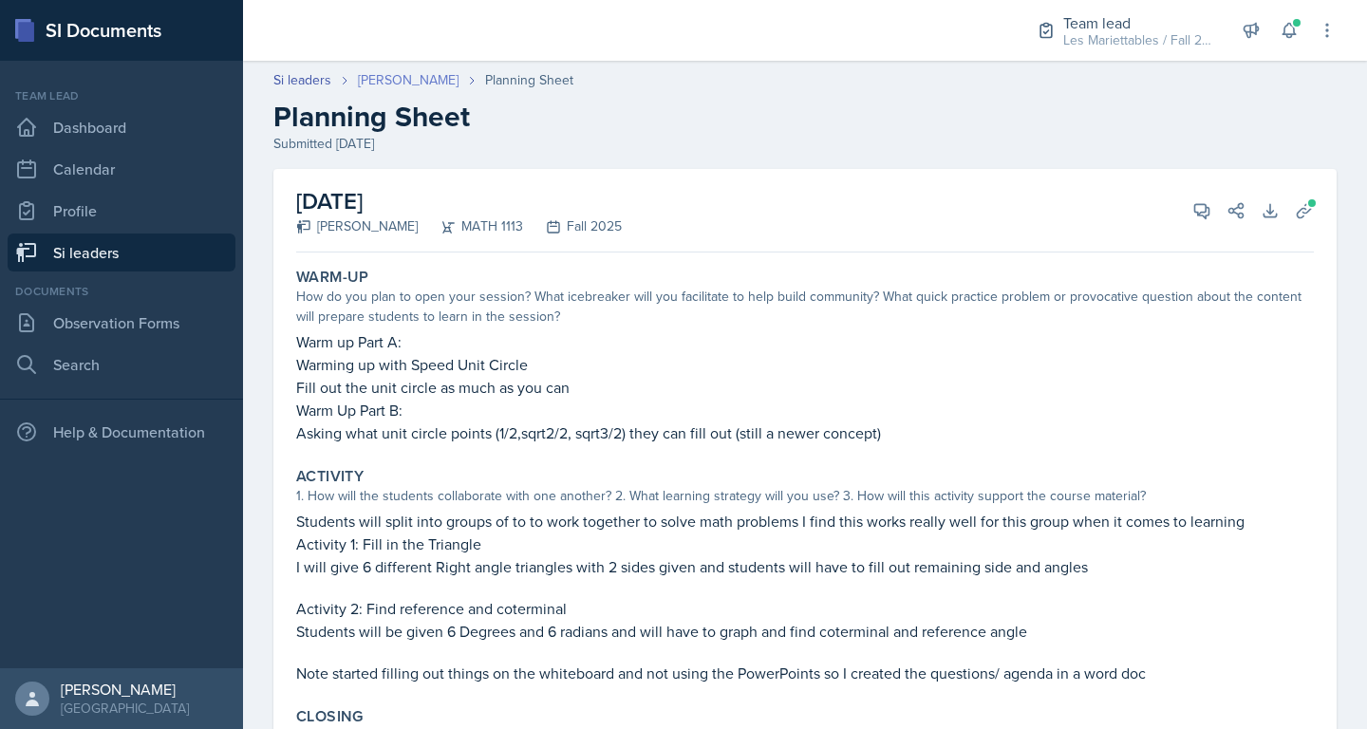
click at [415, 82] on link "Sara Waymen" at bounding box center [408, 80] width 101 height 20
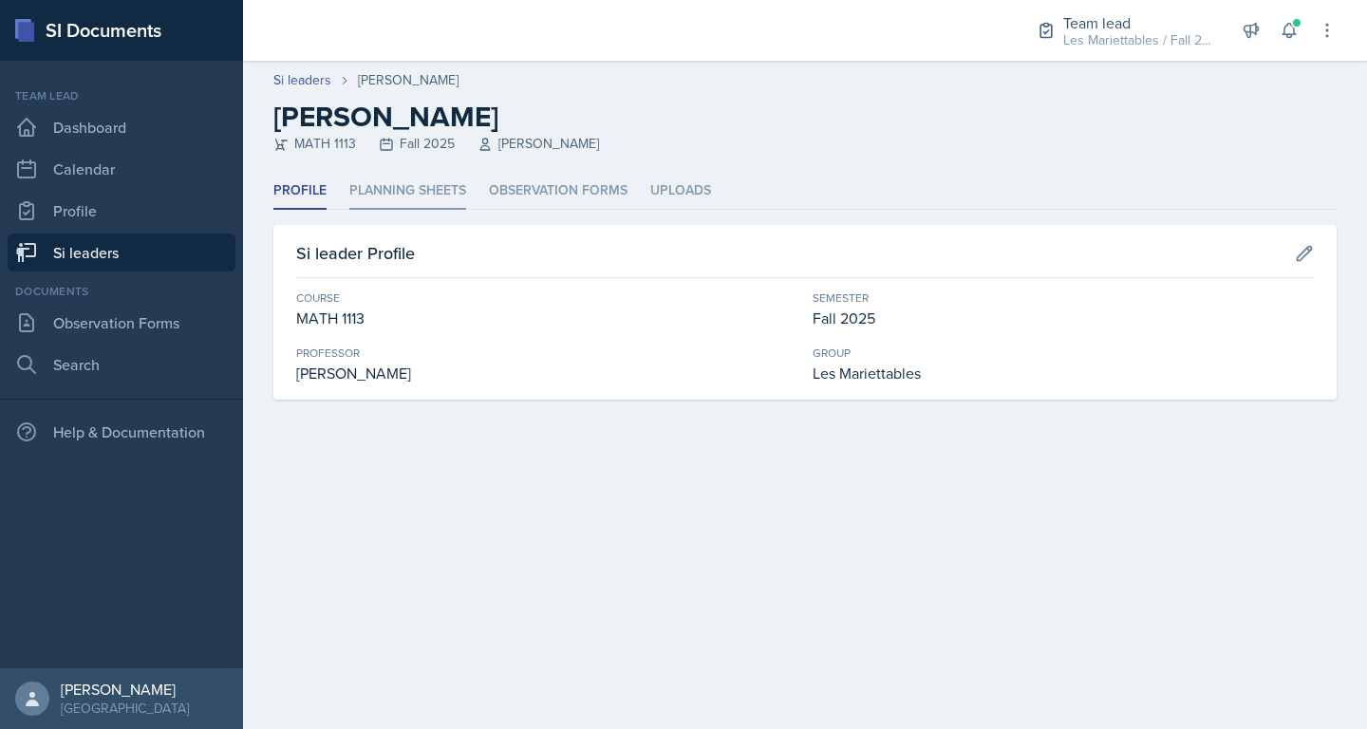
click at [388, 181] on li "Planning Sheets" at bounding box center [407, 191] width 117 height 37
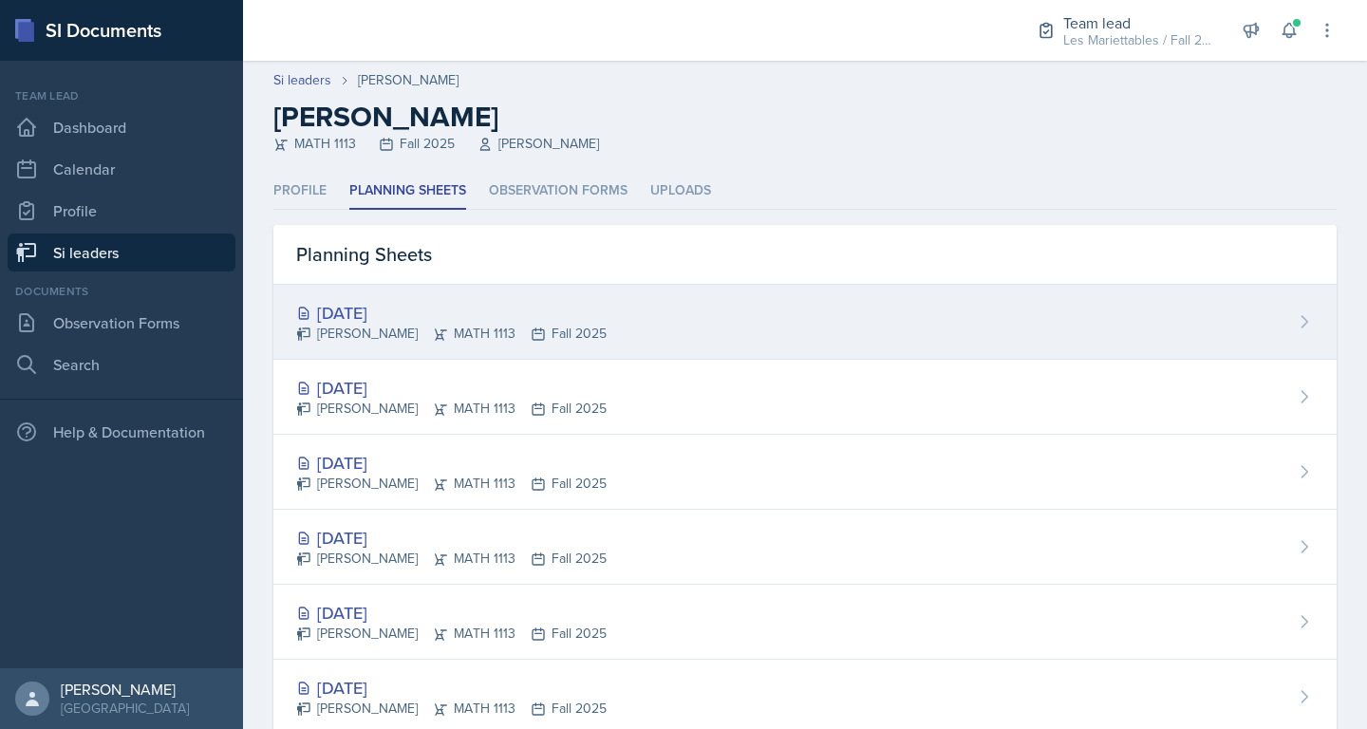
click at [401, 338] on div "Sara Waymen MATH 1113 Fall 2025" at bounding box center [451, 334] width 310 height 20
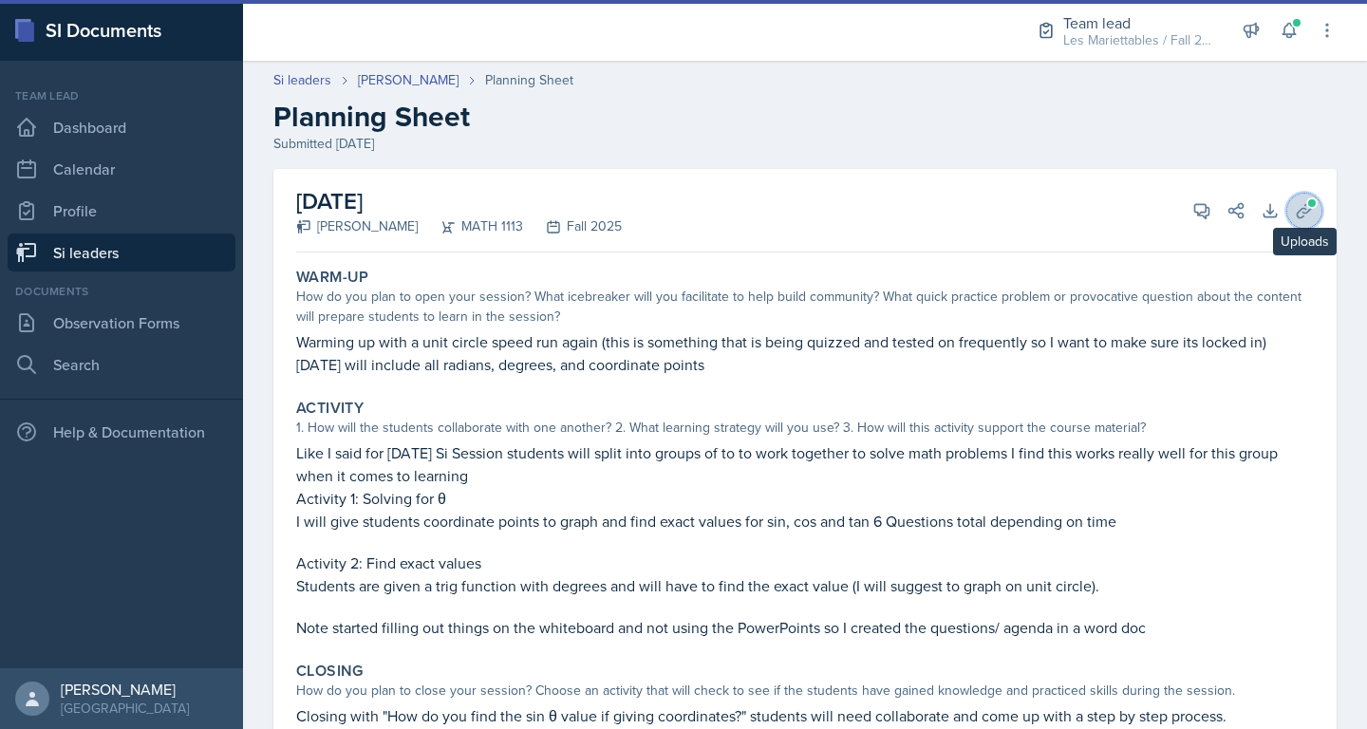
click at [681, 215] on icon at bounding box center [1304, 210] width 19 height 19
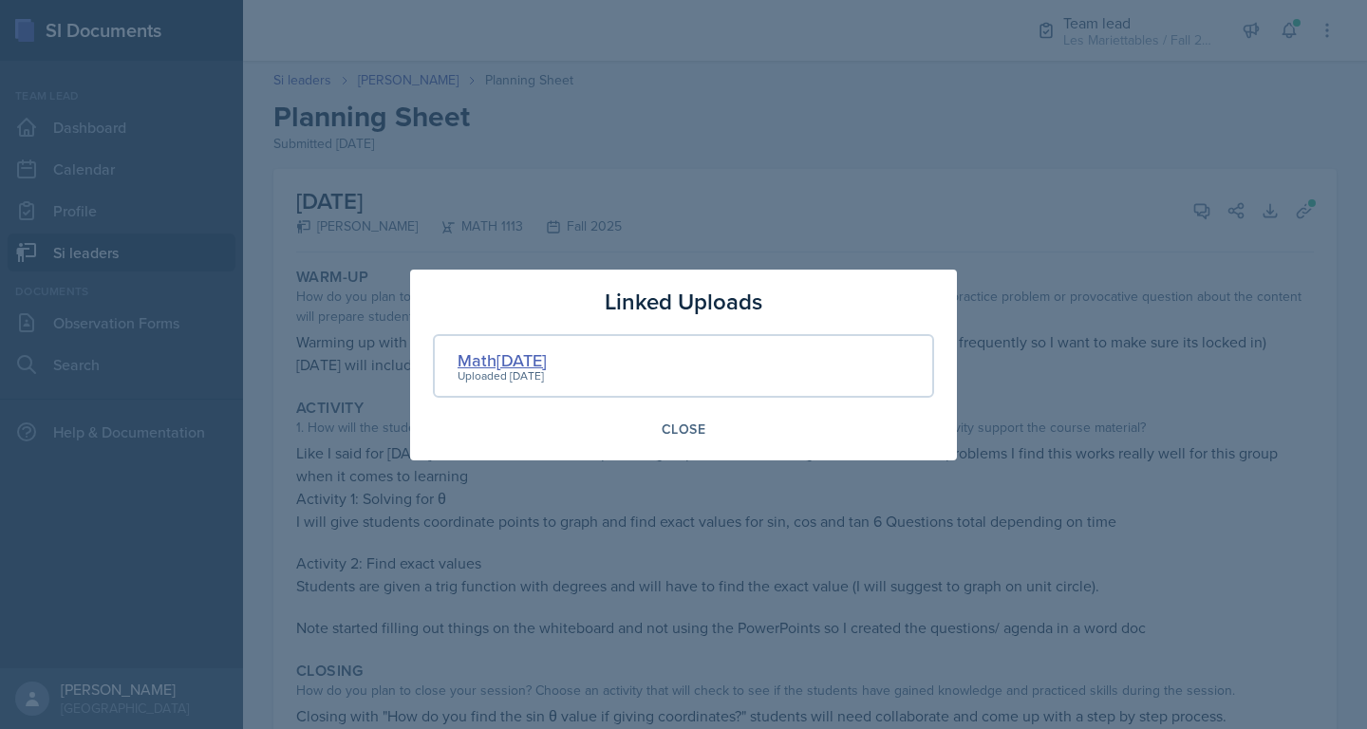
click at [510, 352] on div "Math1113 Oct3" at bounding box center [502, 360] width 89 height 26
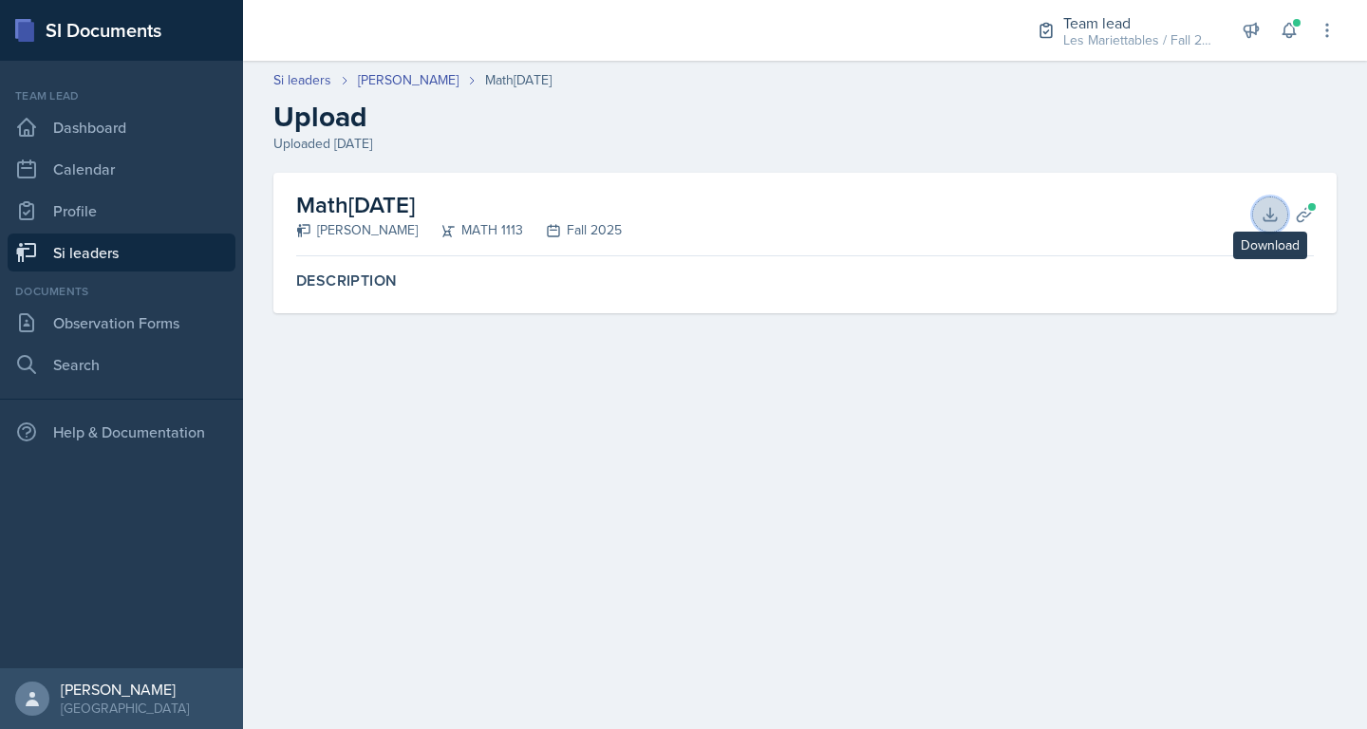
click at [681, 211] on button "Download" at bounding box center [1270, 214] width 34 height 34
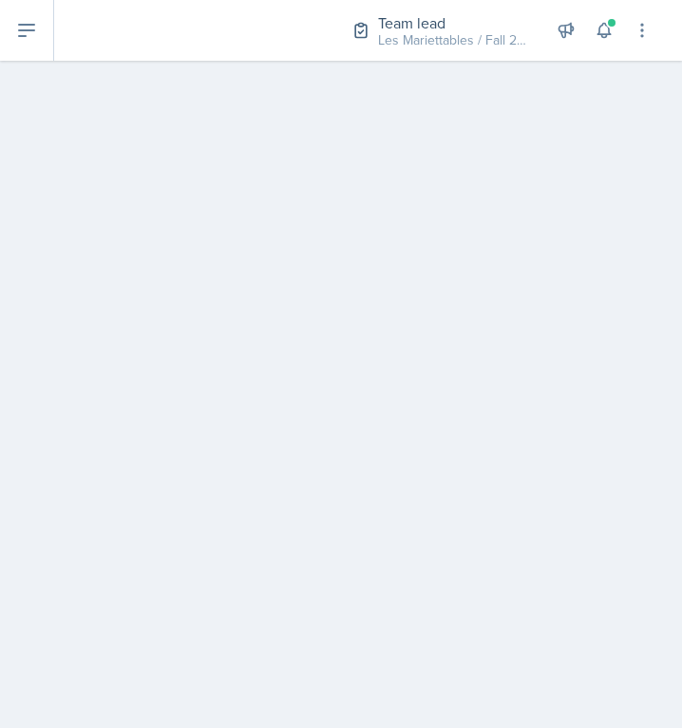
click at [552, 222] on main at bounding box center [341, 394] width 682 height 667
click at [218, 305] on main at bounding box center [341, 394] width 682 height 667
select select "Planning Sheets"
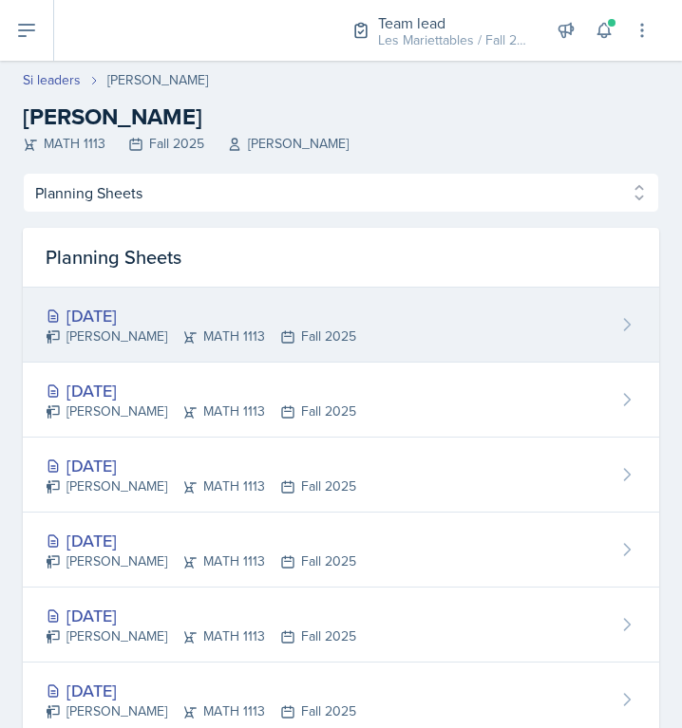
click at [150, 318] on div "Oct 3rd, 2025" at bounding box center [201, 316] width 310 height 26
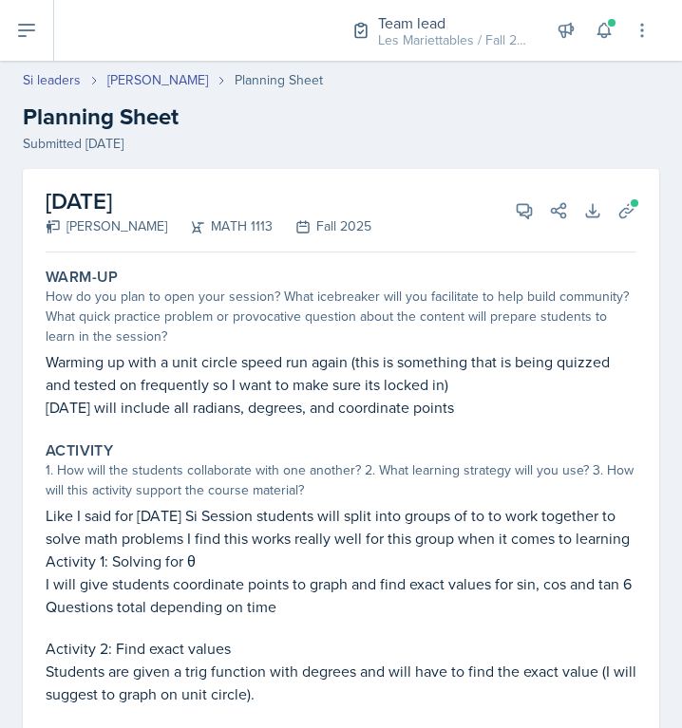
click at [458, 459] on div "Activity" at bounding box center [341, 450] width 590 height 19
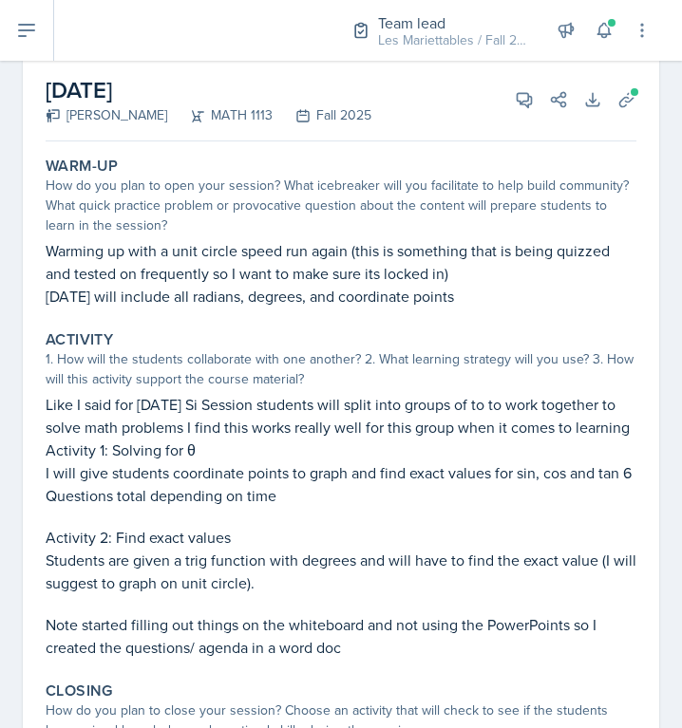
scroll to position [64, 0]
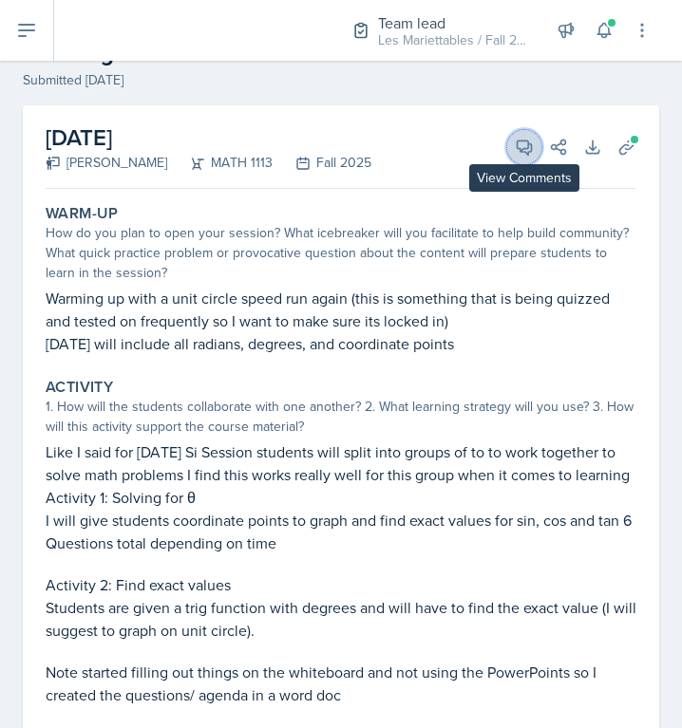
click at [526, 155] on icon at bounding box center [523, 147] width 19 height 19
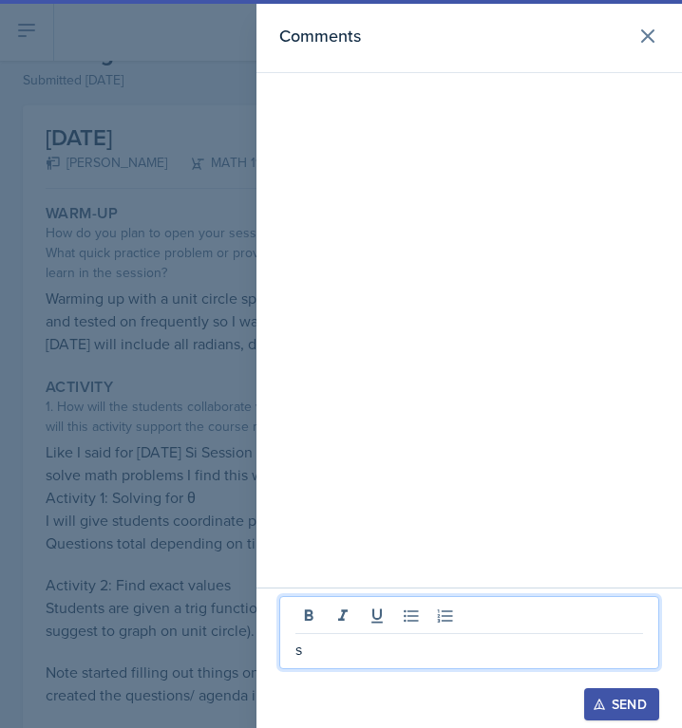
click at [392, 651] on p "s" at bounding box center [468, 649] width 347 height 23
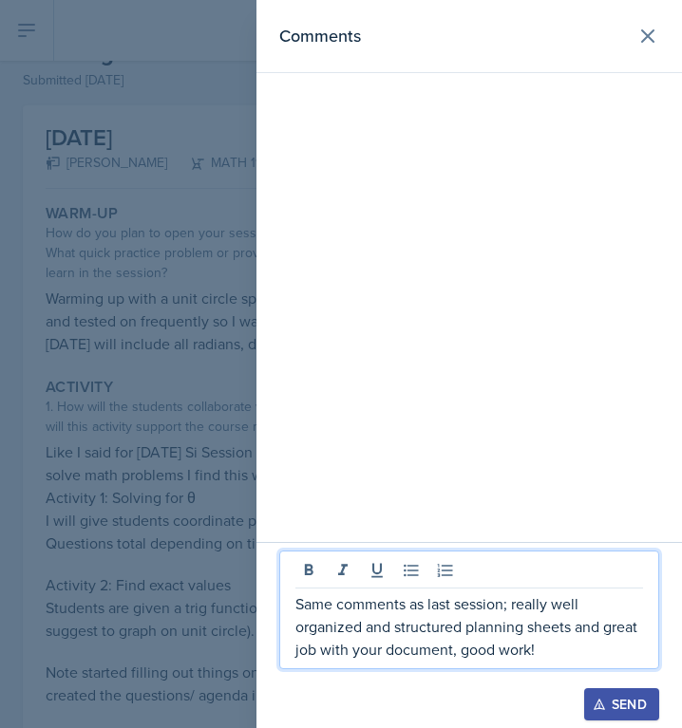
click at [572, 696] on div "Send" at bounding box center [469, 704] width 380 height 32
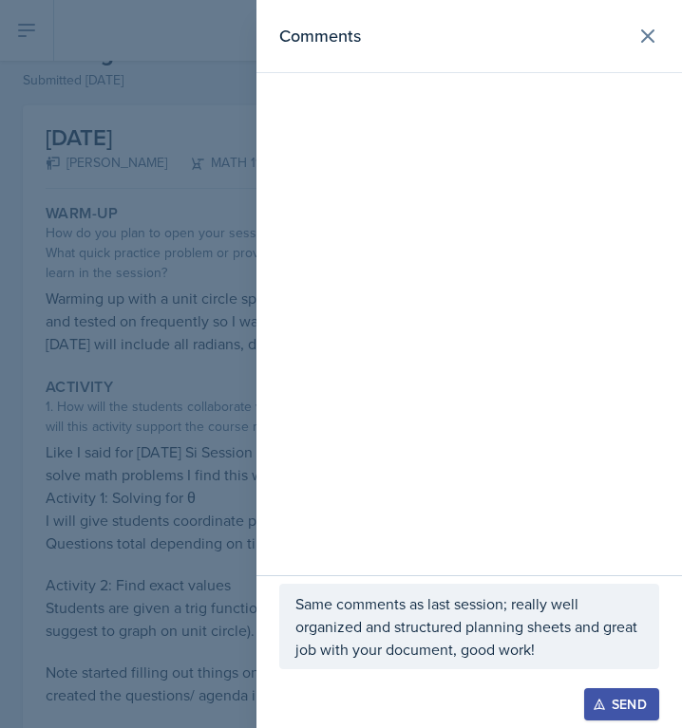
click at [608, 695] on button "Send" at bounding box center [621, 704] width 75 height 32
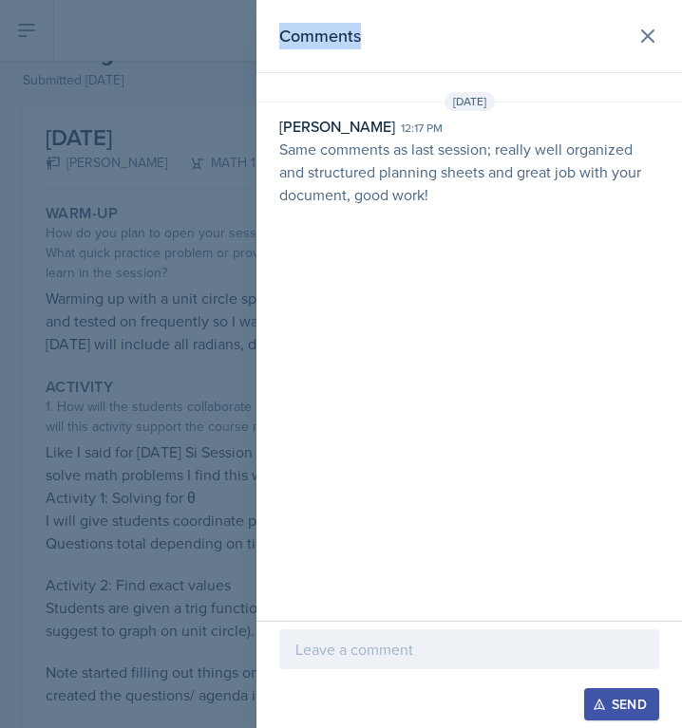
drag, startPoint x: 442, startPoint y: 182, endPoint x: 249, endPoint y: 152, distance: 196.0
click at [256, 152] on div "Comments Oct 1st, 2025 David Blount 12:17 pm Same comments as last session; rea…" at bounding box center [468, 310] width 425 height 621
click at [442, 193] on p "Same comments as last session; really well organized and structured planning sh…" at bounding box center [469, 172] width 380 height 68
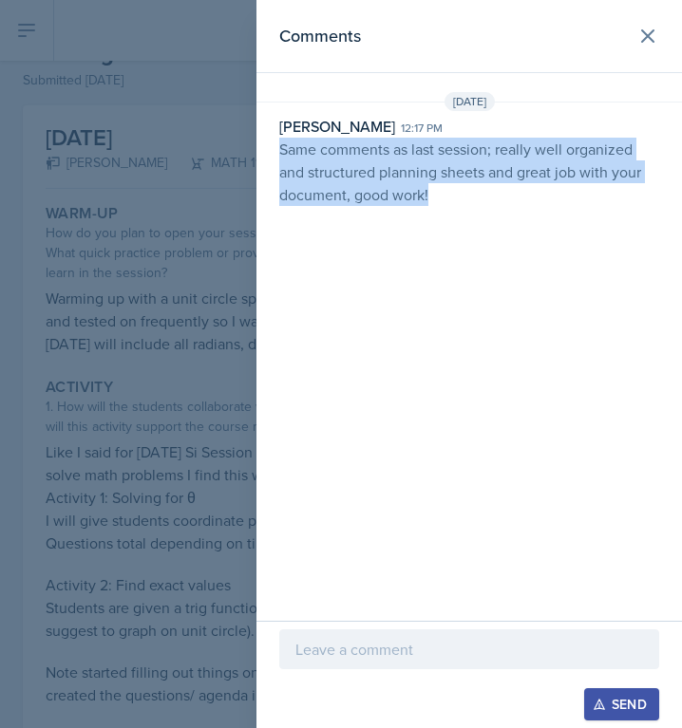
drag, startPoint x: 443, startPoint y: 194, endPoint x: 276, endPoint y: 155, distance: 171.5
click at [276, 155] on div "David Blount 12:17 pm Same comments as last session; really well organized and …" at bounding box center [468, 160] width 425 height 91
copy p "Same comments as last session; really well organized and structured planning sh…"
